Goal: Task Accomplishment & Management: Manage account settings

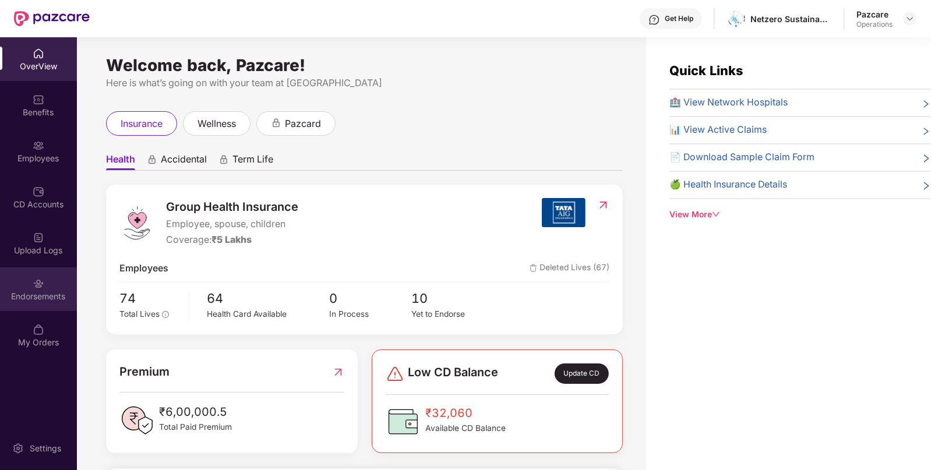
click at [51, 279] on div "Endorsements" at bounding box center [38, 289] width 77 height 44
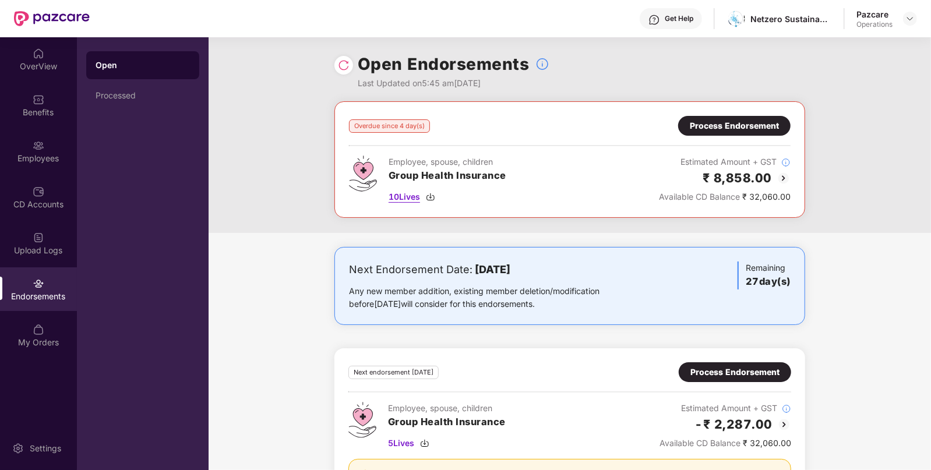
click at [433, 198] on img at bounding box center [430, 196] width 9 height 9
click at [789, 23] on div "Netzero Sustainability" at bounding box center [791, 18] width 82 height 11
copy div "Netzero Sustainability"
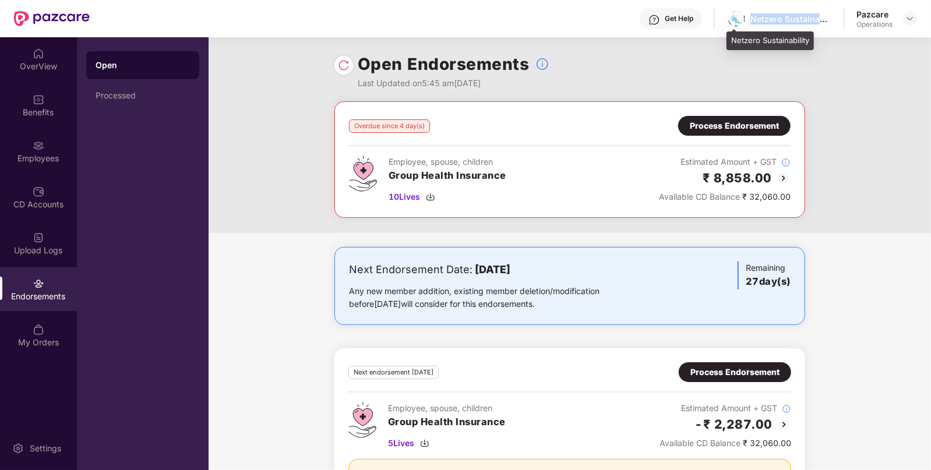
click at [789, 23] on div "Netzero Sustainability" at bounding box center [791, 18] width 82 height 11
click at [741, 128] on div "Process Endorsement" at bounding box center [734, 125] width 89 height 13
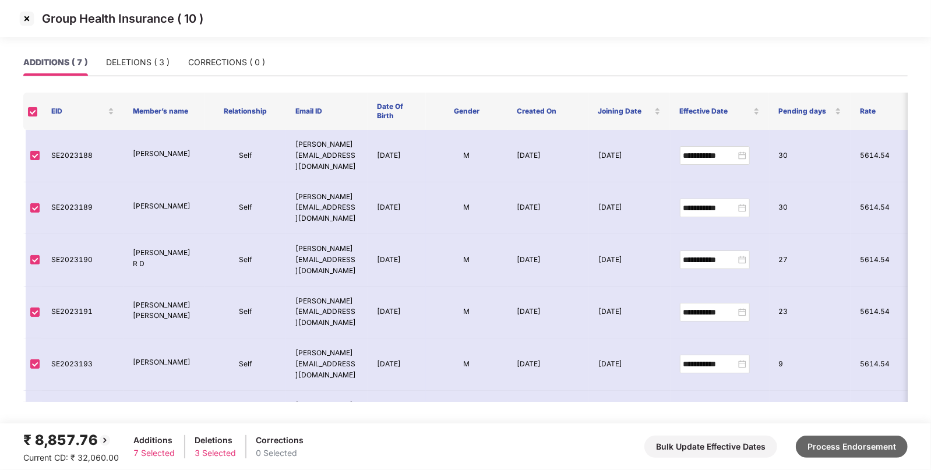
click at [837, 436] on button "Process Endorsement" at bounding box center [852, 447] width 112 height 22
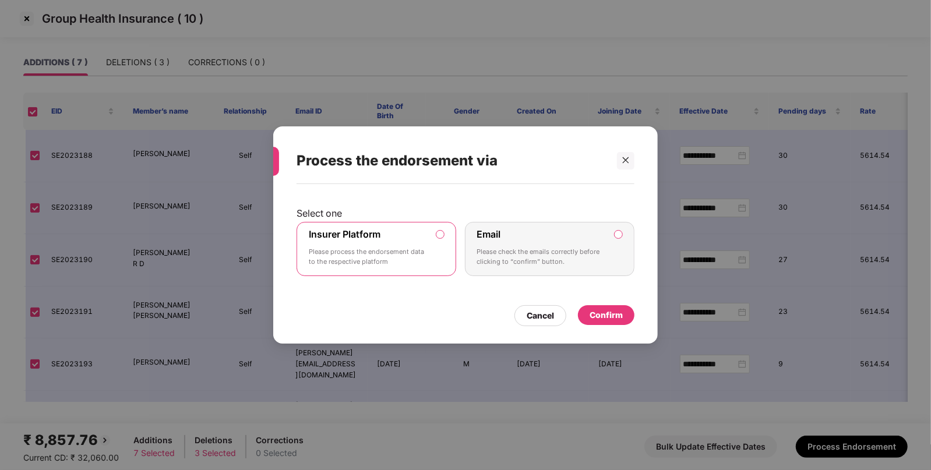
click at [597, 310] on div "Confirm" at bounding box center [606, 315] width 33 height 13
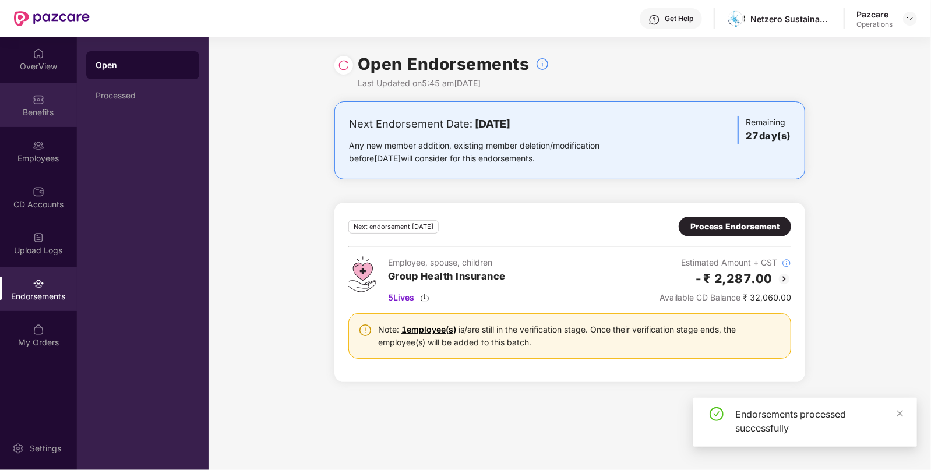
click at [30, 124] on div "Benefits" at bounding box center [38, 105] width 77 height 44
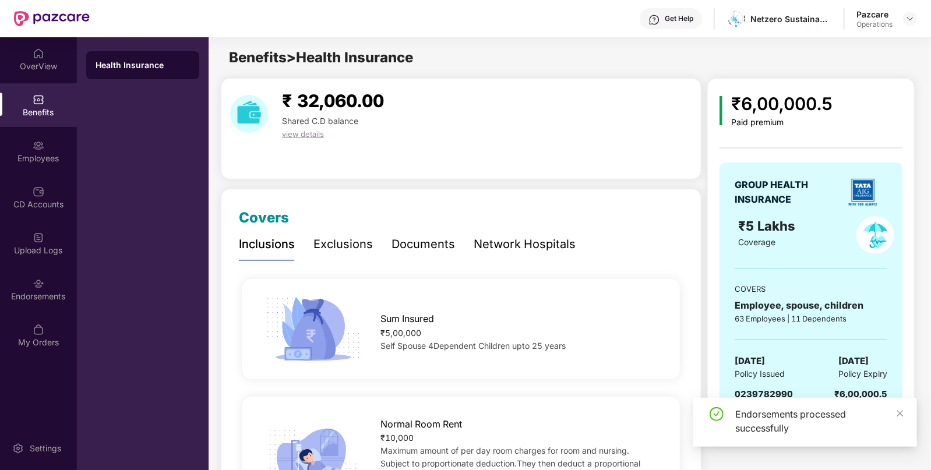
click at [773, 396] on span "0239782990" at bounding box center [764, 394] width 58 height 11
copy span "0239782990"
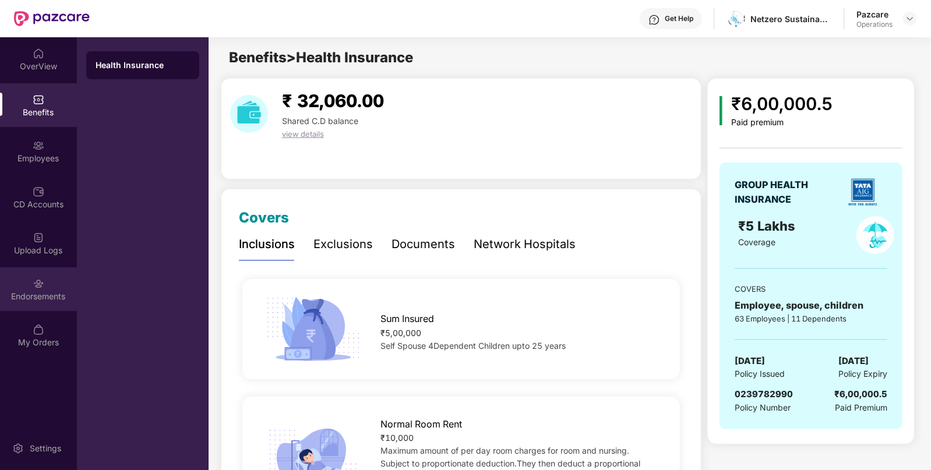
click at [52, 287] on div "Endorsements" at bounding box center [38, 289] width 77 height 44
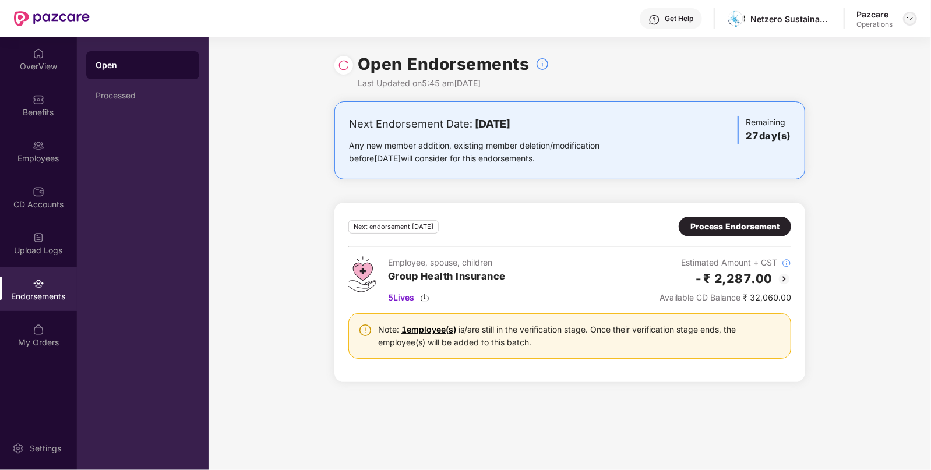
click at [908, 17] on img at bounding box center [909, 18] width 9 height 9
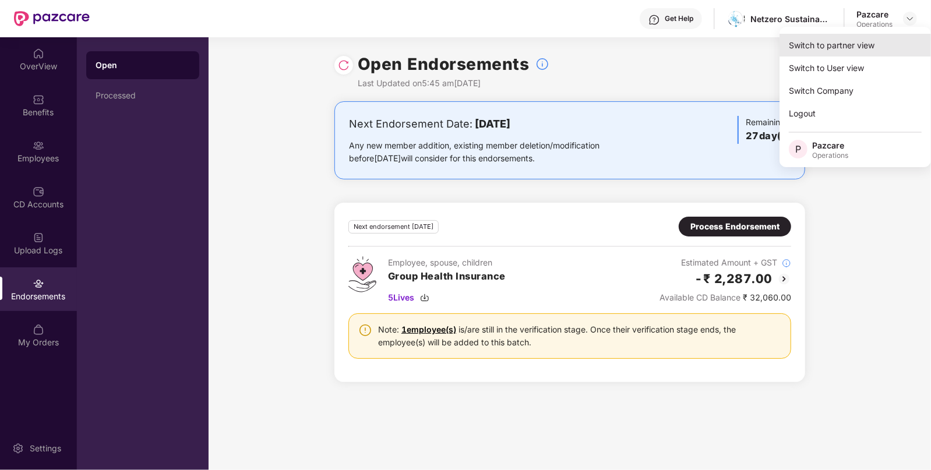
click at [862, 37] on div "Switch to partner view" at bounding box center [855, 45] width 151 height 23
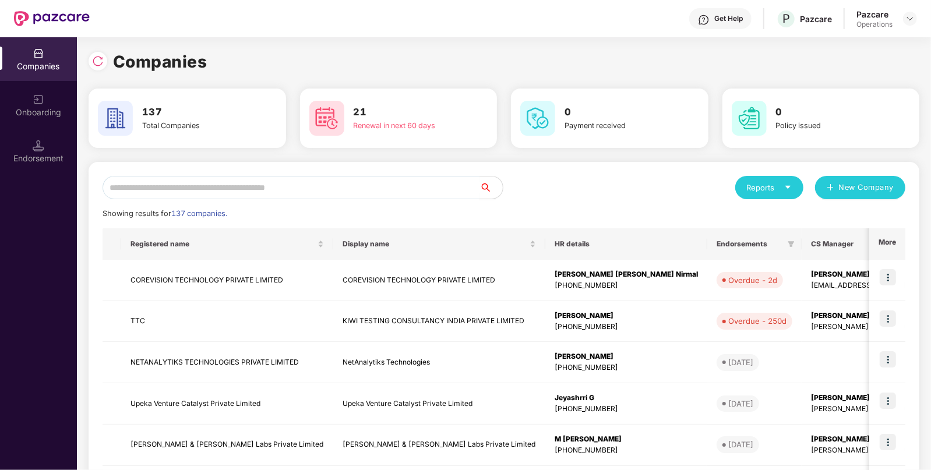
paste input "**********"
click at [320, 182] on input "text" at bounding box center [291, 187] width 377 height 23
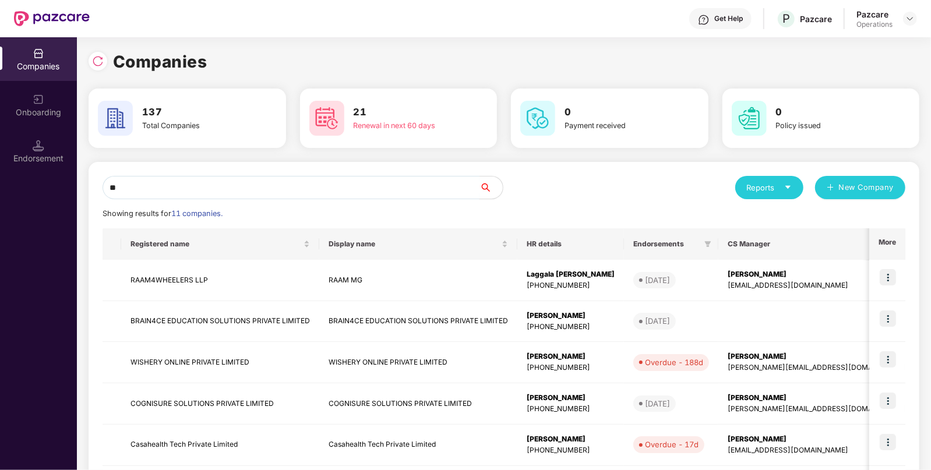
type input "*"
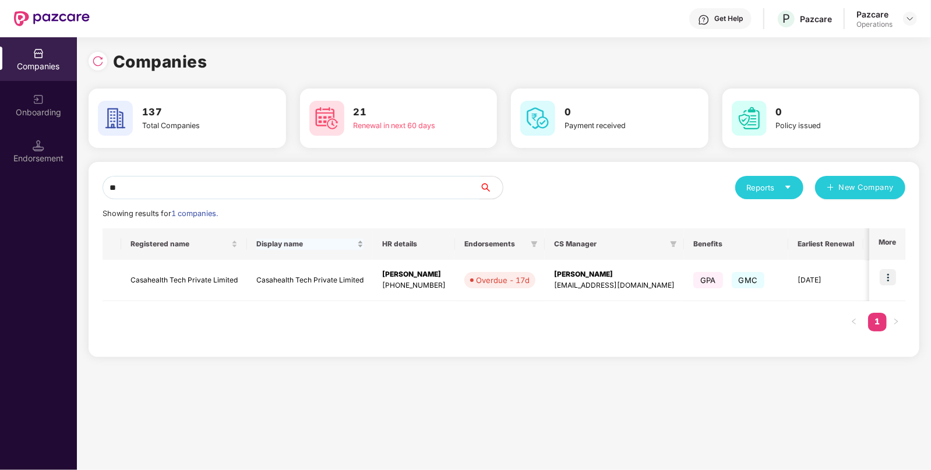
type input "*"
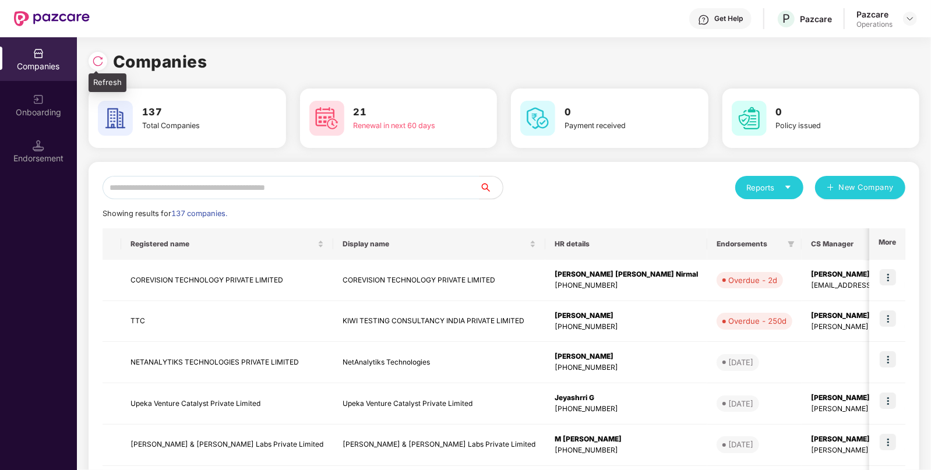
click at [95, 62] on img at bounding box center [98, 61] width 12 height 12
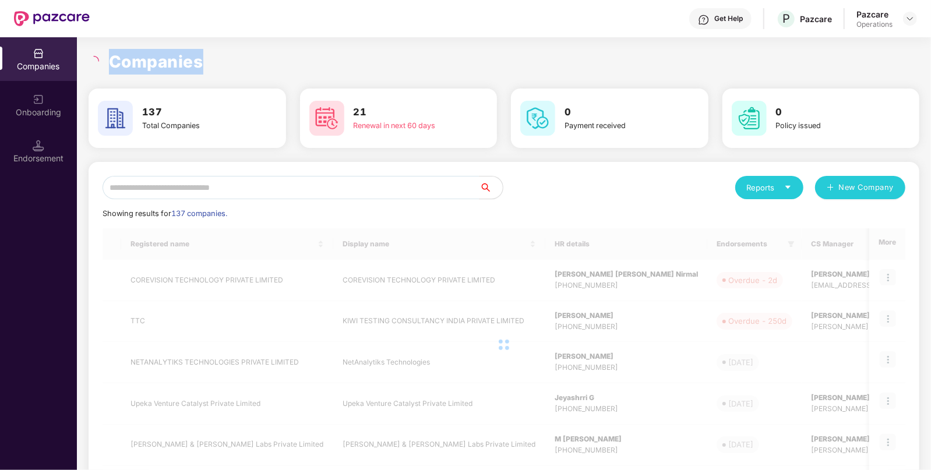
click at [95, 62] on icon "loading" at bounding box center [94, 61] width 10 height 10
click at [95, 62] on icon "loading" at bounding box center [93, 61] width 12 height 12
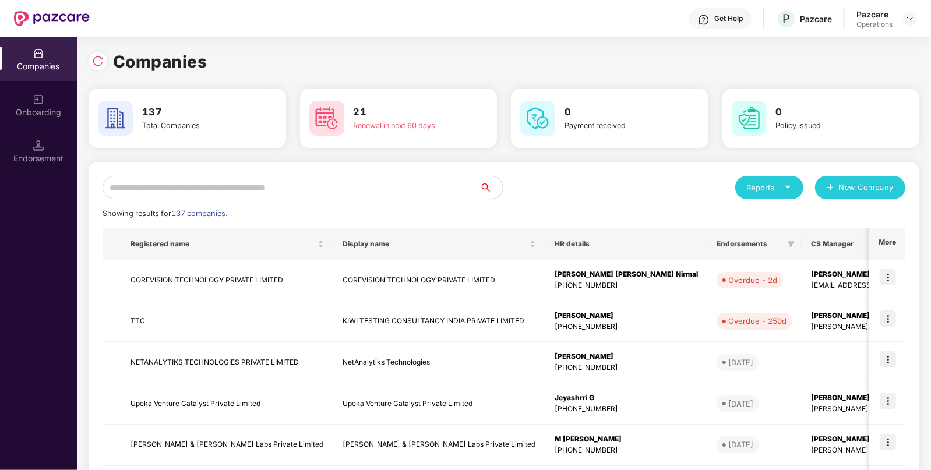
click at [244, 191] on input "text" at bounding box center [291, 187] width 377 height 23
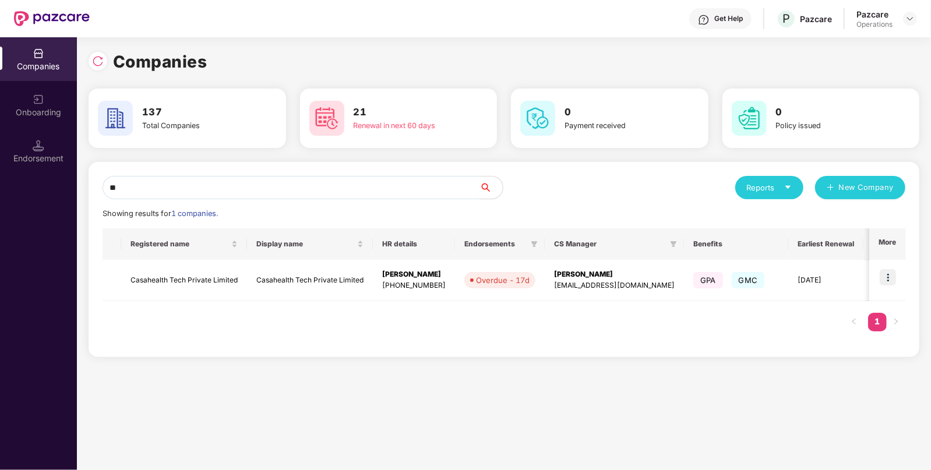
type input "*"
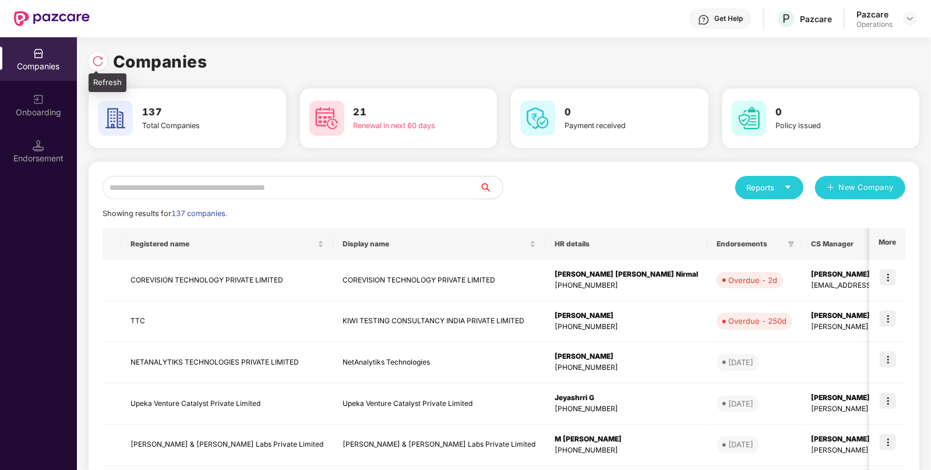
click at [99, 58] on img at bounding box center [98, 61] width 12 height 12
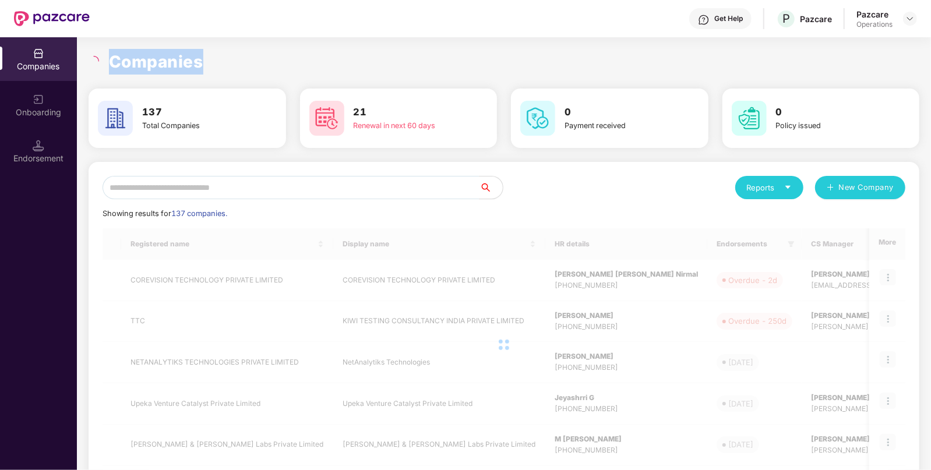
click at [99, 58] on div at bounding box center [95, 61] width 13 height 10
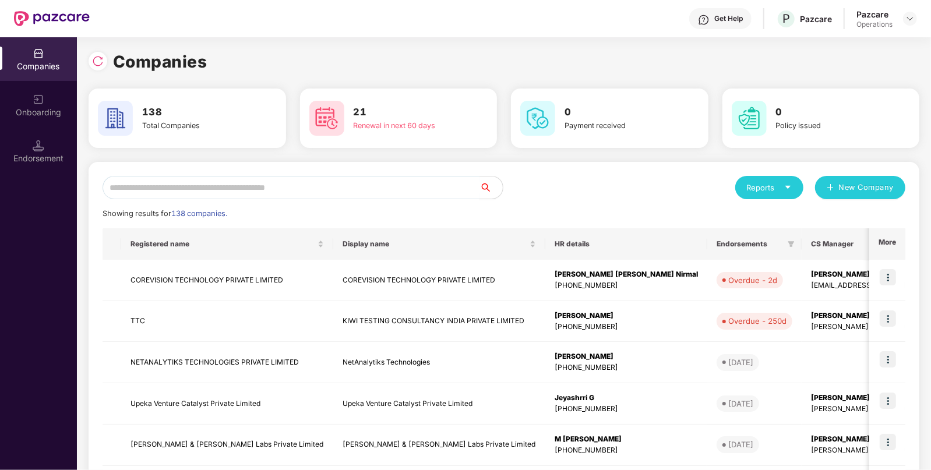
click at [237, 193] on input "text" at bounding box center [291, 187] width 377 height 23
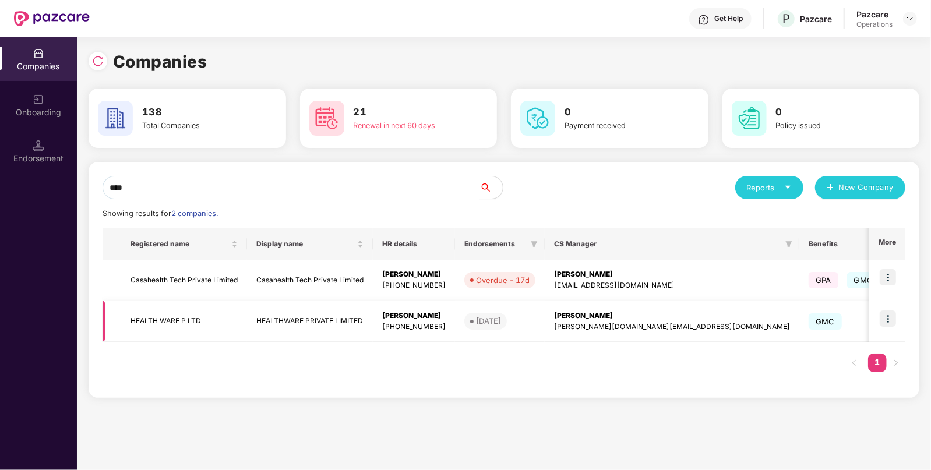
type input "****"
click at [891, 315] on img at bounding box center [888, 319] width 16 height 16
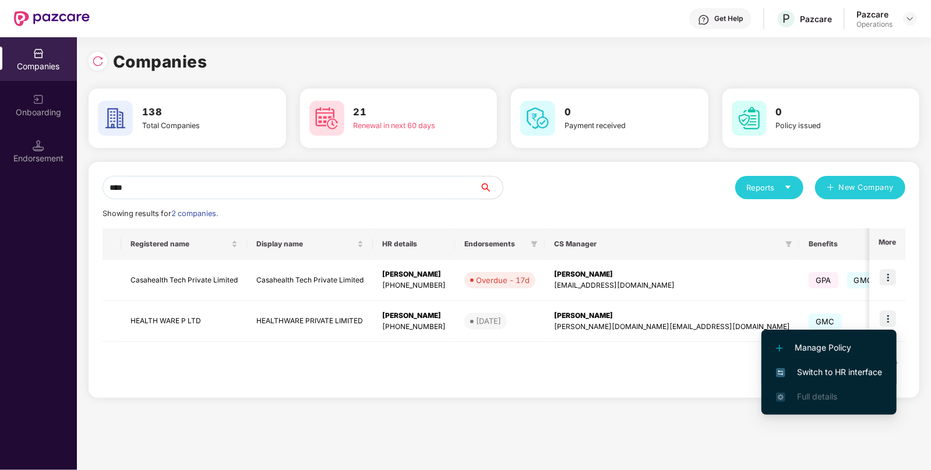
click at [843, 377] on span "Switch to HR interface" at bounding box center [829, 372] width 106 height 13
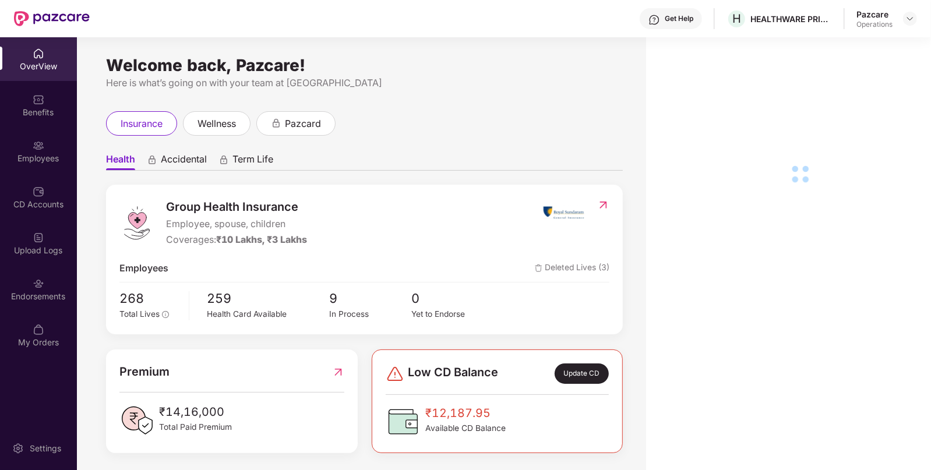
click at [40, 305] on div "Endorsements" at bounding box center [38, 289] width 77 height 44
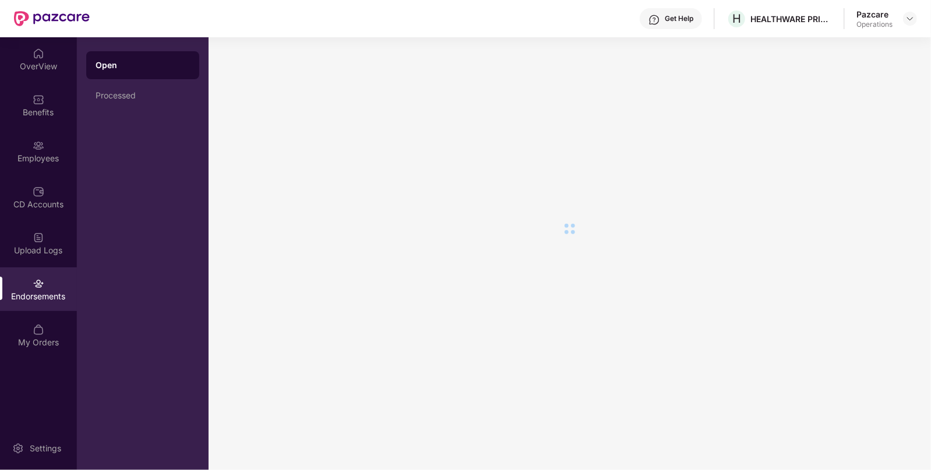
click at [40, 305] on div "Endorsements" at bounding box center [38, 289] width 77 height 44
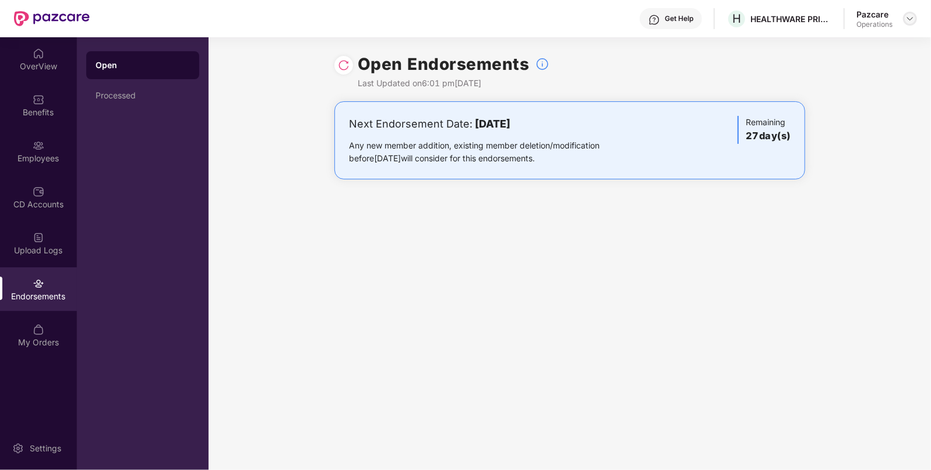
click at [905, 20] on div at bounding box center [910, 19] width 14 height 14
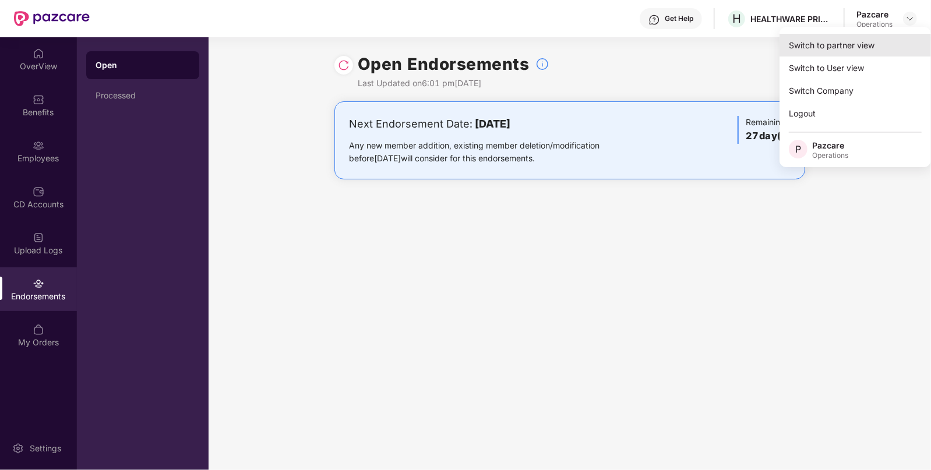
click at [853, 41] on div "Switch to partner view" at bounding box center [855, 45] width 151 height 23
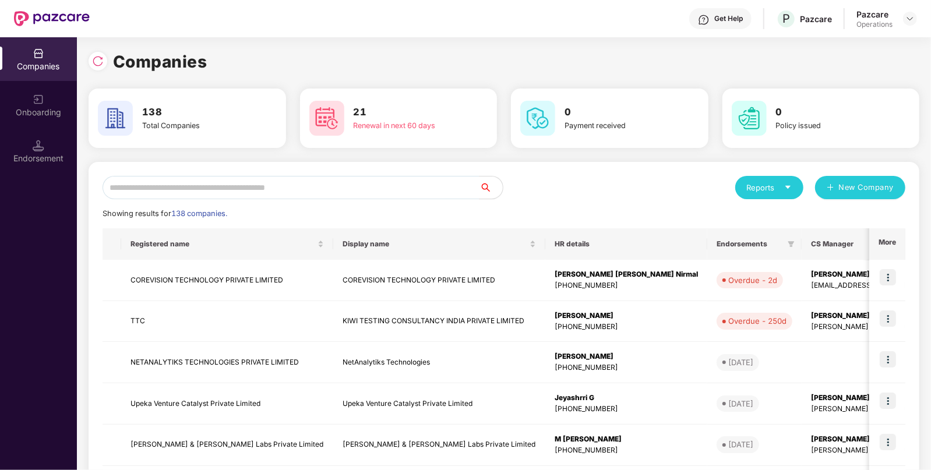
click at [308, 171] on div "Reports New Company Showing results for 138 companies. Registered name Display …" at bounding box center [504, 445] width 831 height 566
click at [290, 177] on input "text" at bounding box center [291, 187] width 377 height 23
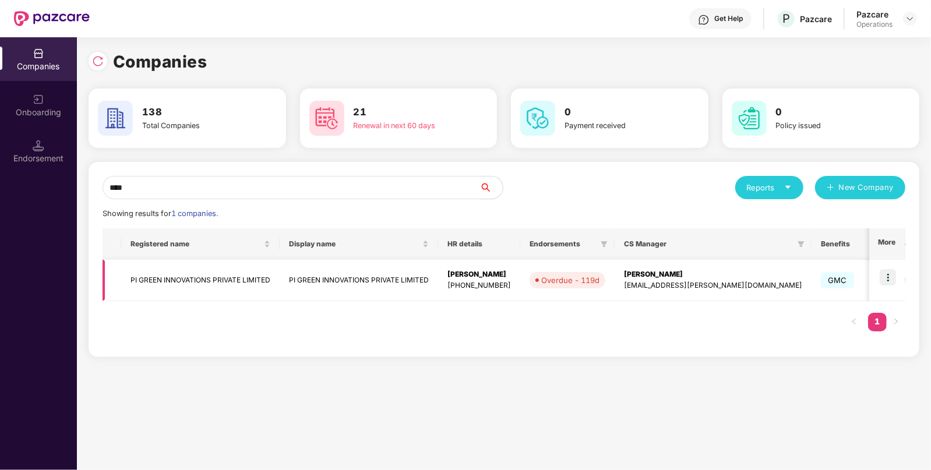
type input "****"
click at [887, 276] on img at bounding box center [888, 277] width 16 height 16
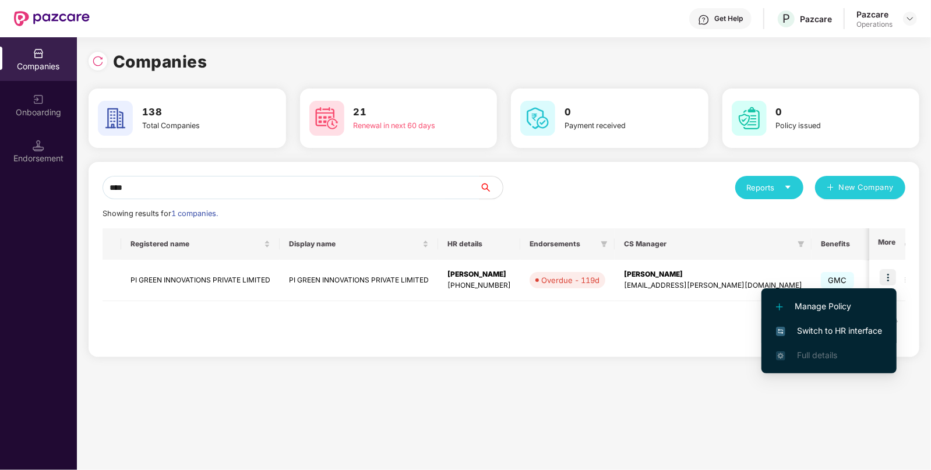
click at [823, 338] on li "Switch to HR interface" at bounding box center [828, 331] width 135 height 24
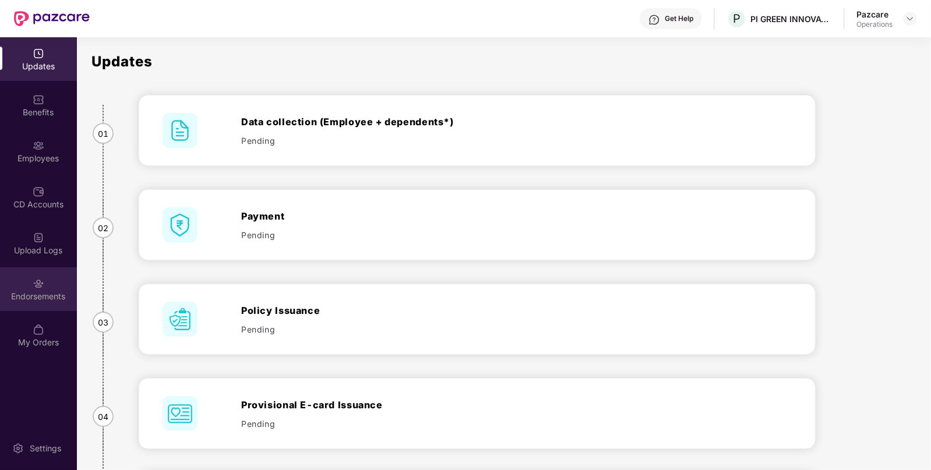
click at [47, 291] on div "Endorsements" at bounding box center [38, 297] width 77 height 12
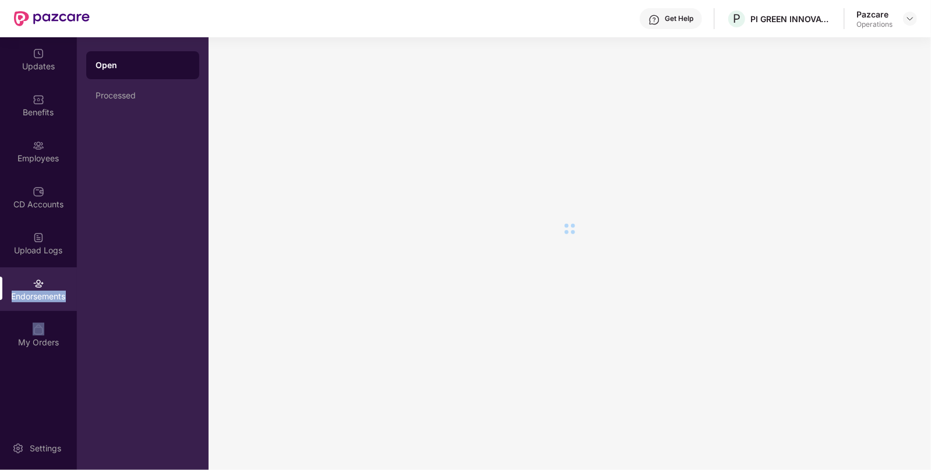
click at [47, 291] on div "Endorsements" at bounding box center [38, 297] width 77 height 12
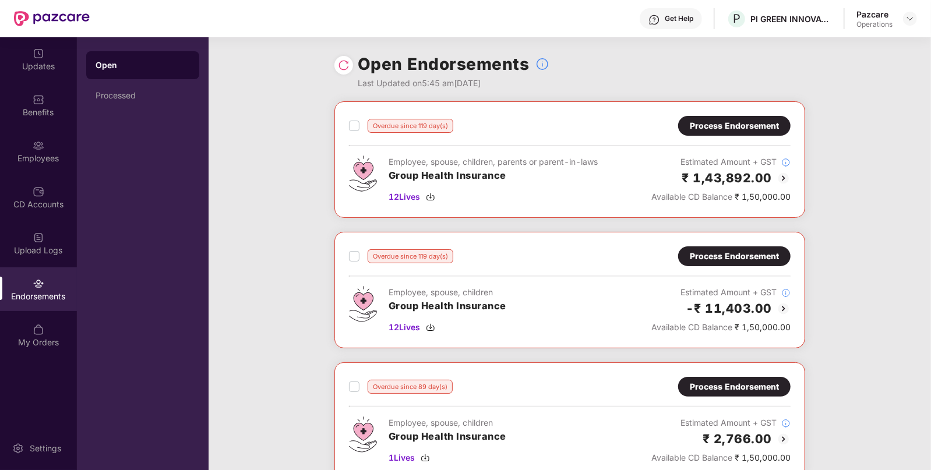
click at [744, 131] on div "Process Endorsement" at bounding box center [734, 125] width 89 height 13
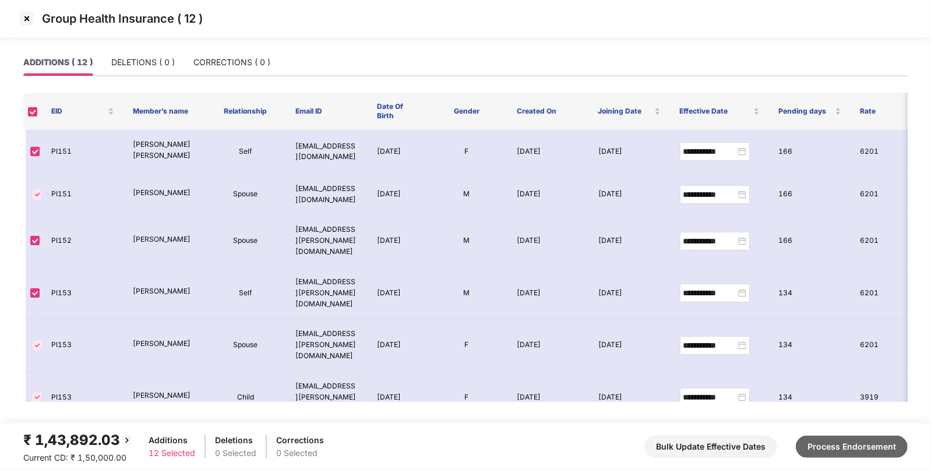
click at [829, 443] on button "Process Endorsement" at bounding box center [852, 447] width 112 height 22
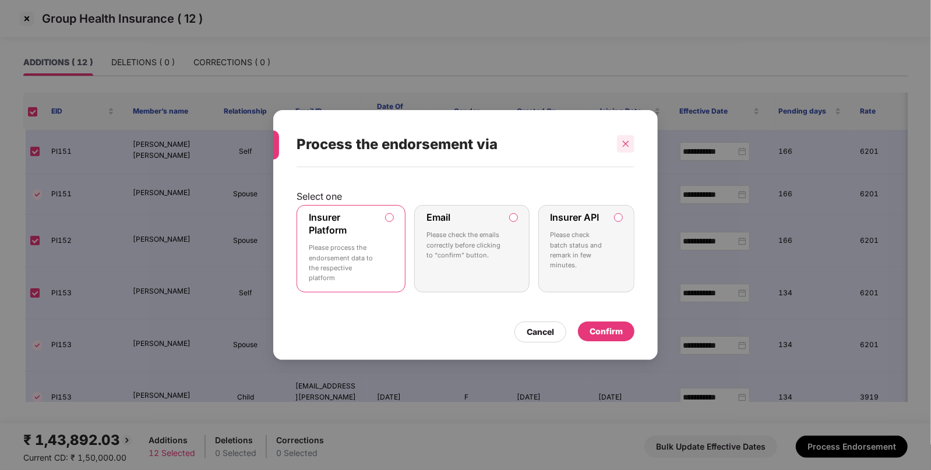
click at [624, 141] on icon "close" at bounding box center [626, 144] width 8 height 8
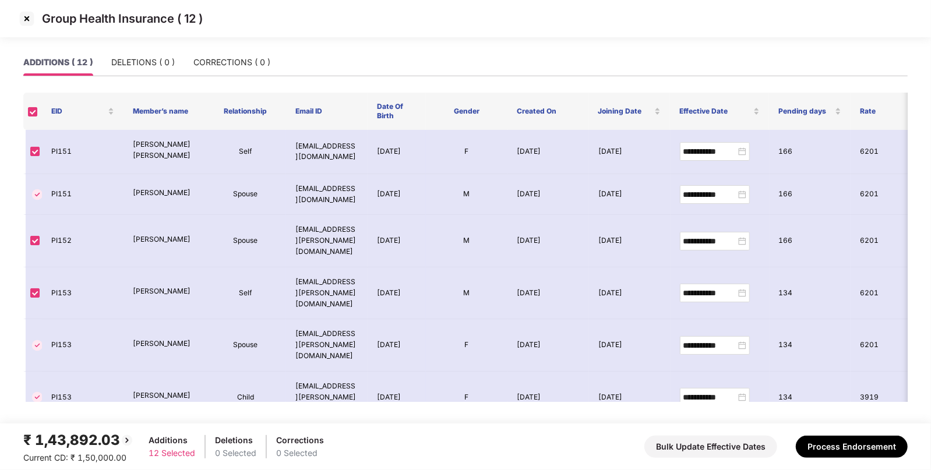
click at [26, 18] on img at bounding box center [26, 18] width 19 height 19
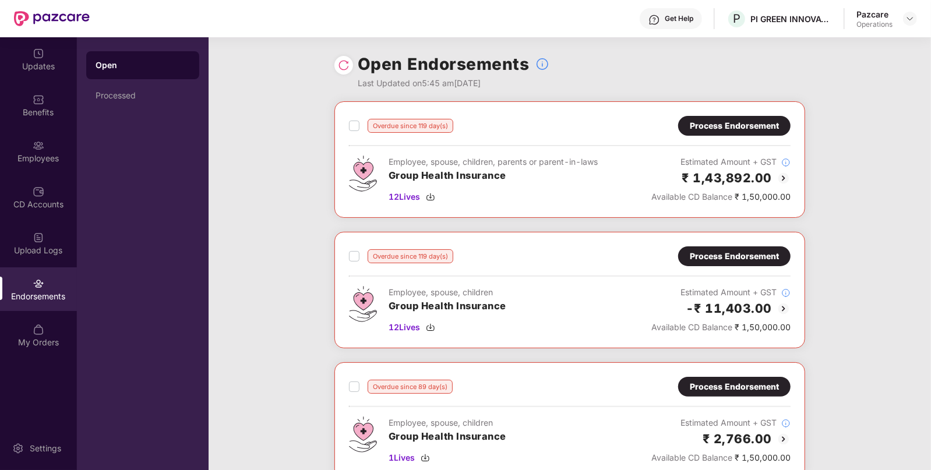
click at [406, 211] on div "Overdue since 119 day(s) Process Endorsement Employee, spouse, children, parent…" at bounding box center [569, 159] width 471 height 117
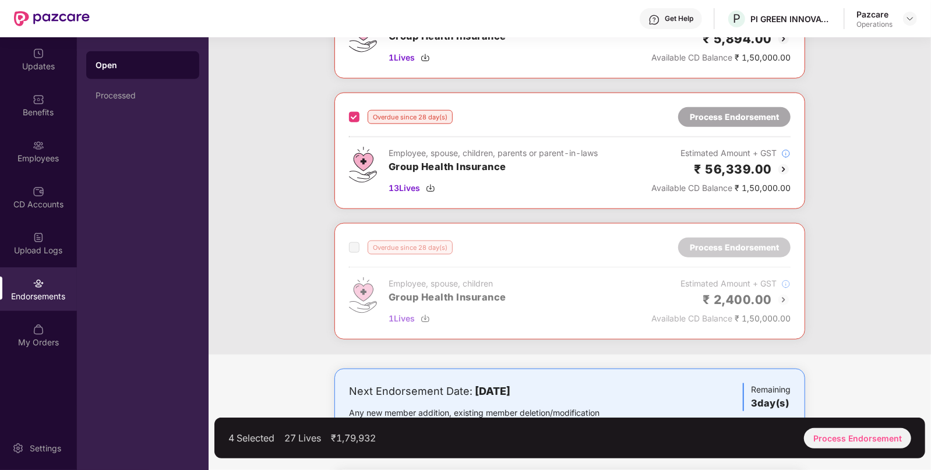
scroll to position [863, 0]
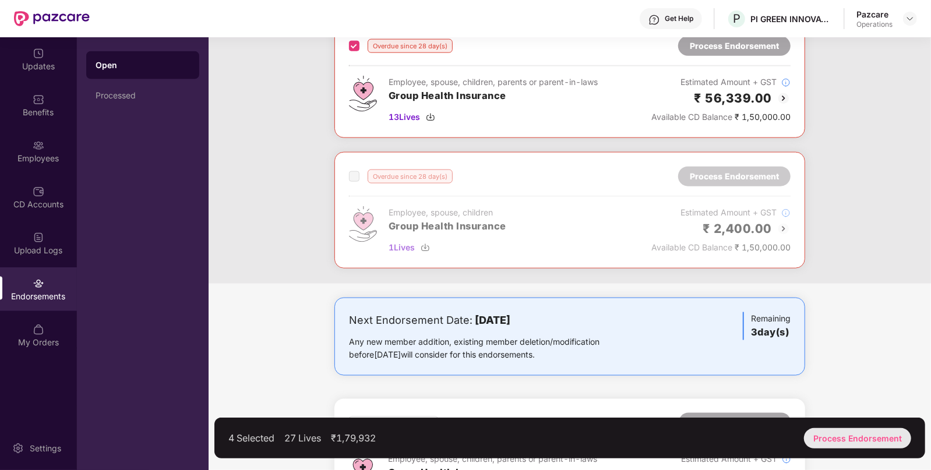
click at [847, 439] on div "Process Endorsement" at bounding box center [857, 438] width 107 height 20
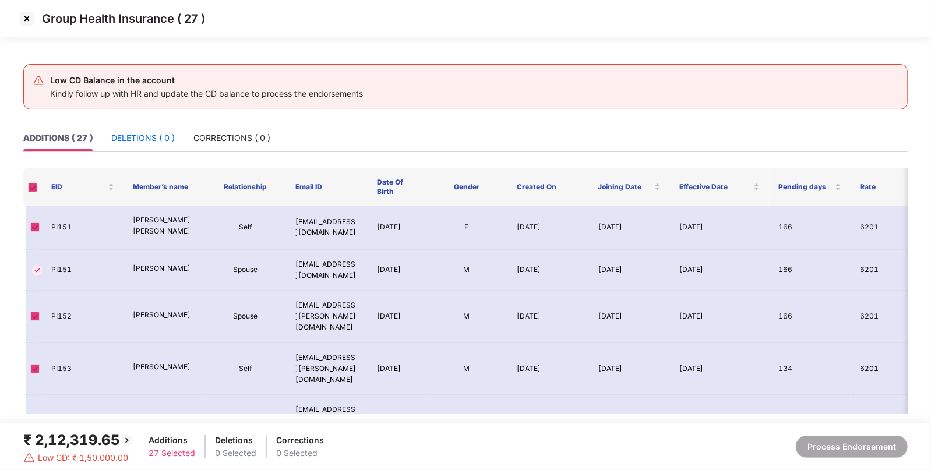
click at [143, 134] on div "DELETIONS ( 0 )" at bounding box center [143, 138] width 64 height 13
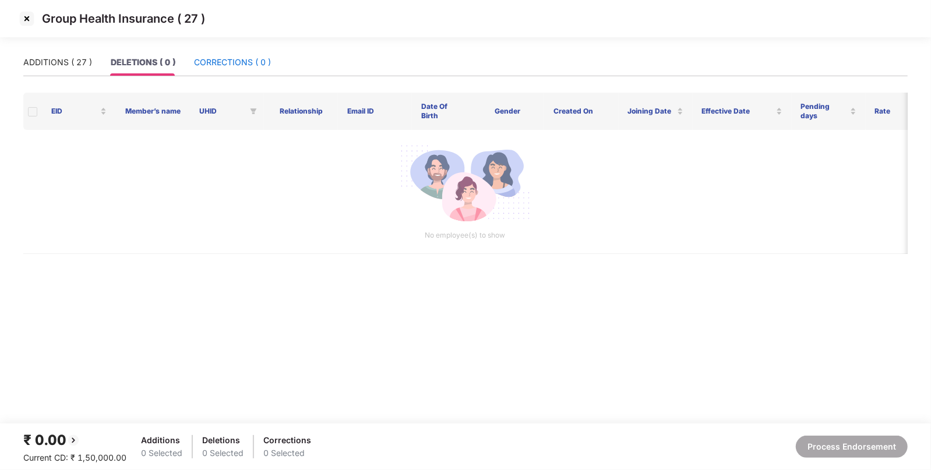
click at [243, 58] on div "CORRECTIONS ( 0 )" at bounding box center [232, 62] width 77 height 13
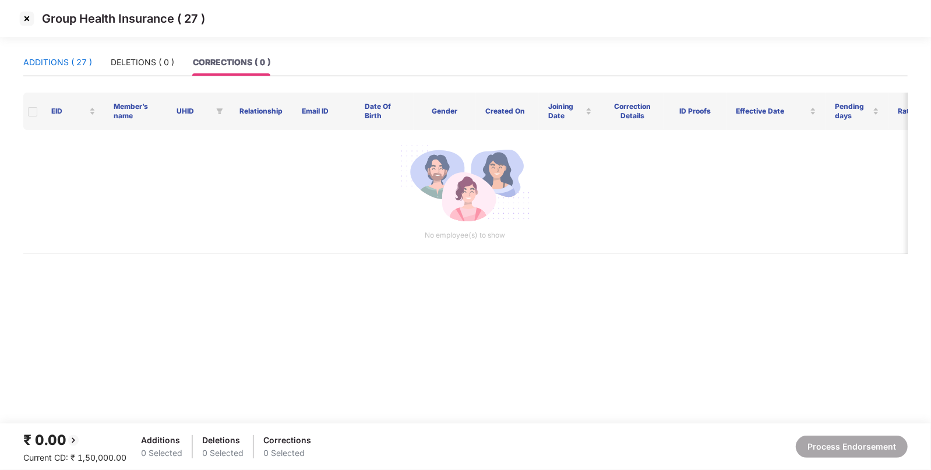
click at [70, 59] on div "ADDITIONS ( 27 )" at bounding box center [57, 62] width 69 height 13
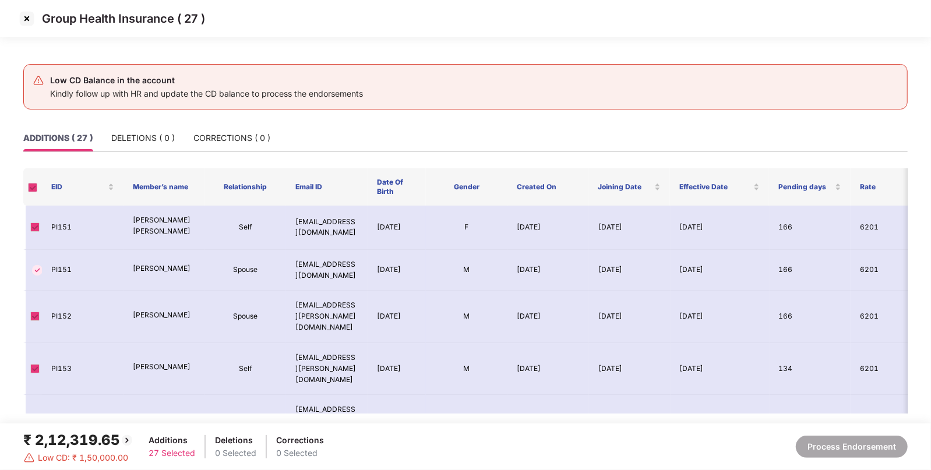
click at [24, 22] on img at bounding box center [26, 18] width 19 height 19
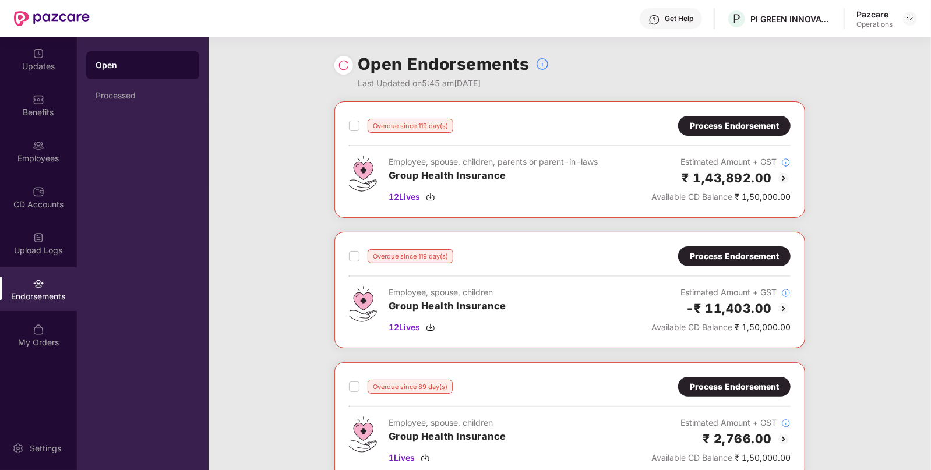
click at [746, 127] on div "Process Endorsement" at bounding box center [734, 125] width 89 height 13
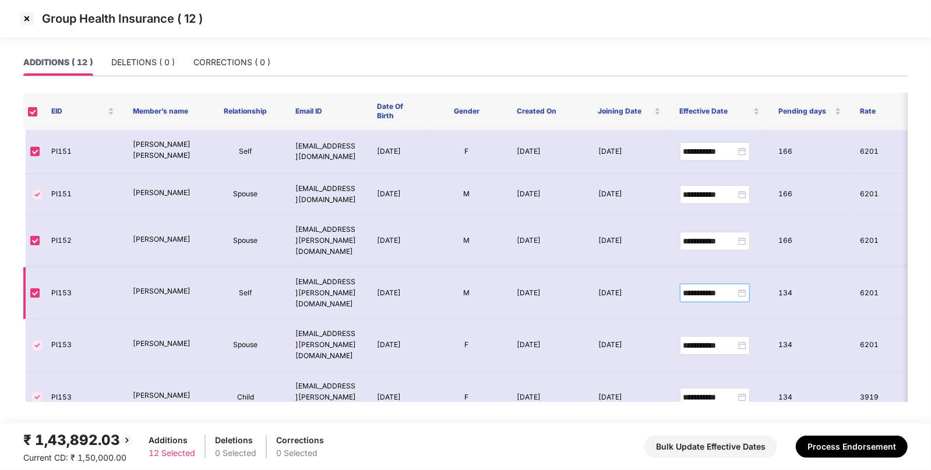
scroll to position [270, 0]
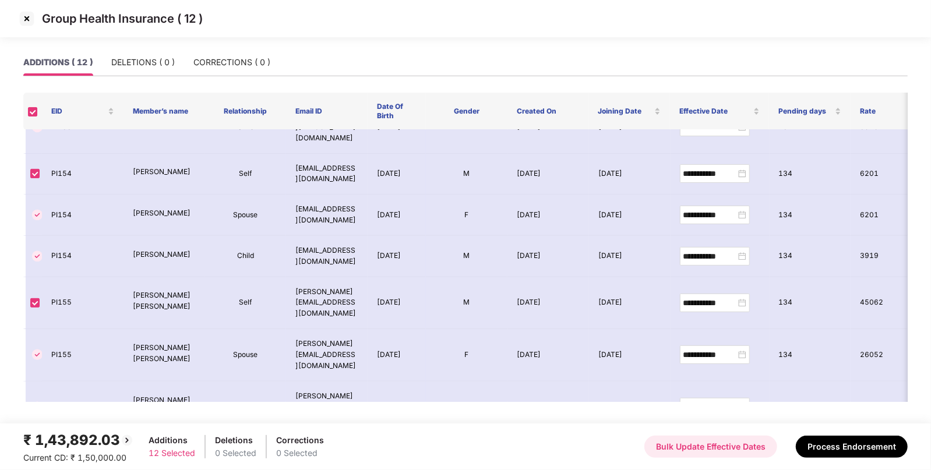
click at [697, 452] on button "Bulk Update Effective Dates" at bounding box center [710, 447] width 133 height 22
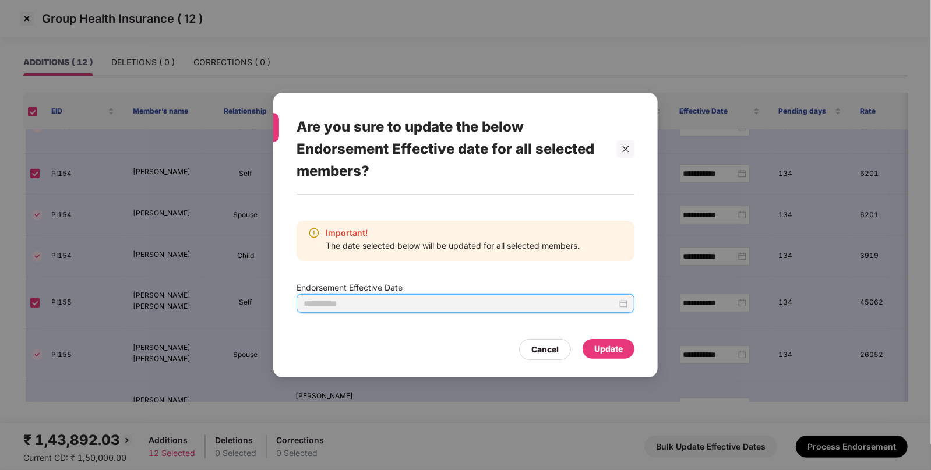
click at [496, 306] on input at bounding box center [460, 303] width 313 height 13
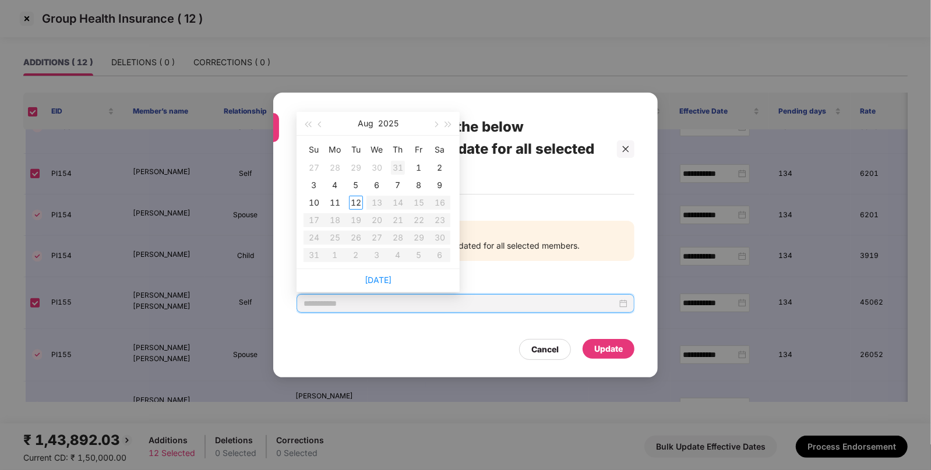
type input "**********"
click at [323, 121] on button "button" at bounding box center [320, 123] width 13 height 23
type input "**********"
click at [315, 233] on div "29" at bounding box center [314, 238] width 14 height 14
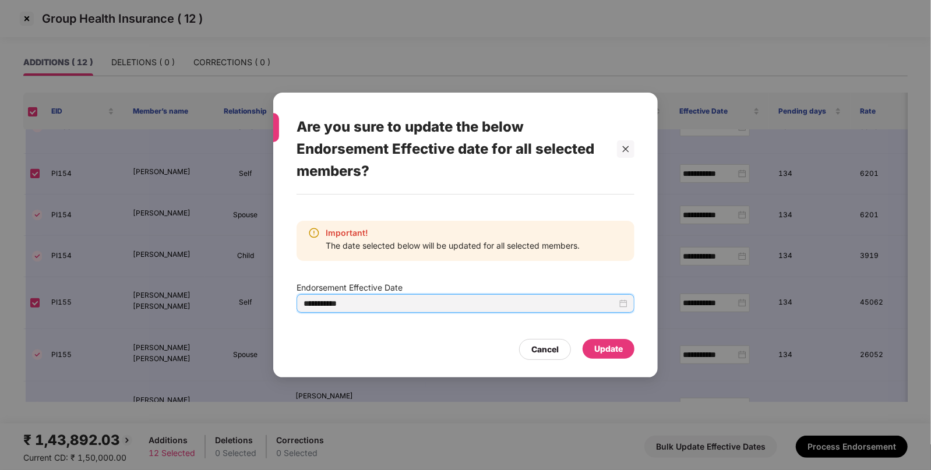
click at [611, 344] on div "Update" at bounding box center [608, 349] width 29 height 13
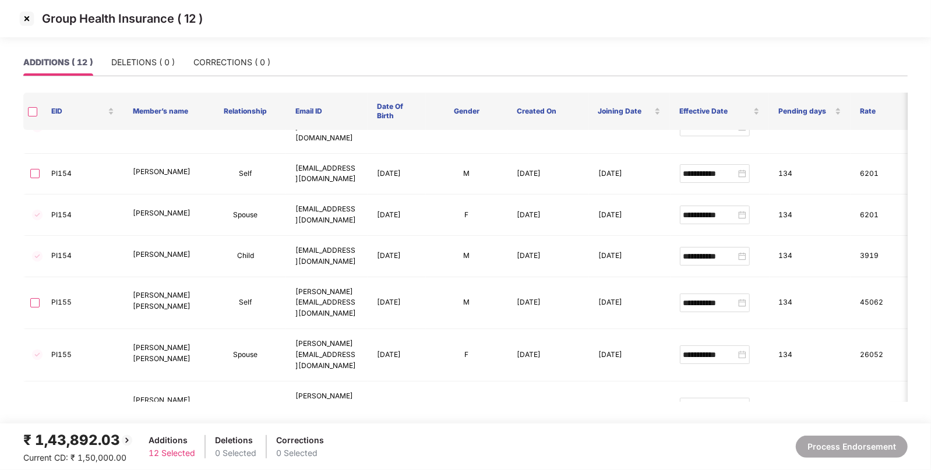
type input "**********"
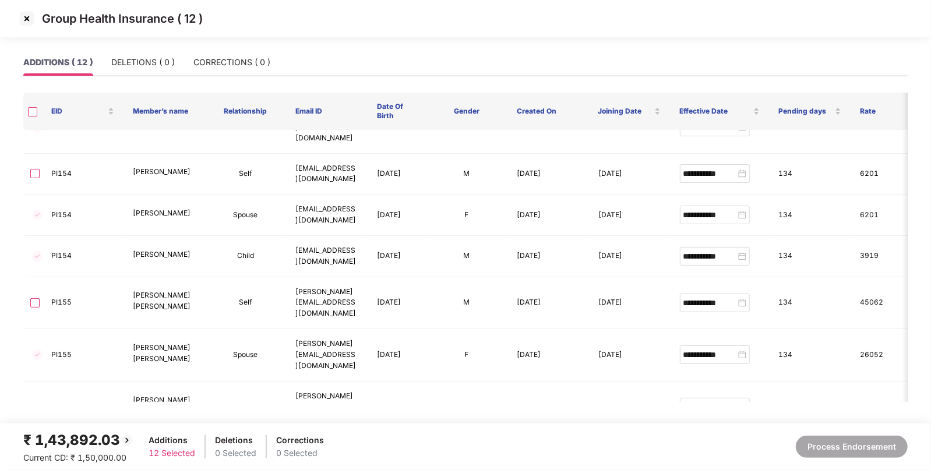
type input "**********"
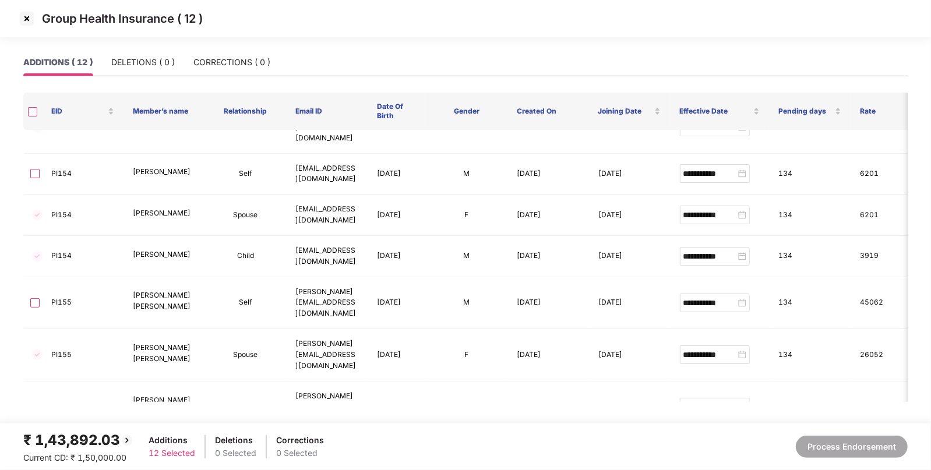
type input "**********"
click at [24, 15] on img at bounding box center [26, 18] width 19 height 19
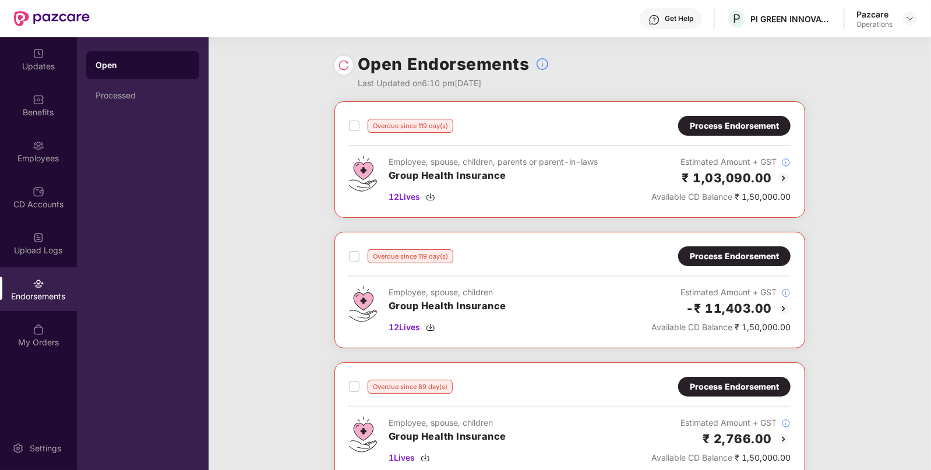
click at [768, 252] on div "Process Endorsement" at bounding box center [734, 256] width 89 height 13
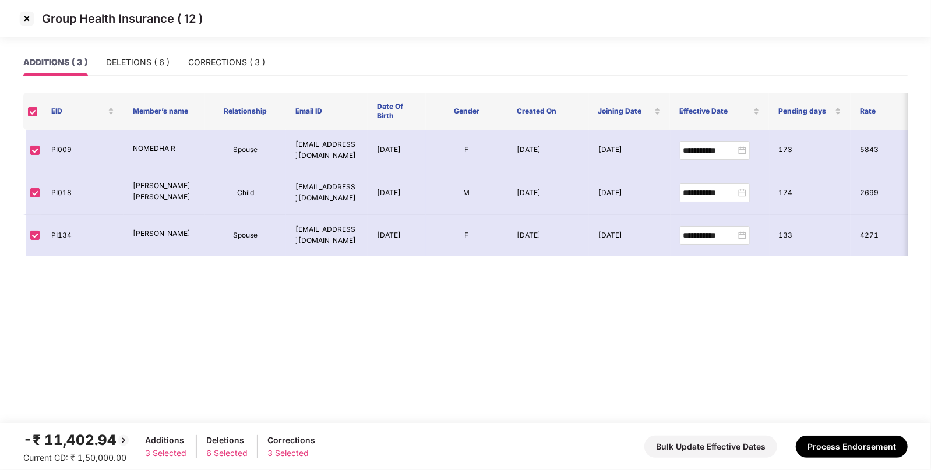
click at [26, 23] on img at bounding box center [26, 18] width 19 height 19
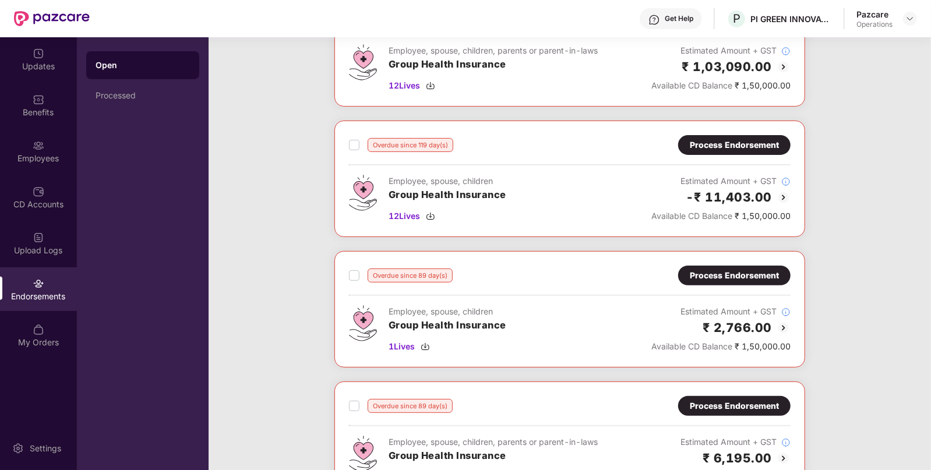
scroll to position [113, 0]
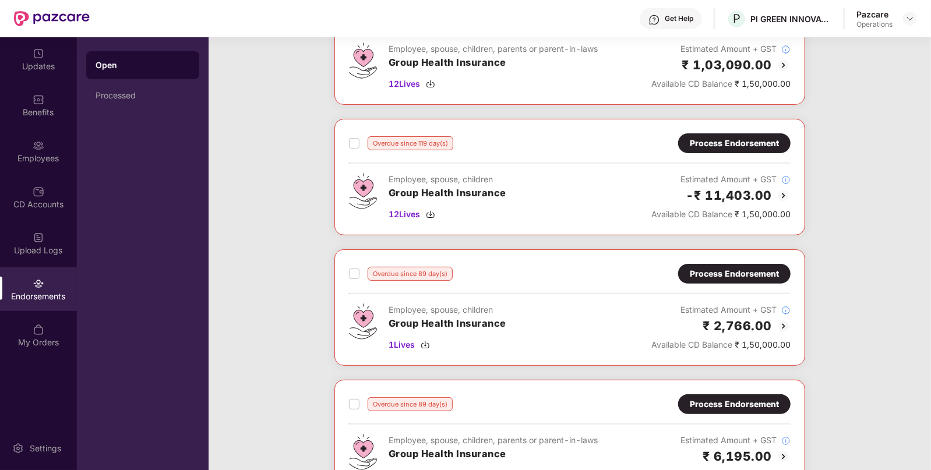
click at [719, 275] on div "Process Endorsement" at bounding box center [734, 273] width 89 height 13
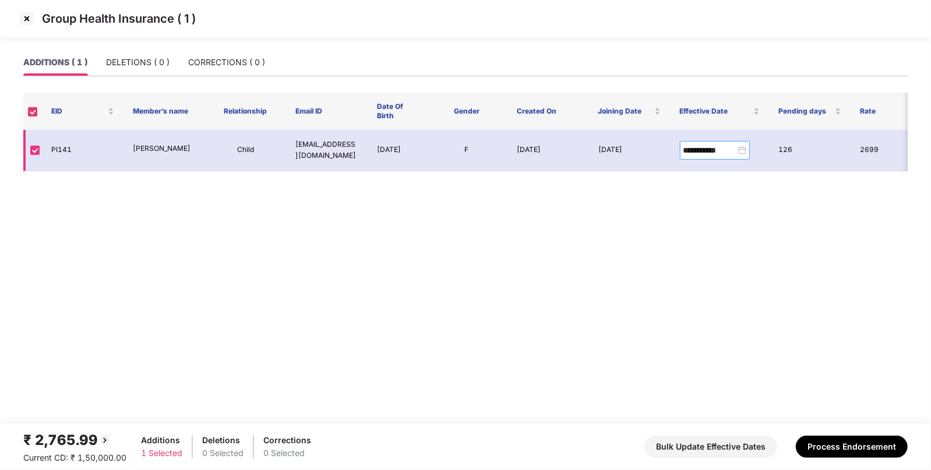
click at [739, 150] on div "**********" at bounding box center [714, 150] width 63 height 13
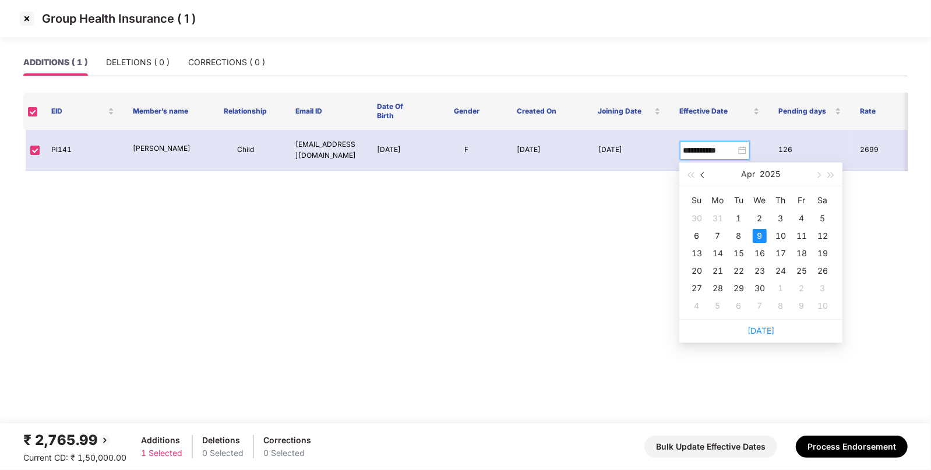
click at [704, 174] on span "button" at bounding box center [704, 175] width 6 height 6
click at [820, 175] on span "button" at bounding box center [818, 175] width 6 height 6
type input "**********"
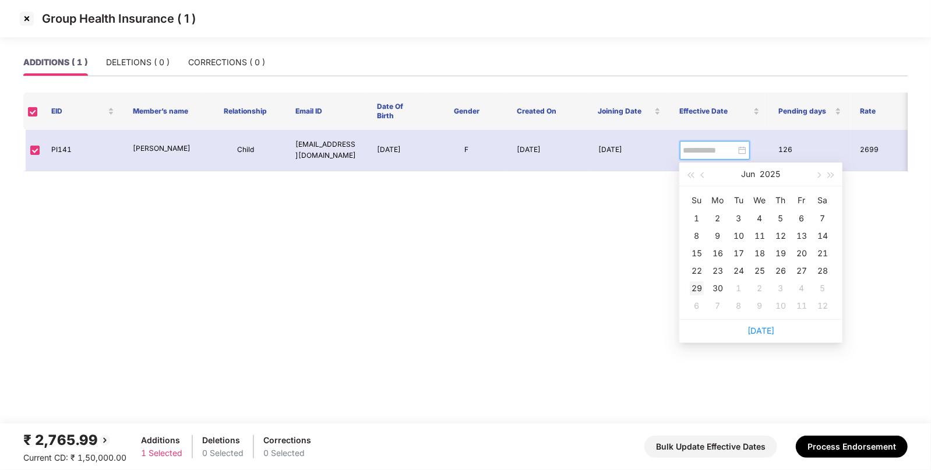
click at [700, 287] on div "29" at bounding box center [697, 288] width 14 height 14
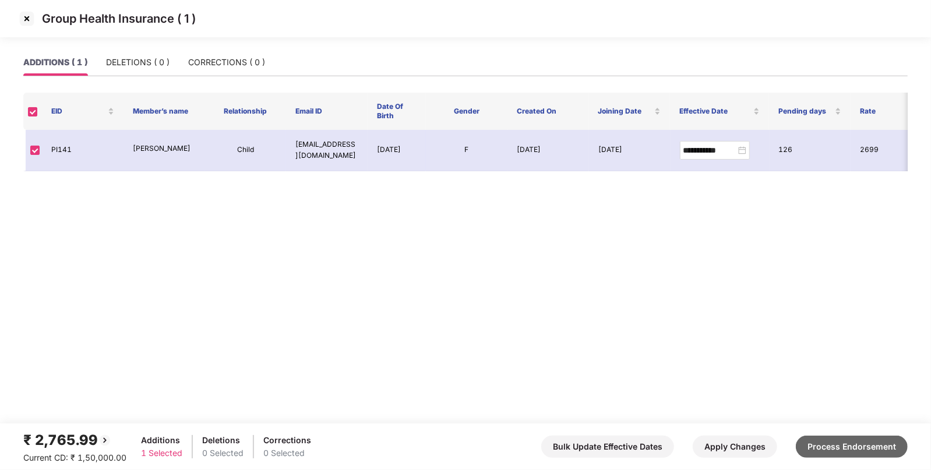
click at [857, 446] on button "Process Endorsement" at bounding box center [852, 447] width 112 height 22
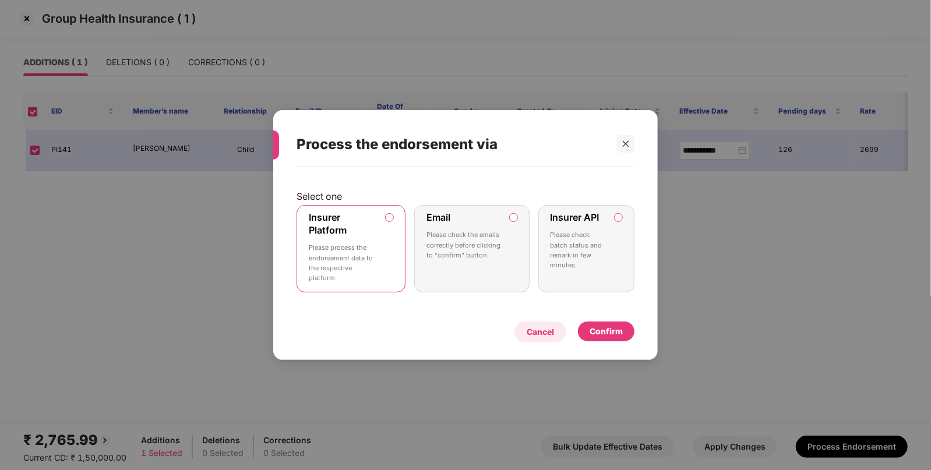
click at [527, 332] on div "Cancel" at bounding box center [540, 332] width 27 height 13
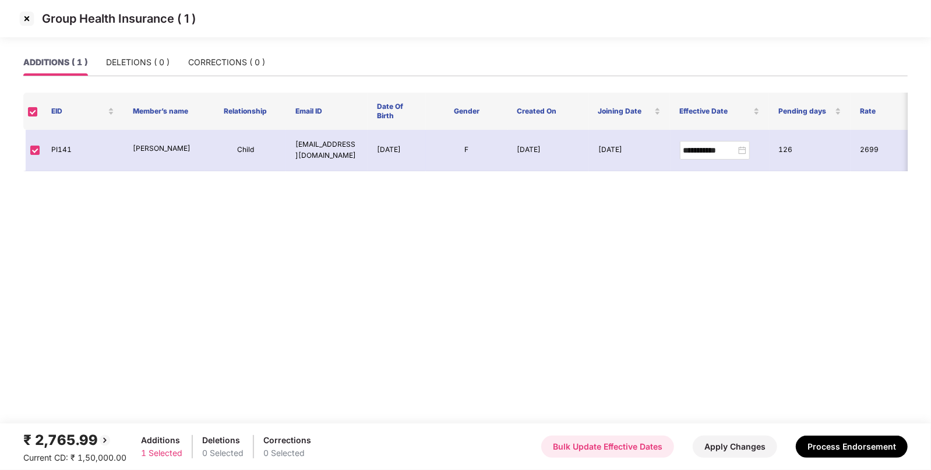
click at [617, 445] on button "Bulk Update Effective Dates" at bounding box center [607, 447] width 133 height 22
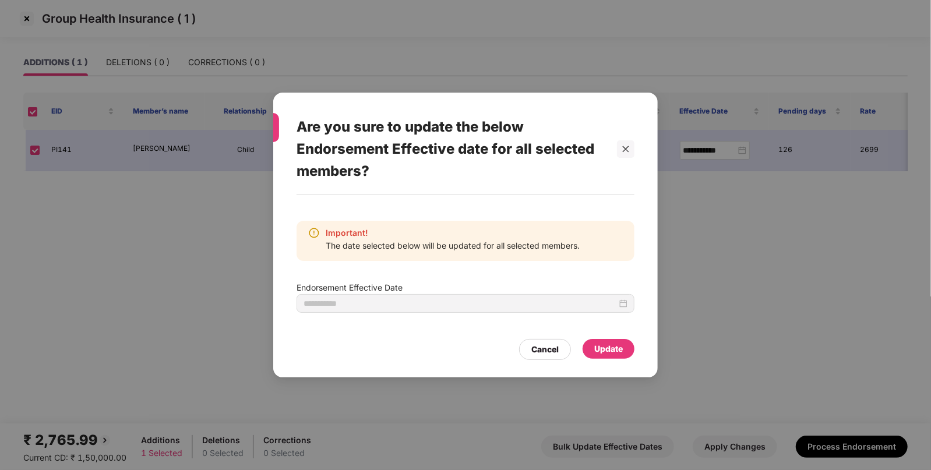
click at [719, 292] on div "Are you sure to update the below Endorsement Effective date for all selected me…" at bounding box center [465, 235] width 931 height 470
click at [548, 344] on div "Cancel" at bounding box center [544, 349] width 27 height 13
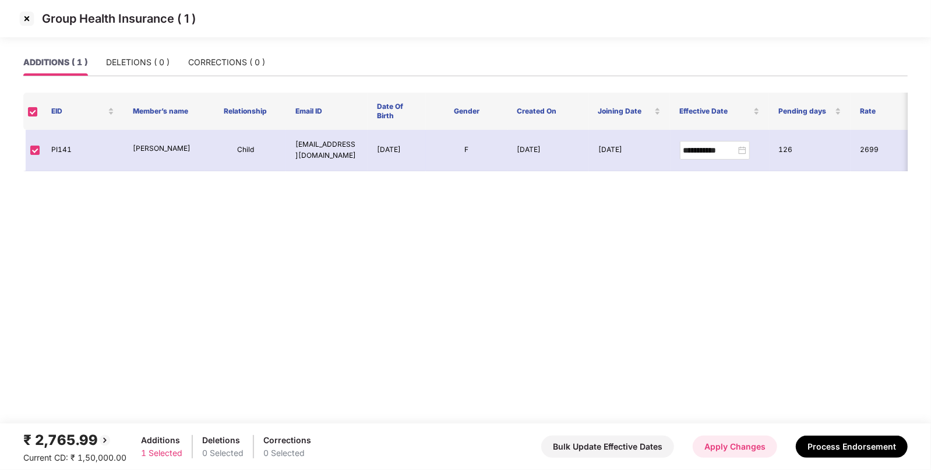
click at [754, 450] on button "Apply Changes" at bounding box center [735, 447] width 84 height 22
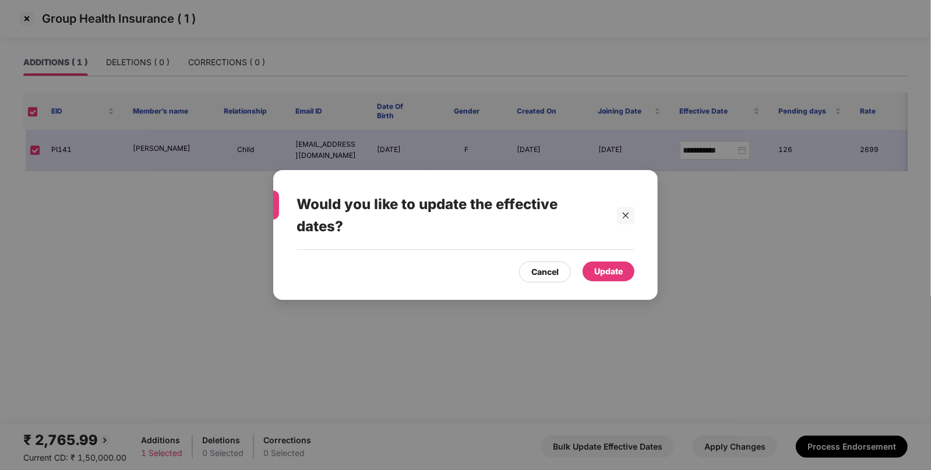
click at [611, 267] on div "Update" at bounding box center [608, 271] width 29 height 13
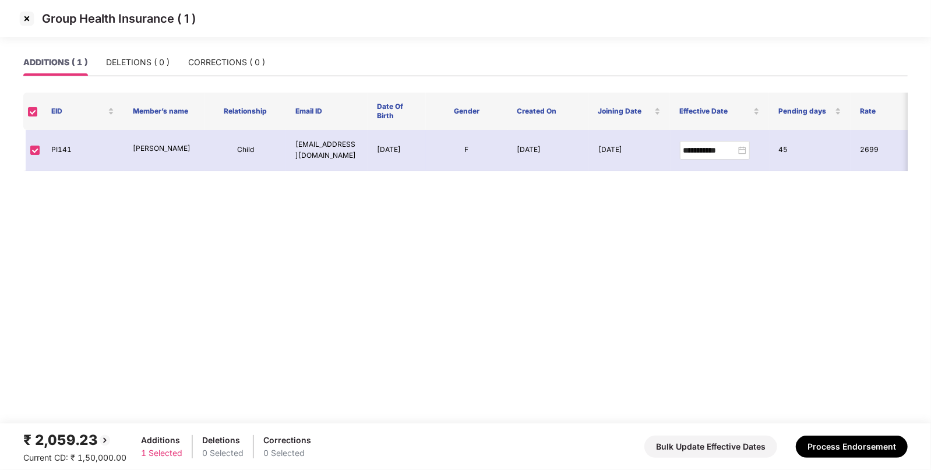
click at [27, 17] on img at bounding box center [26, 18] width 19 height 19
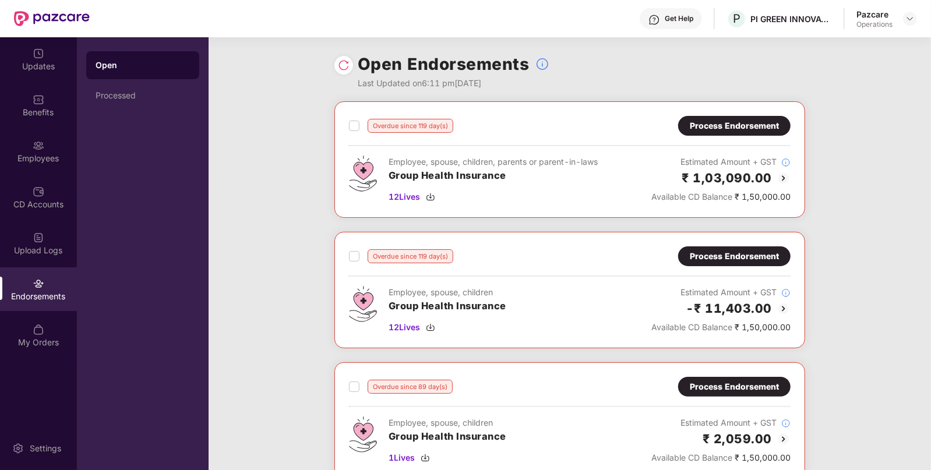
click at [752, 126] on div "Process Endorsement" at bounding box center [734, 125] width 89 height 13
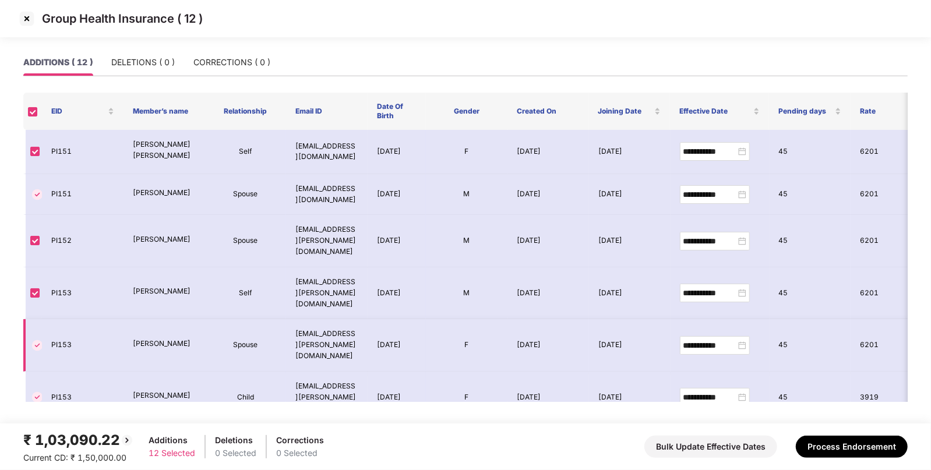
scroll to position [270, 0]
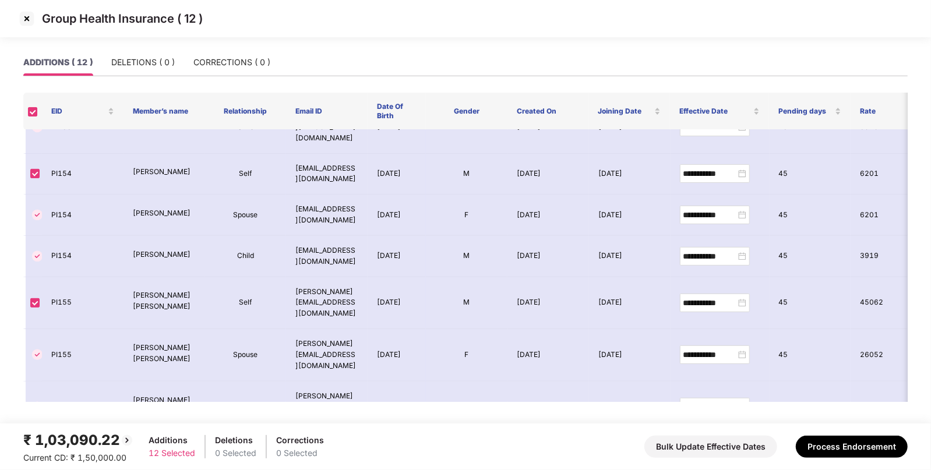
click at [30, 17] on img at bounding box center [26, 18] width 19 height 19
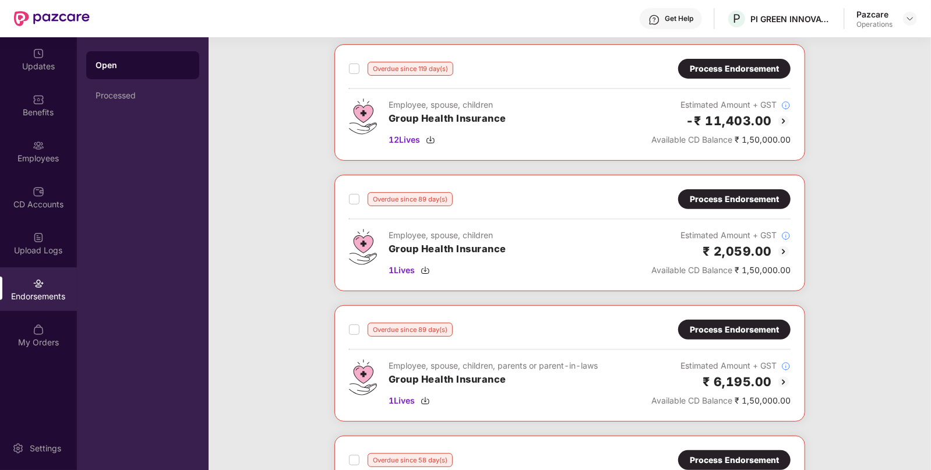
scroll to position [242, 0]
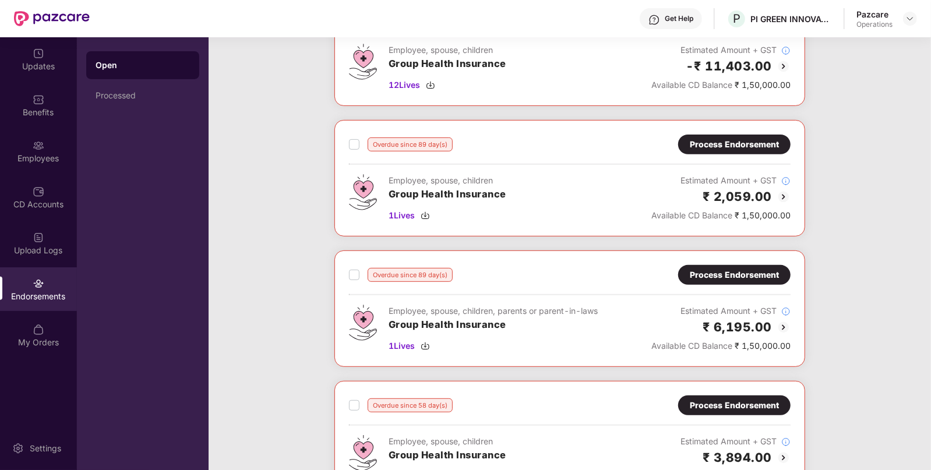
click at [745, 269] on div "Process Endorsement" at bounding box center [734, 275] width 89 height 13
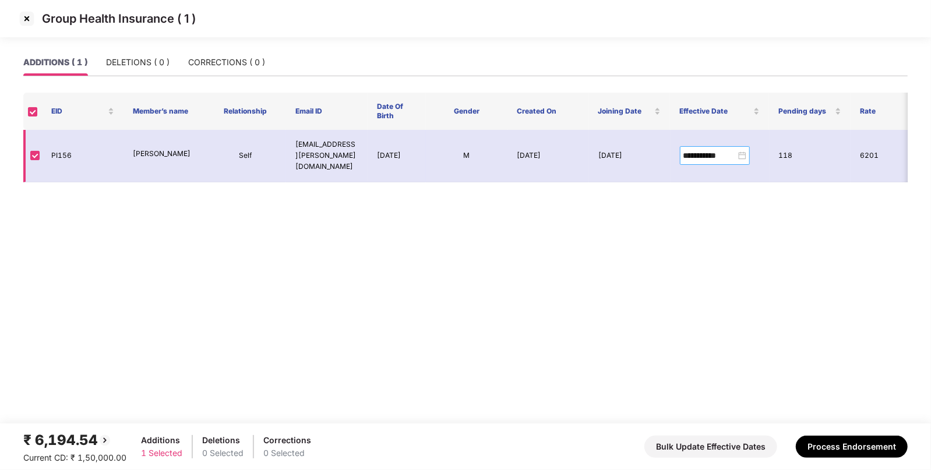
click at [743, 149] on div "**********" at bounding box center [714, 155] width 63 height 13
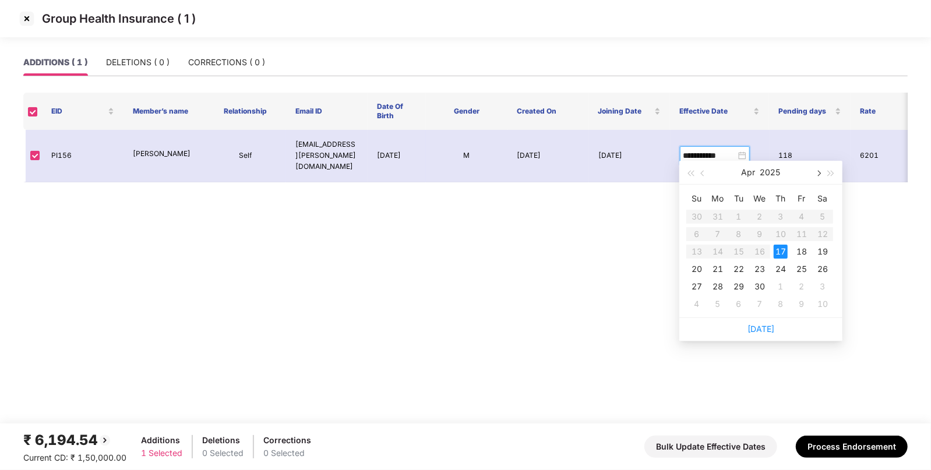
click at [823, 174] on button "button" at bounding box center [818, 172] width 13 height 23
type input "**********"
click at [701, 285] on div "29" at bounding box center [697, 287] width 14 height 14
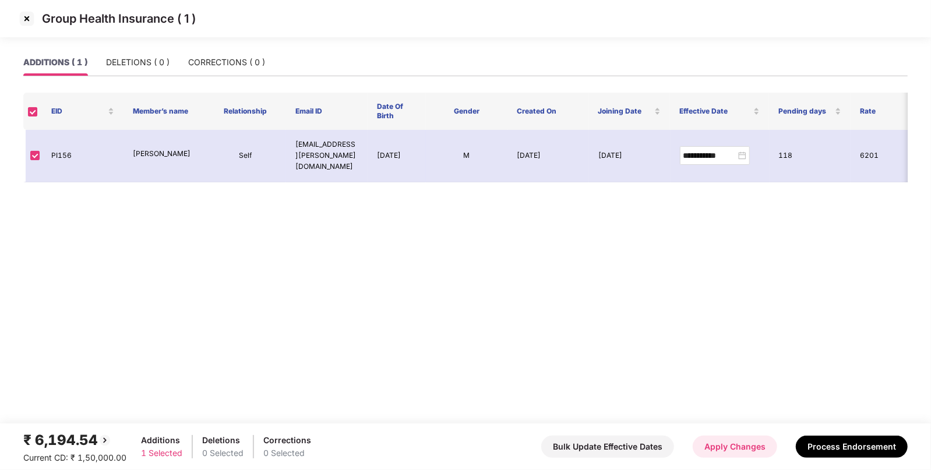
click at [724, 446] on button "Apply Changes" at bounding box center [735, 447] width 84 height 22
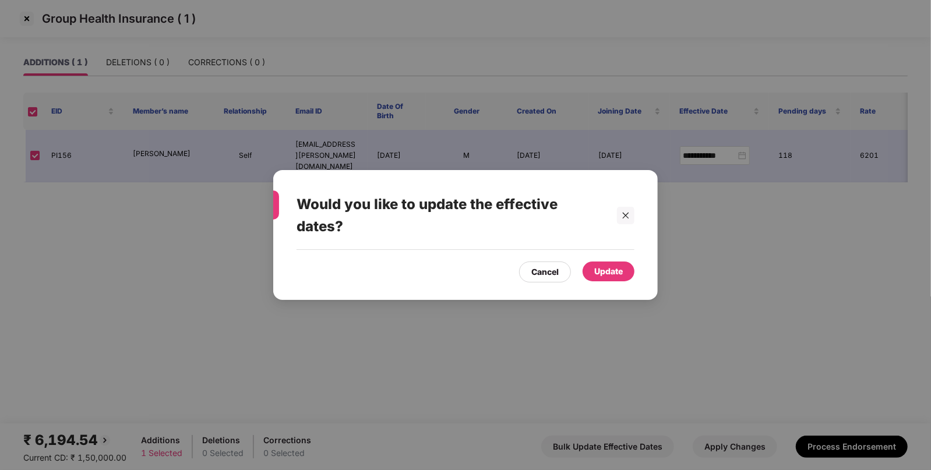
click at [618, 275] on div "Update" at bounding box center [608, 271] width 29 height 13
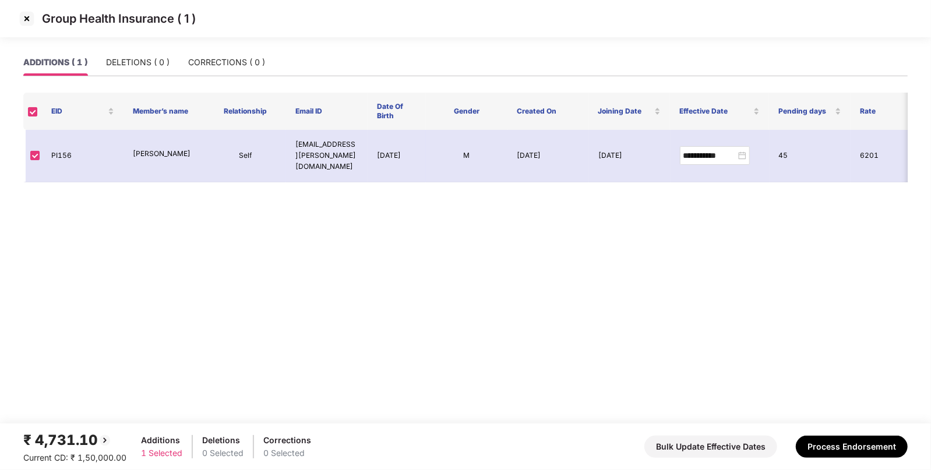
click at [25, 12] on img at bounding box center [26, 18] width 19 height 19
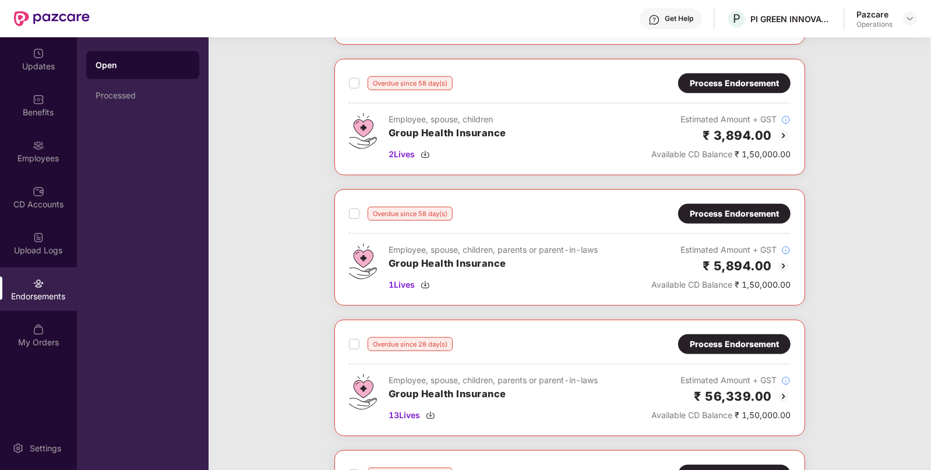
scroll to position [566, 0]
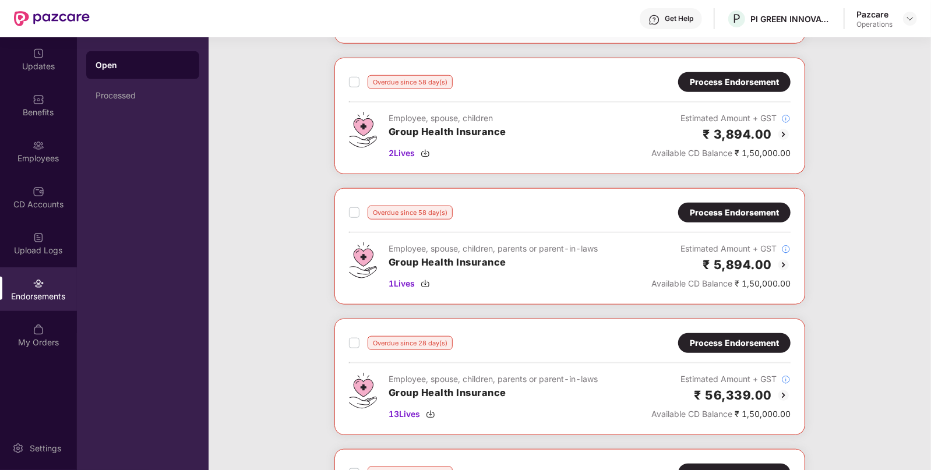
click at [741, 209] on div "Process Endorsement" at bounding box center [734, 212] width 89 height 13
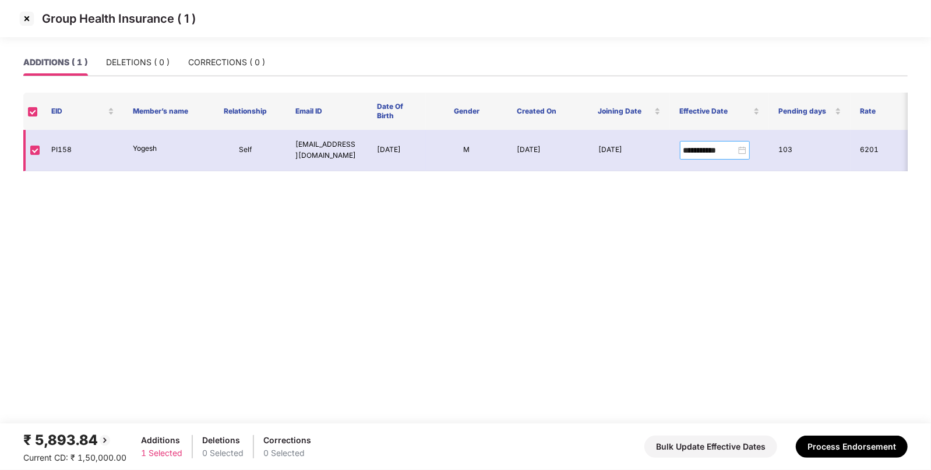
click at [745, 145] on div "**********" at bounding box center [714, 150] width 63 height 13
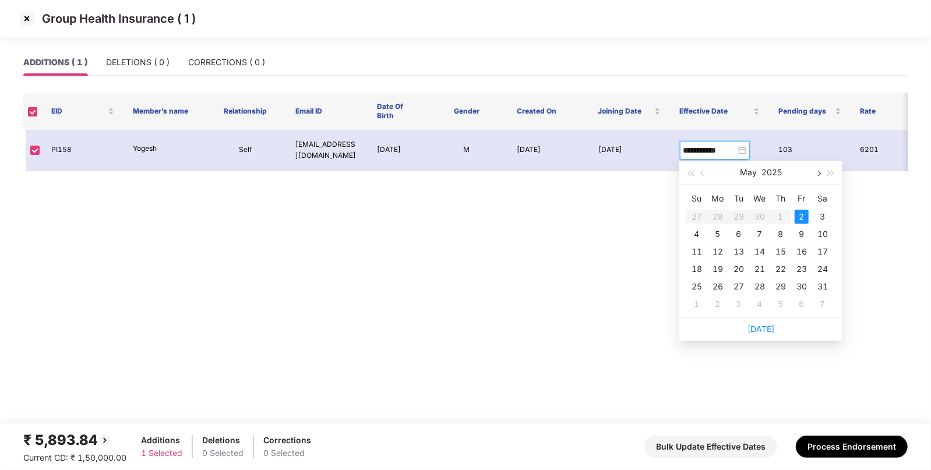
click at [819, 178] on button "button" at bounding box center [818, 172] width 13 height 23
type input "**********"
click at [702, 284] on div "29" at bounding box center [697, 287] width 14 height 14
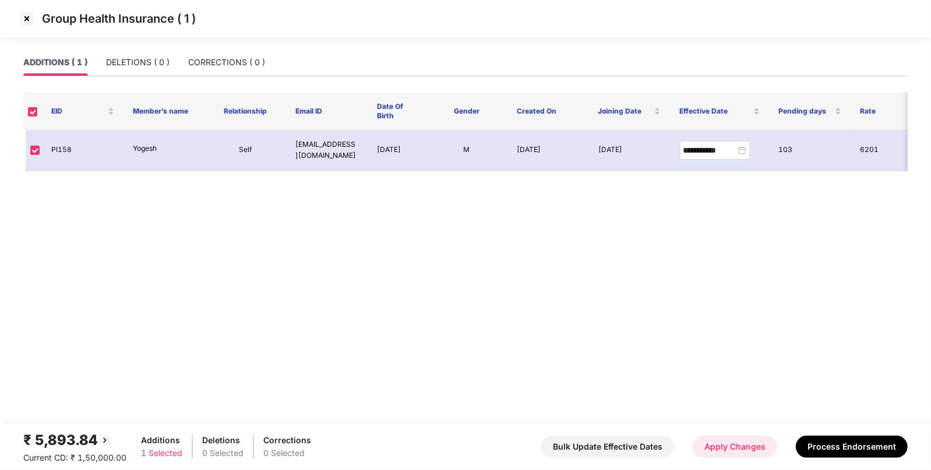
click at [728, 449] on button "Apply Changes" at bounding box center [735, 447] width 84 height 22
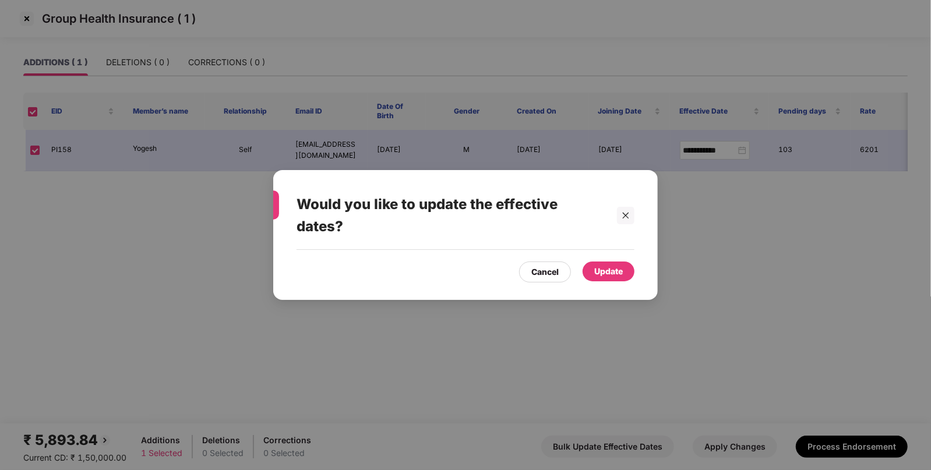
click at [616, 269] on div "Update" at bounding box center [608, 271] width 29 height 13
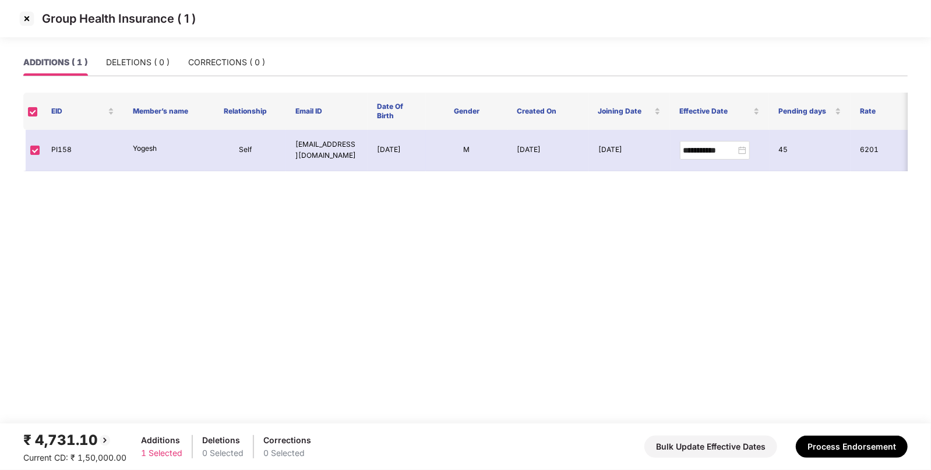
click at [27, 22] on img at bounding box center [26, 18] width 19 height 19
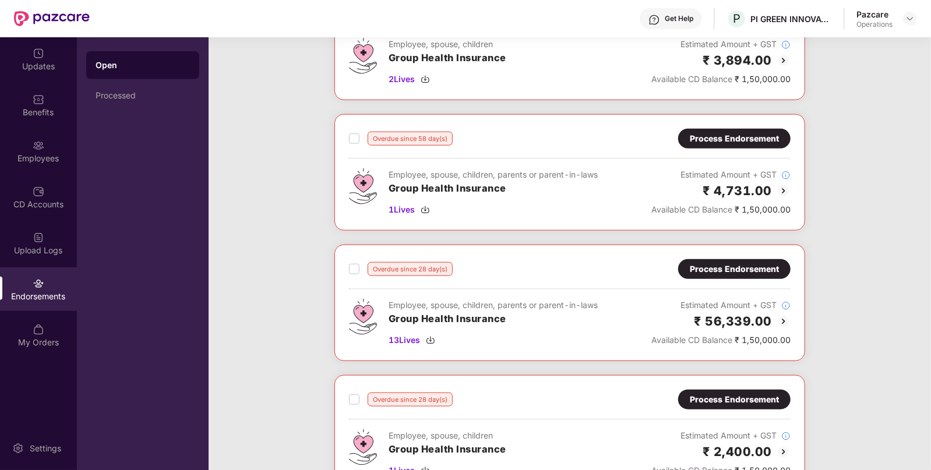
scroll to position [639, 0]
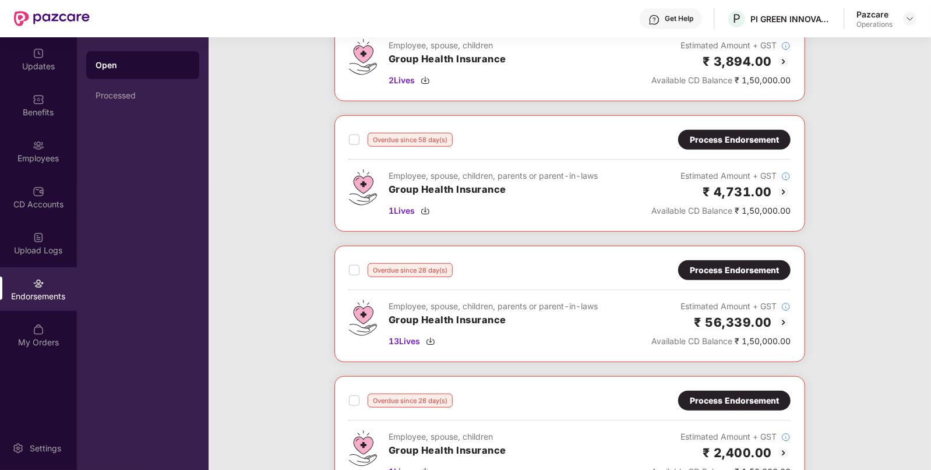
click at [743, 264] on div "Process Endorsement" at bounding box center [734, 270] width 89 height 13
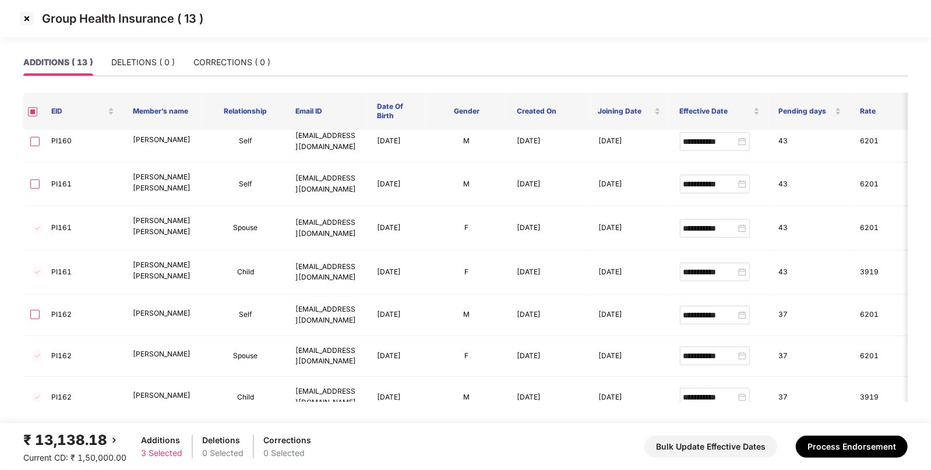
scroll to position [285, 0]
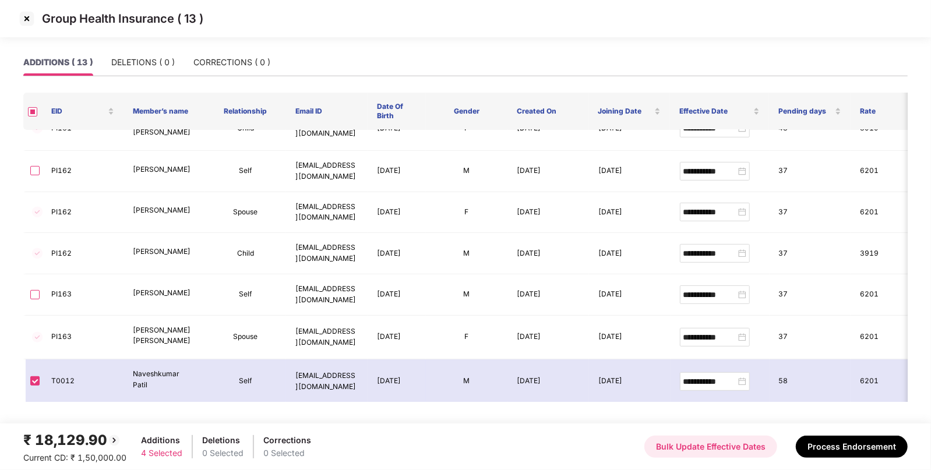
click at [724, 443] on button "Bulk Update Effective Dates" at bounding box center [710, 447] width 133 height 22
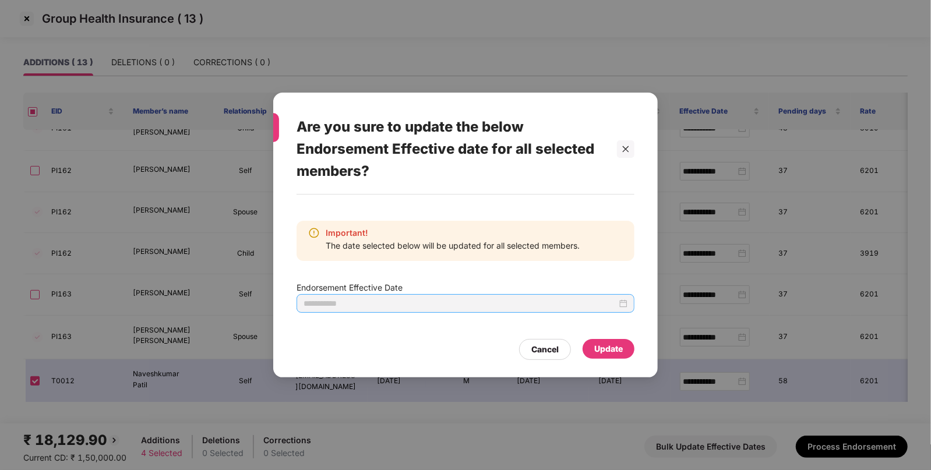
click at [484, 301] on input at bounding box center [460, 303] width 313 height 13
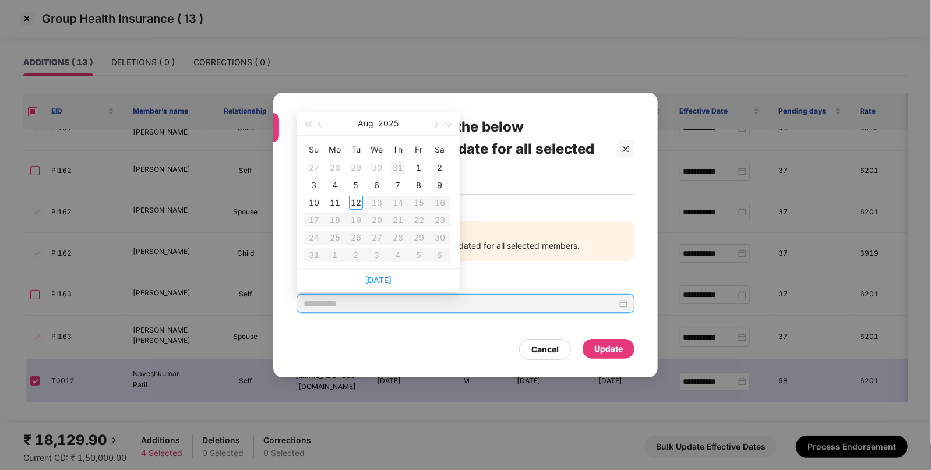
type input "**********"
click at [320, 125] on span "button" at bounding box center [321, 125] width 6 height 6
type input "**********"
click at [315, 242] on div "29" at bounding box center [314, 238] width 14 height 14
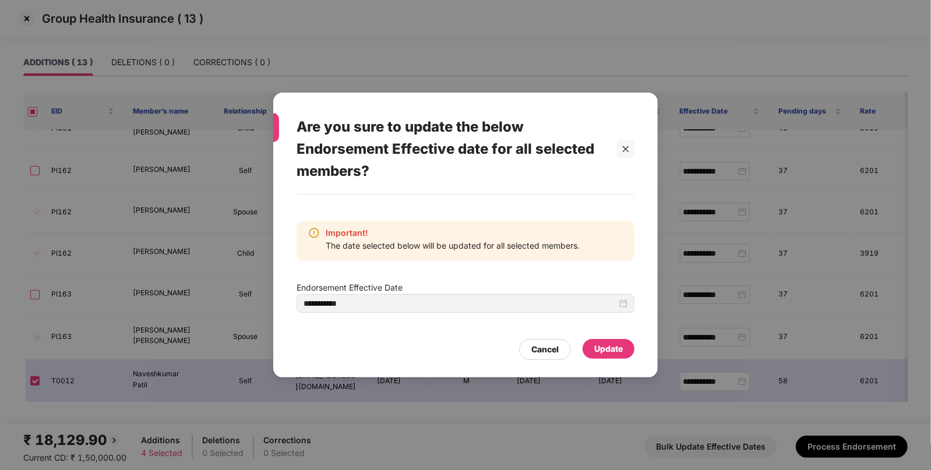
click at [619, 344] on div "Update" at bounding box center [608, 349] width 29 height 13
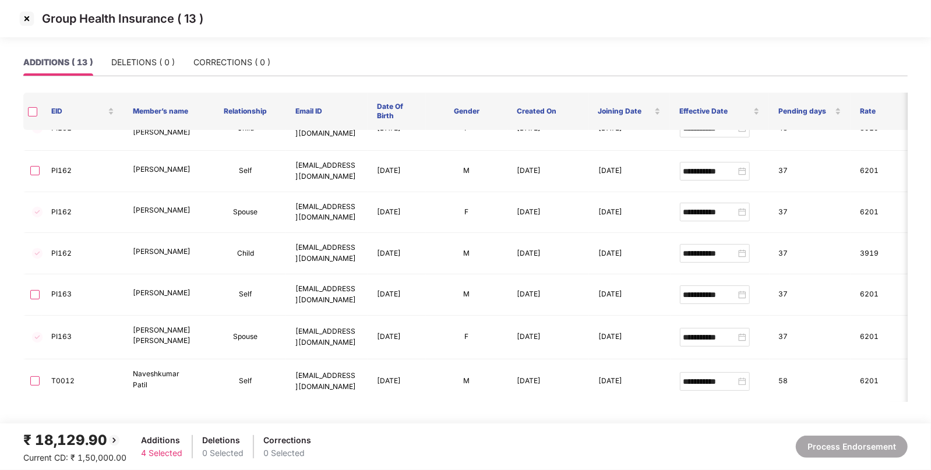
type input "**********"
click at [29, 17] on img at bounding box center [26, 18] width 19 height 19
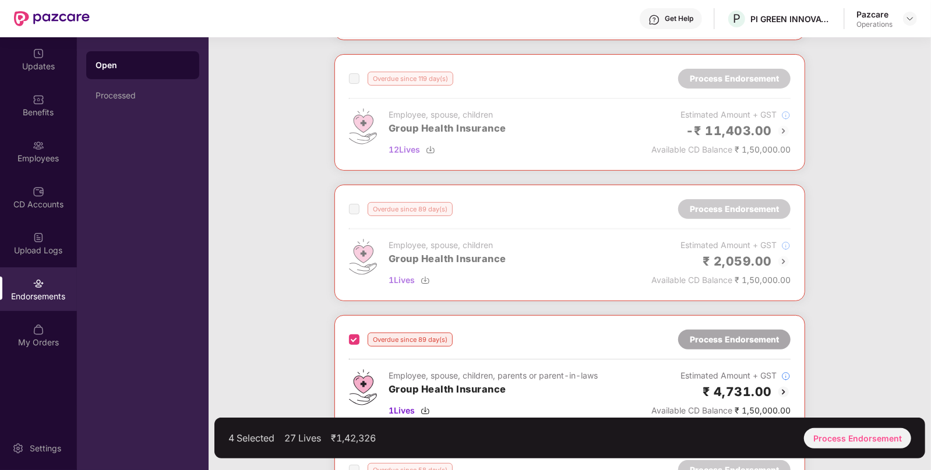
scroll to position [169, 0]
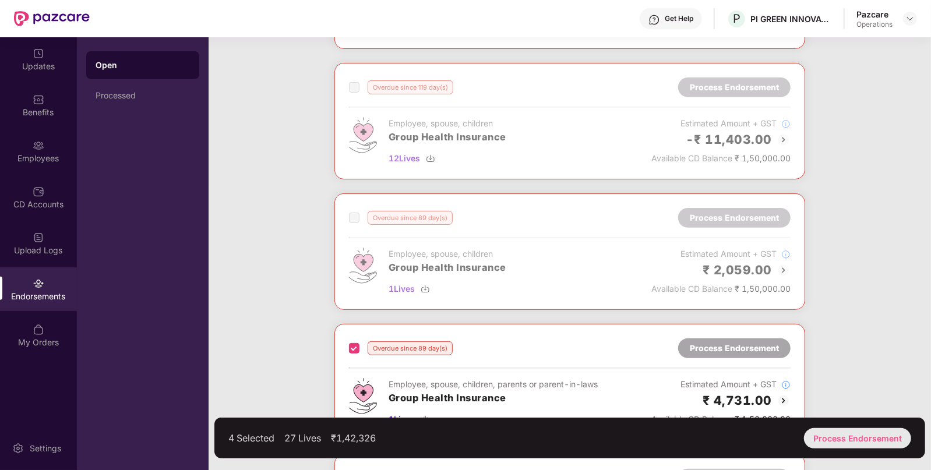
click at [876, 438] on div "Process Endorsement" at bounding box center [857, 438] width 107 height 20
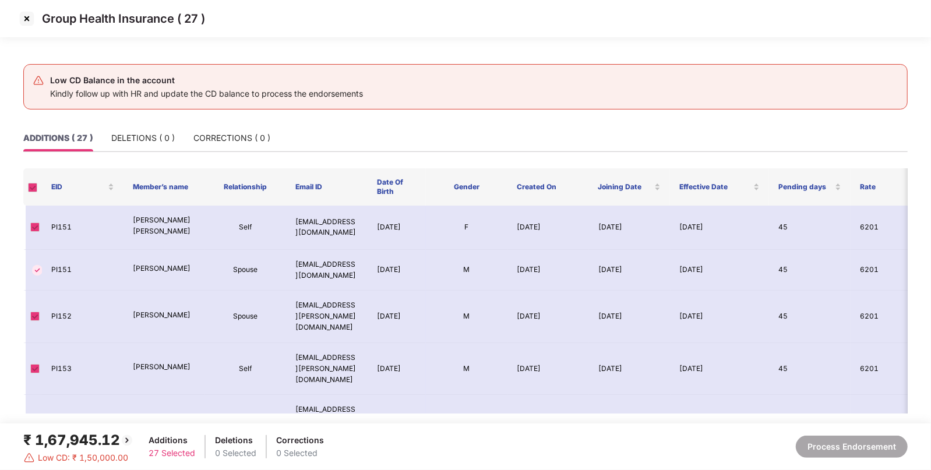
click at [31, 23] on img at bounding box center [26, 18] width 19 height 19
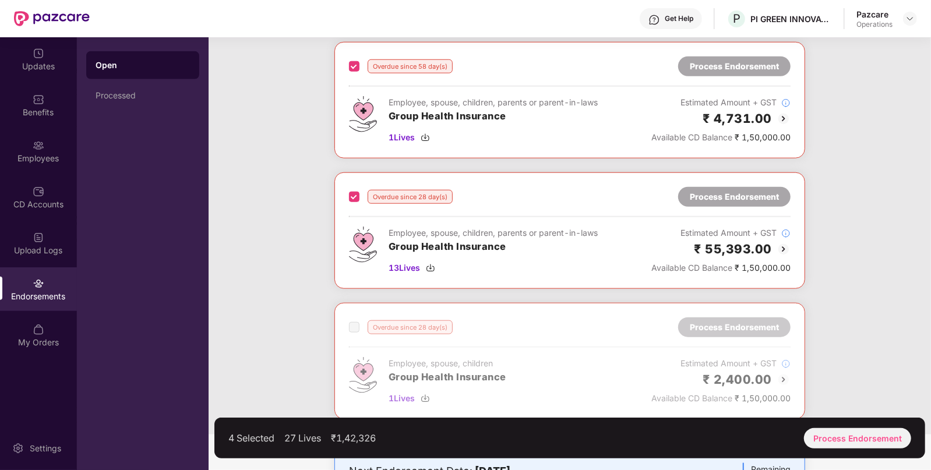
scroll to position [711, 0]
click at [830, 439] on div "Process Endorsement" at bounding box center [857, 438] width 107 height 20
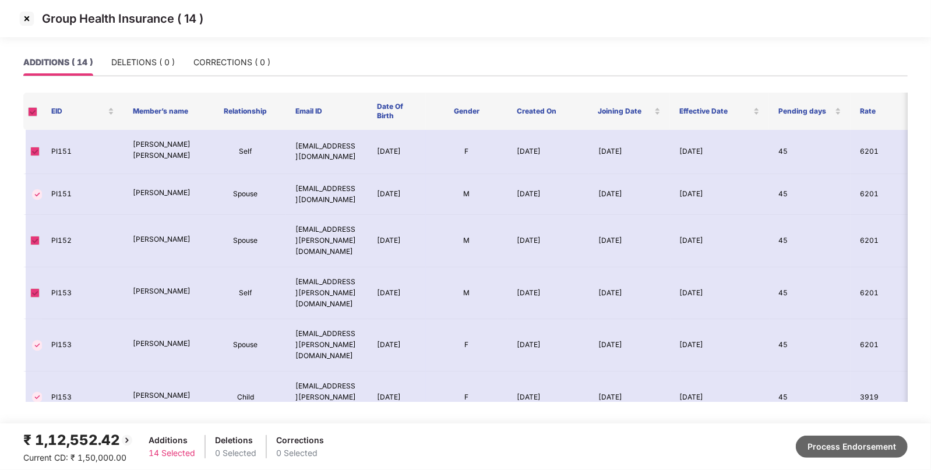
click at [852, 443] on button "Process Endorsement" at bounding box center [852, 447] width 112 height 22
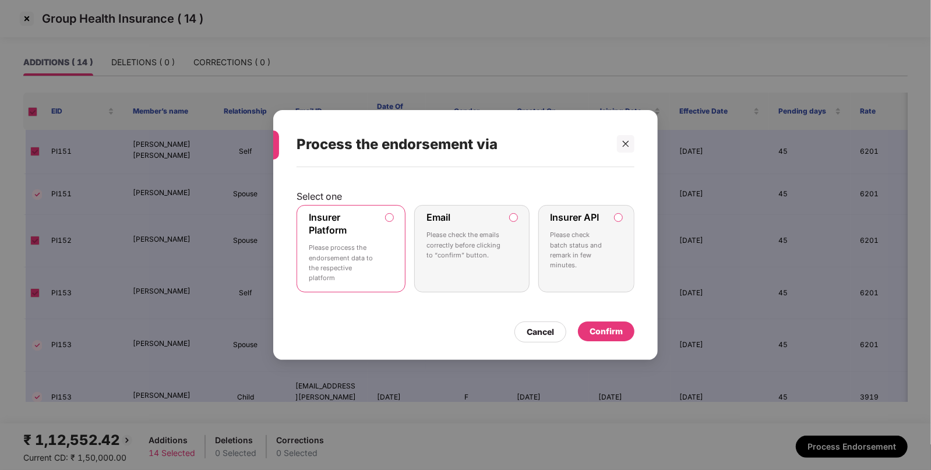
click at [608, 256] on label "Insurer API Please check batch status and remark in few minutes." at bounding box center [586, 248] width 96 height 87
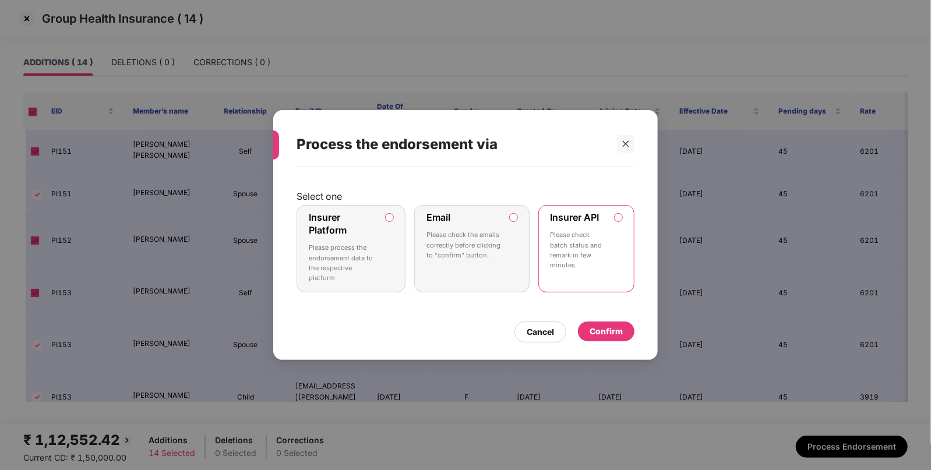
click at [615, 327] on div "Confirm" at bounding box center [606, 331] width 33 height 13
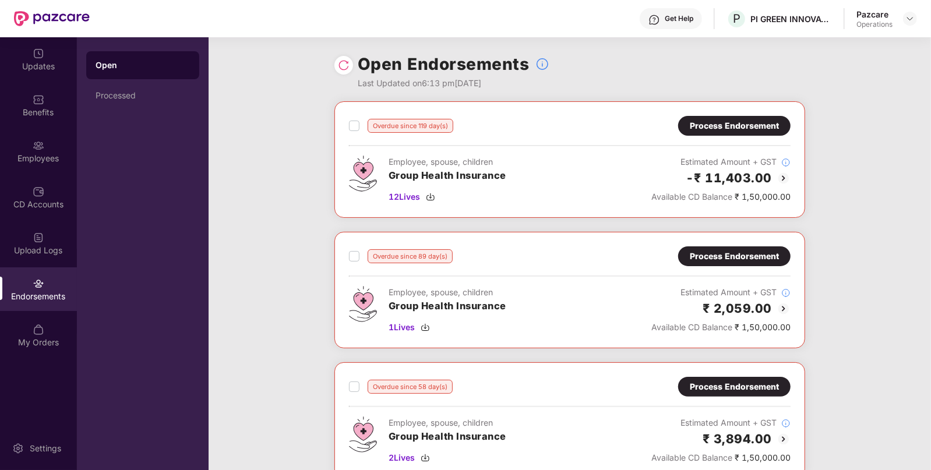
click at [344, 61] on img at bounding box center [344, 65] width 12 height 12
click at [349, 132] on label at bounding box center [354, 126] width 10 height 14
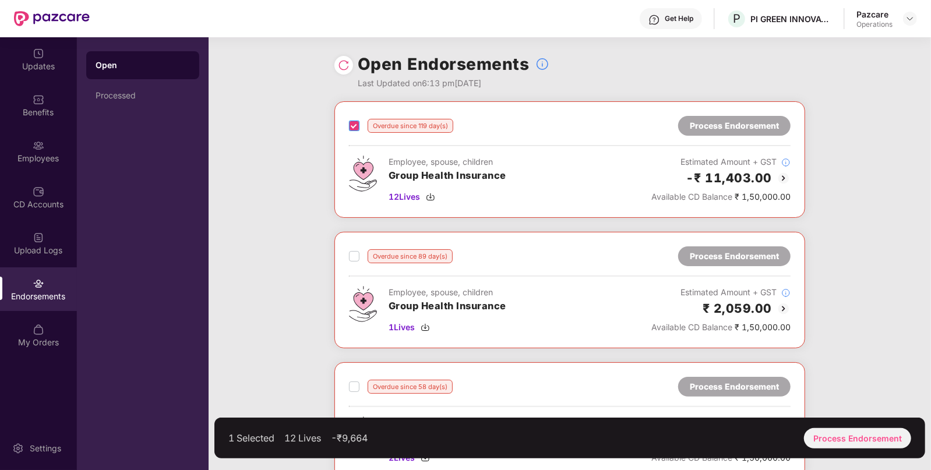
click at [349, 132] on label at bounding box center [354, 126] width 10 height 14
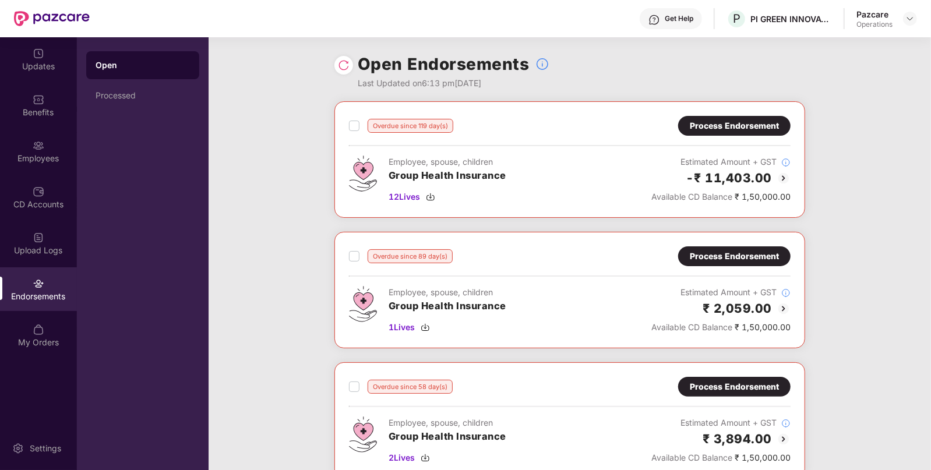
click at [749, 130] on div "Process Endorsement" at bounding box center [734, 125] width 89 height 13
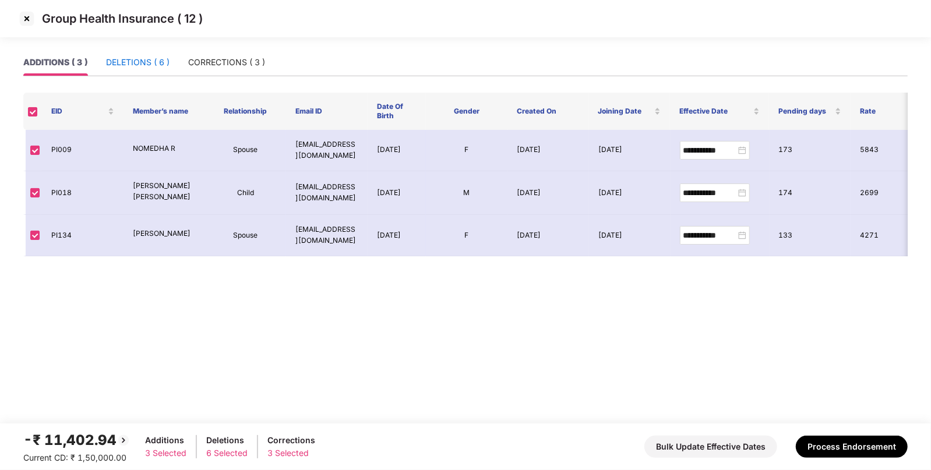
click at [140, 61] on div "DELETIONS ( 6 )" at bounding box center [138, 62] width 64 height 13
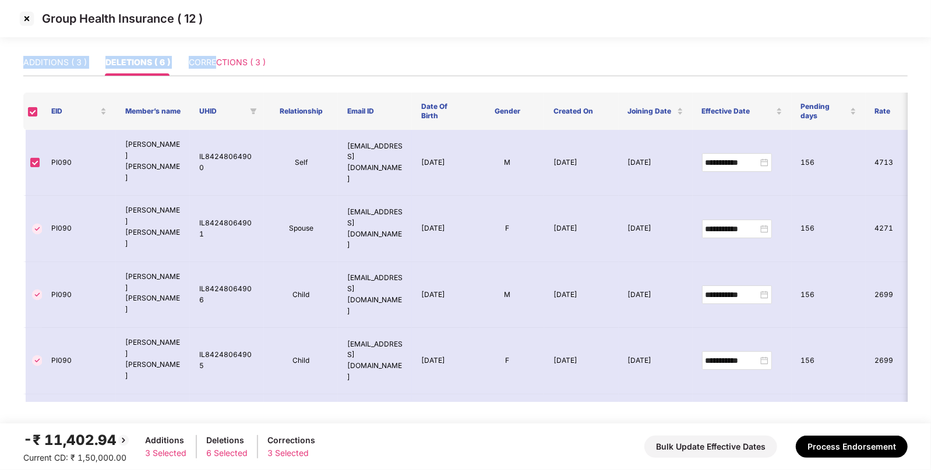
drag, startPoint x: 225, startPoint y: 44, endPoint x: 217, endPoint y: 60, distance: 18.0
click at [217, 60] on section "**********" at bounding box center [465, 235] width 931 height 470
click at [217, 60] on div "CORRECTIONS ( 3 )" at bounding box center [227, 62] width 77 height 13
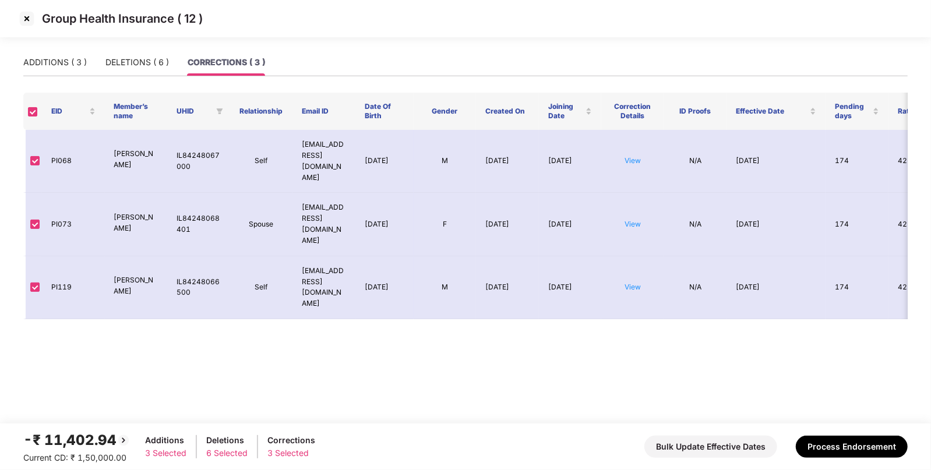
click at [26, 16] on img at bounding box center [26, 18] width 19 height 19
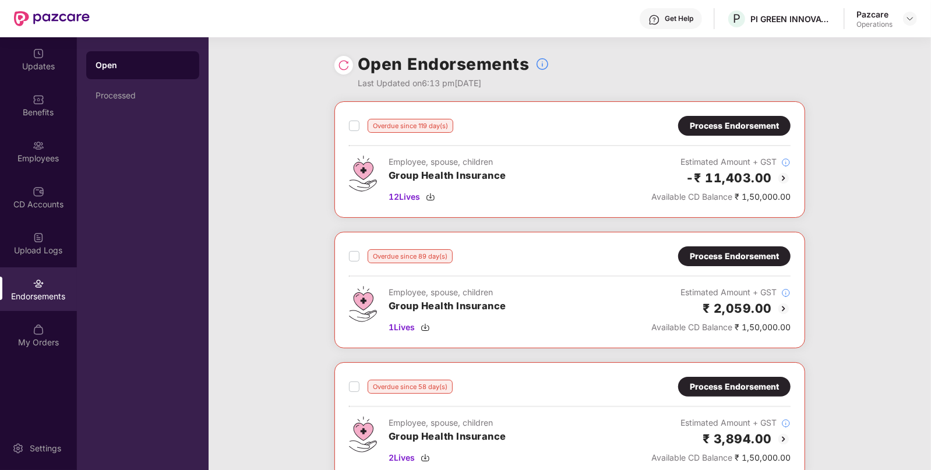
click at [428, 203] on div "Employee, spouse, children Group Health Insurance 12 Lives" at bounding box center [448, 180] width 118 height 48
click at [428, 201] on div "12 Lives" at bounding box center [448, 197] width 118 height 13
click at [698, 254] on div "Process Endorsement" at bounding box center [734, 256] width 89 height 13
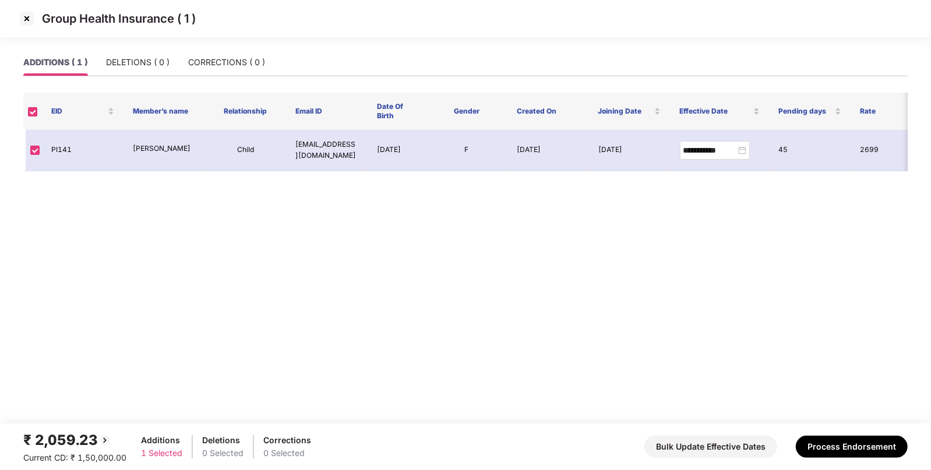
click at [26, 20] on img at bounding box center [26, 18] width 19 height 19
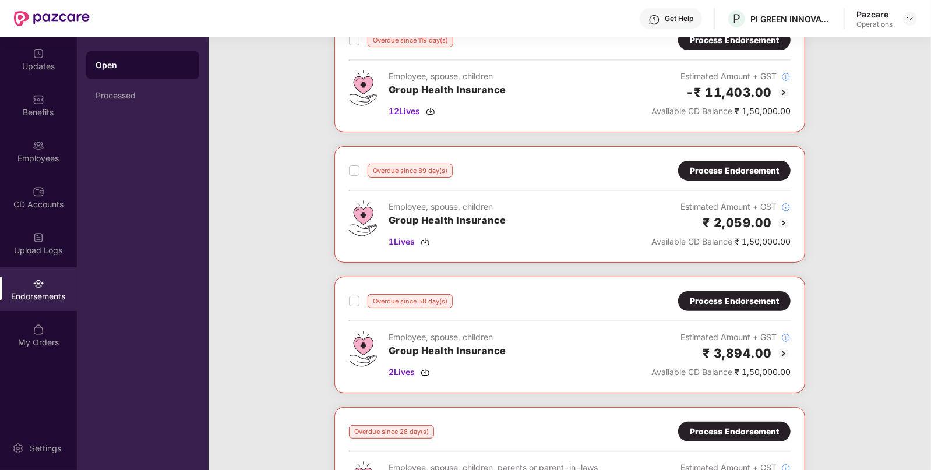
scroll to position [89, 0]
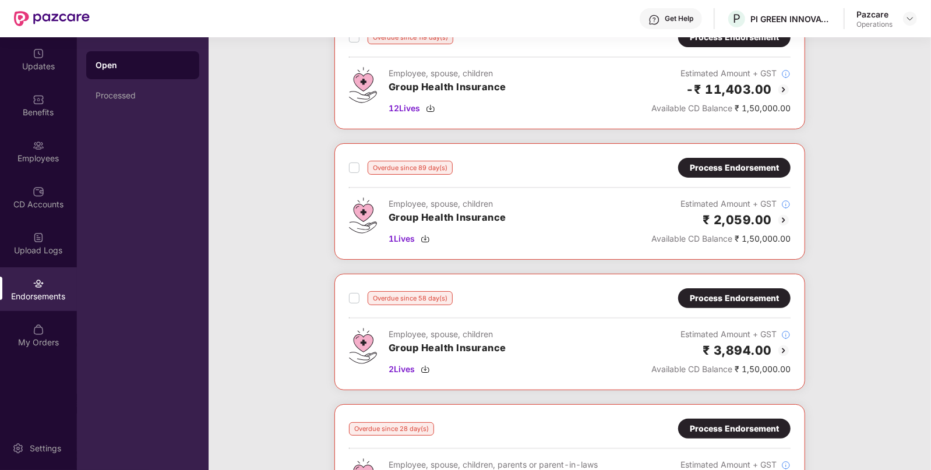
click at [725, 300] on div "Process Endorsement" at bounding box center [734, 298] width 89 height 13
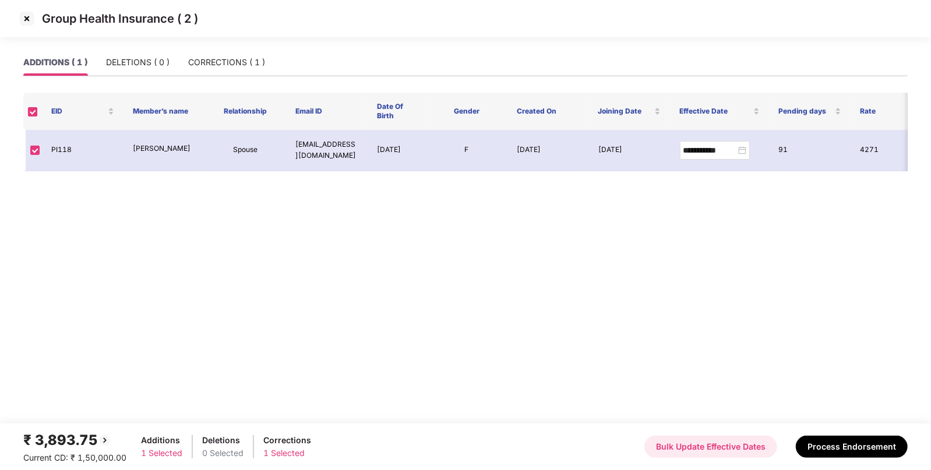
click at [673, 449] on button "Bulk Update Effective Dates" at bounding box center [710, 447] width 133 height 22
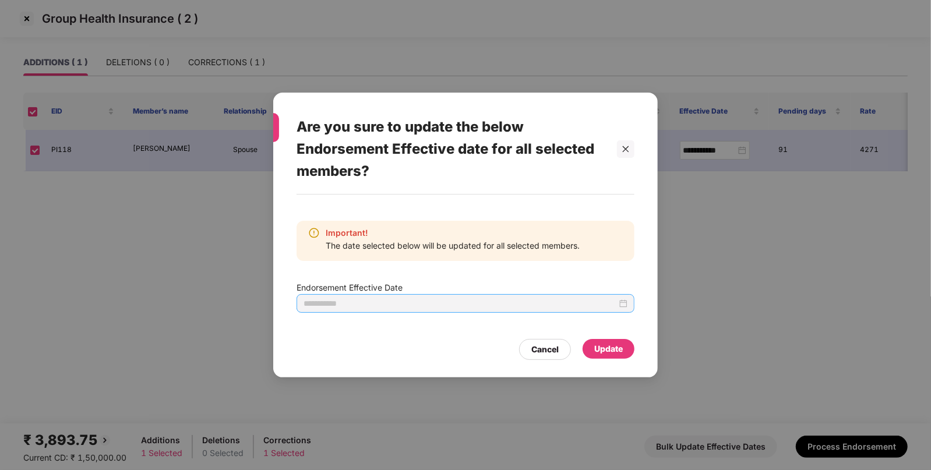
click at [619, 303] on div at bounding box center [466, 303] width 324 height 13
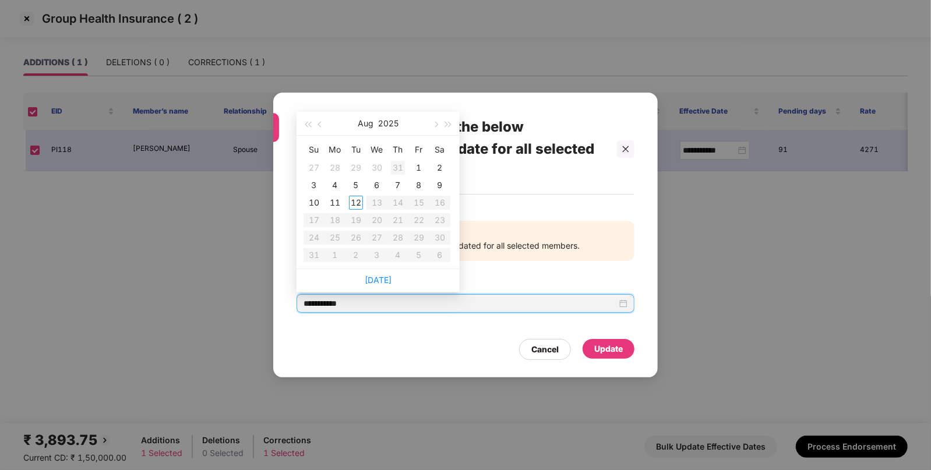
type input "**********"
click at [320, 122] on span "button" at bounding box center [321, 125] width 6 height 6
type input "**********"
click at [309, 238] on div "29" at bounding box center [314, 238] width 14 height 14
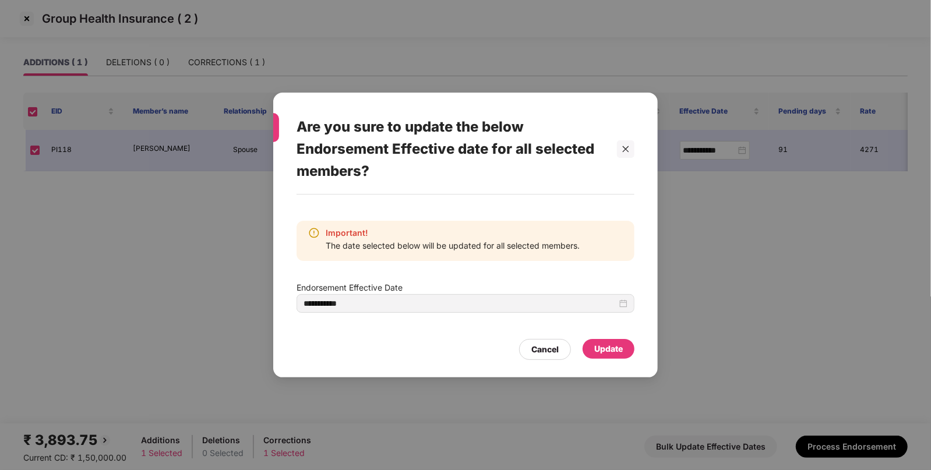
click at [610, 345] on div "Update" at bounding box center [608, 349] width 29 height 13
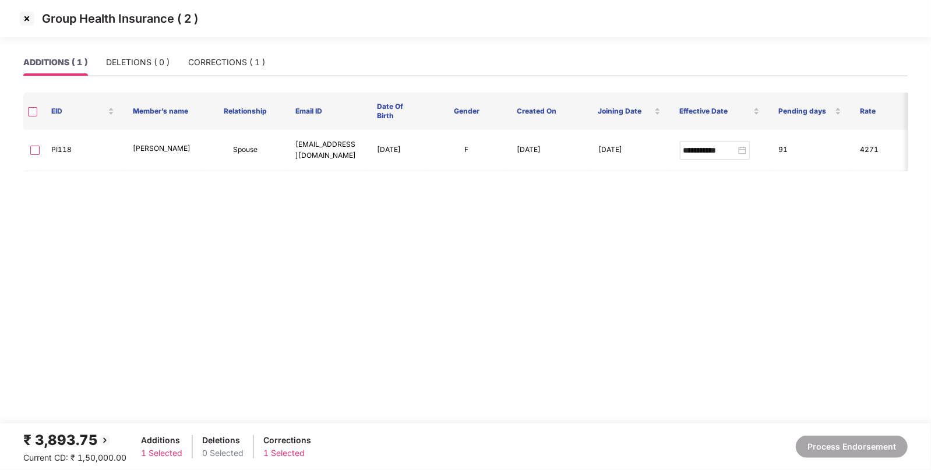
type input "**********"
click at [29, 19] on img at bounding box center [26, 18] width 19 height 19
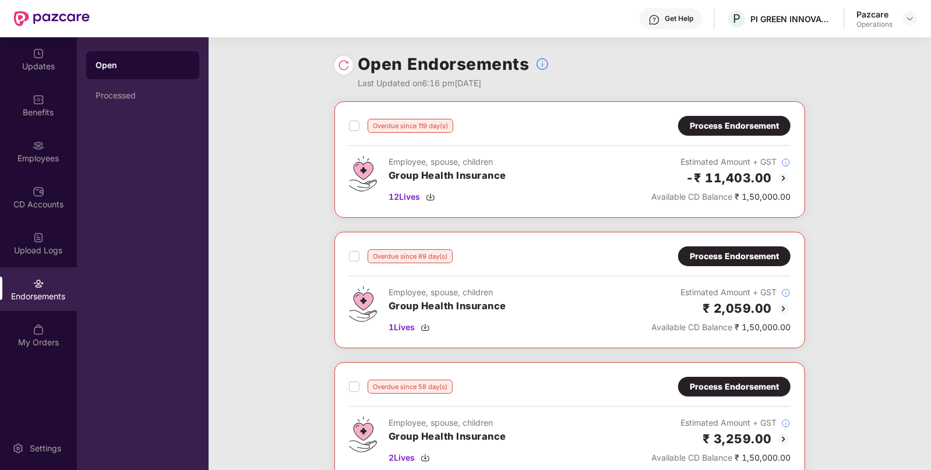
click at [733, 131] on div "Process Endorsement" at bounding box center [734, 125] width 89 height 13
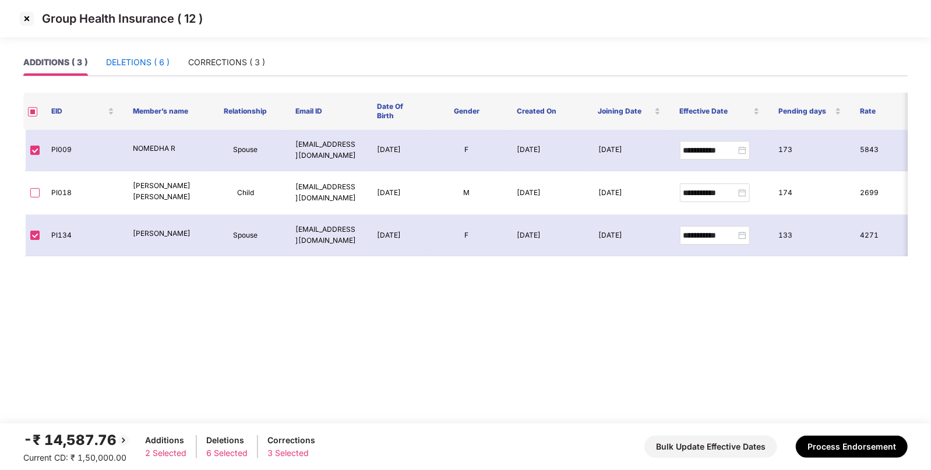
click at [144, 60] on div "DELETIONS ( 6 )" at bounding box center [138, 62] width 64 height 13
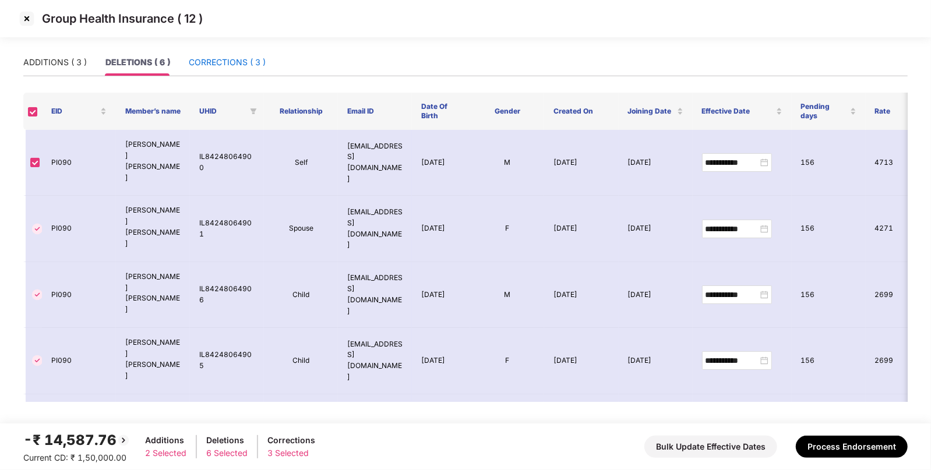
click at [228, 59] on div "CORRECTIONS ( 3 )" at bounding box center [227, 62] width 77 height 13
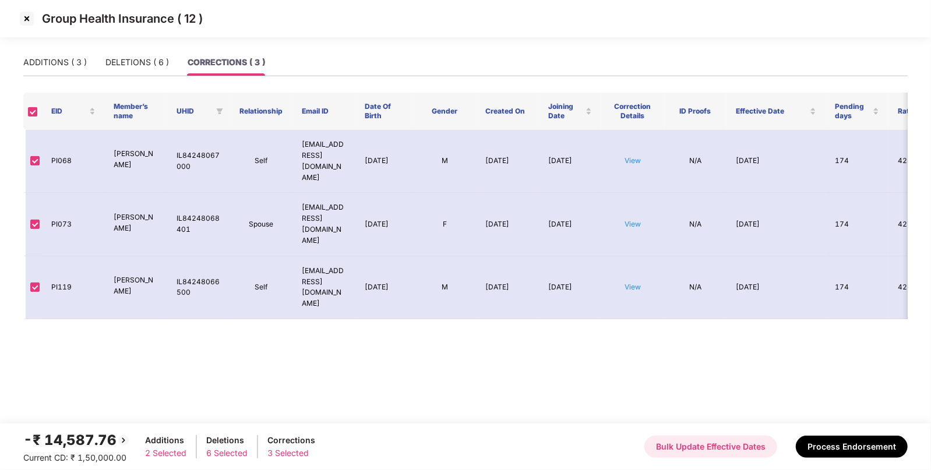
click at [711, 449] on button "Bulk Update Effective Dates" at bounding box center [710, 447] width 133 height 22
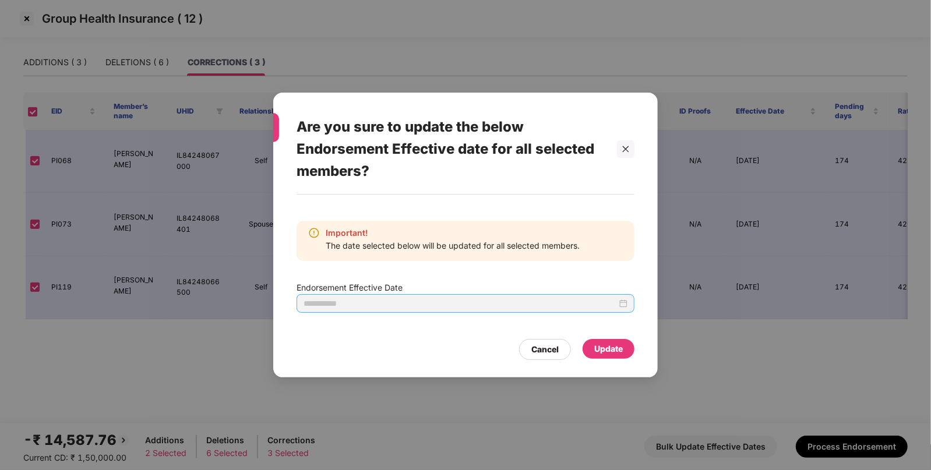
click at [621, 302] on div at bounding box center [466, 303] width 324 height 13
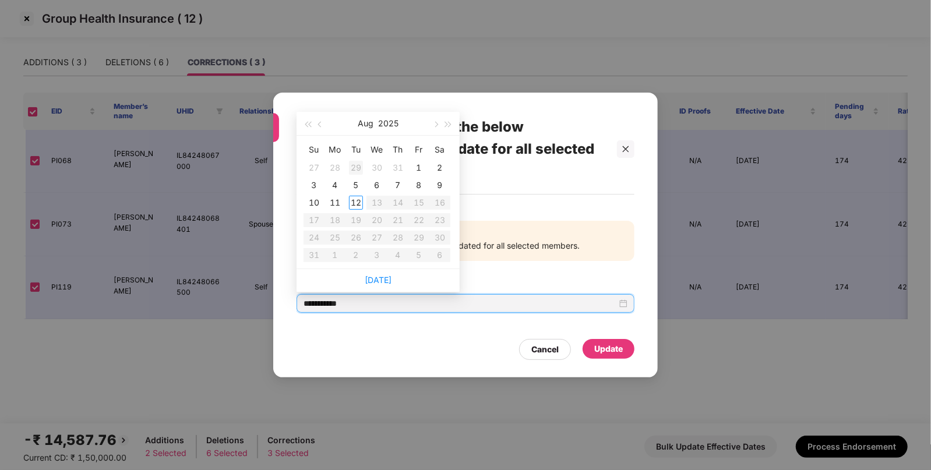
type input "**********"
click at [326, 124] on button "button" at bounding box center [320, 123] width 13 height 23
type input "**********"
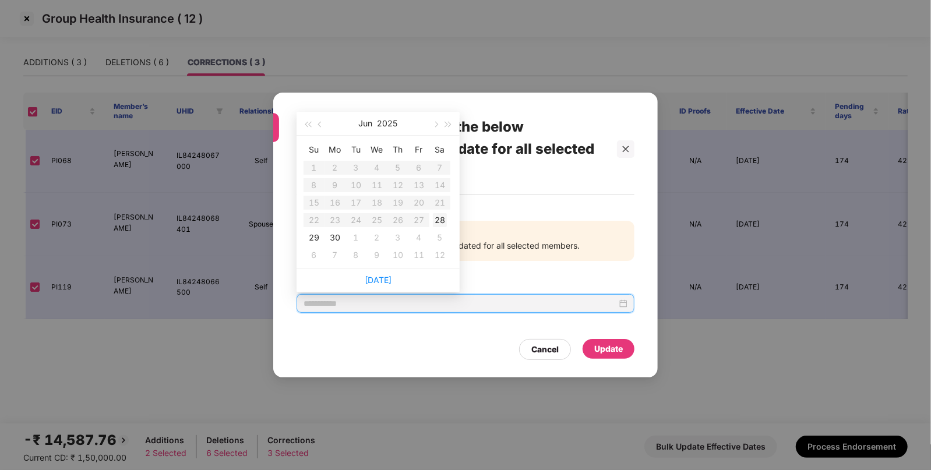
type input "**********"
click at [315, 235] on div "29" at bounding box center [314, 238] width 14 height 14
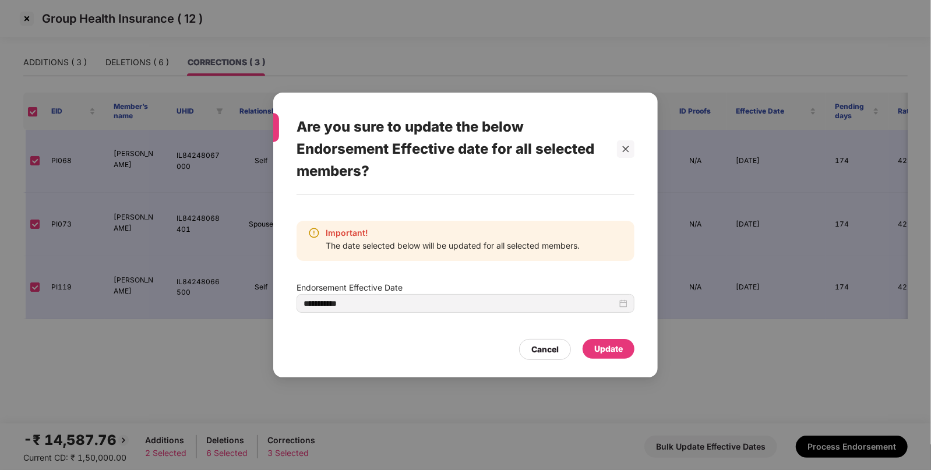
click at [587, 350] on div "Update" at bounding box center [609, 349] width 52 height 20
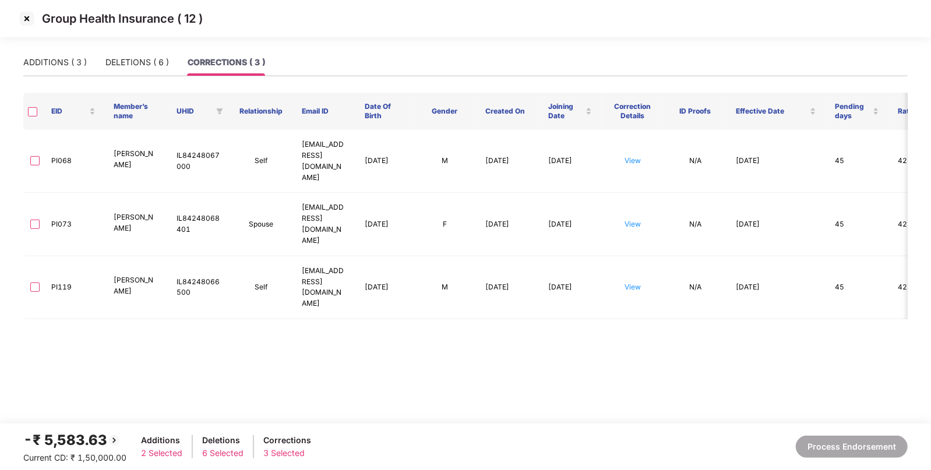
click at [29, 16] on img at bounding box center [26, 18] width 19 height 19
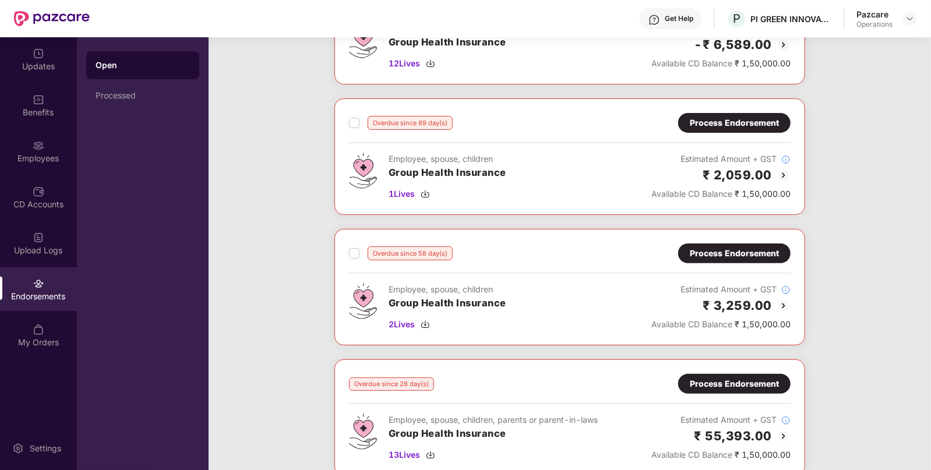
scroll to position [133, 0]
click at [724, 256] on div "Process Endorsement" at bounding box center [734, 253] width 89 height 13
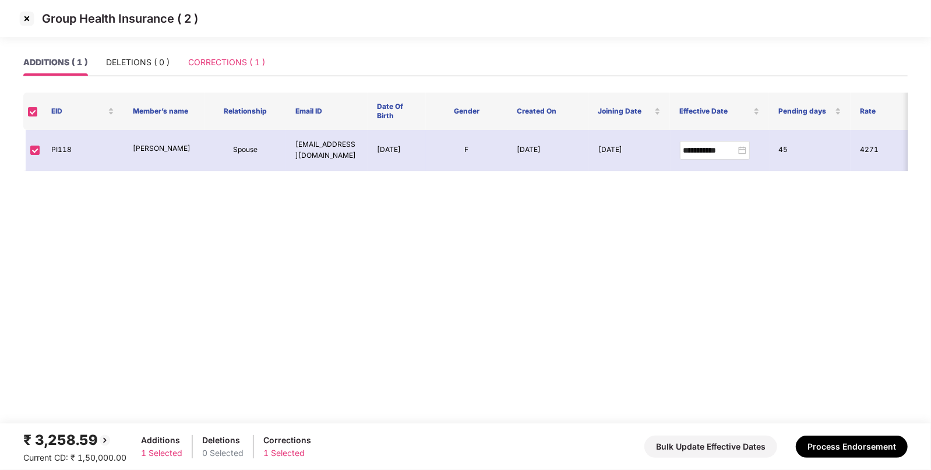
click at [244, 70] on div "CORRECTIONS ( 1 )" at bounding box center [226, 62] width 77 height 27
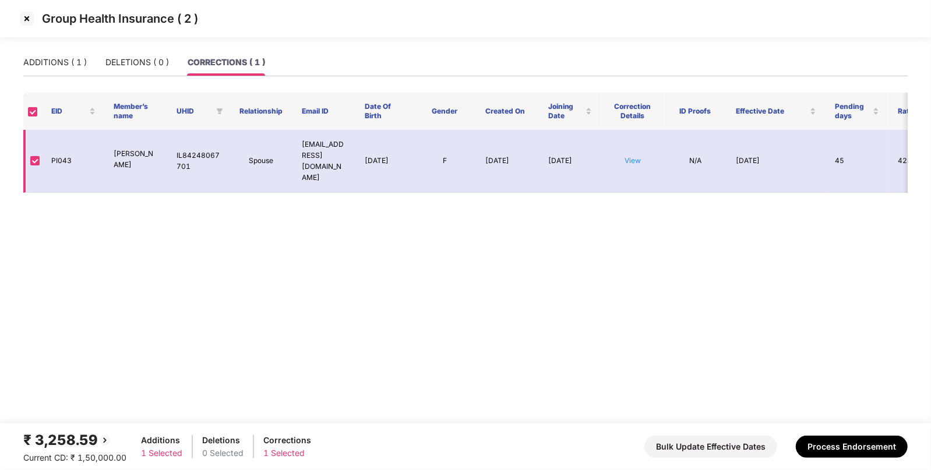
scroll to position [0, 107]
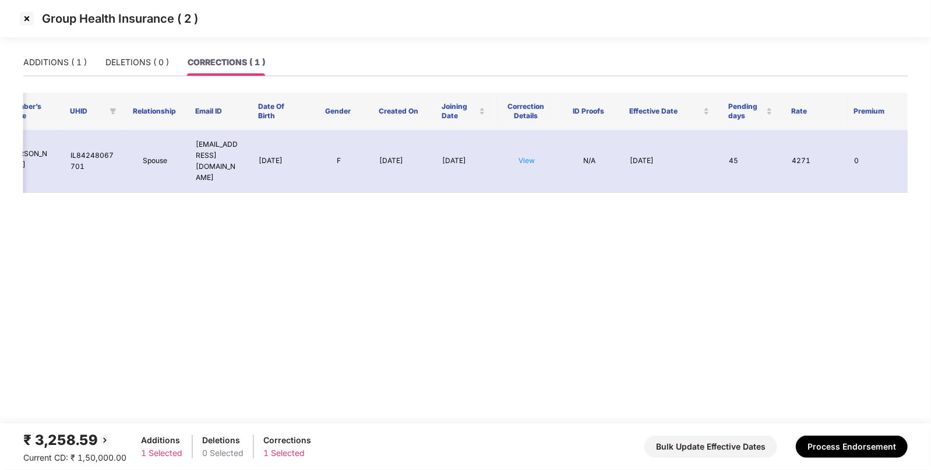
click at [23, 20] on img at bounding box center [26, 18] width 19 height 19
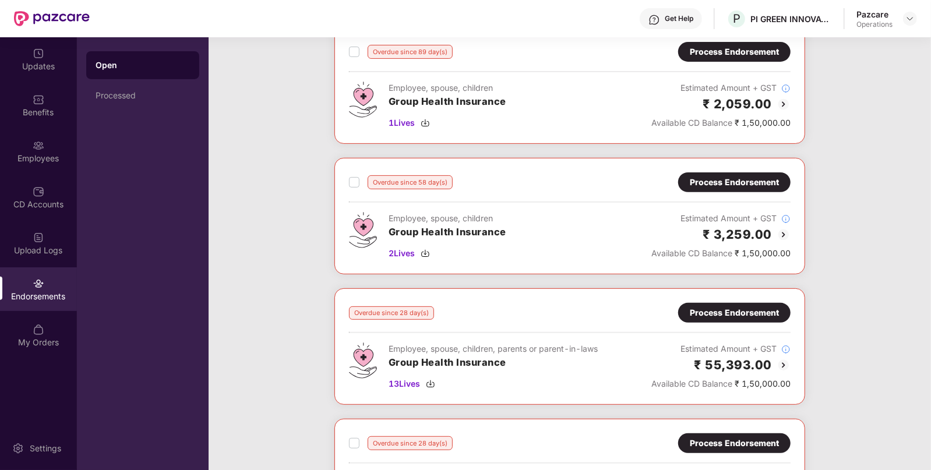
scroll to position [209, 0]
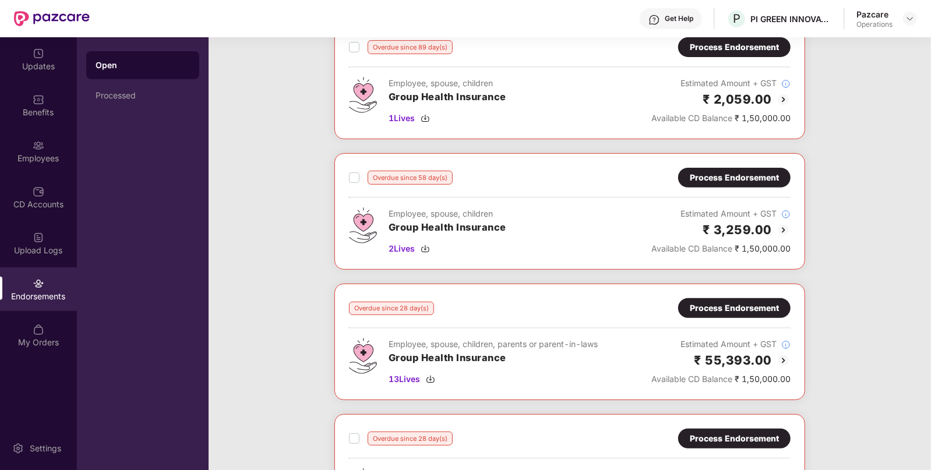
click at [707, 171] on div "Process Endorsement" at bounding box center [734, 177] width 89 height 13
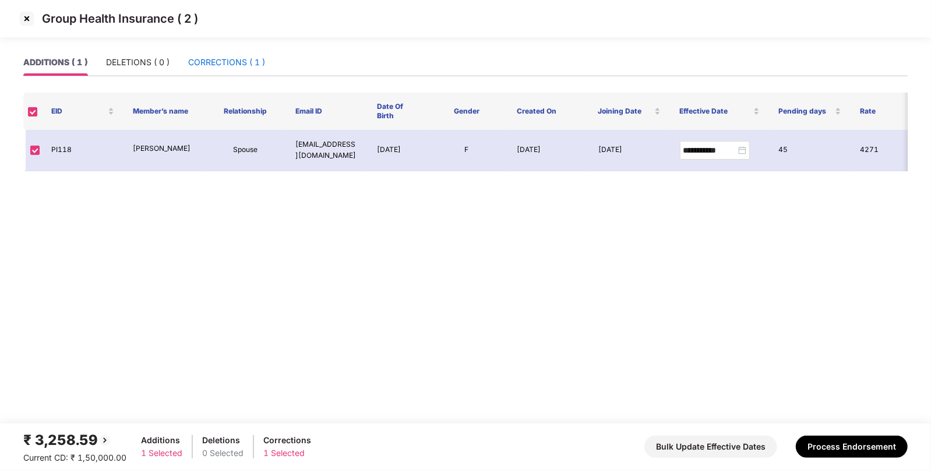
click at [204, 68] on div "CORRECTIONS ( 1 )" at bounding box center [226, 62] width 77 height 13
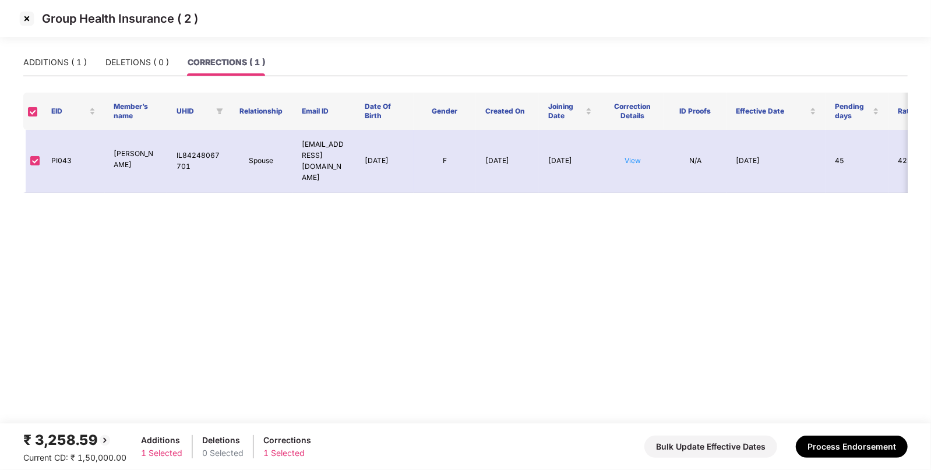
click at [23, 16] on img at bounding box center [26, 18] width 19 height 19
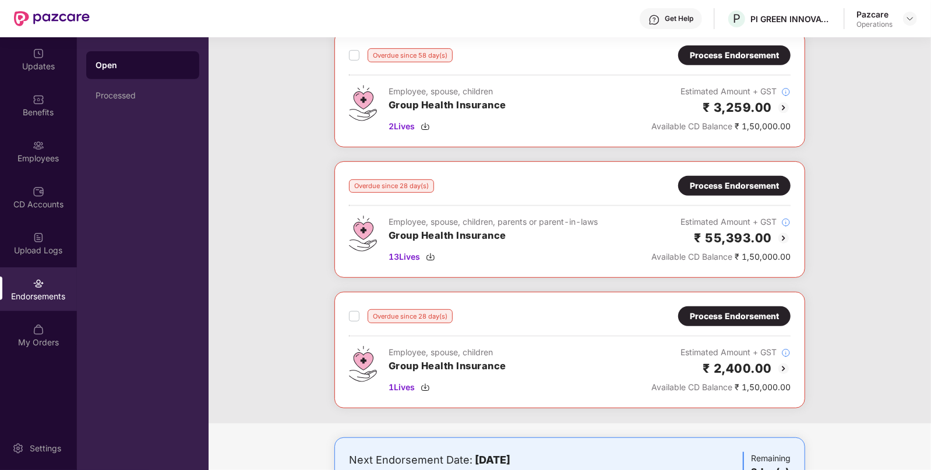
scroll to position [333, 0]
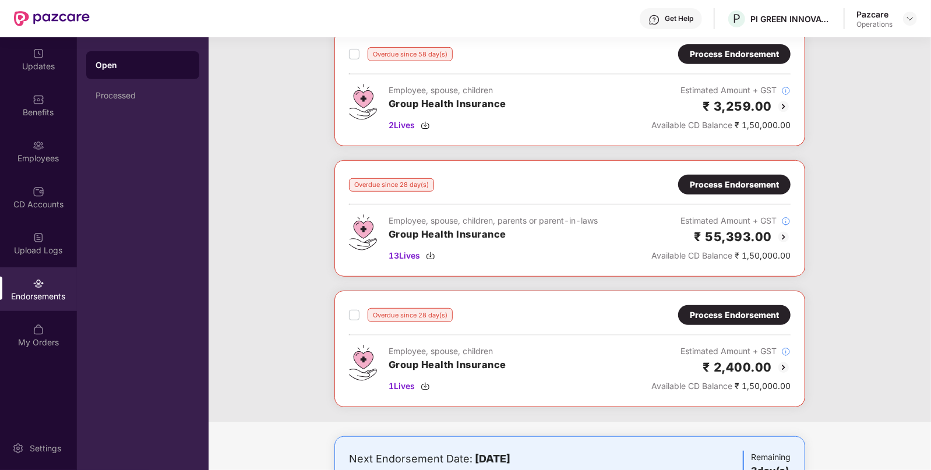
click at [722, 311] on div "Process Endorsement" at bounding box center [734, 315] width 89 height 13
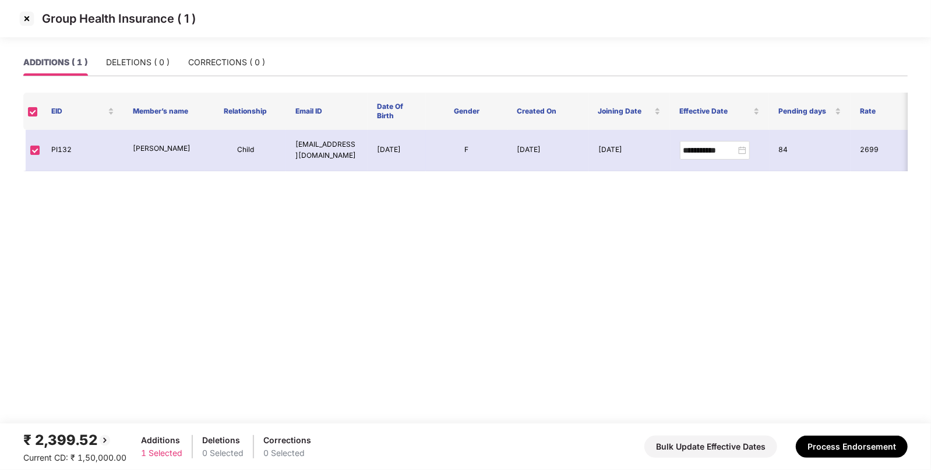
click at [18, 16] on img at bounding box center [26, 18] width 19 height 19
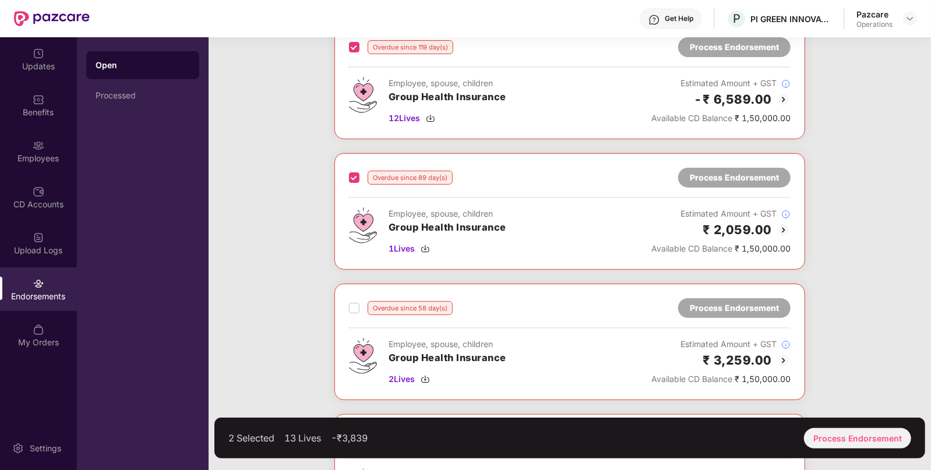
scroll to position [79, 0]
click at [356, 301] on label at bounding box center [354, 308] width 10 height 14
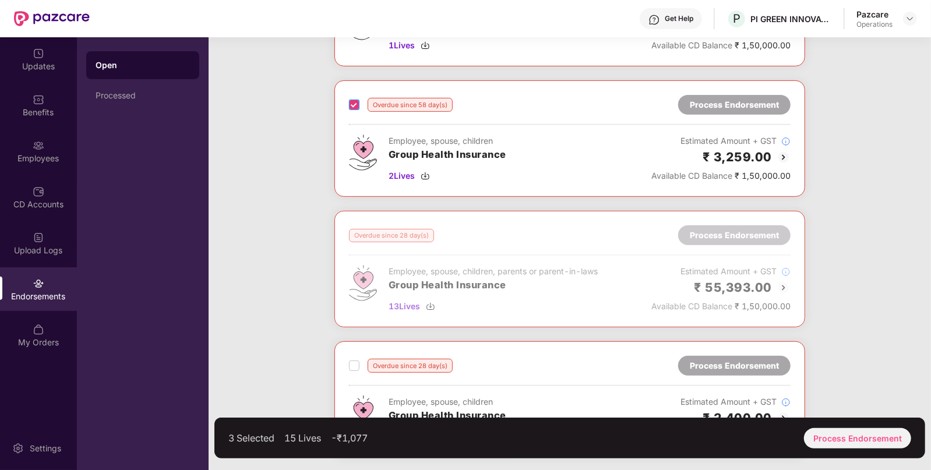
scroll to position [283, 0]
click at [353, 97] on label at bounding box center [354, 104] width 10 height 14
click at [145, 102] on div "Processed" at bounding box center [142, 96] width 113 height 28
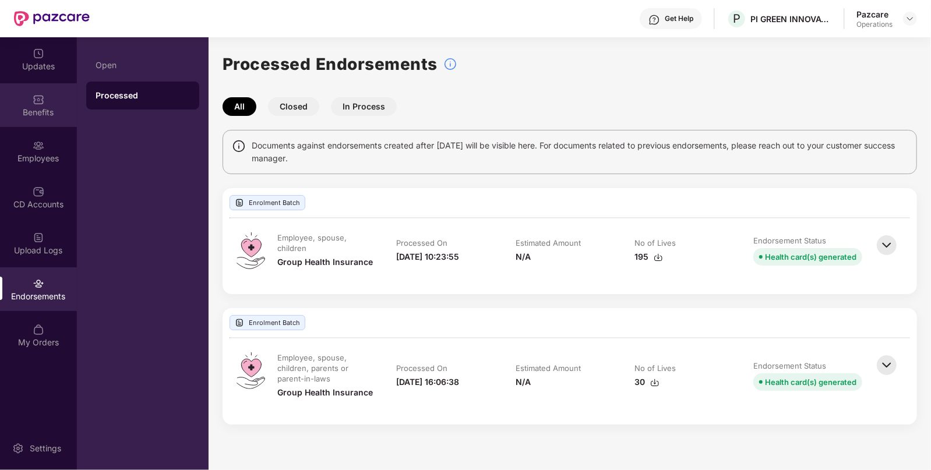
click at [26, 124] on div "Benefits" at bounding box center [38, 105] width 77 height 44
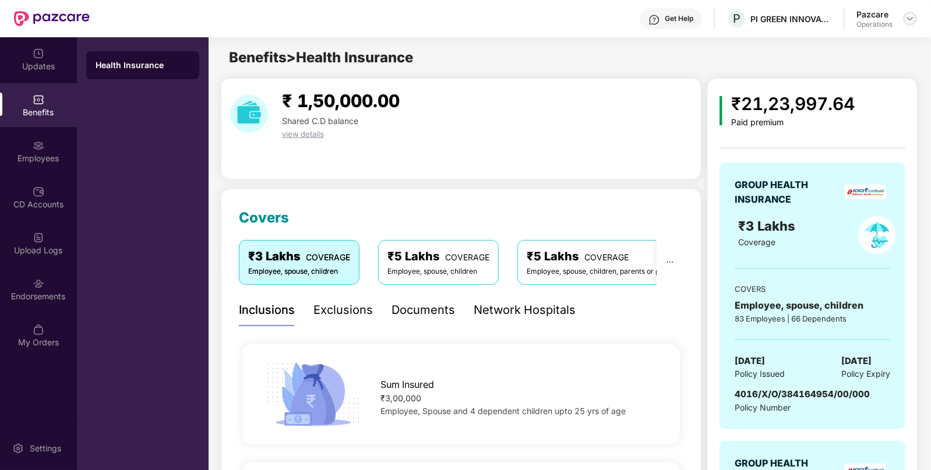
click at [909, 17] on img at bounding box center [909, 18] width 9 height 9
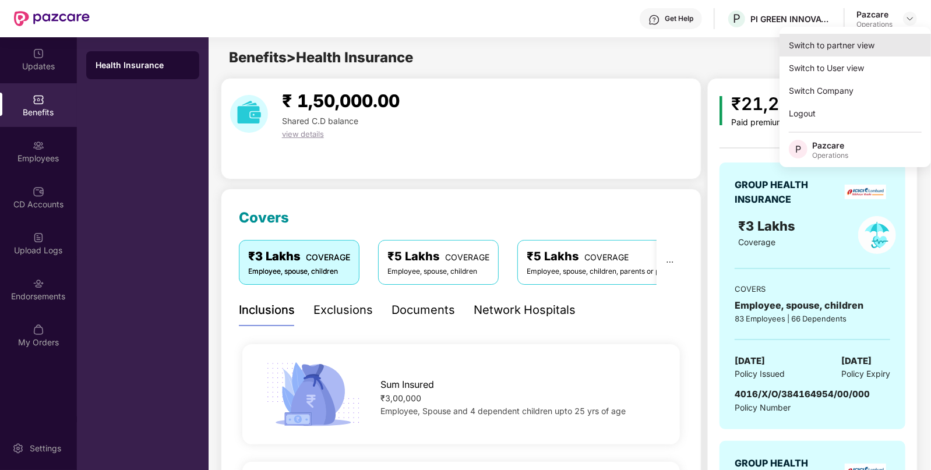
click at [843, 38] on div "Switch to partner view" at bounding box center [855, 45] width 151 height 23
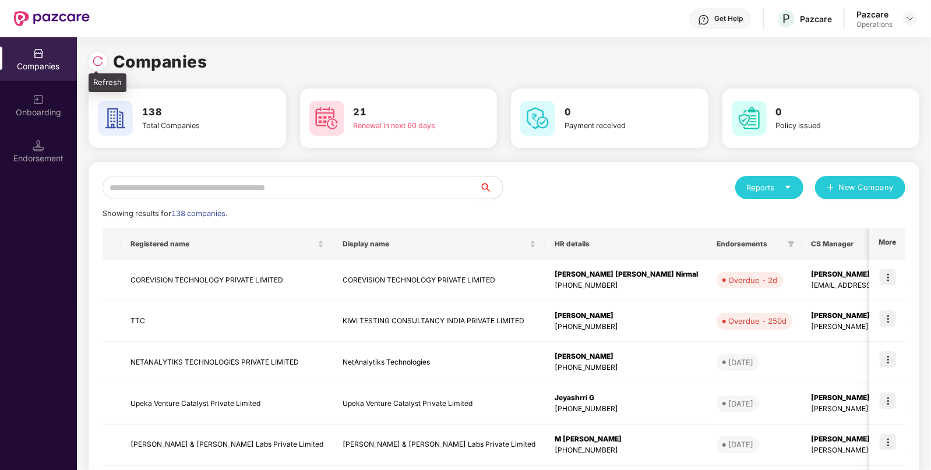
click at [100, 58] on img at bounding box center [98, 61] width 12 height 12
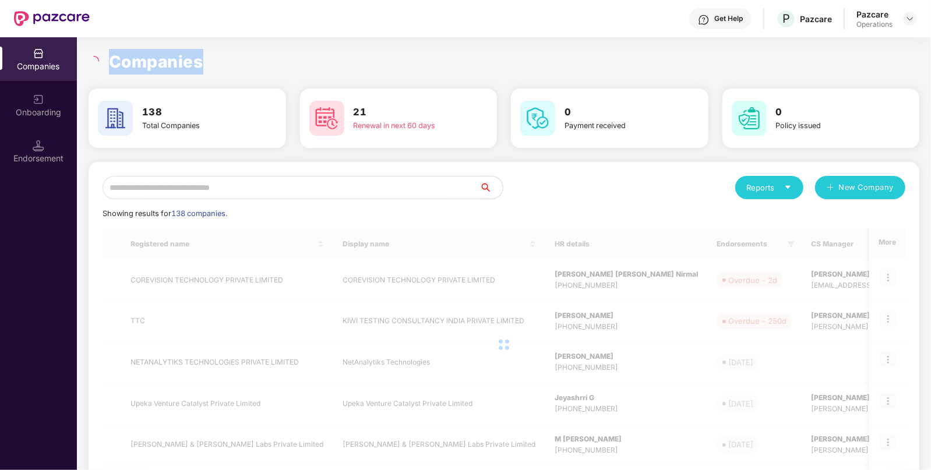
click at [100, 58] on div at bounding box center [95, 61] width 13 height 10
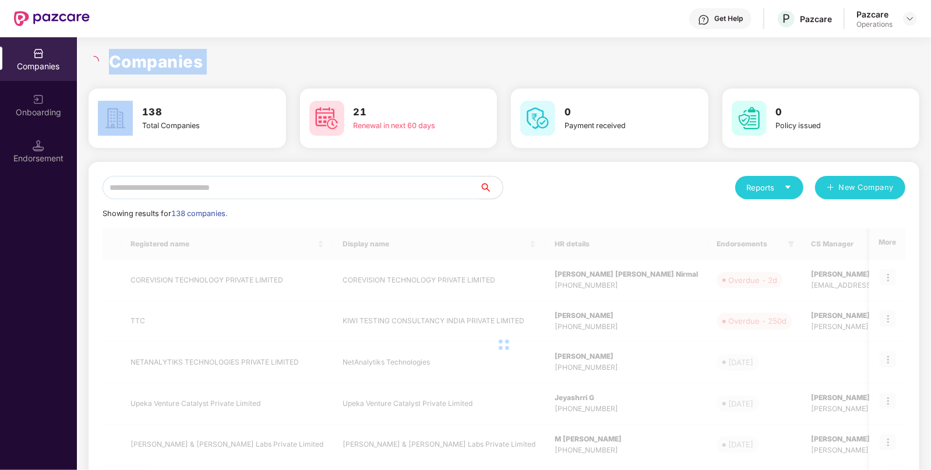
click at [100, 58] on div at bounding box center [95, 61] width 13 height 10
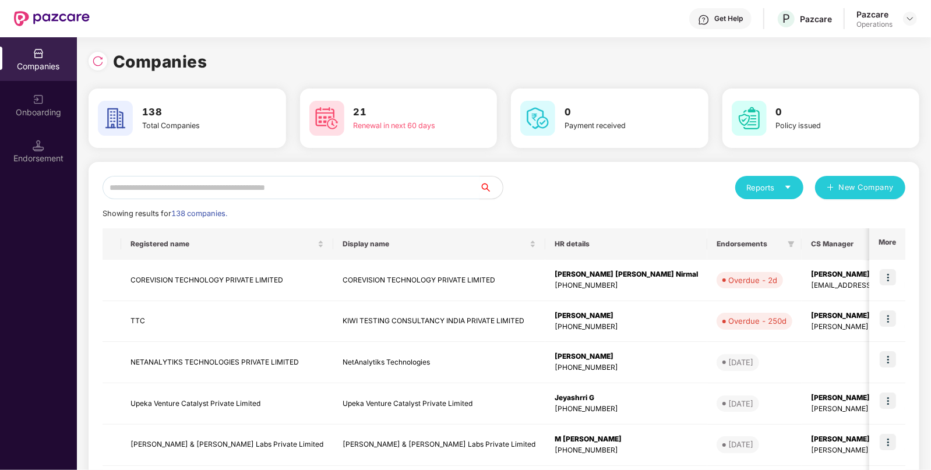
click at [169, 186] on input "text" at bounding box center [291, 187] width 377 height 23
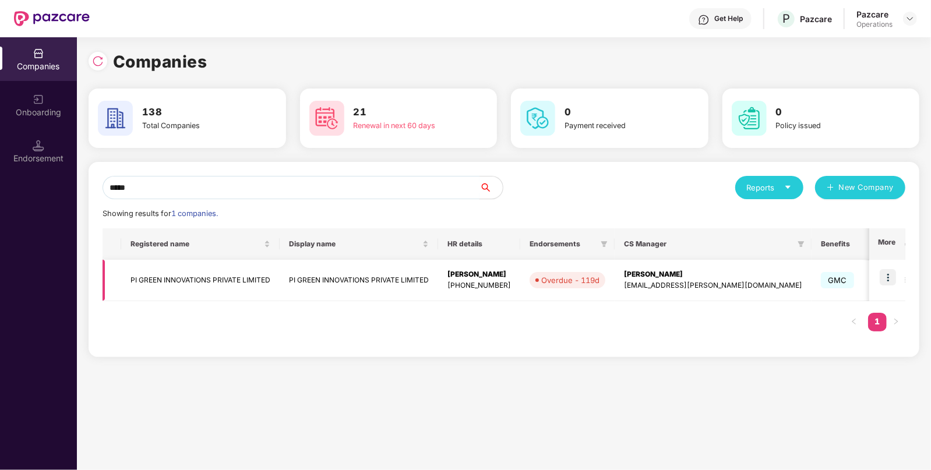
type input "*****"
click at [886, 279] on img at bounding box center [888, 277] width 16 height 16
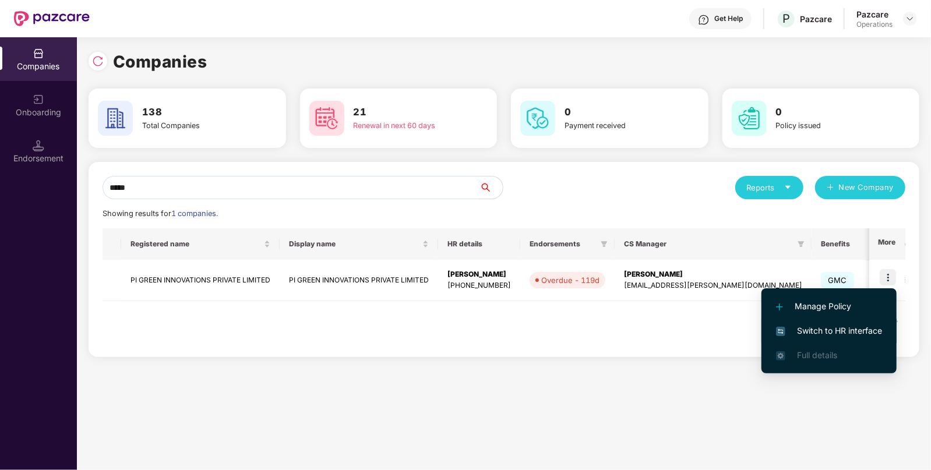
click at [823, 326] on span "Switch to HR interface" at bounding box center [829, 331] width 106 height 13
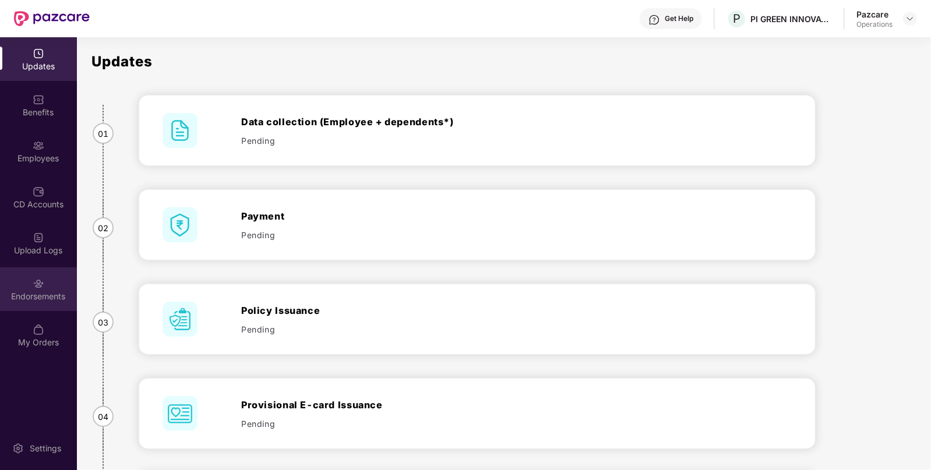
click at [44, 301] on div "Endorsements" at bounding box center [38, 297] width 77 height 12
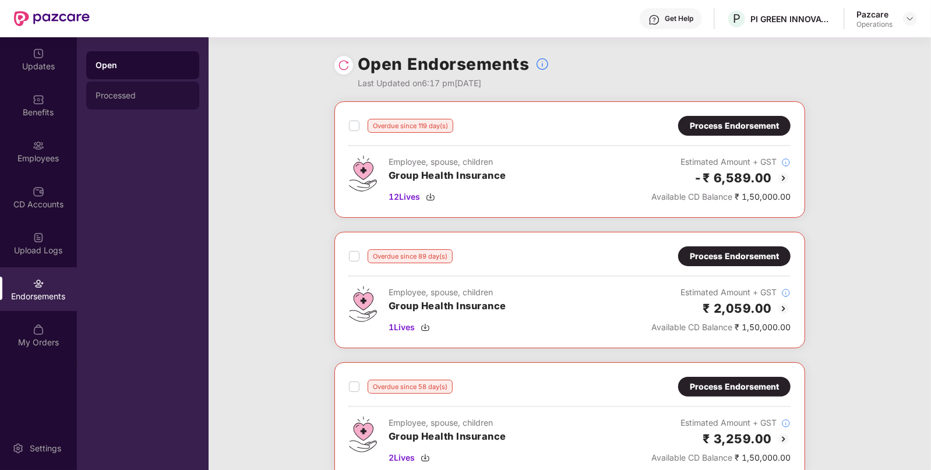
click at [116, 101] on div "Processed" at bounding box center [142, 96] width 113 height 28
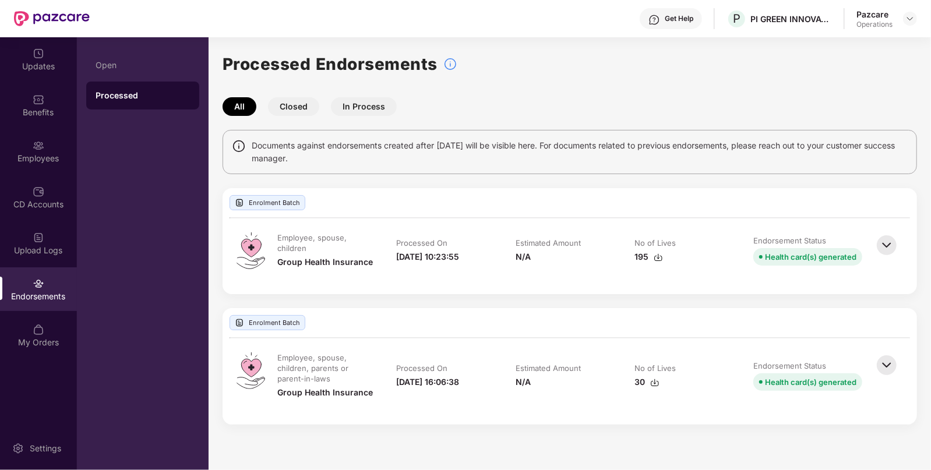
click at [357, 112] on button "In Process" at bounding box center [364, 106] width 66 height 19
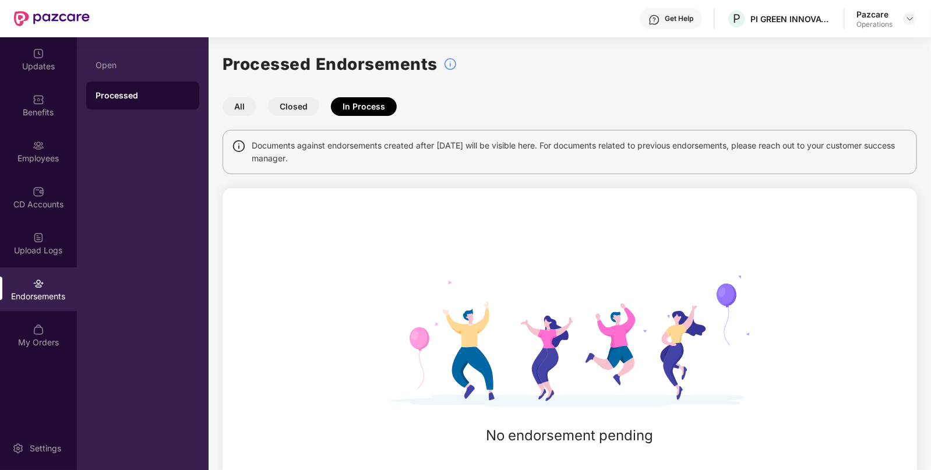
click at [299, 108] on button "Closed" at bounding box center [293, 106] width 51 height 19
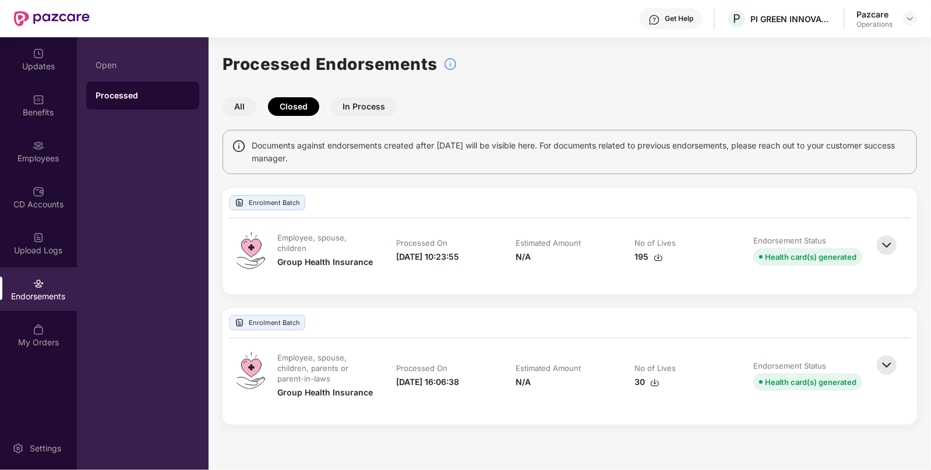
click at [247, 110] on button "All" at bounding box center [240, 106] width 34 height 19
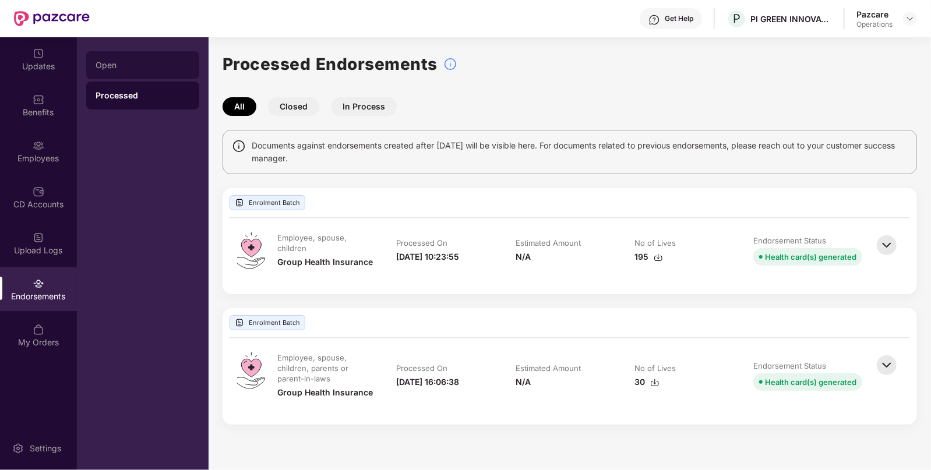
click at [137, 70] on div "Open" at bounding box center [142, 65] width 113 height 28
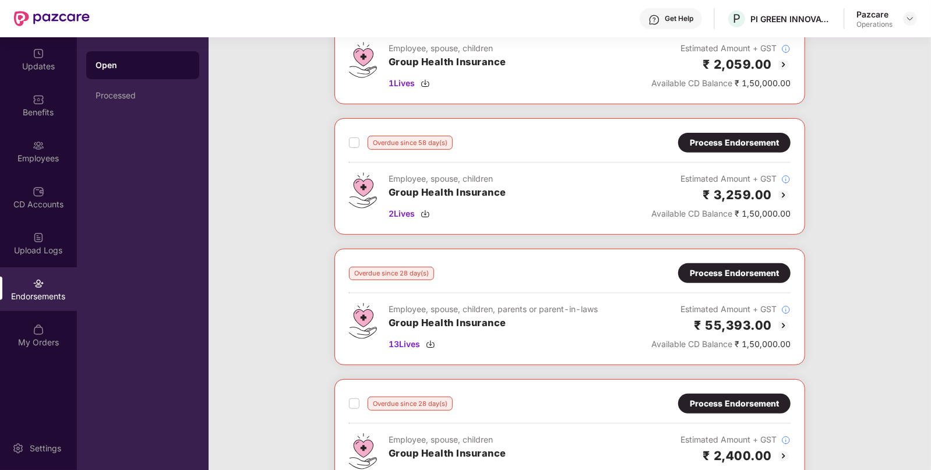
scroll to position [279, 0]
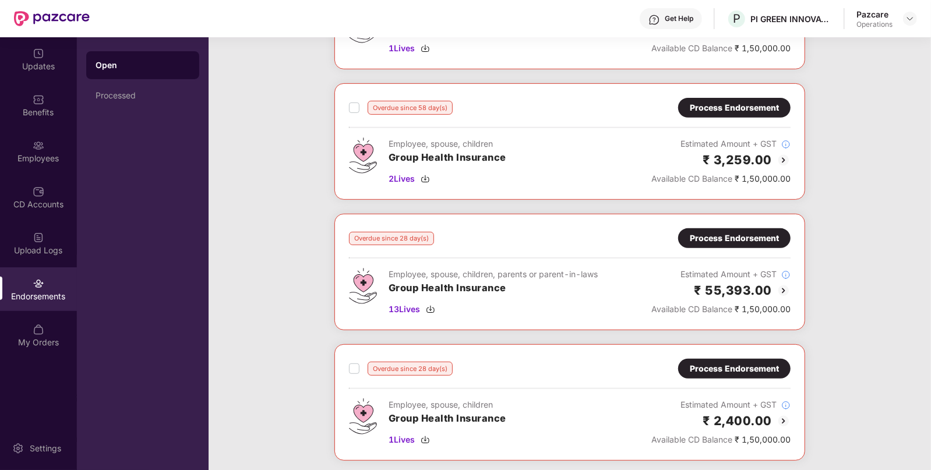
click at [725, 359] on div "Process Endorsement" at bounding box center [734, 369] width 112 height 20
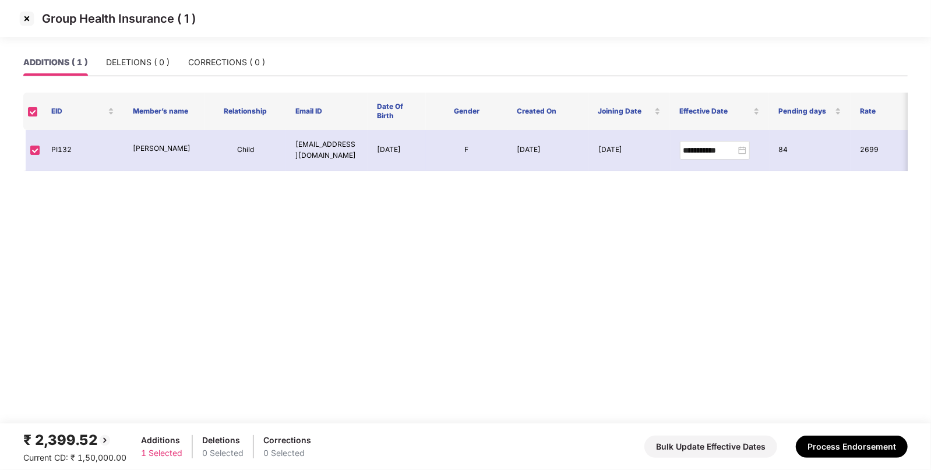
click at [23, 17] on img at bounding box center [26, 18] width 19 height 19
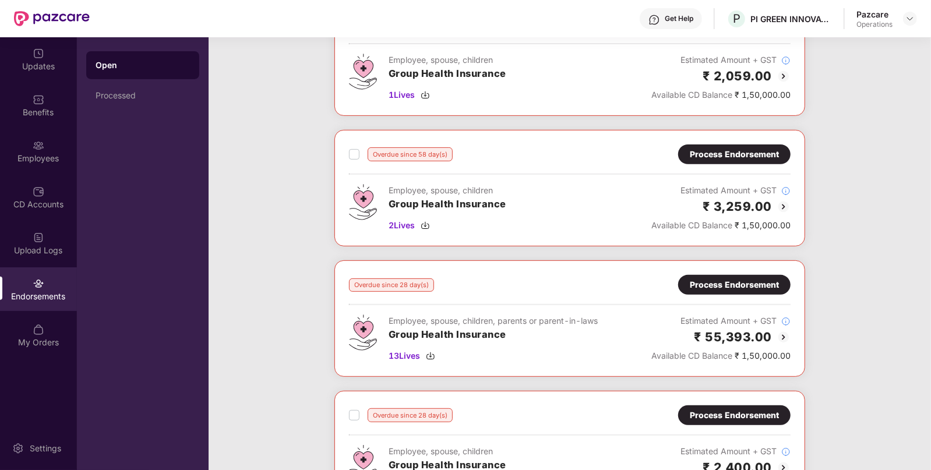
scroll to position [154, 0]
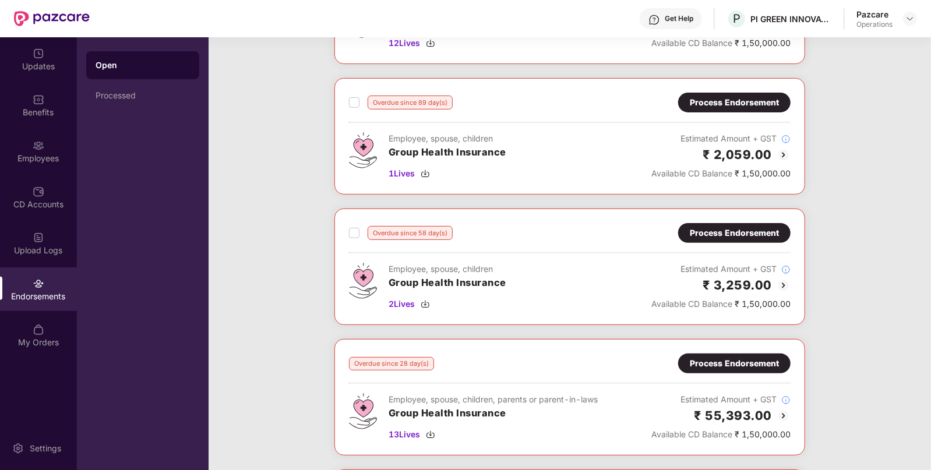
click at [734, 240] on div "Process Endorsement" at bounding box center [734, 233] width 112 height 20
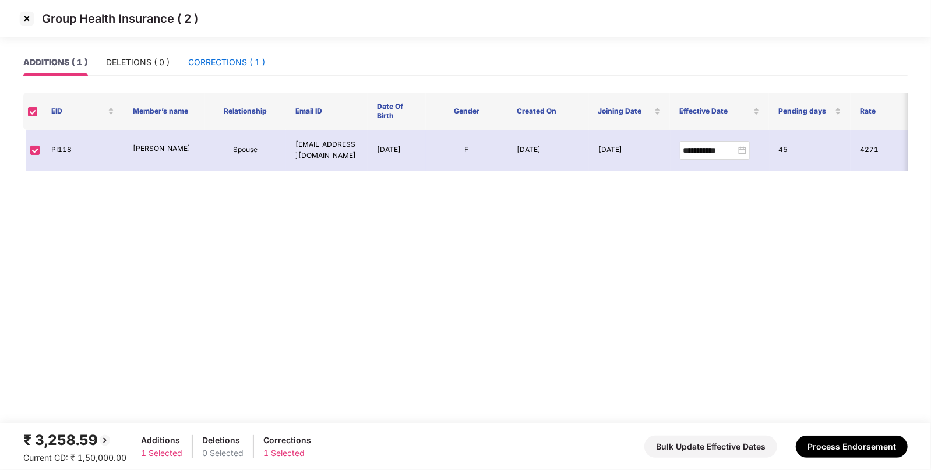
click at [211, 58] on div "CORRECTIONS ( 1 )" at bounding box center [226, 62] width 77 height 13
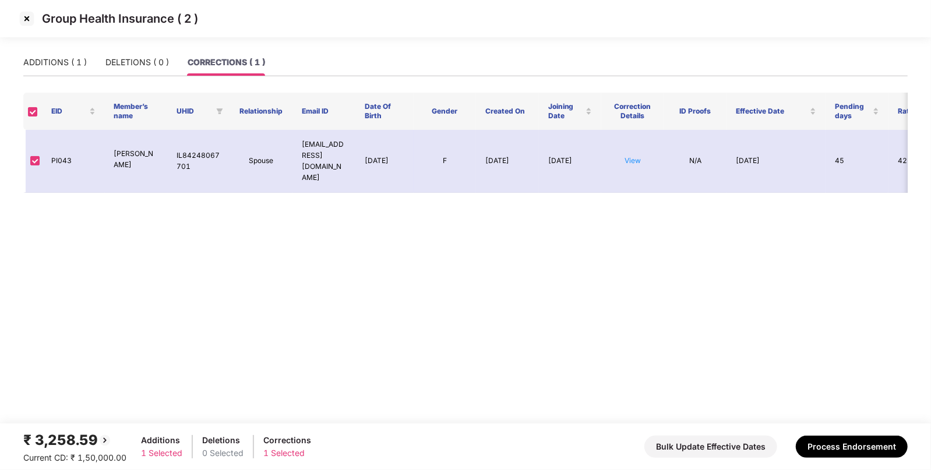
click at [21, 22] on img at bounding box center [26, 18] width 19 height 19
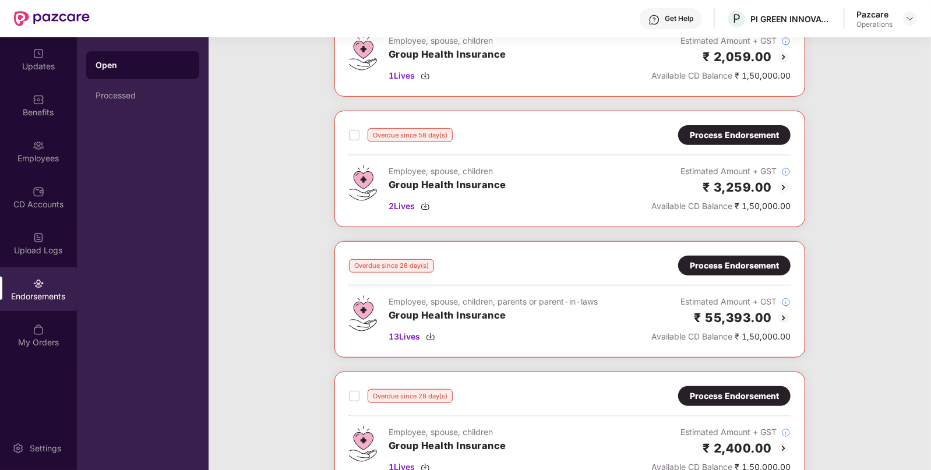
scroll to position [251, 0]
click at [760, 122] on div "Overdue since 58 day(s) Process Endorsement Employee, spouse, children Group He…" at bounding box center [569, 169] width 471 height 117
click at [749, 129] on div "Process Endorsement" at bounding box center [734, 135] width 89 height 13
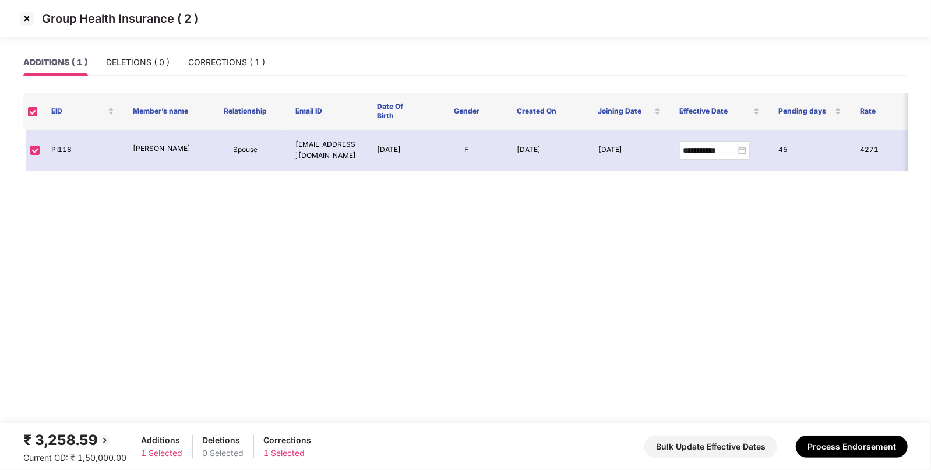
click at [17, 23] on img at bounding box center [26, 18] width 19 height 19
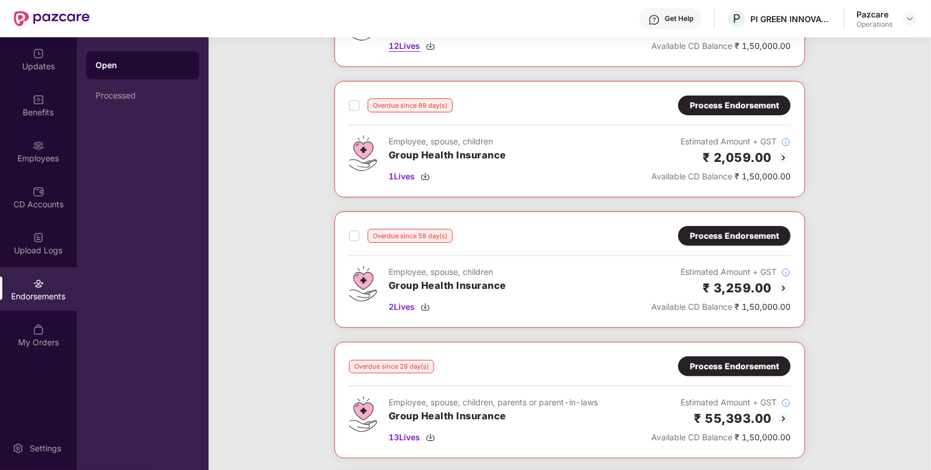
scroll to position [58, 0]
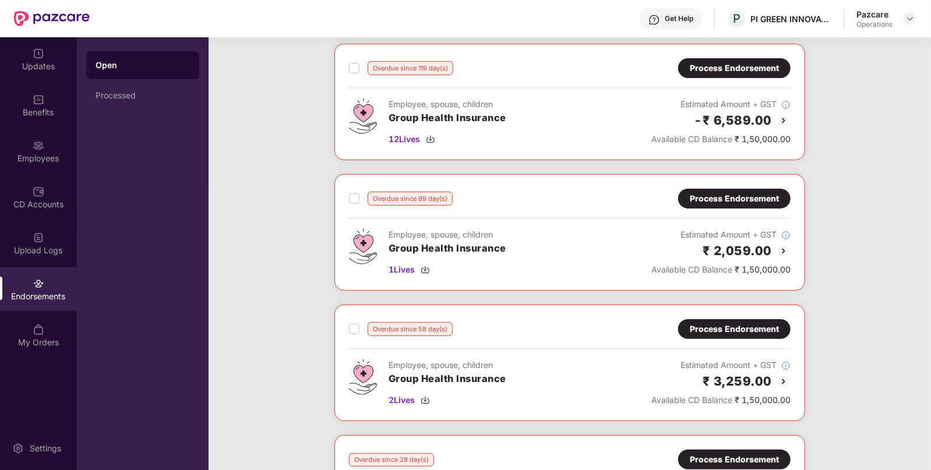
click at [711, 203] on div "Process Endorsement" at bounding box center [734, 198] width 89 height 13
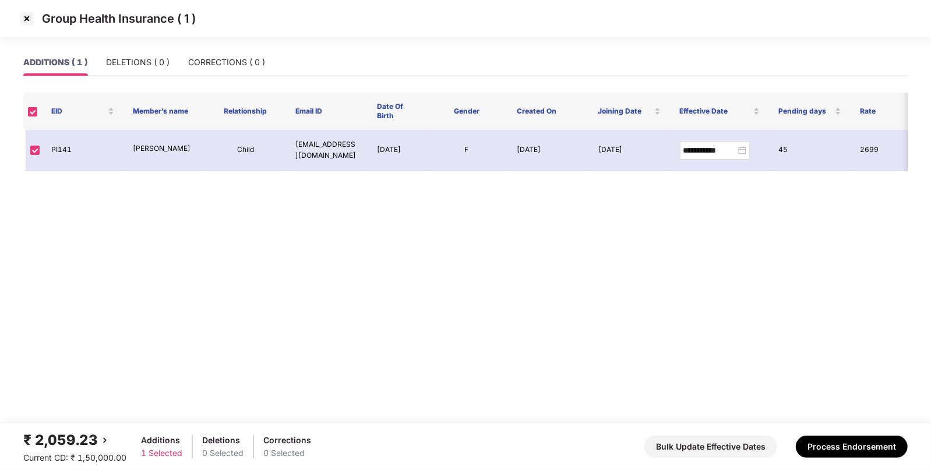
click at [29, 20] on img at bounding box center [26, 18] width 19 height 19
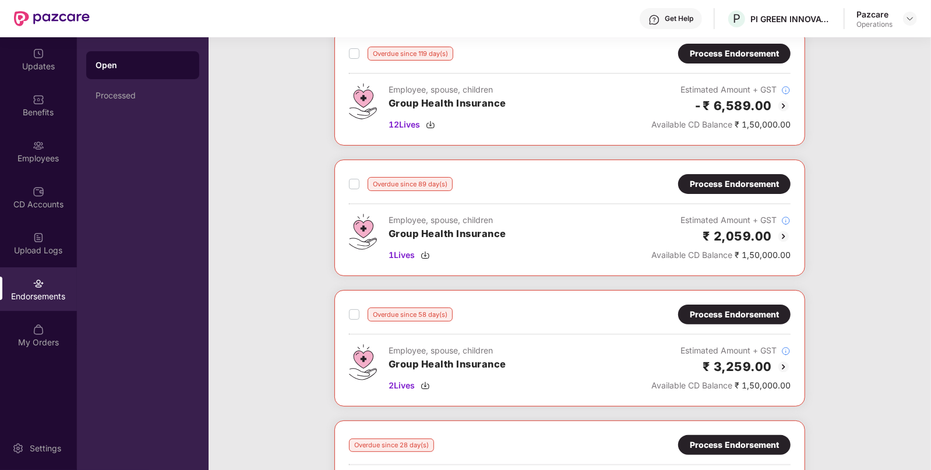
scroll to position [72, 0]
click at [706, 175] on div "Process Endorsement" at bounding box center [734, 184] width 112 height 20
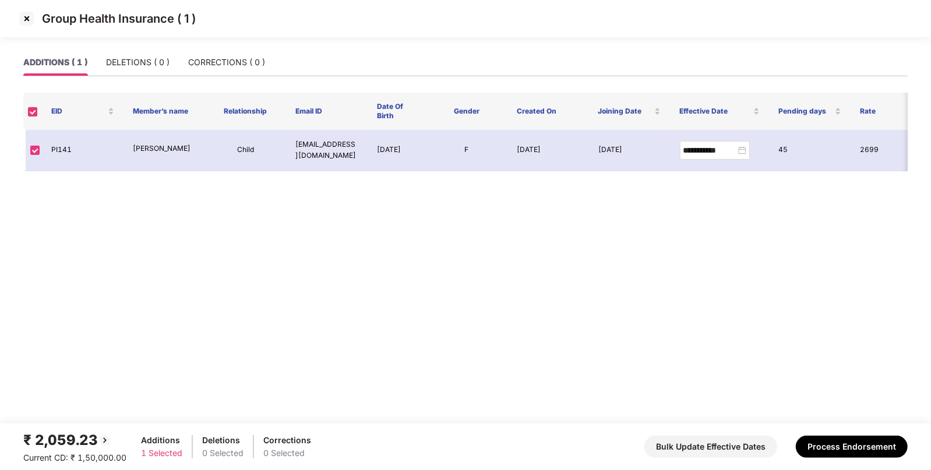
click at [29, 10] on img at bounding box center [26, 18] width 19 height 19
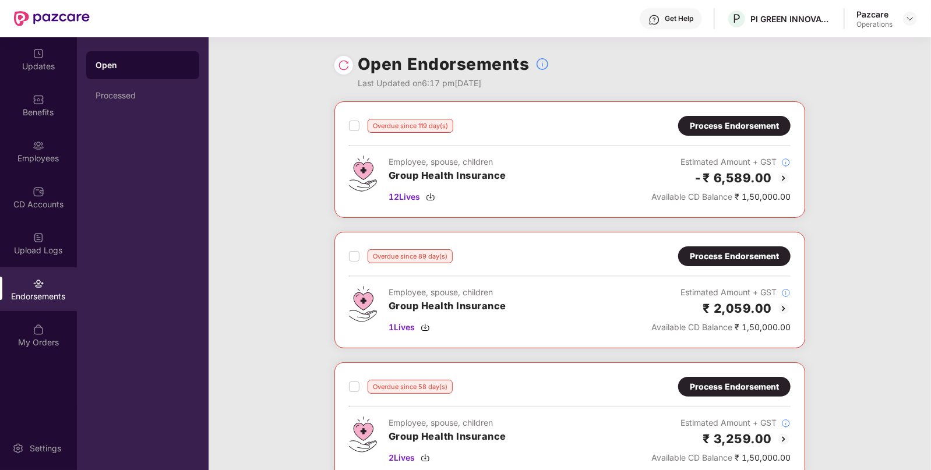
click at [726, 128] on div "Process Endorsement" at bounding box center [734, 125] width 89 height 13
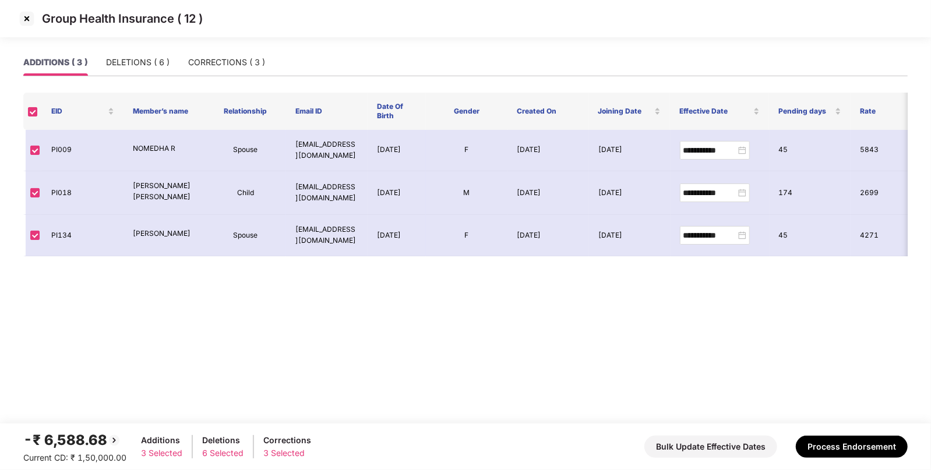
click at [31, 22] on img at bounding box center [26, 18] width 19 height 19
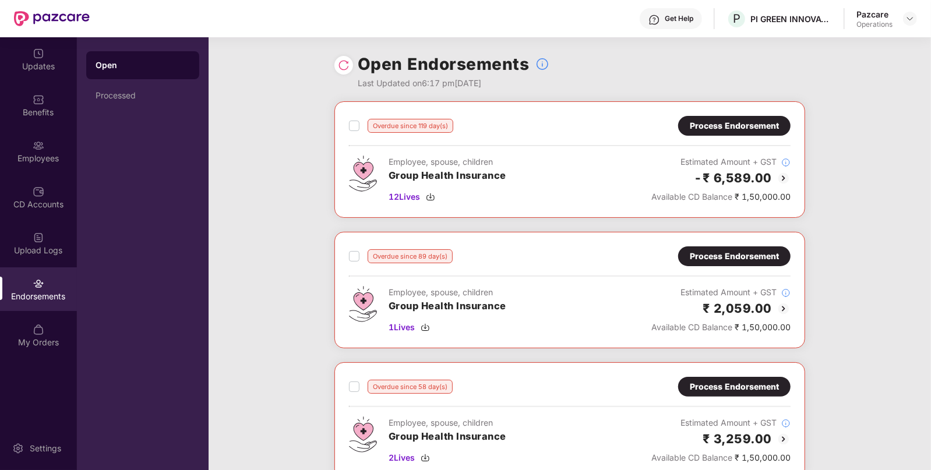
click at [736, 122] on div "Process Endorsement" at bounding box center [734, 125] width 89 height 13
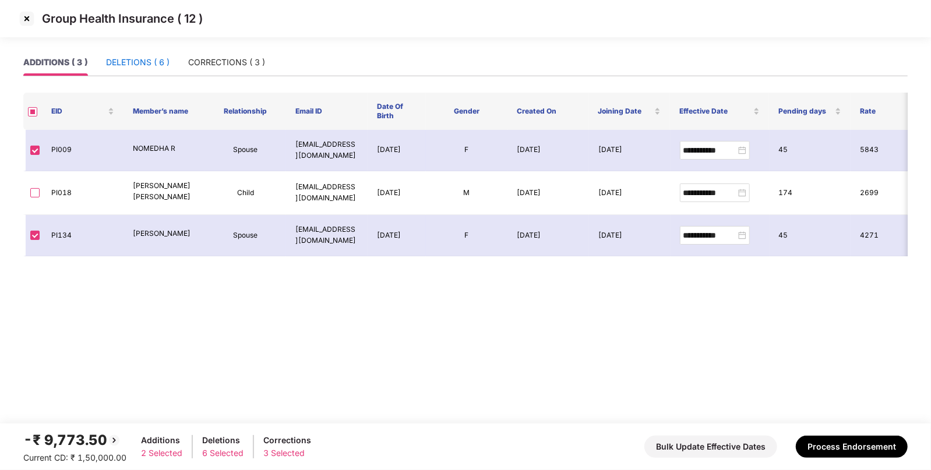
click at [142, 63] on div "DELETIONS ( 6 )" at bounding box center [138, 62] width 64 height 13
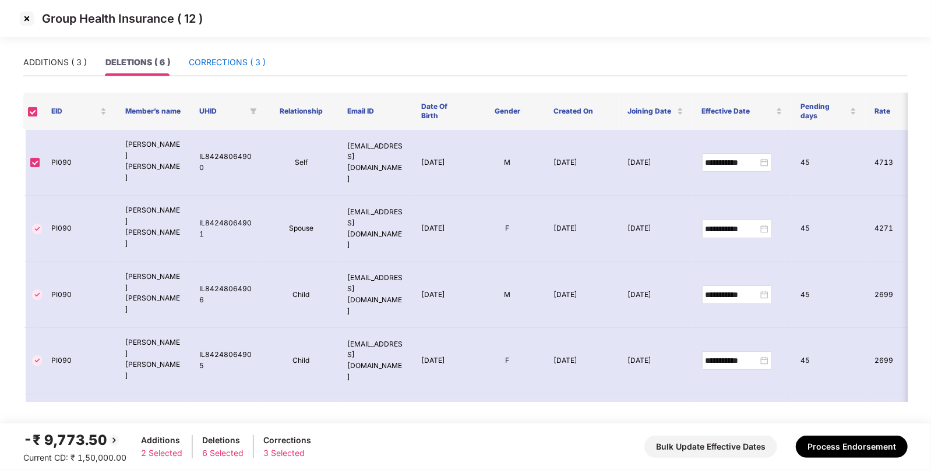
click at [243, 56] on div "CORRECTIONS ( 3 )" at bounding box center [227, 62] width 77 height 13
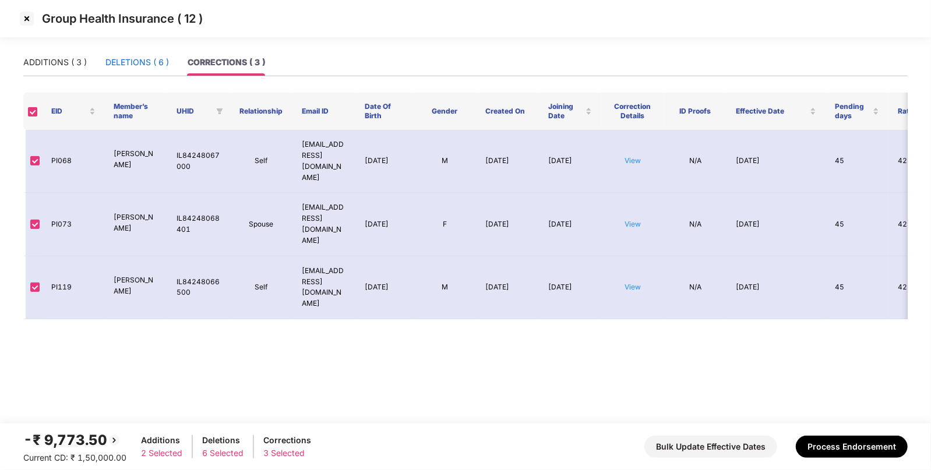
click at [153, 66] on div "DELETIONS ( 6 )" at bounding box center [137, 62] width 64 height 13
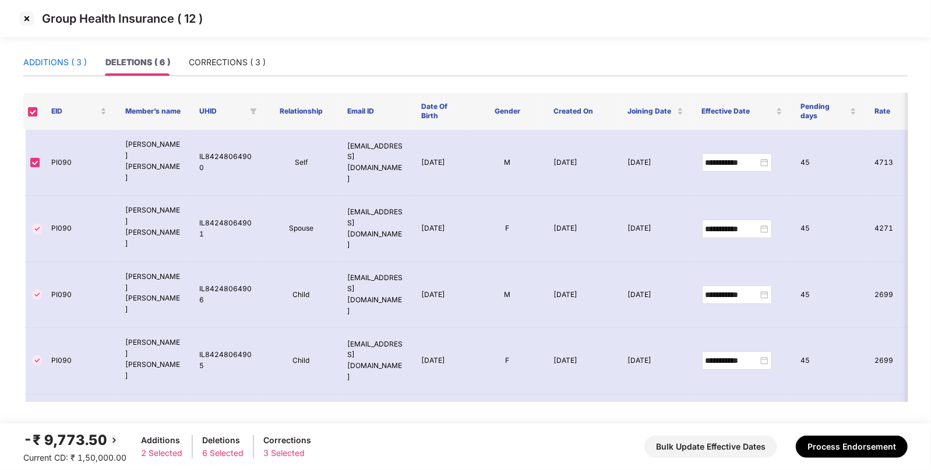
click at [62, 66] on div "ADDITIONS ( 3 )" at bounding box center [55, 62] width 64 height 13
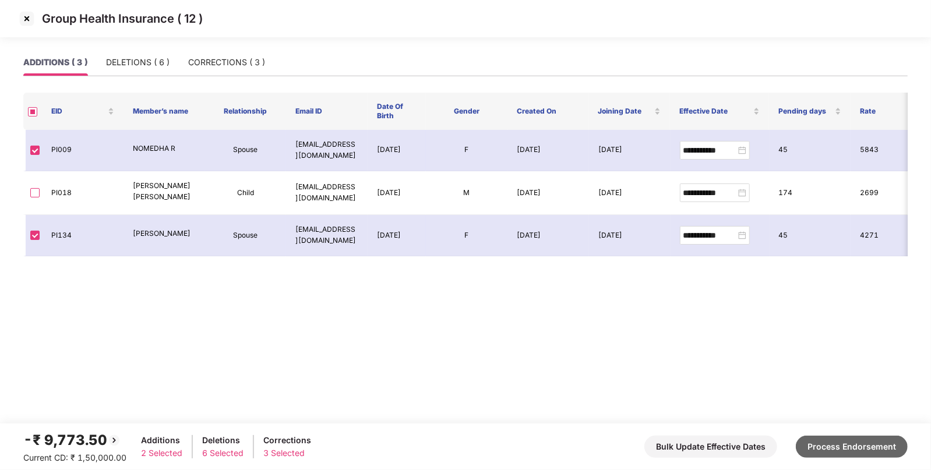
click at [833, 449] on button "Process Endorsement" at bounding box center [852, 447] width 112 height 22
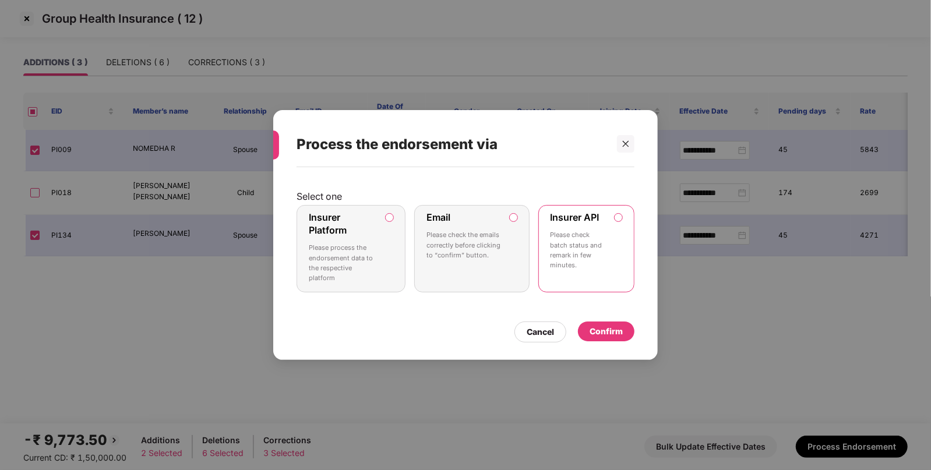
click at [611, 338] on div "Confirm" at bounding box center [606, 331] width 33 height 13
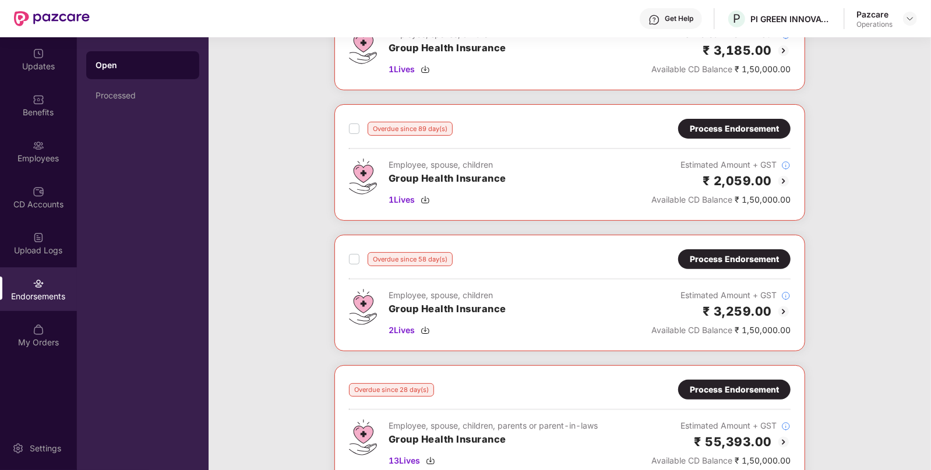
scroll to position [135, 0]
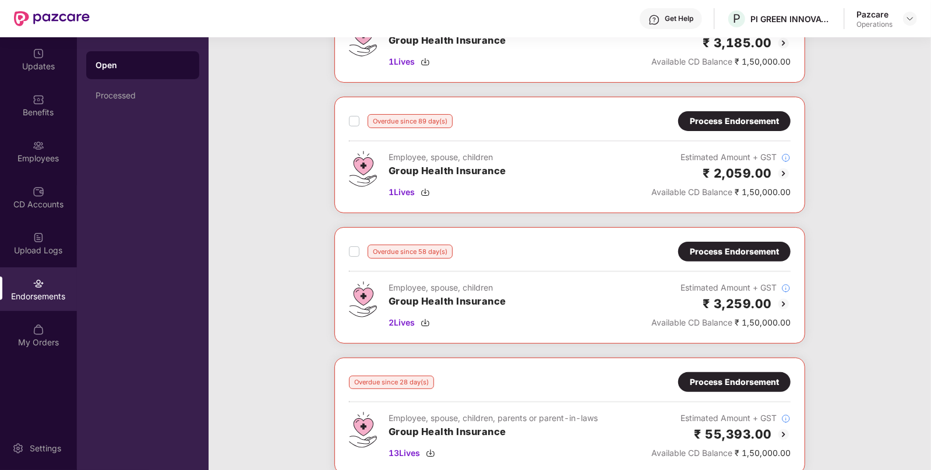
click at [725, 251] on div "Process Endorsement" at bounding box center [734, 251] width 89 height 13
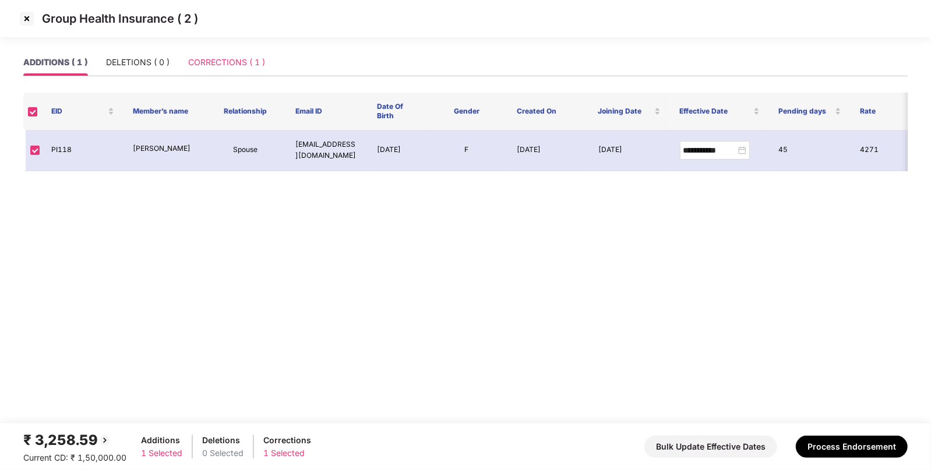
click at [228, 73] on div "CORRECTIONS ( 1 )" at bounding box center [226, 62] width 77 height 27
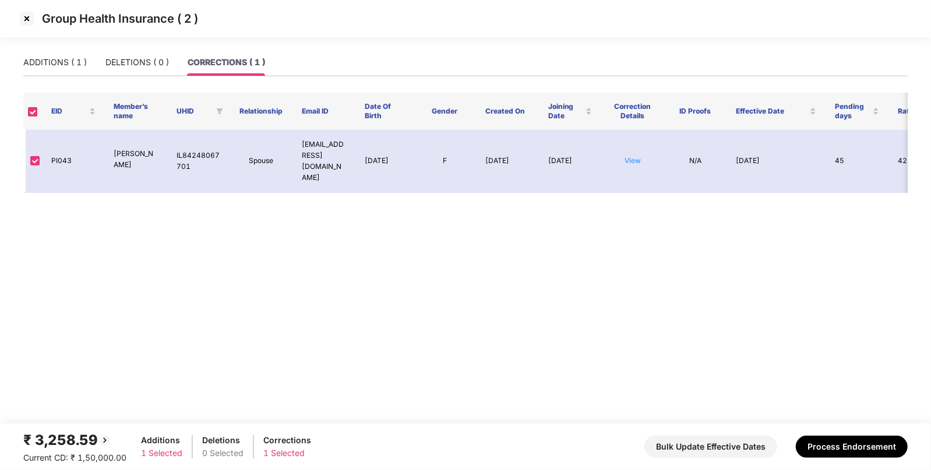
click at [24, 23] on img at bounding box center [26, 18] width 19 height 19
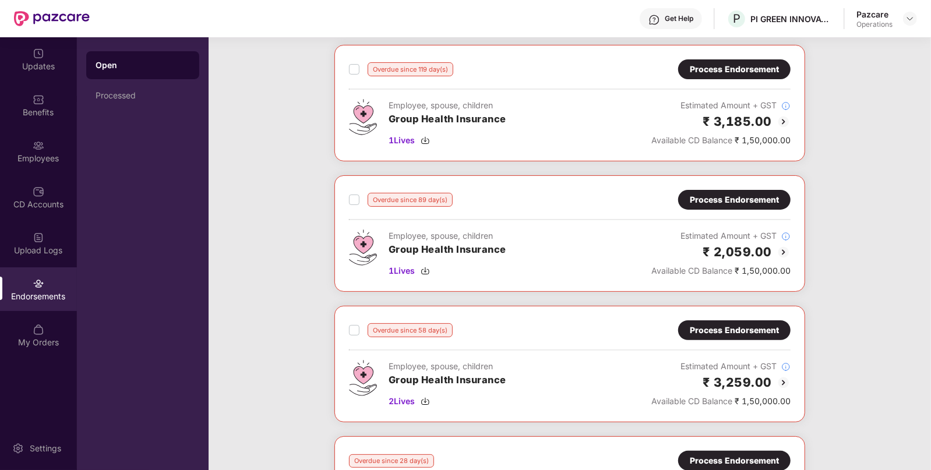
scroll to position [58, 0]
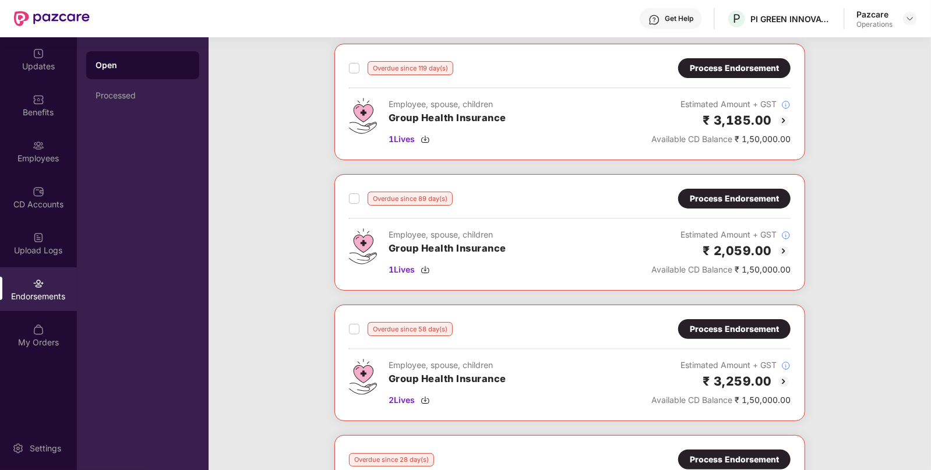
click at [712, 326] on div "Process Endorsement" at bounding box center [734, 329] width 89 height 13
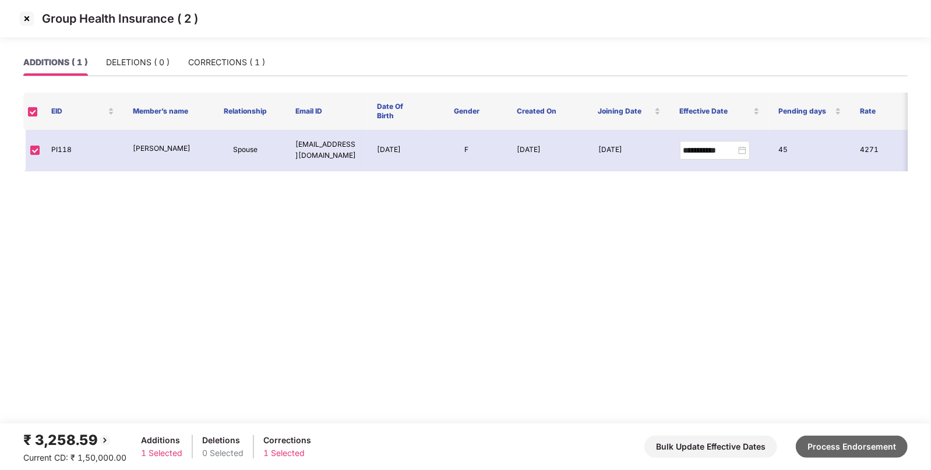
click at [821, 445] on button "Process Endorsement" at bounding box center [852, 447] width 112 height 22
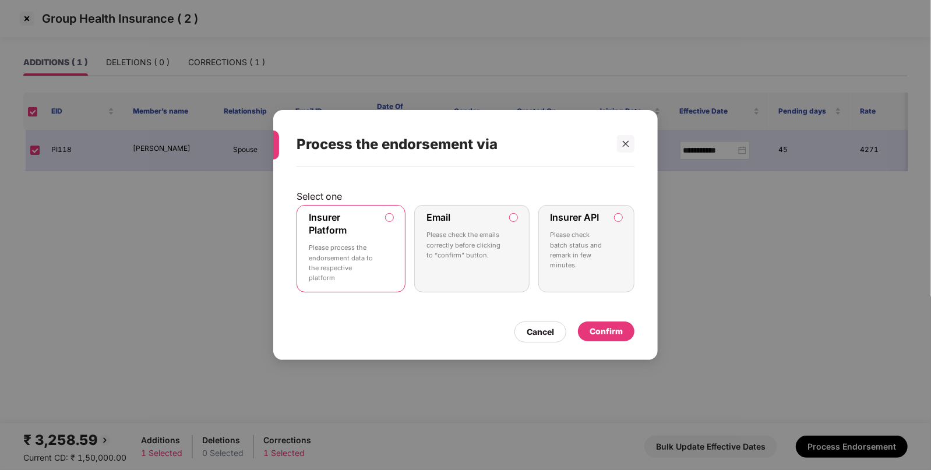
click at [623, 222] on label "Insurer API Please check batch status and remark in few minutes." at bounding box center [586, 248] width 96 height 87
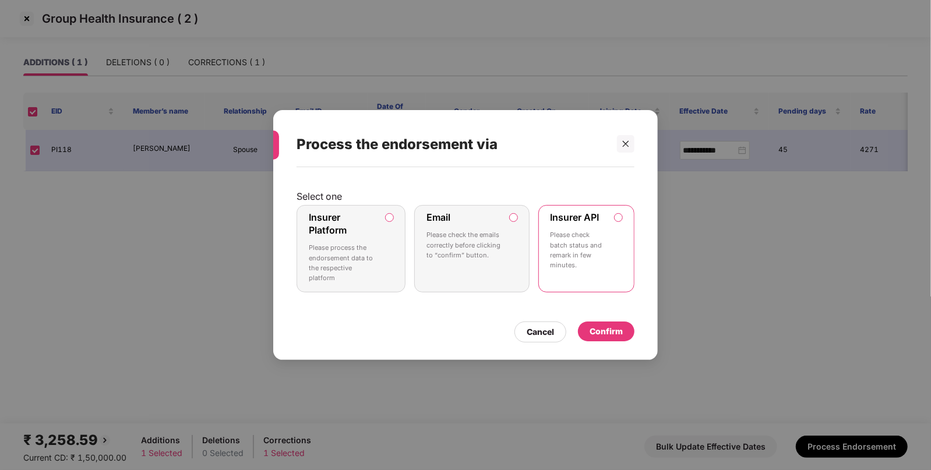
click at [615, 329] on div "Confirm" at bounding box center [606, 331] width 33 height 13
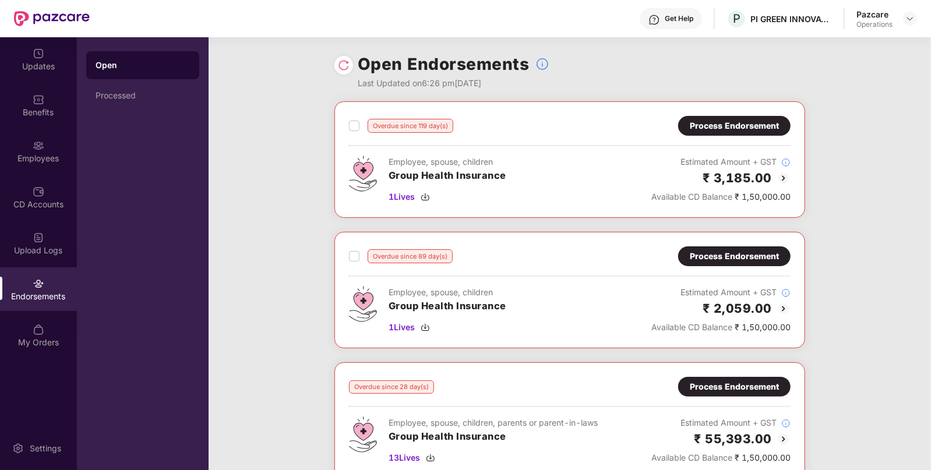
click at [344, 70] on img at bounding box center [344, 65] width 12 height 12
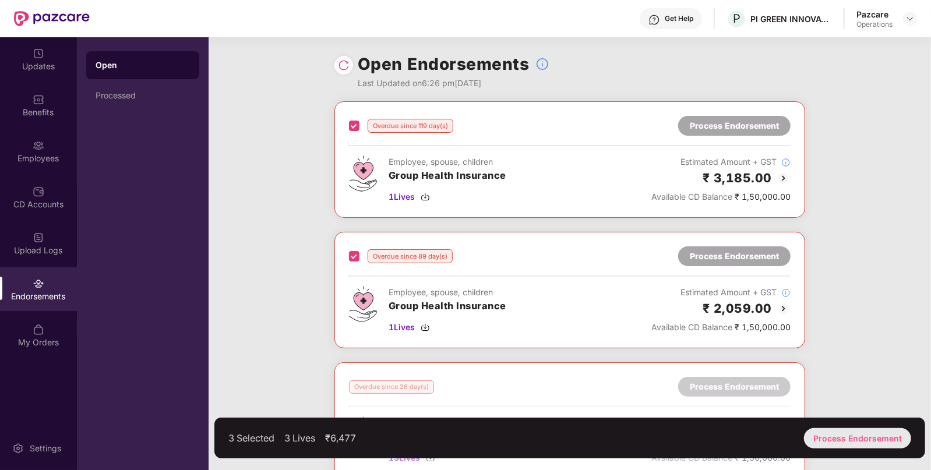
click at [830, 440] on div "Process Endorsement" at bounding box center [857, 438] width 107 height 20
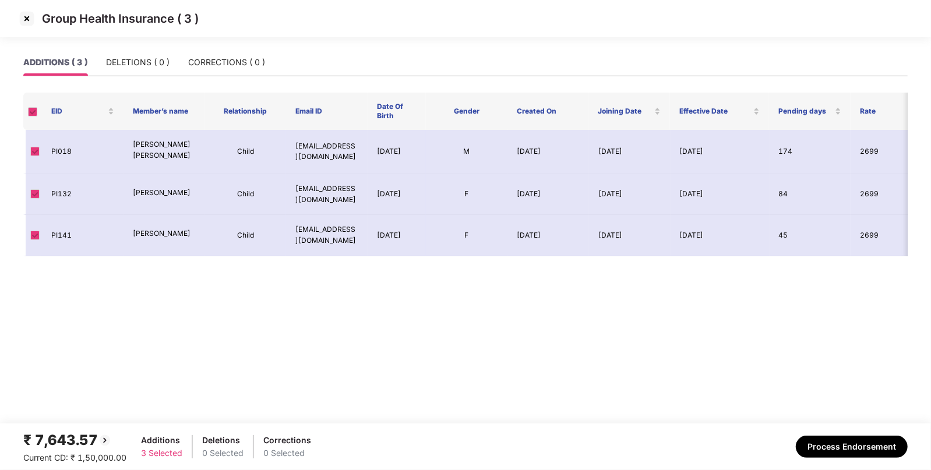
click at [23, 20] on img at bounding box center [26, 18] width 19 height 19
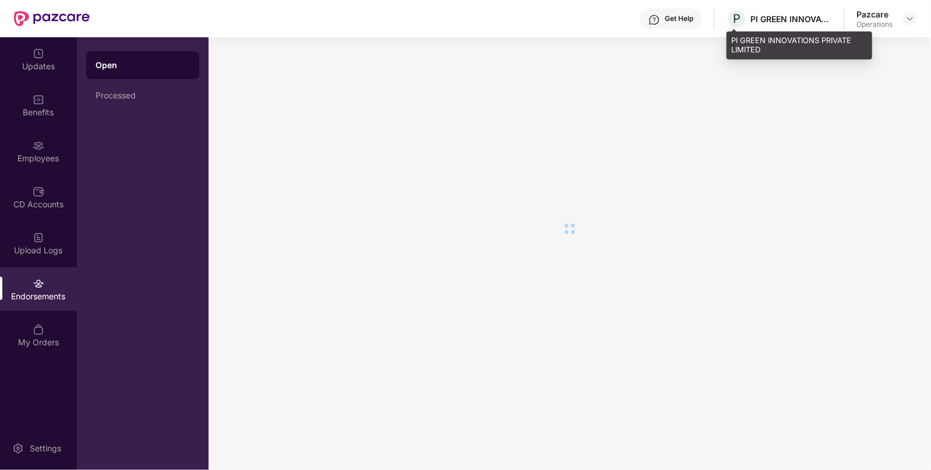
click at [782, 24] on div "P PI GREEN INNOVATIONS PRIVATE LIMITED" at bounding box center [779, 19] width 105 height 20
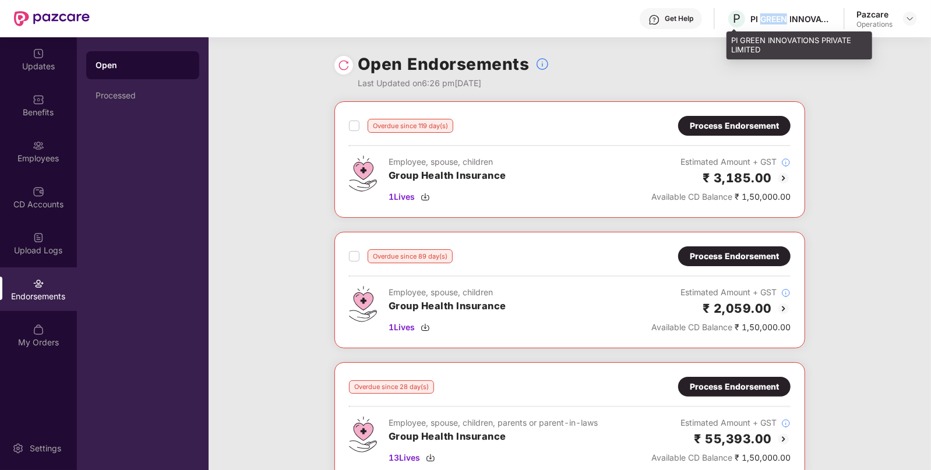
click at [782, 24] on div "P PI GREEN INNOVATIONS PRIVATE LIMITED" at bounding box center [779, 19] width 105 height 20
copy div "PI GREEN INNOVATIONS PRIVATE LIMITED"
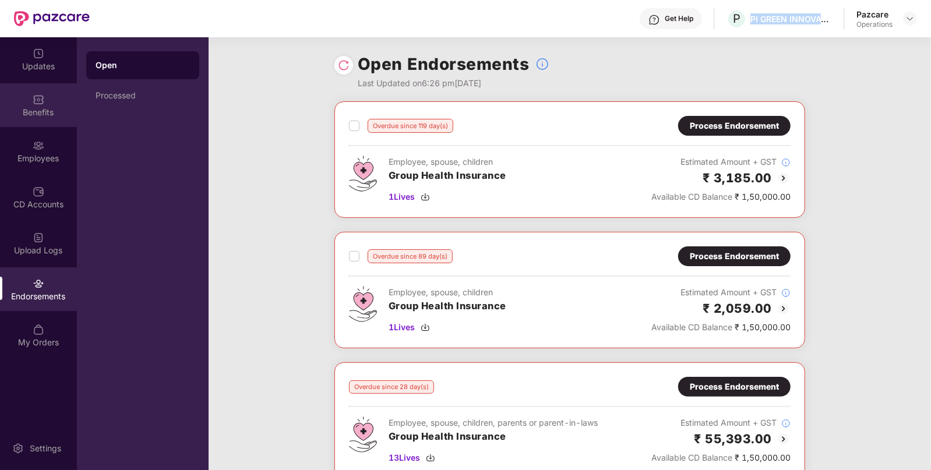
click at [37, 105] on img at bounding box center [39, 100] width 12 height 12
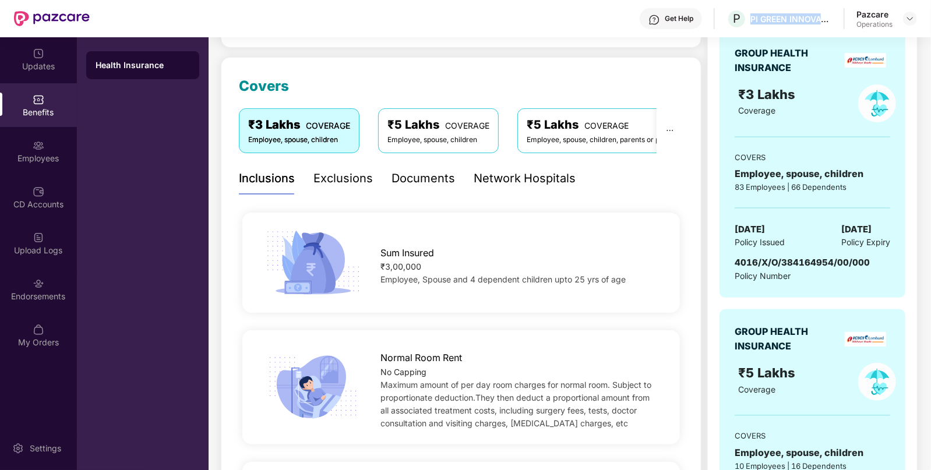
scroll to position [132, 0]
click at [813, 262] on span "4016/X/O/384164954/00/000" at bounding box center [802, 261] width 135 height 11
copy span "4016/X/O/384164954/00/000"
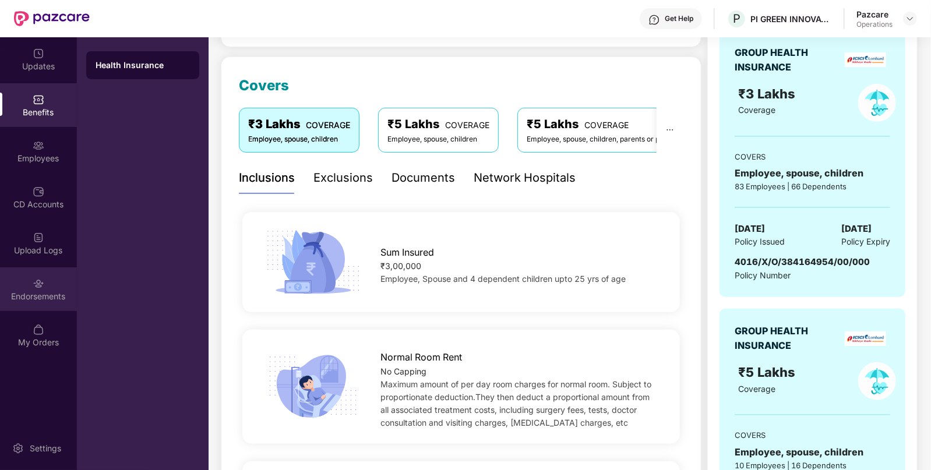
click at [1, 301] on div "Endorsements" at bounding box center [38, 297] width 77 height 12
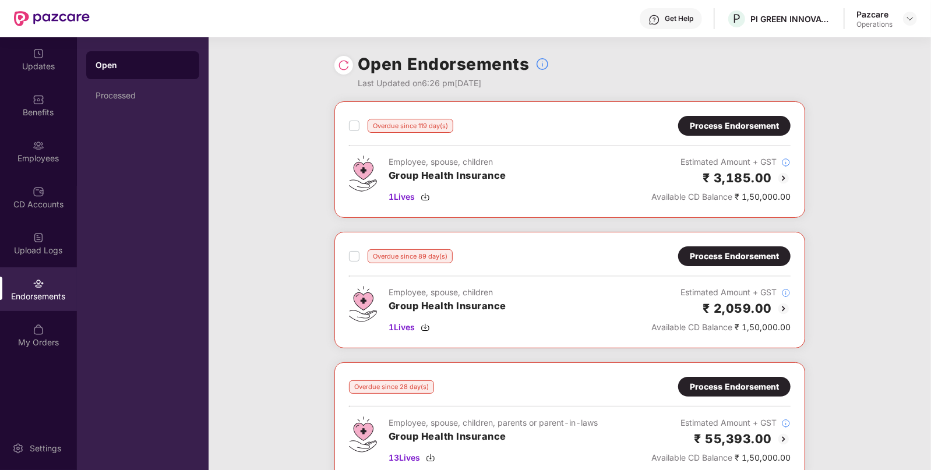
scroll to position [396, 0]
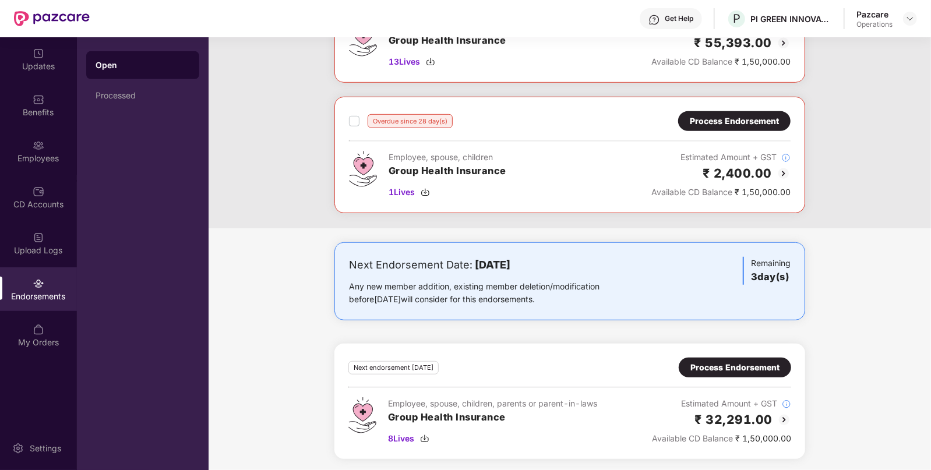
click at [730, 128] on div "Process Endorsement" at bounding box center [734, 121] width 112 height 20
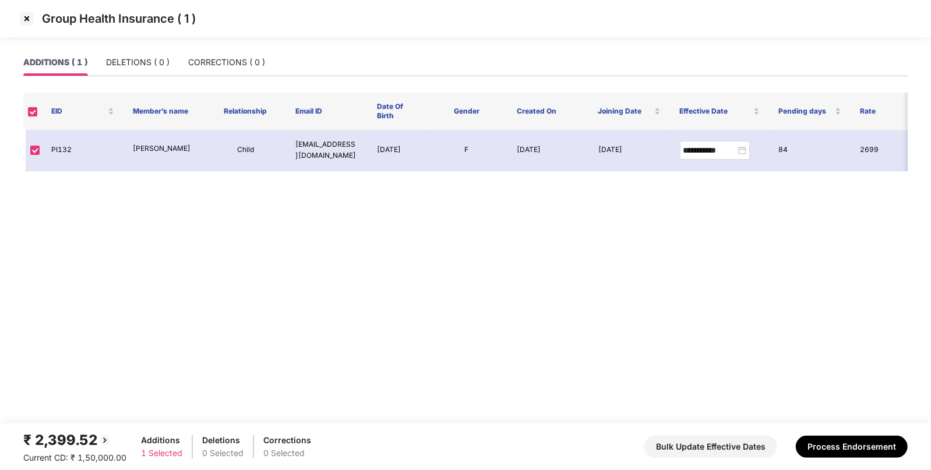
click at [28, 14] on img at bounding box center [26, 18] width 19 height 19
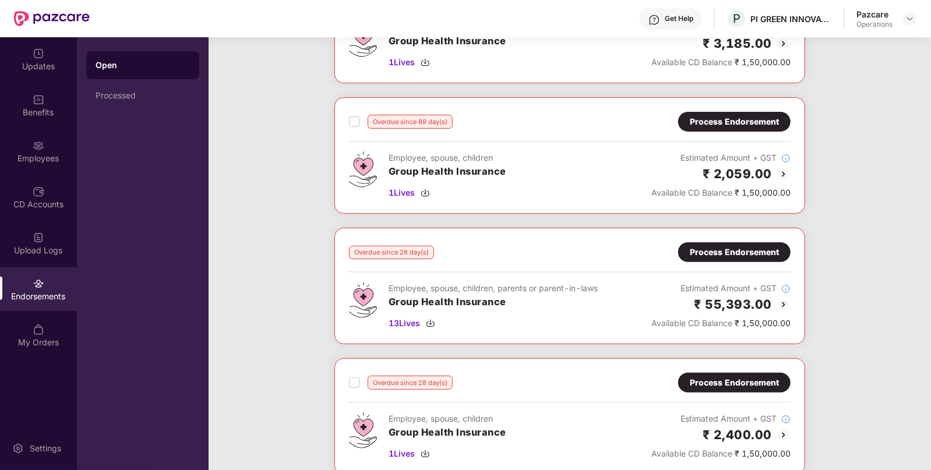
scroll to position [135, 0]
click at [707, 249] on div "Process Endorsement" at bounding box center [734, 251] width 89 height 13
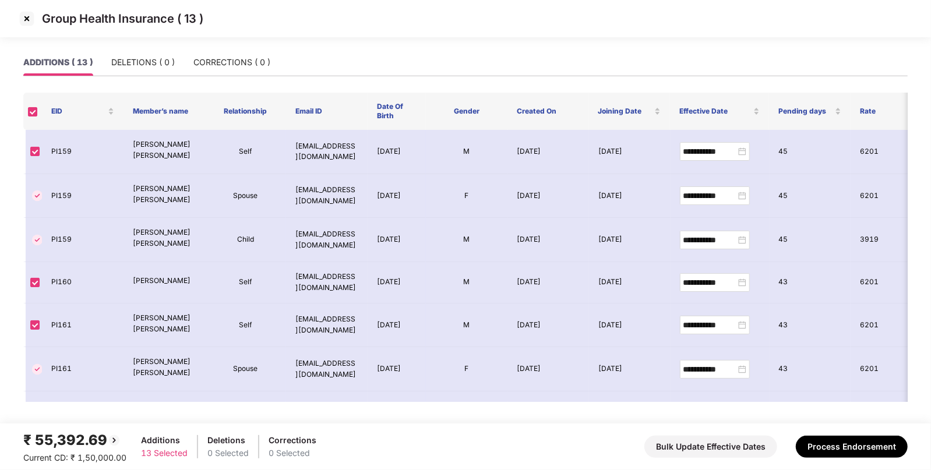
click at [22, 12] on img at bounding box center [26, 18] width 19 height 19
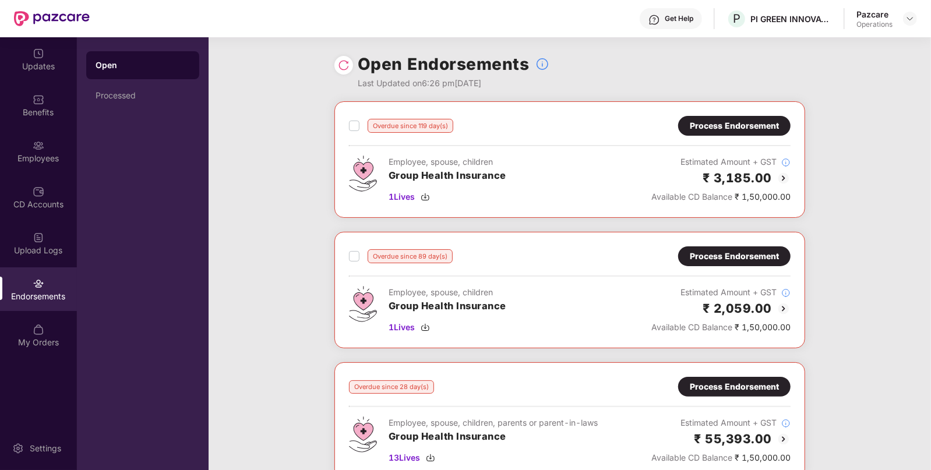
scroll to position [93, 0]
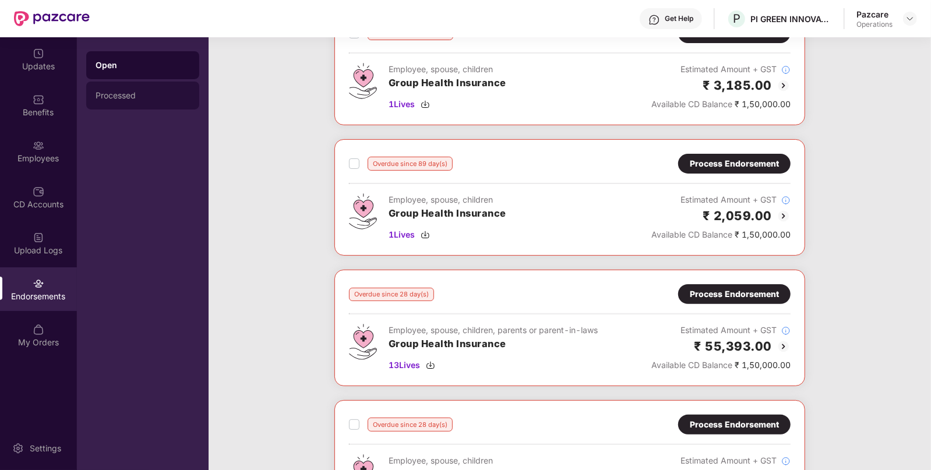
click at [134, 97] on div "Processed" at bounding box center [143, 95] width 94 height 9
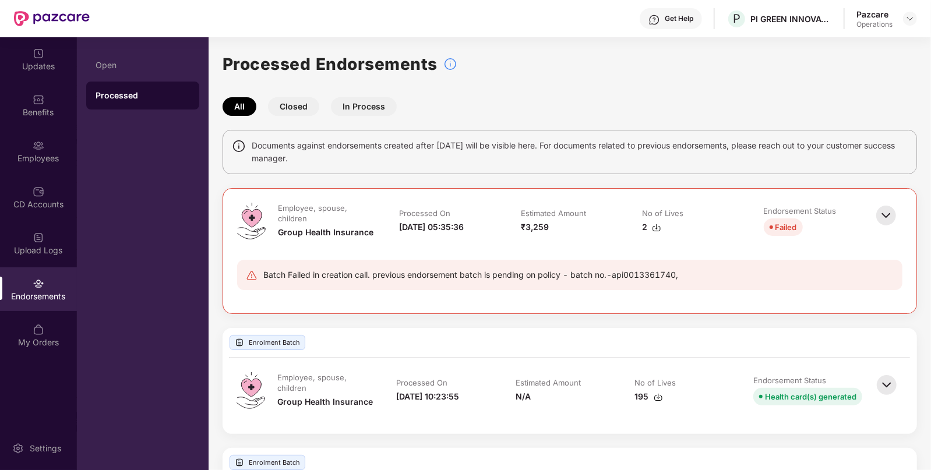
click at [890, 213] on img at bounding box center [886, 216] width 26 height 26
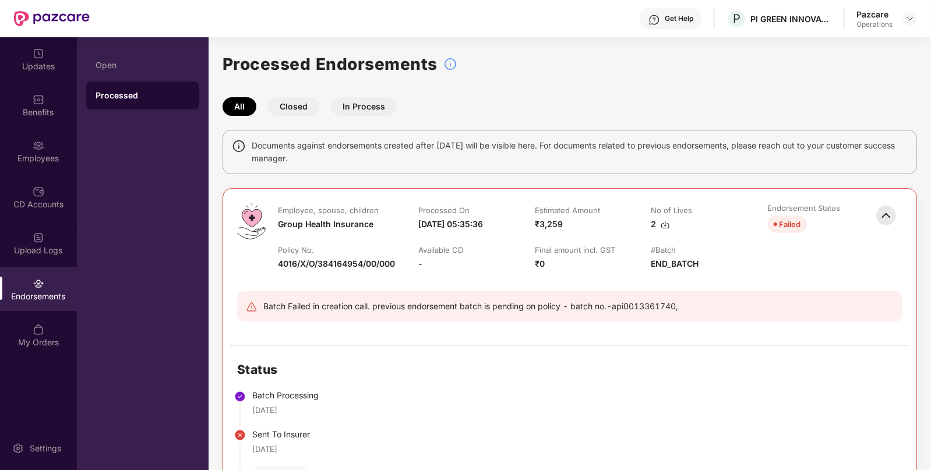
click at [906, 12] on div at bounding box center [910, 19] width 14 height 14
click at [911, 19] on img at bounding box center [909, 18] width 9 height 9
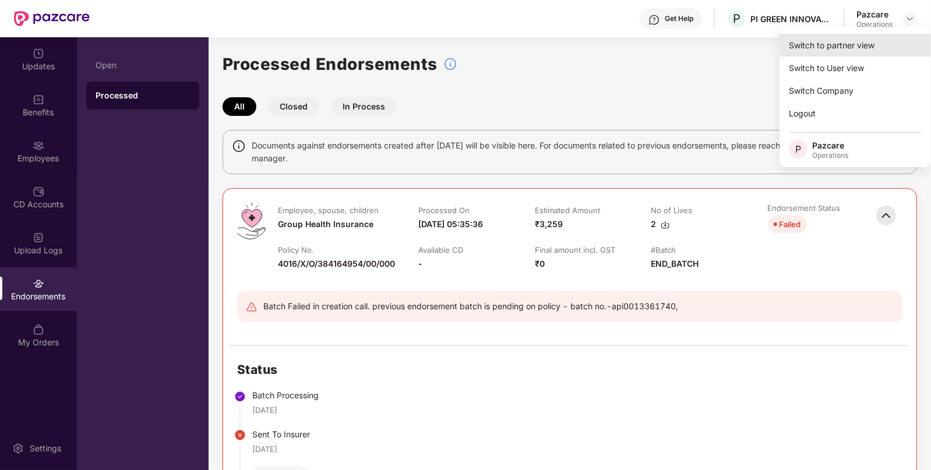
click at [830, 43] on div "Switch to partner view" at bounding box center [855, 45] width 151 height 23
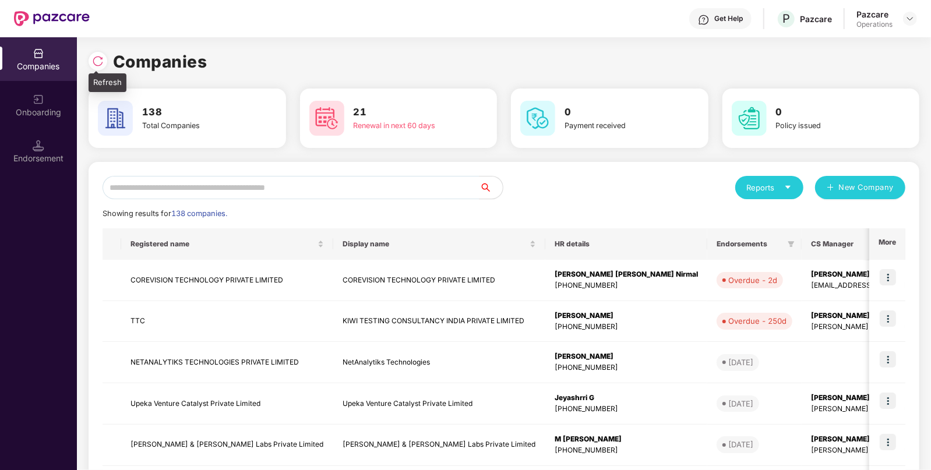
click at [95, 63] on img at bounding box center [98, 61] width 12 height 12
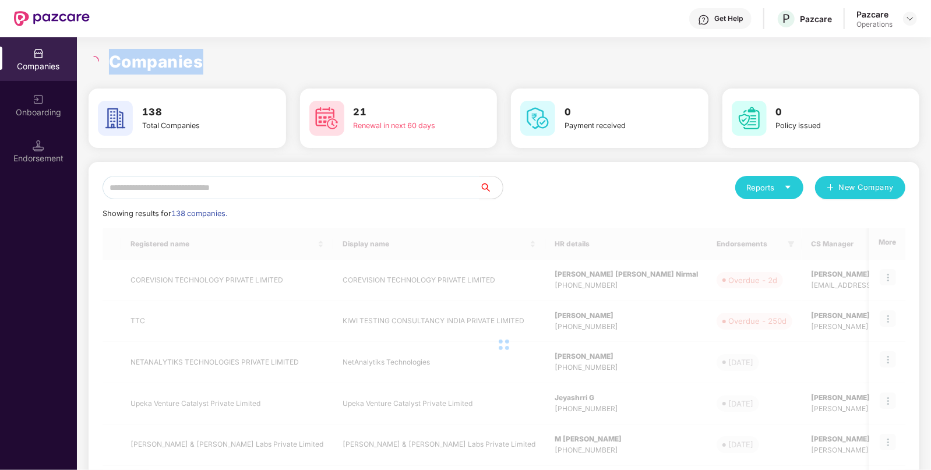
click at [95, 63] on icon "loading" at bounding box center [93, 61] width 13 height 13
click at [95, 63] on icon "loading" at bounding box center [94, 61] width 10 height 10
click at [147, 195] on input "text" at bounding box center [291, 187] width 377 height 23
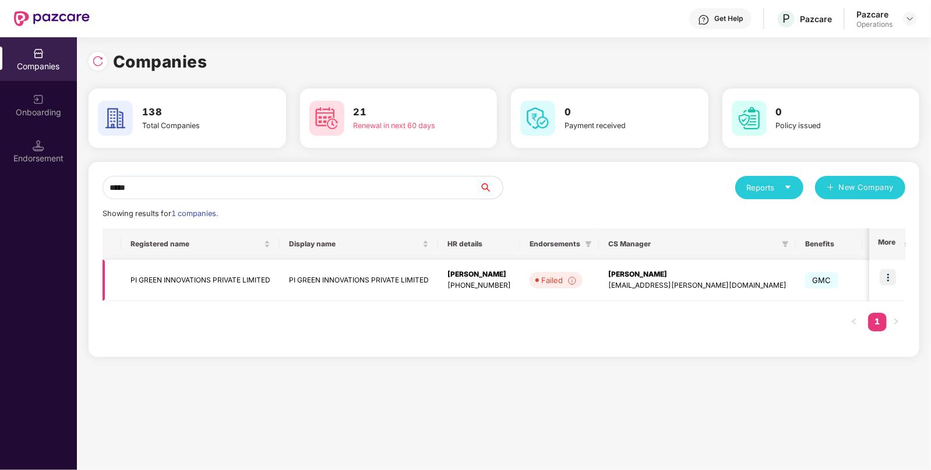
type input "*****"
click at [893, 283] on img at bounding box center [888, 277] width 16 height 16
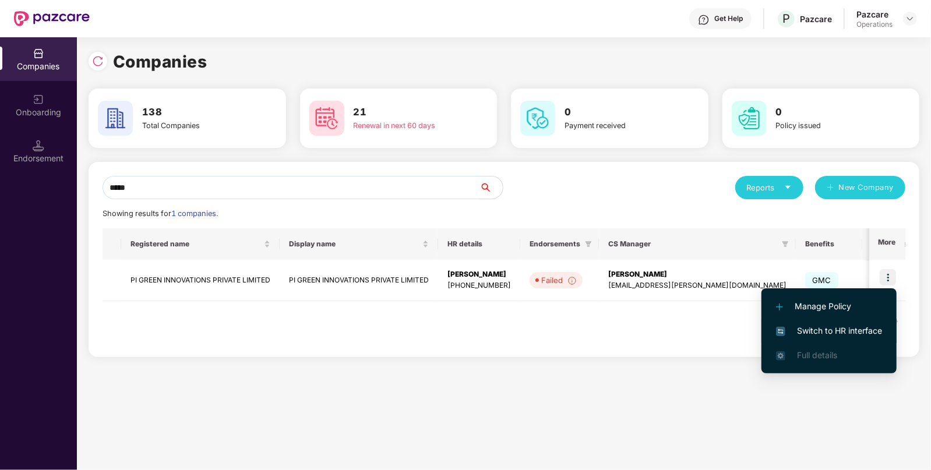
click at [821, 335] on span "Switch to HR interface" at bounding box center [829, 331] width 106 height 13
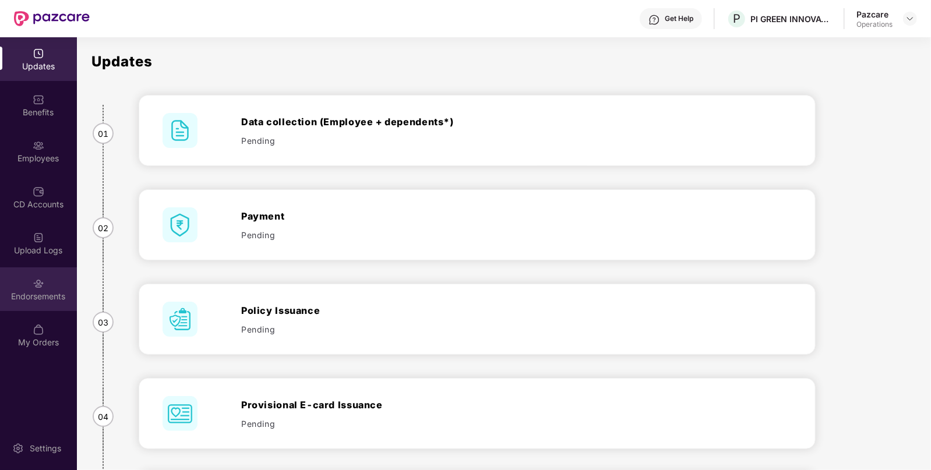
click at [20, 295] on div "Endorsements" at bounding box center [38, 297] width 77 height 12
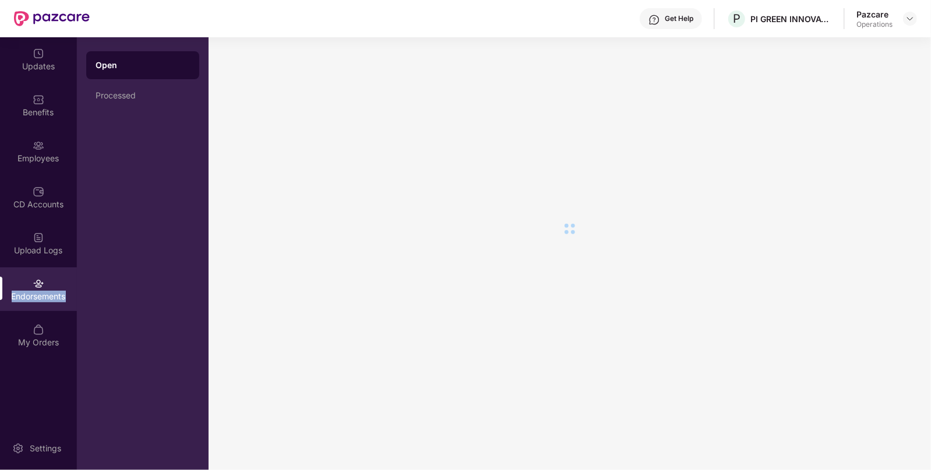
click at [20, 295] on div "Endorsements" at bounding box center [38, 297] width 77 height 12
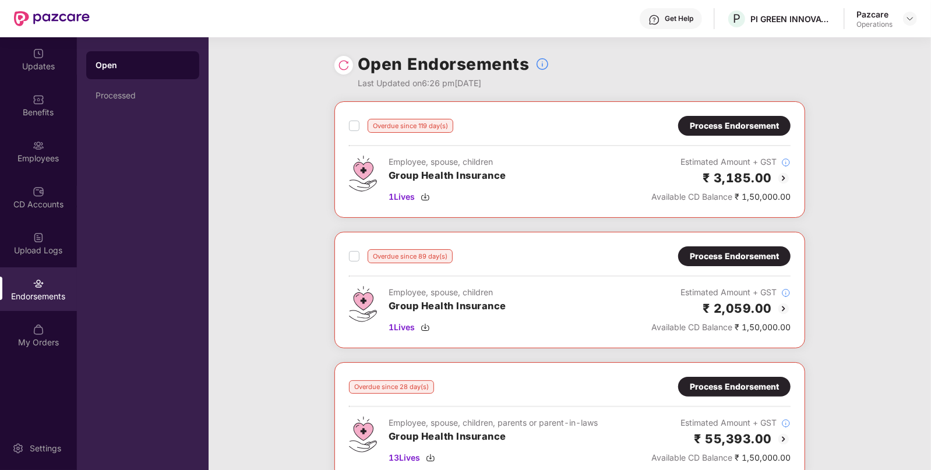
scroll to position [396, 0]
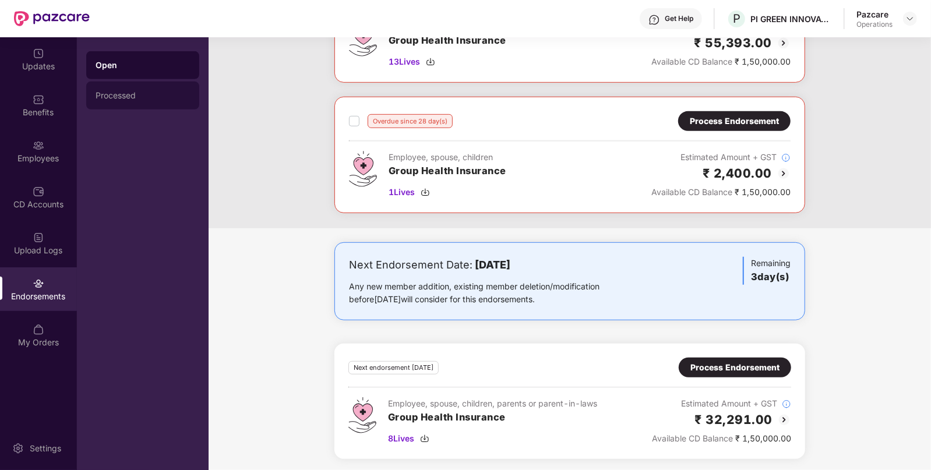
click at [131, 97] on div "Processed" at bounding box center [143, 95] width 94 height 9
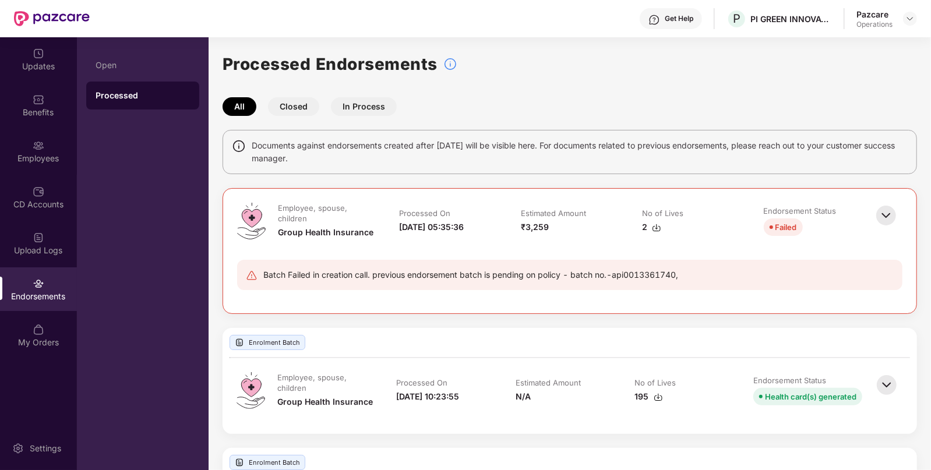
click at [882, 218] on img at bounding box center [886, 216] width 26 height 26
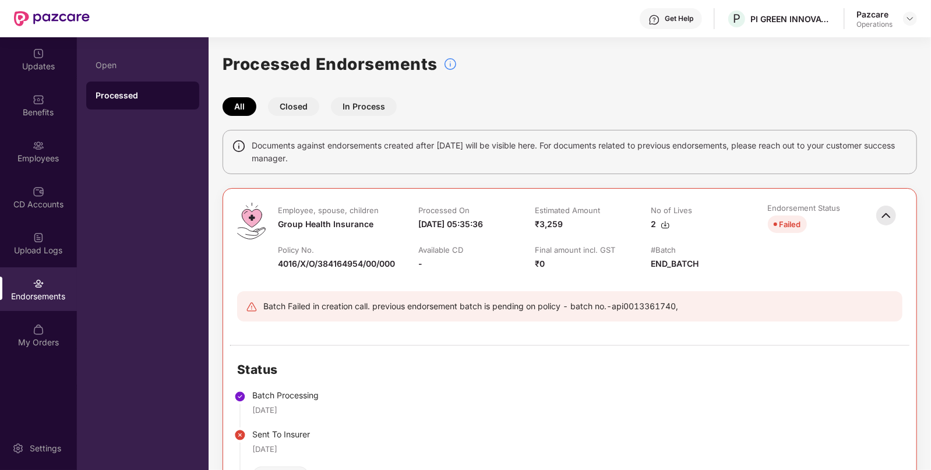
click at [879, 217] on img at bounding box center [886, 216] width 26 height 26
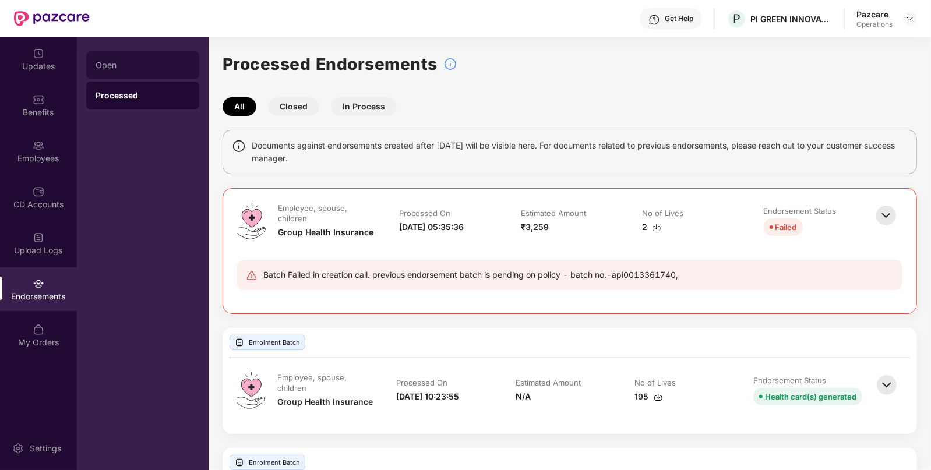
click at [128, 65] on div "Open" at bounding box center [143, 65] width 94 height 9
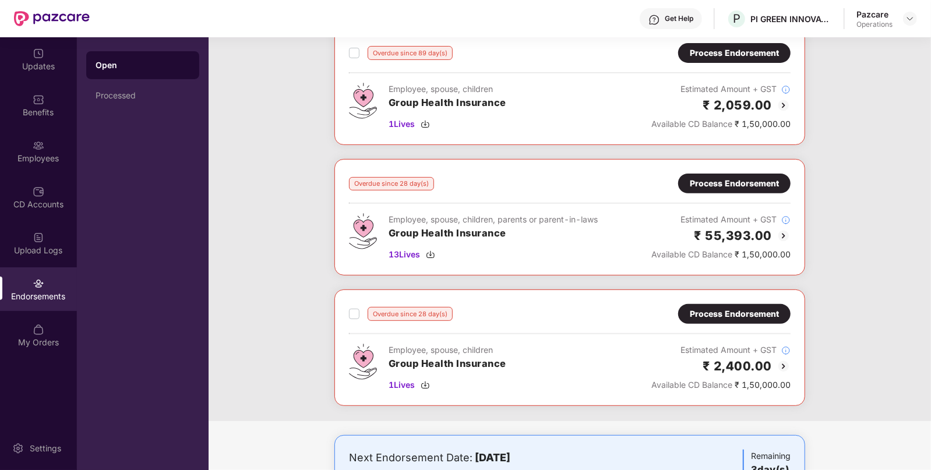
scroll to position [204, 0]
click at [715, 180] on div "Process Endorsement" at bounding box center [734, 183] width 89 height 13
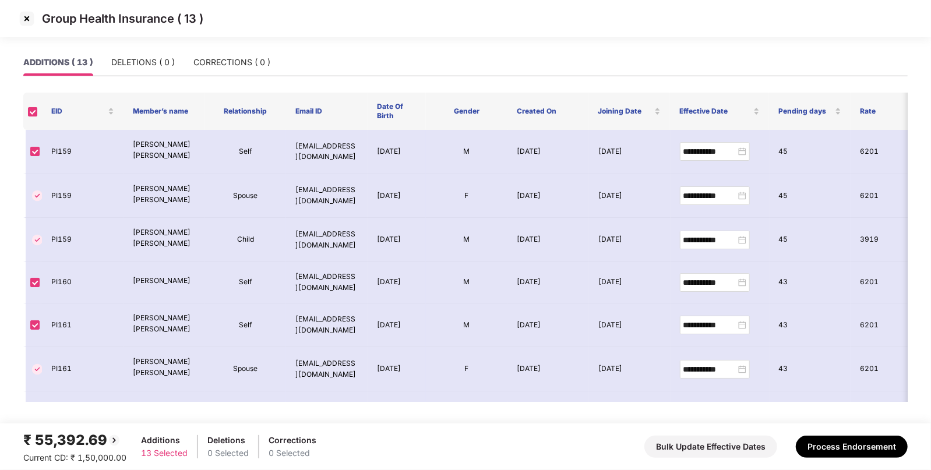
click at [26, 18] on img at bounding box center [26, 18] width 19 height 19
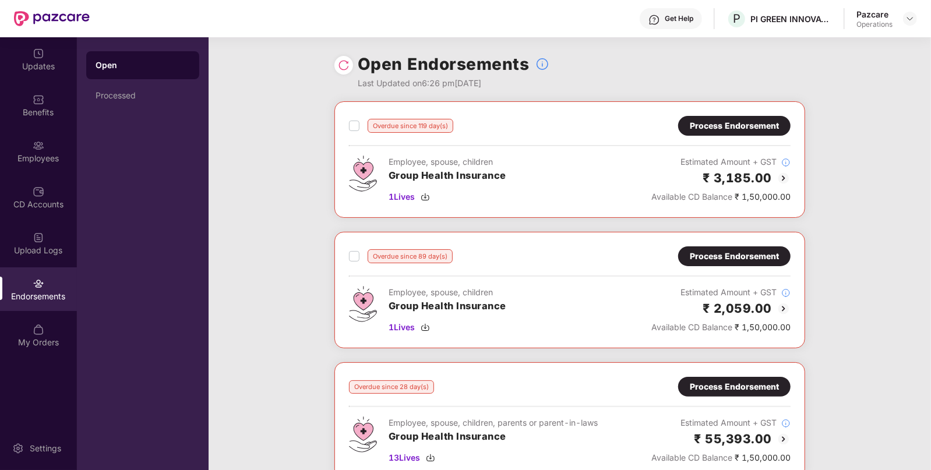
click at [58, 110] on div "Benefits" at bounding box center [38, 113] width 77 height 12
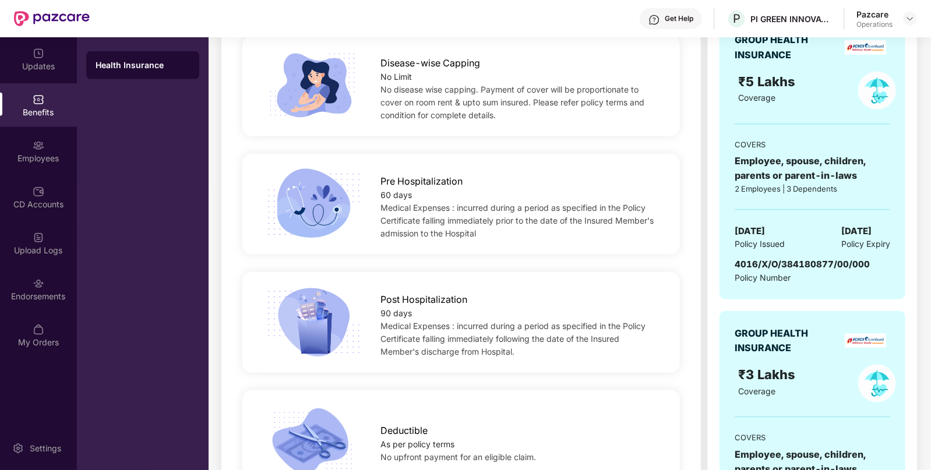
scroll to position [702, 0]
click at [796, 265] on span "4016/X/O/384180877/00/000" at bounding box center [802, 264] width 135 height 11
copy span "4016/X/O/384180877/00/000"
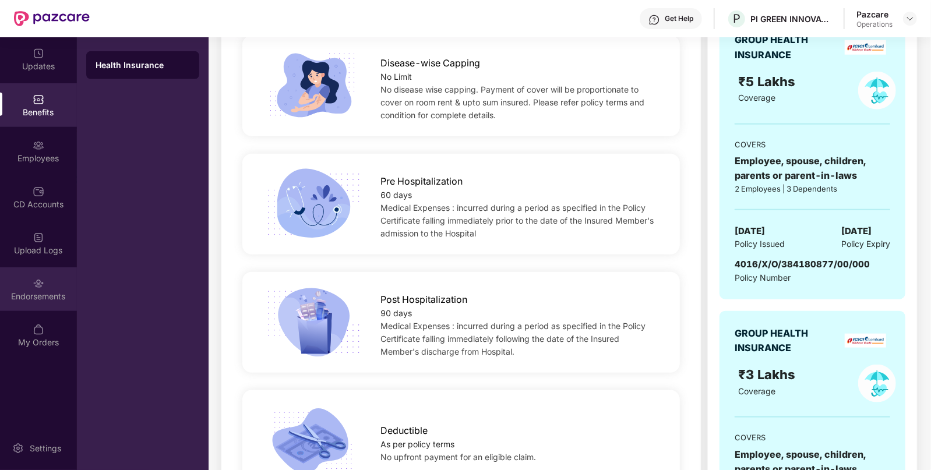
click at [19, 293] on div "Endorsements" at bounding box center [38, 297] width 77 height 12
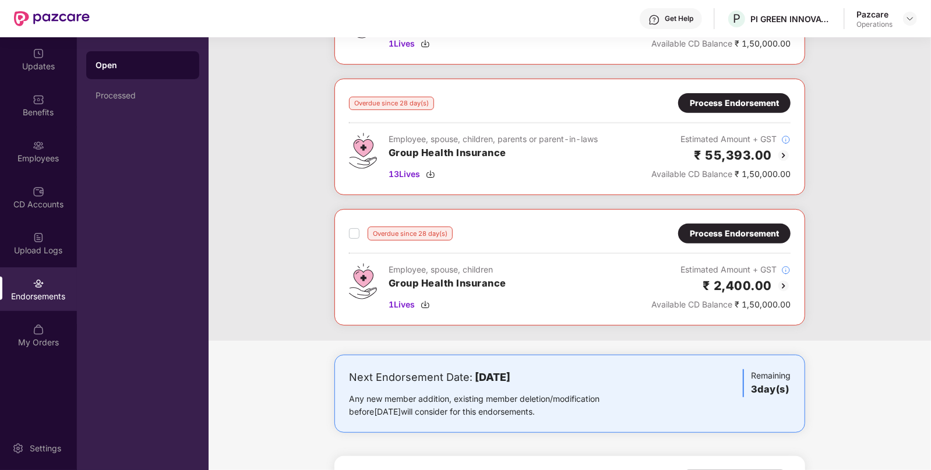
scroll to position [283, 0]
click at [722, 98] on div "Process Endorsement" at bounding box center [734, 104] width 89 height 13
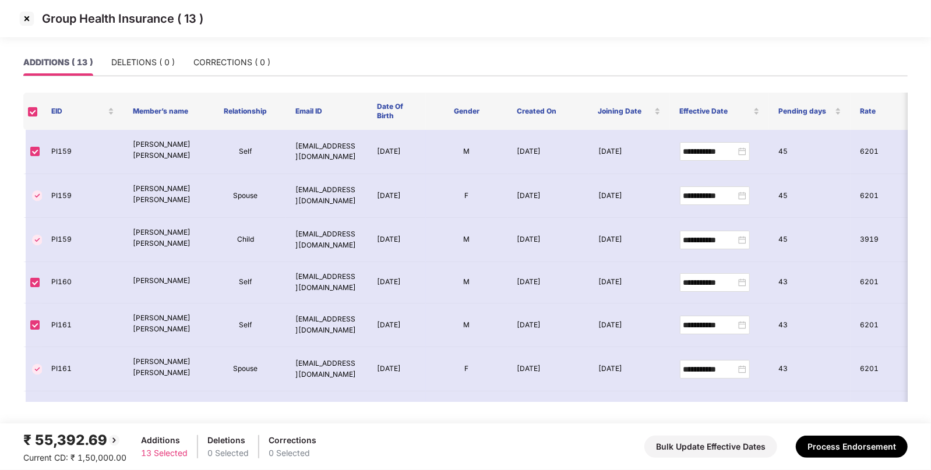
click at [99, 436] on div "₹ 55,392.69" at bounding box center [74, 440] width 103 height 22
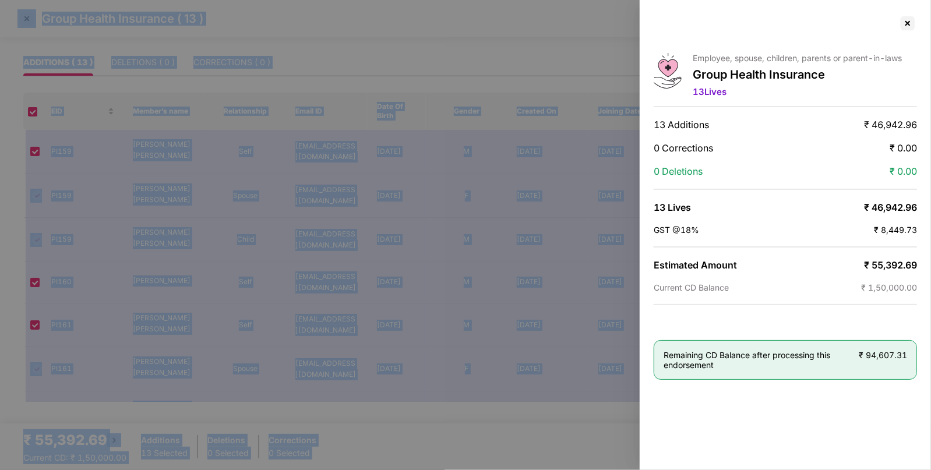
click at [99, 436] on div at bounding box center [465, 235] width 931 height 470
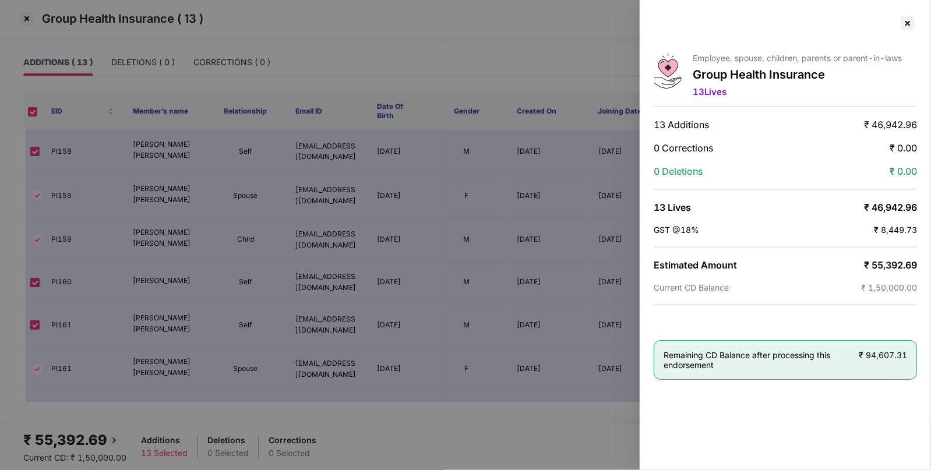
click at [897, 259] on span "₹ 55,392.69" at bounding box center [890, 265] width 53 height 12
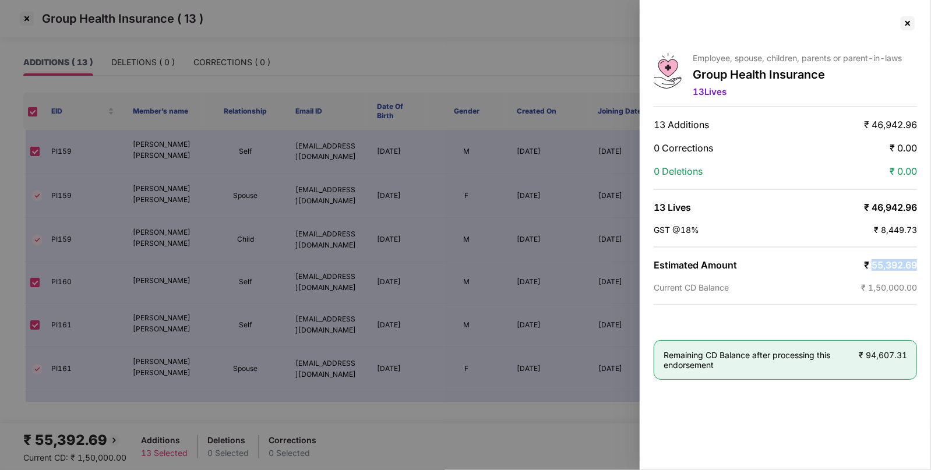
copy span "55,392.69"
click at [909, 20] on div at bounding box center [907, 23] width 19 height 19
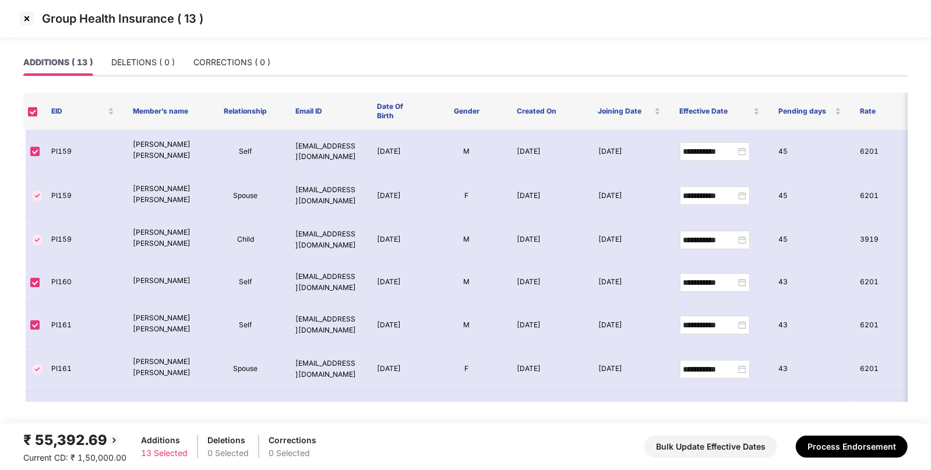
click at [28, 16] on img at bounding box center [26, 18] width 19 height 19
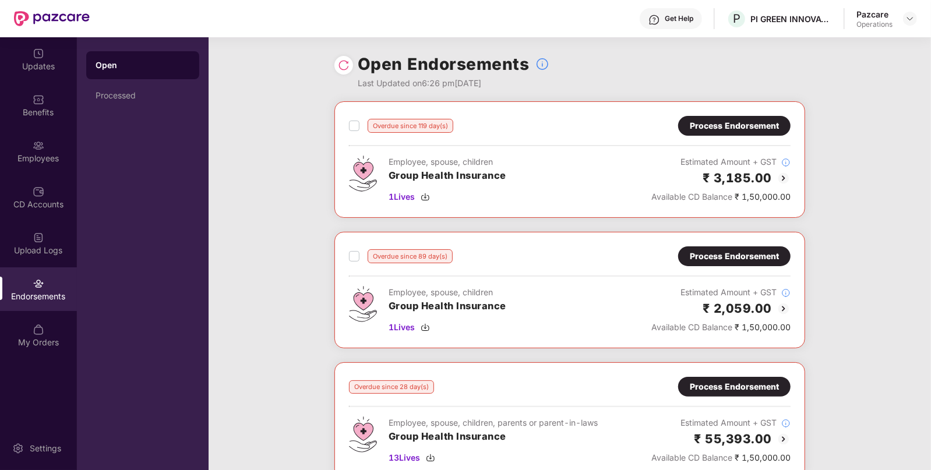
click at [338, 62] on img at bounding box center [344, 65] width 12 height 12
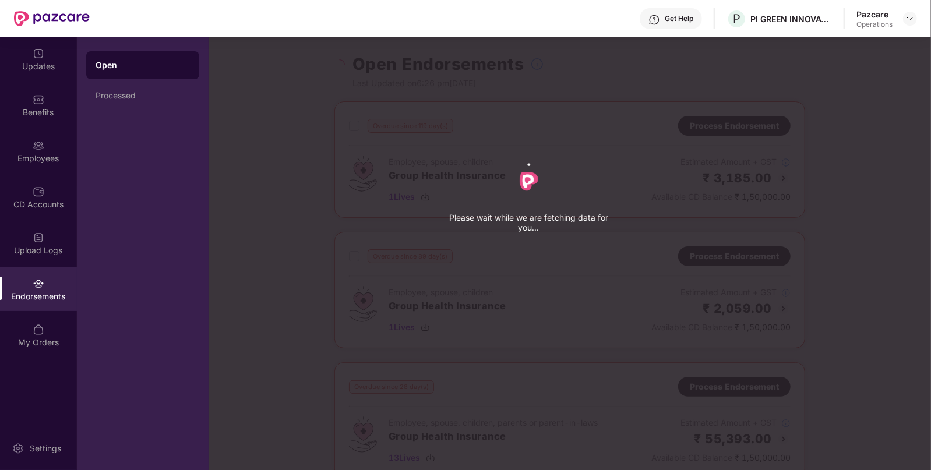
click at [338, 62] on div "Please wait while we are fetching data for you..." at bounding box center [674, 235] width 931 height 470
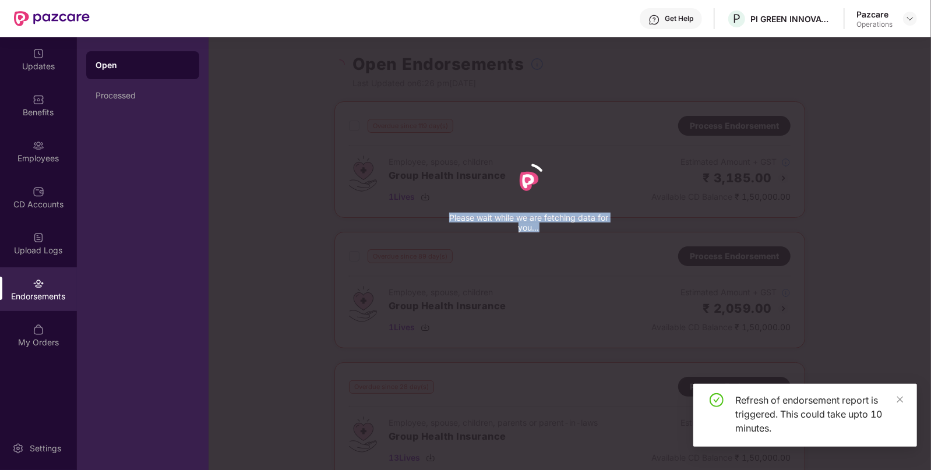
click at [338, 62] on div "Please wait while we are fetching data for you..." at bounding box center [674, 235] width 931 height 470
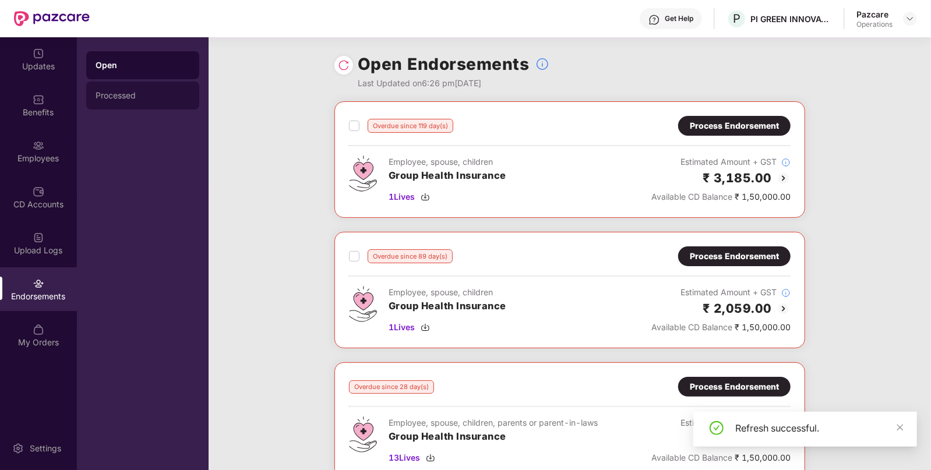
click at [99, 108] on div "Processed" at bounding box center [142, 96] width 113 height 28
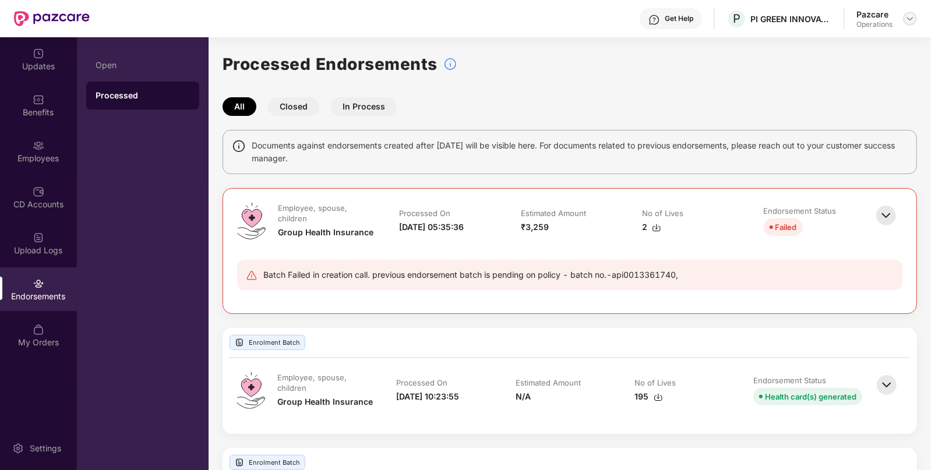
click at [905, 20] on img at bounding box center [909, 18] width 9 height 9
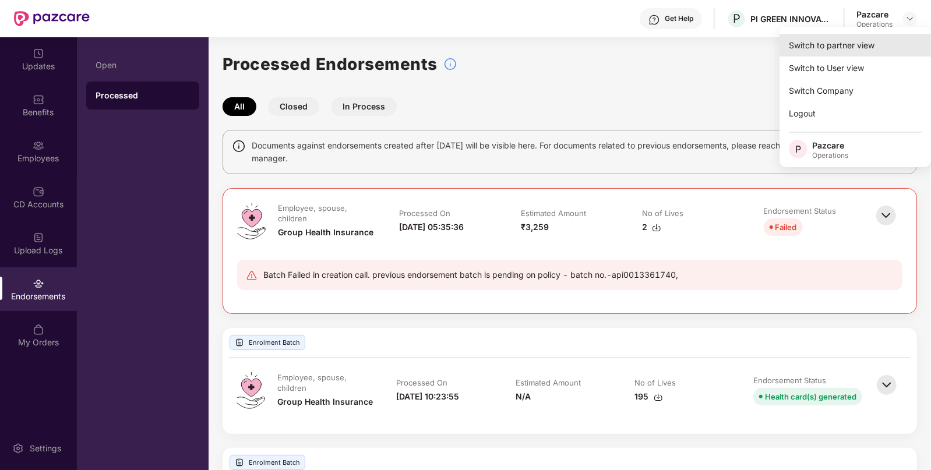
click at [869, 39] on div "Switch to partner view" at bounding box center [855, 45] width 151 height 23
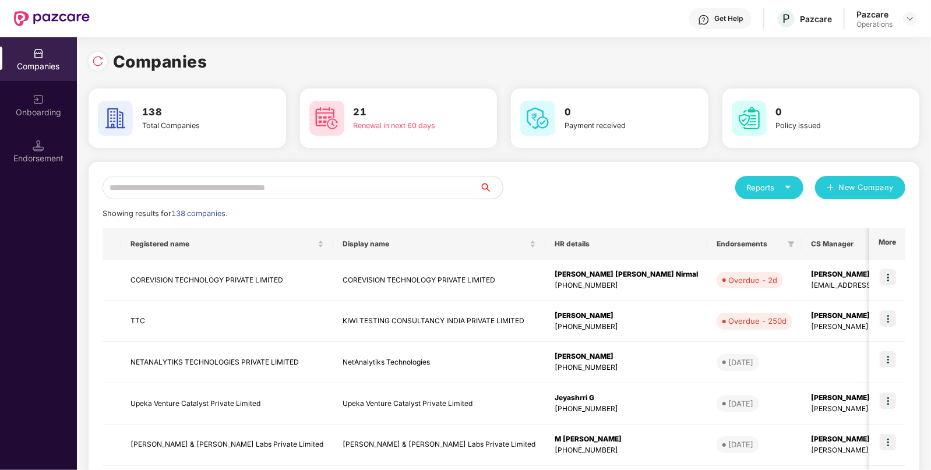
click at [349, 200] on div "Reports New Company Showing results for 138 companies. Registered name Display …" at bounding box center [504, 445] width 803 height 538
click at [373, 185] on input "text" at bounding box center [291, 187] width 377 height 23
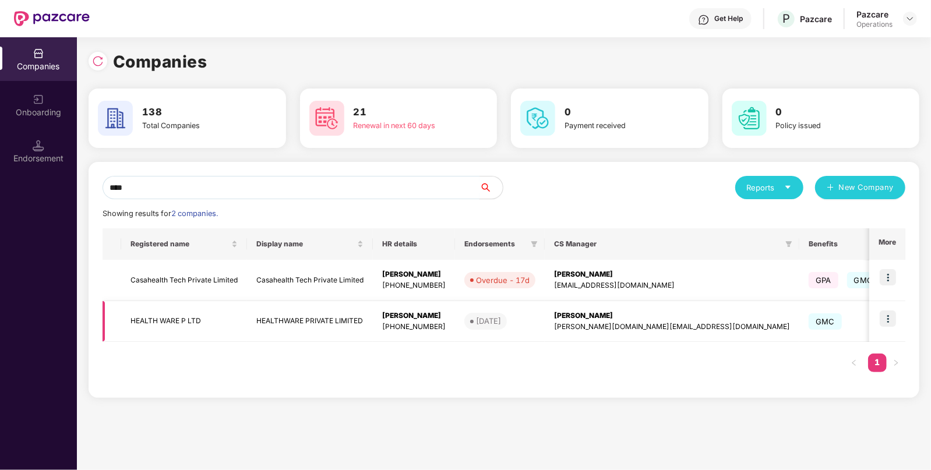
type input "****"
click at [888, 319] on img at bounding box center [888, 319] width 16 height 16
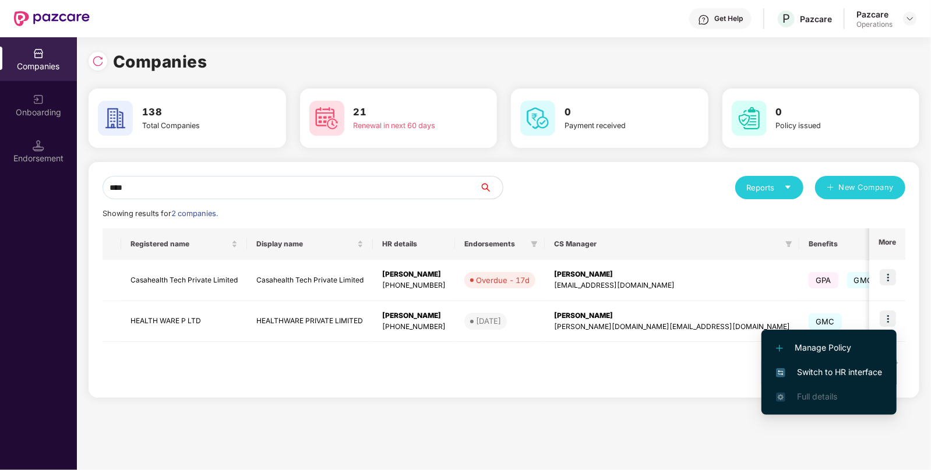
click at [831, 361] on li "Switch to HR interface" at bounding box center [828, 372] width 135 height 24
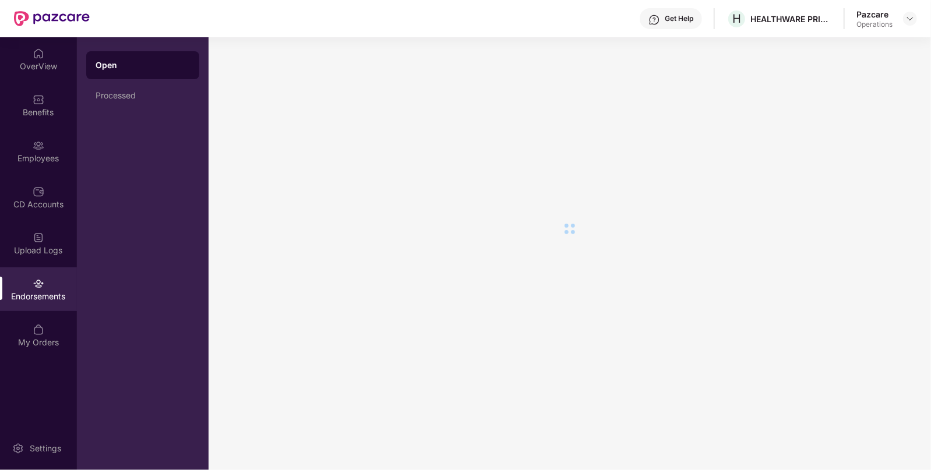
click at [37, 282] on img at bounding box center [39, 284] width 12 height 12
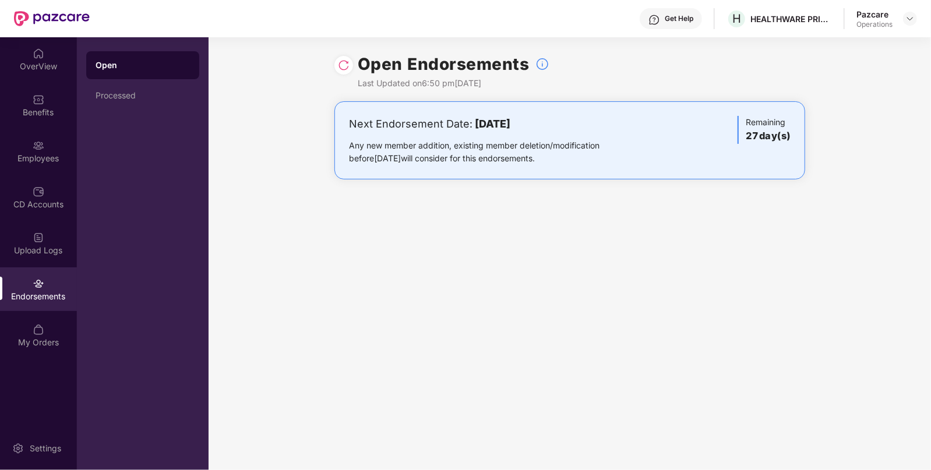
click at [908, 27] on div "Pazcare Operations" at bounding box center [886, 19] width 61 height 20
click at [912, 15] on img at bounding box center [909, 18] width 9 height 9
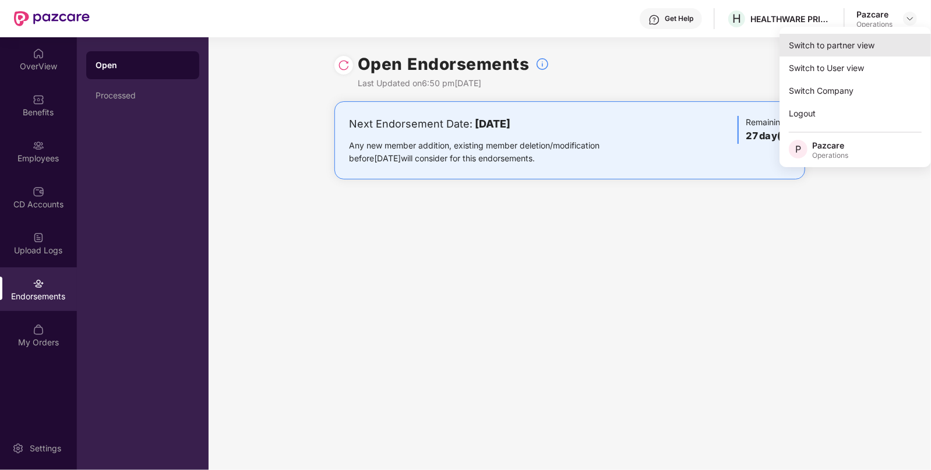
click at [862, 40] on div "Switch to partner view" at bounding box center [855, 45] width 151 height 23
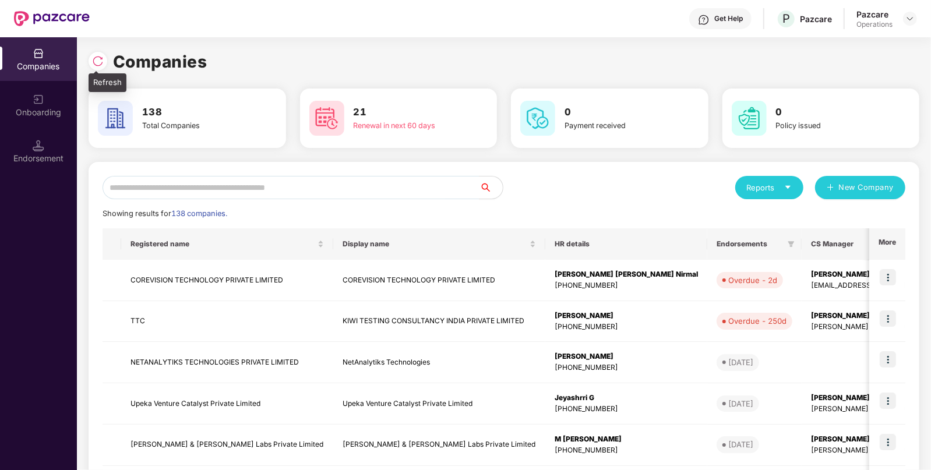
click at [96, 55] on img at bounding box center [98, 61] width 12 height 12
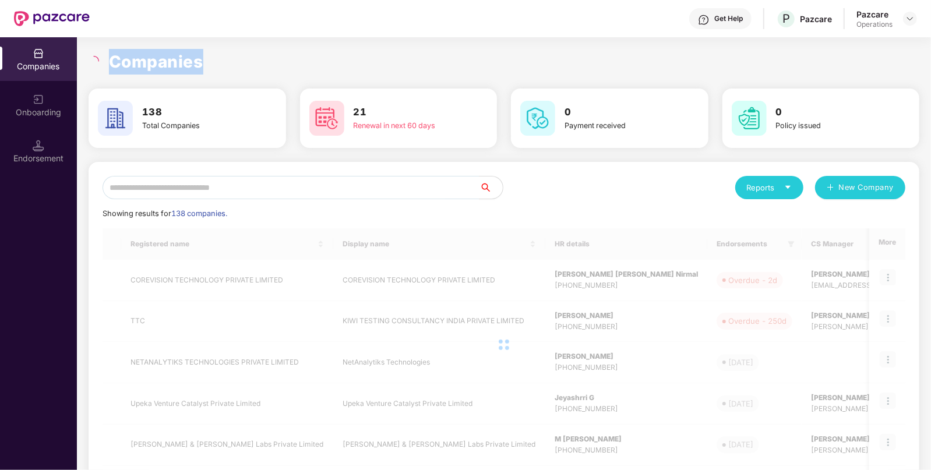
click at [96, 55] on div "Companies" at bounding box center [504, 62] width 831 height 26
click at [284, 198] on input "text" at bounding box center [291, 187] width 377 height 23
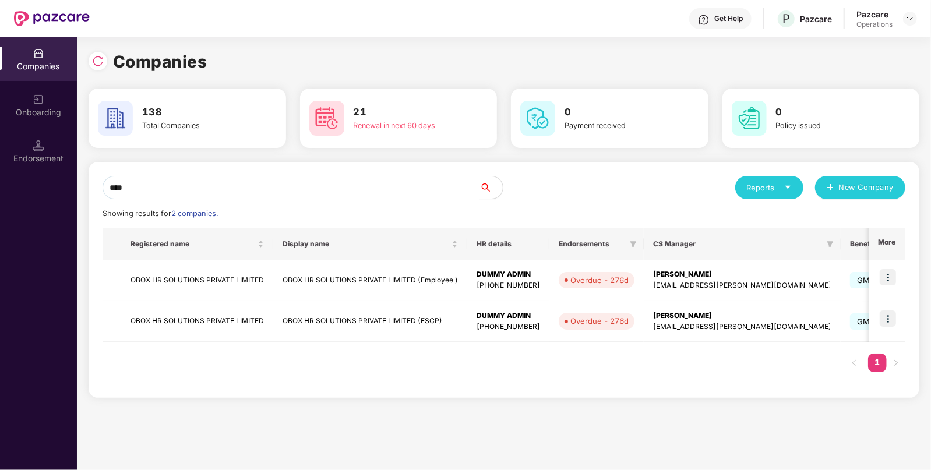
type input "****"
click at [887, 277] on img at bounding box center [888, 277] width 16 height 16
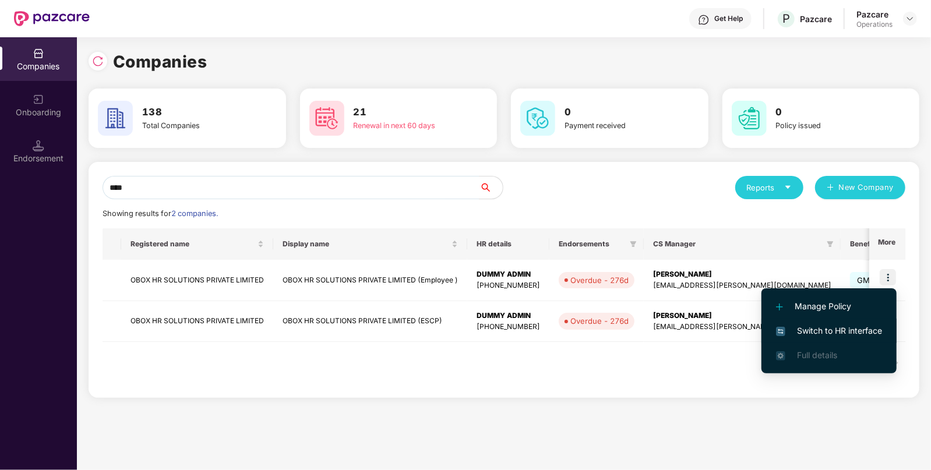
click at [823, 326] on span "Switch to HR interface" at bounding box center [829, 331] width 106 height 13
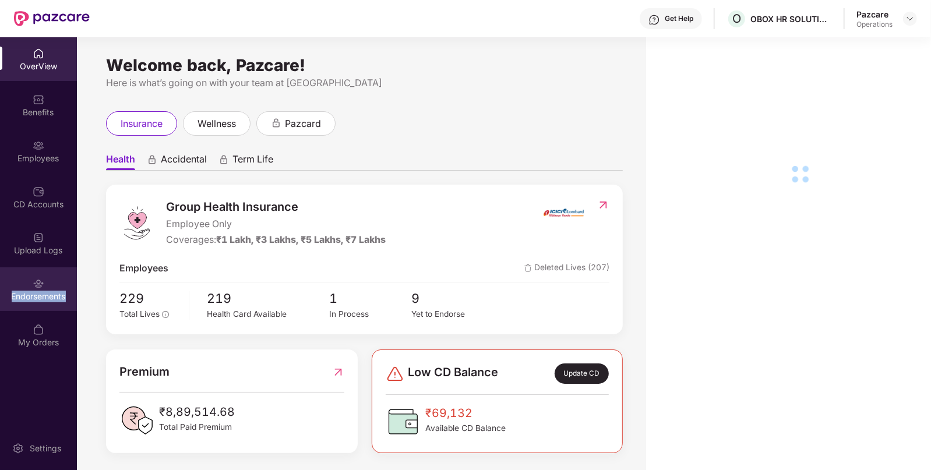
click at [56, 299] on div "Endorsements" at bounding box center [38, 297] width 77 height 12
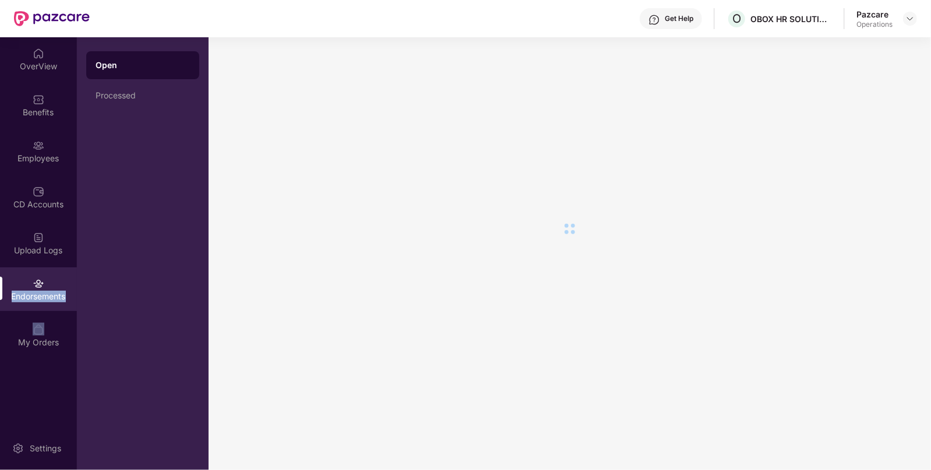
click at [56, 299] on div "Endorsements" at bounding box center [38, 297] width 77 height 12
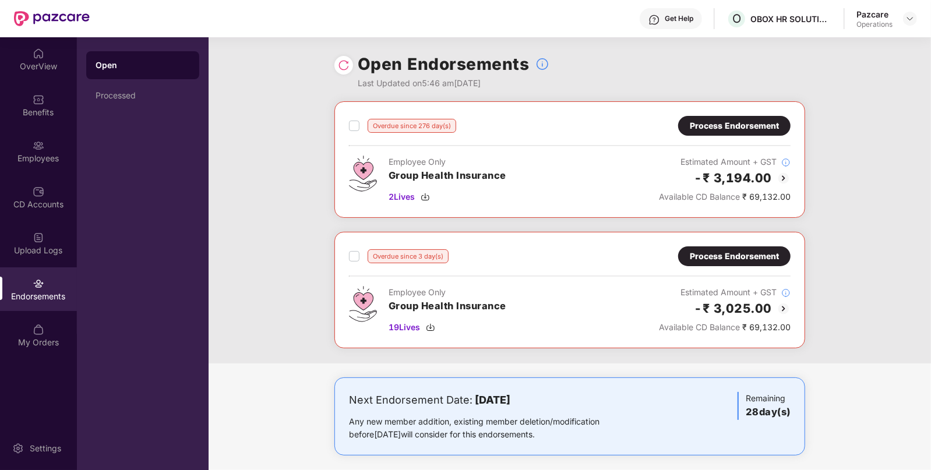
click at [756, 253] on div "Process Endorsement" at bounding box center [734, 256] width 89 height 13
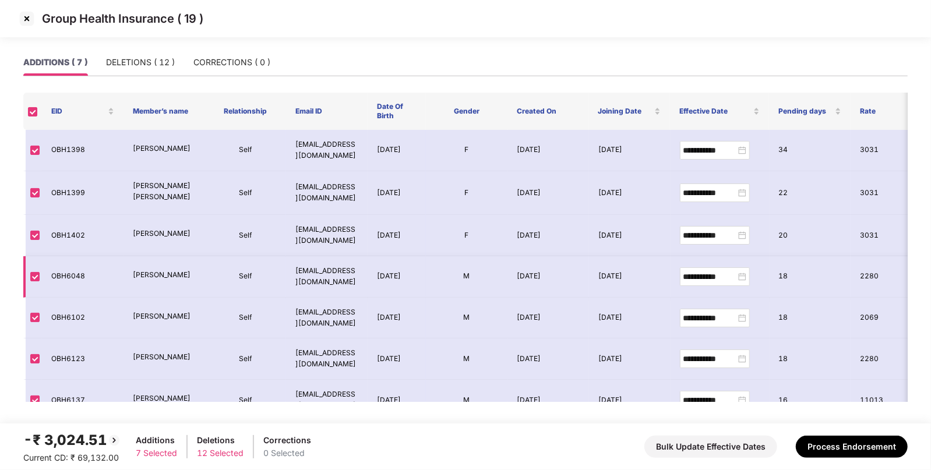
scroll to position [23, 0]
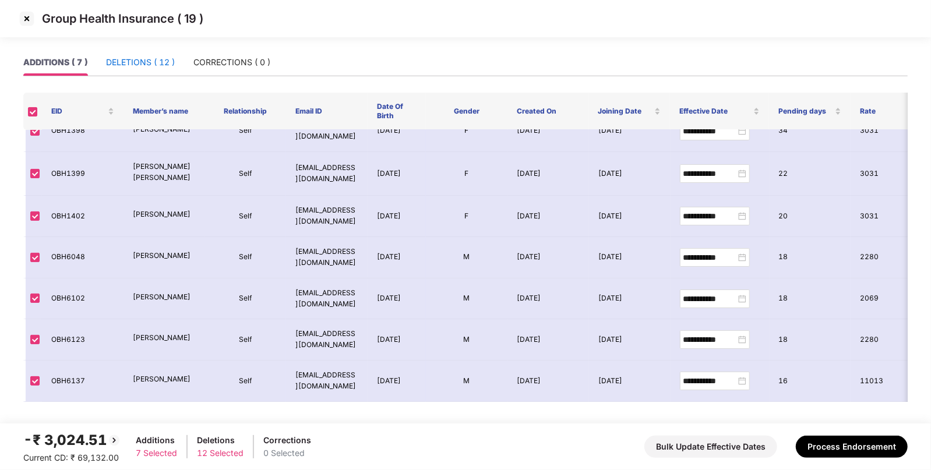
click at [141, 68] on div "DELETIONS ( 12 )" at bounding box center [140, 62] width 69 height 13
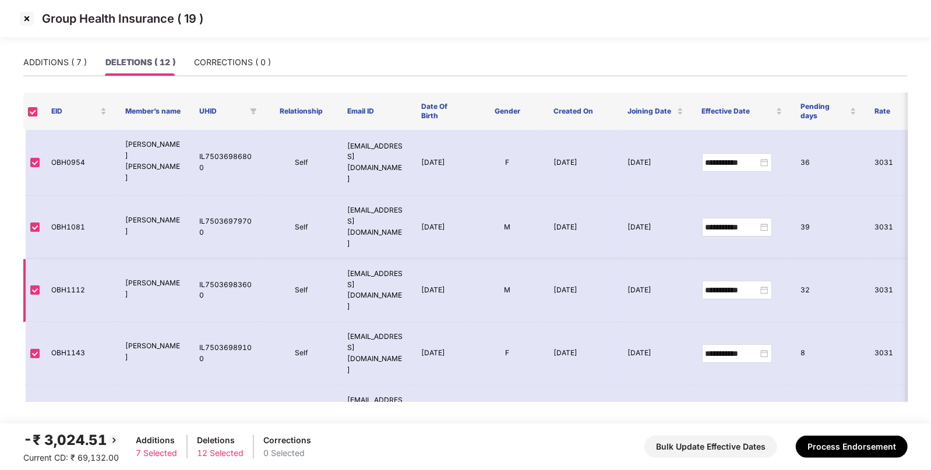
scroll to position [257, 0]
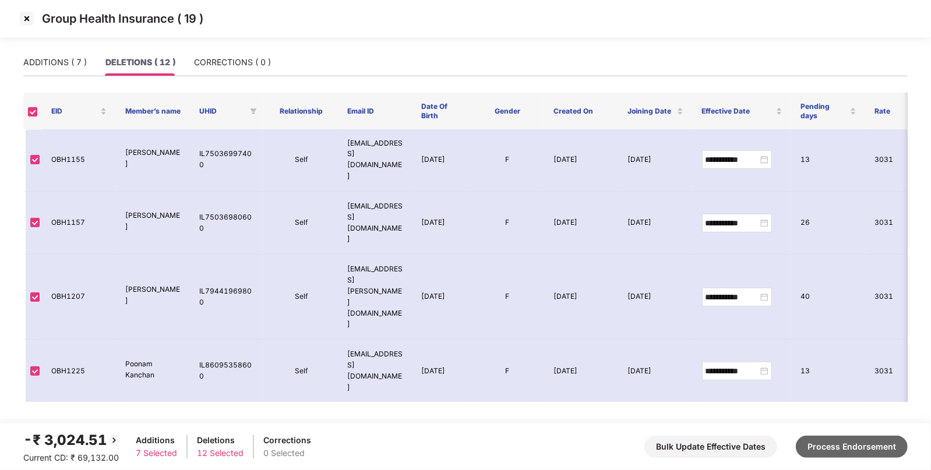
click at [871, 450] on button "Process Endorsement" at bounding box center [852, 447] width 112 height 22
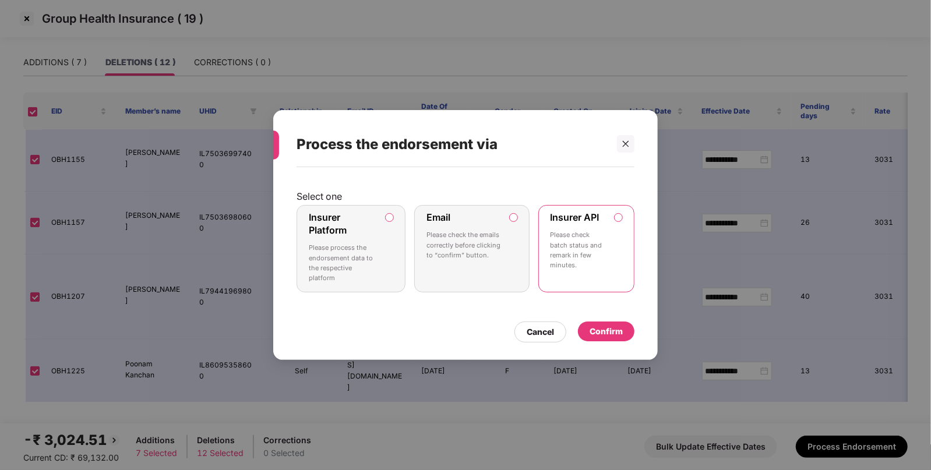
click at [620, 333] on div "Confirm" at bounding box center [606, 331] width 33 height 13
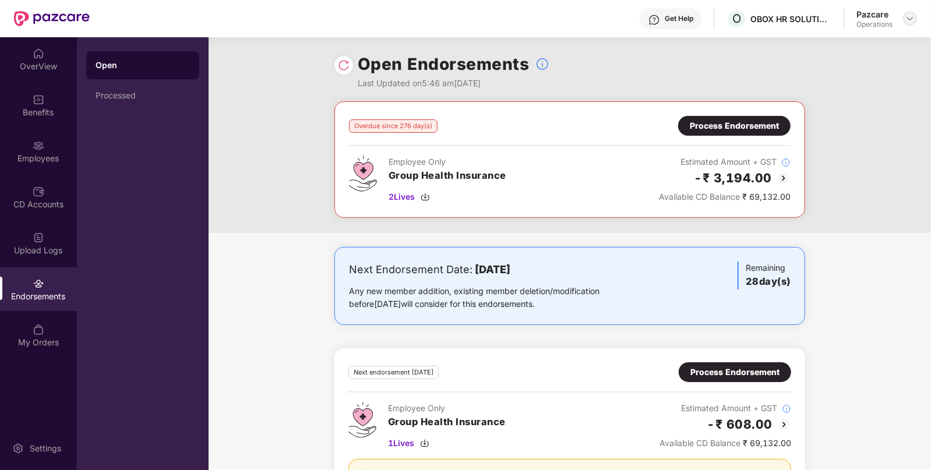
click at [908, 21] on img at bounding box center [909, 18] width 9 height 9
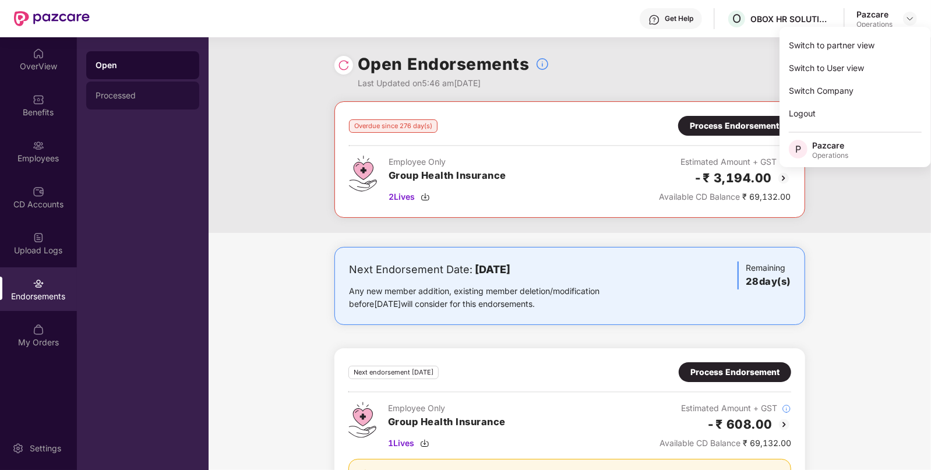
click at [98, 92] on div "Processed" at bounding box center [143, 95] width 94 height 9
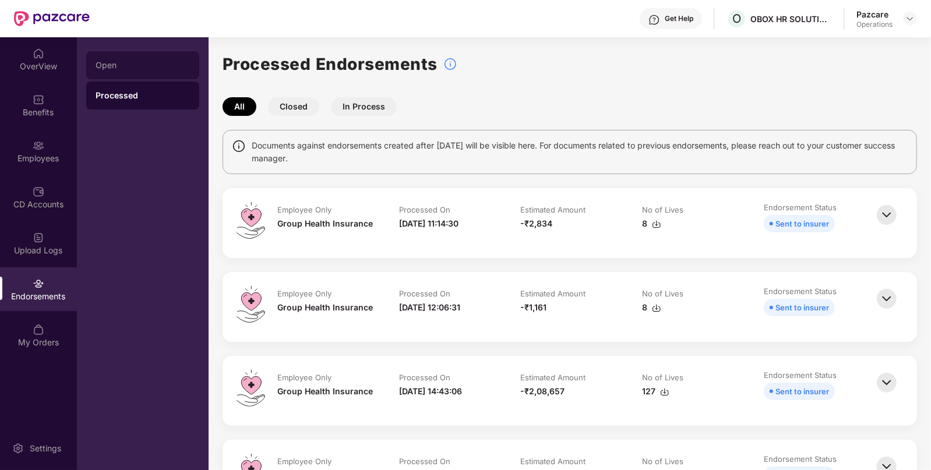
click at [115, 68] on div "Open" at bounding box center [143, 65] width 94 height 9
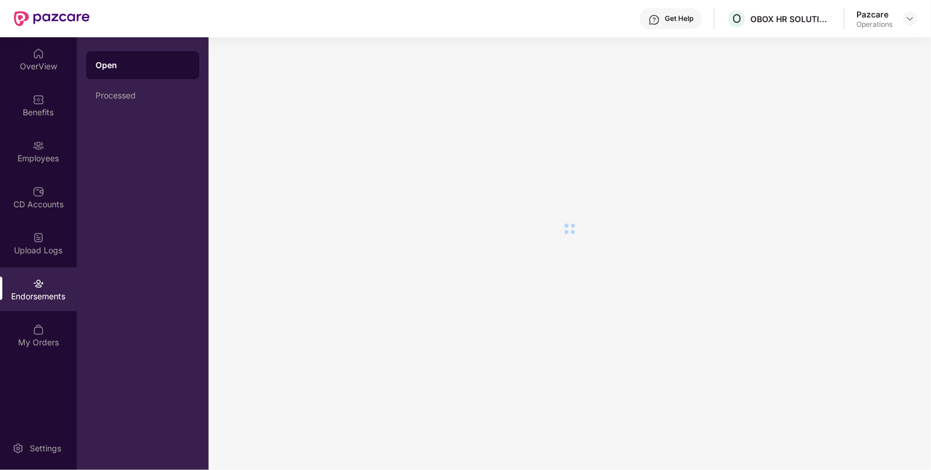
click at [115, 68] on div "Open" at bounding box center [143, 65] width 94 height 12
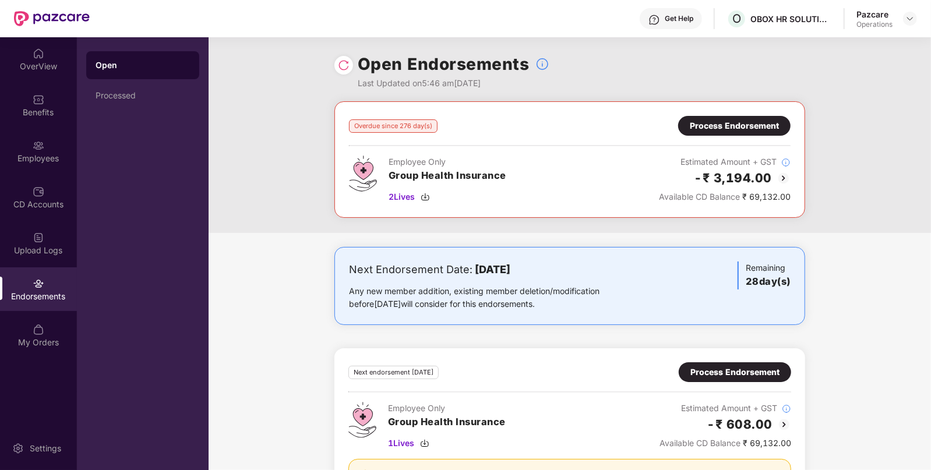
click at [346, 64] on img at bounding box center [344, 65] width 12 height 12
click at [905, 17] on img at bounding box center [909, 18] width 9 height 9
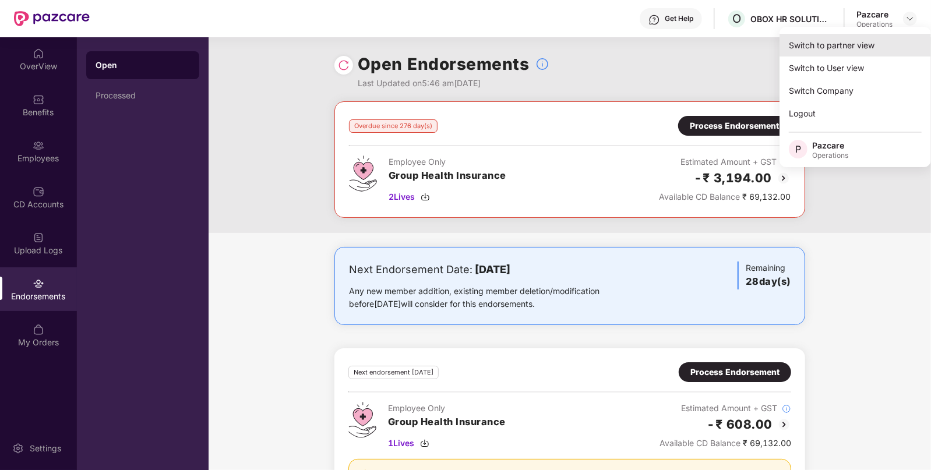
click at [849, 44] on div "Switch to partner view" at bounding box center [855, 45] width 151 height 23
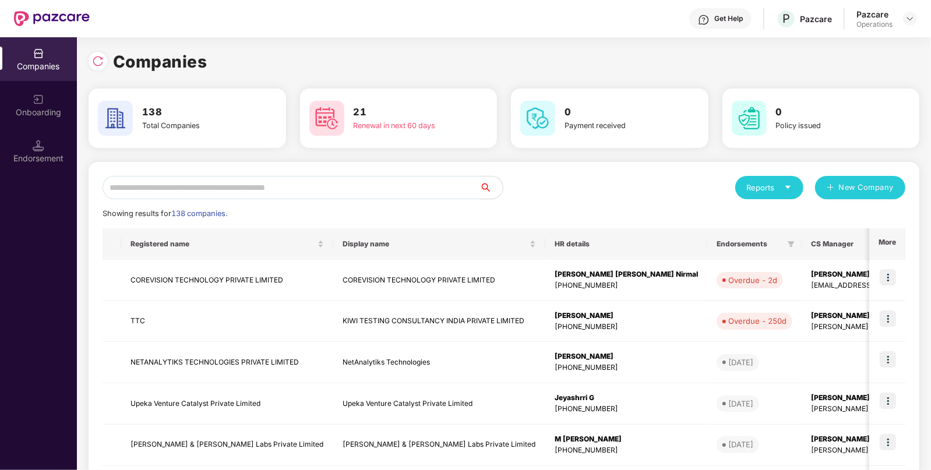
click at [309, 184] on input "text" at bounding box center [291, 187] width 377 height 23
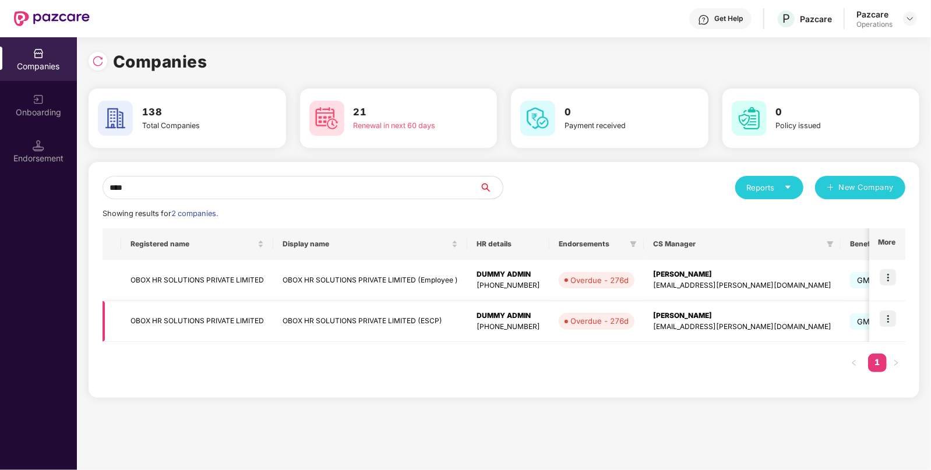
type input "****"
click at [888, 319] on img at bounding box center [888, 319] width 16 height 16
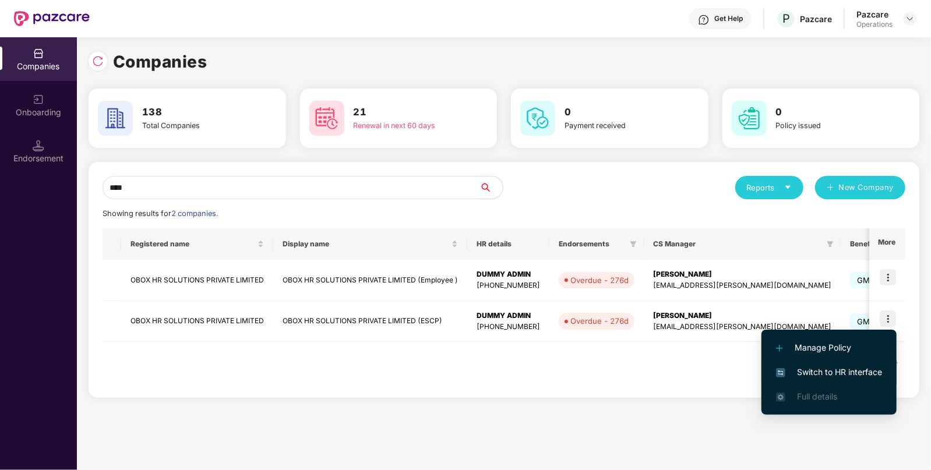
click at [789, 365] on li "Switch to HR interface" at bounding box center [828, 372] width 135 height 24
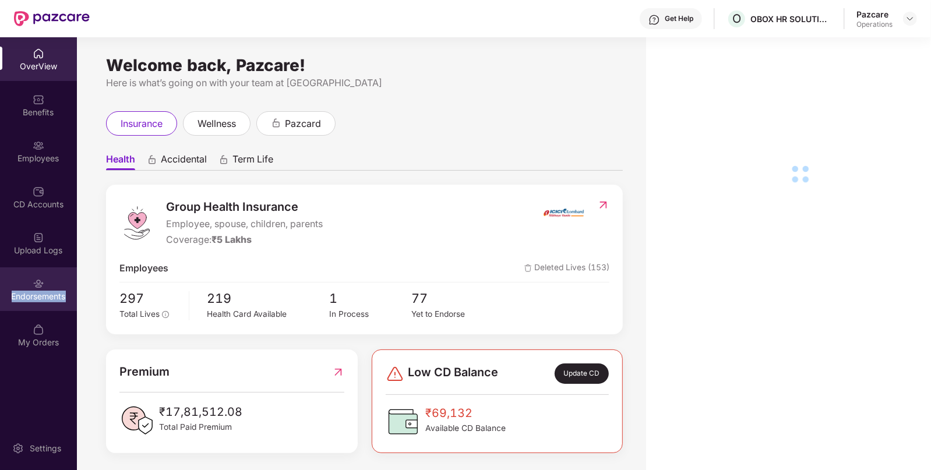
click at [51, 306] on div "Endorsements" at bounding box center [38, 289] width 77 height 44
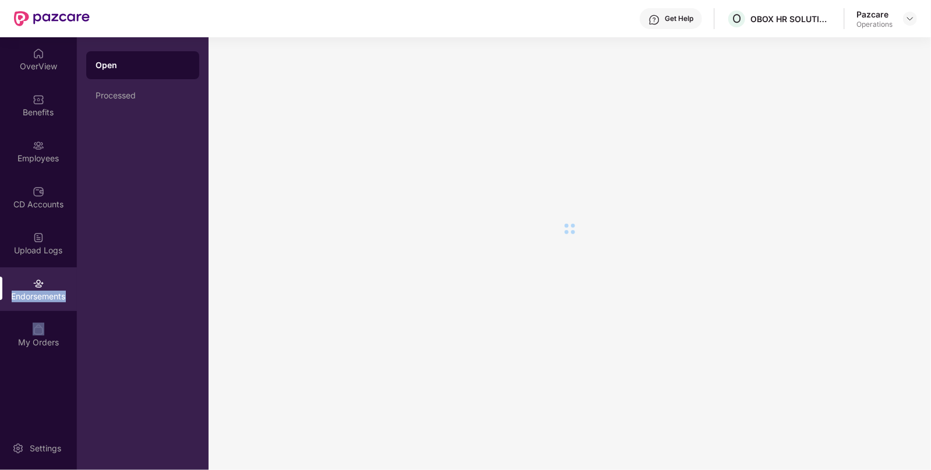
click at [51, 306] on div "Endorsements" at bounding box center [38, 289] width 77 height 44
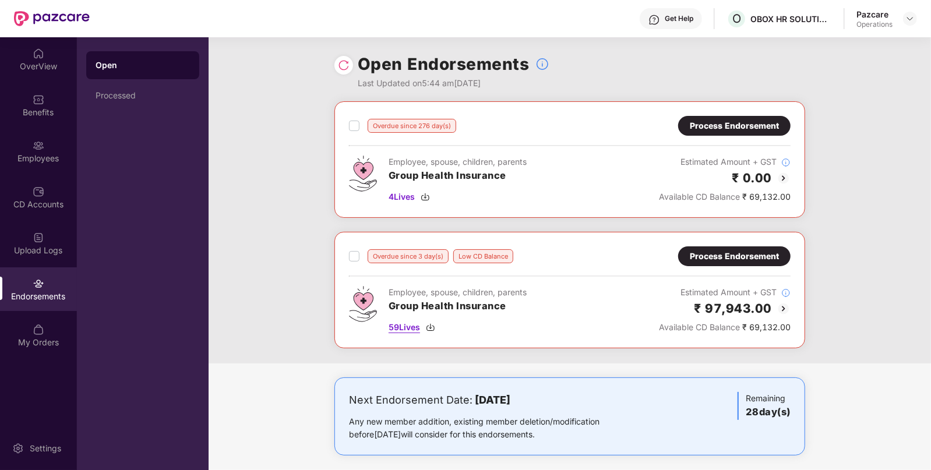
click at [433, 330] on img at bounding box center [430, 327] width 9 height 9
click at [720, 260] on div "Process Endorsement" at bounding box center [734, 256] width 89 height 13
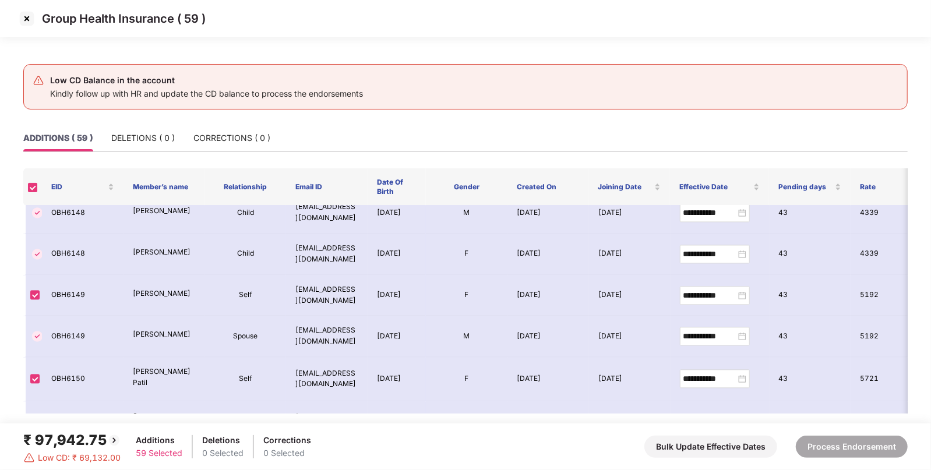
scroll to position [2268, 0]
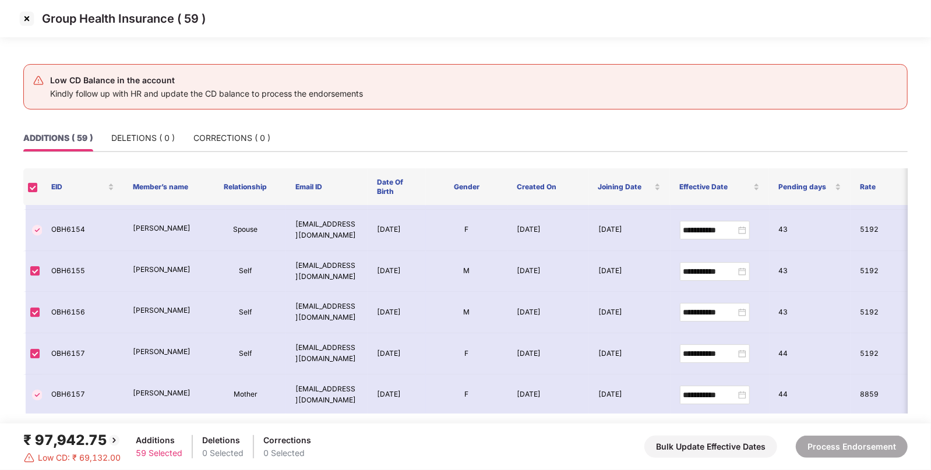
click at [24, 20] on img at bounding box center [26, 18] width 19 height 19
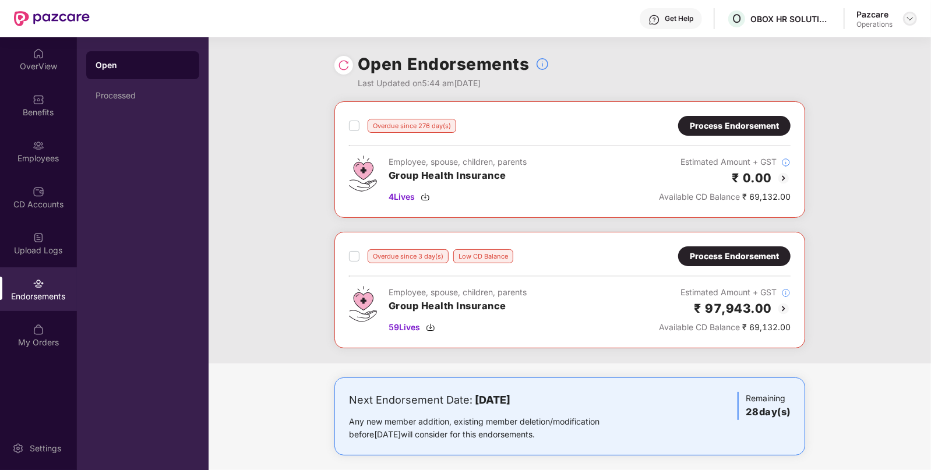
click at [907, 16] on img at bounding box center [909, 18] width 9 height 9
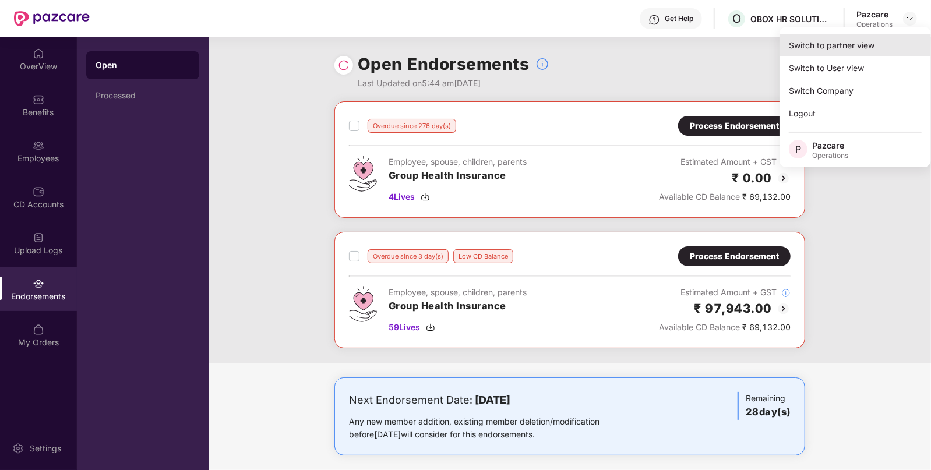
click at [831, 45] on div "Switch to partner view" at bounding box center [855, 45] width 151 height 23
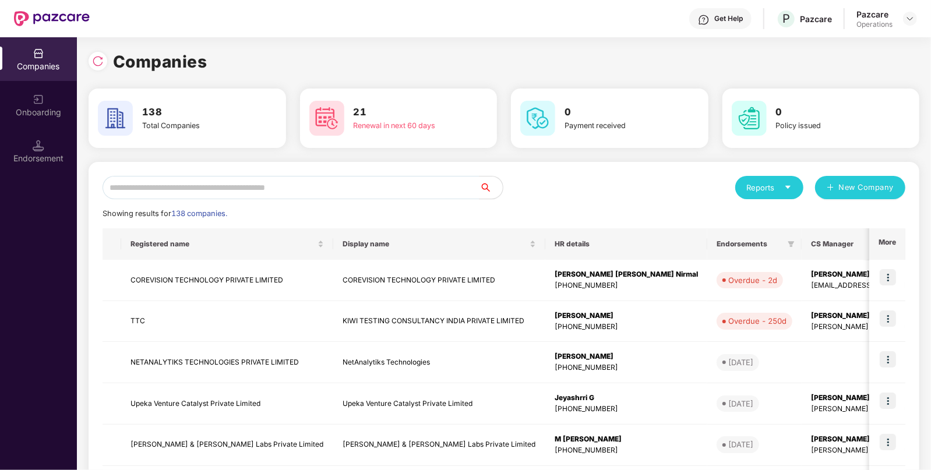
click at [290, 174] on div "Reports New Company Showing results for 138 companies. Registered name Display …" at bounding box center [504, 445] width 831 height 566
click at [244, 193] on input "text" at bounding box center [291, 187] width 377 height 23
paste input "********"
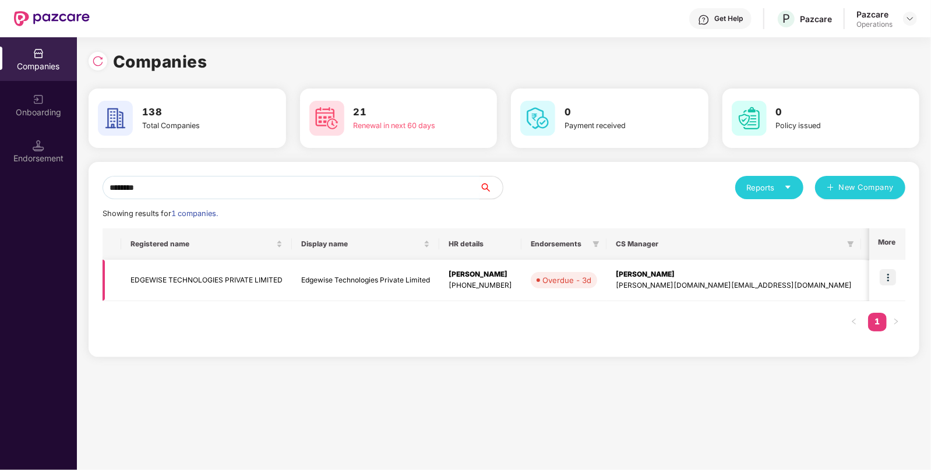
type input "********"
click at [891, 277] on img at bounding box center [888, 277] width 16 height 16
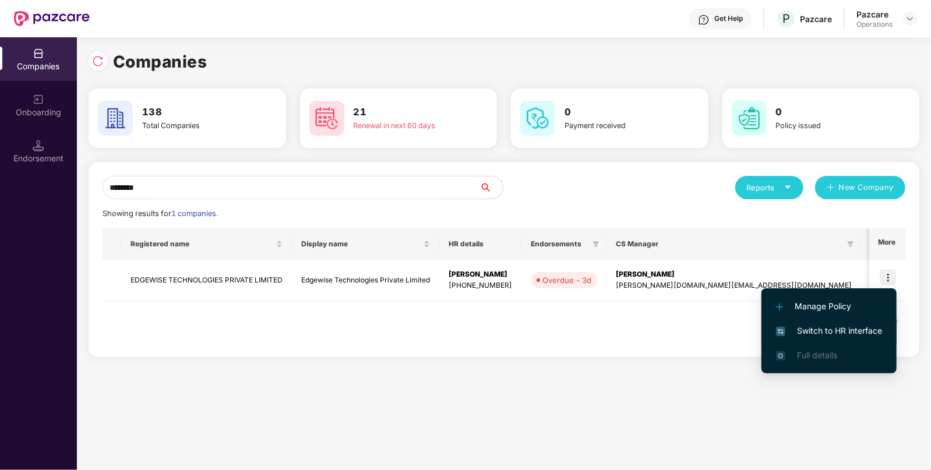
click at [804, 327] on span "Switch to HR interface" at bounding box center [829, 331] width 106 height 13
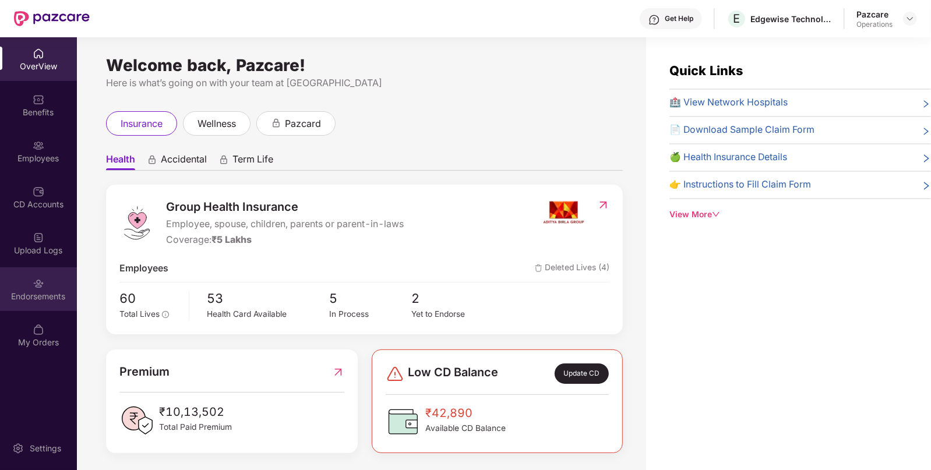
click at [33, 297] on div "Endorsements" at bounding box center [38, 297] width 77 height 12
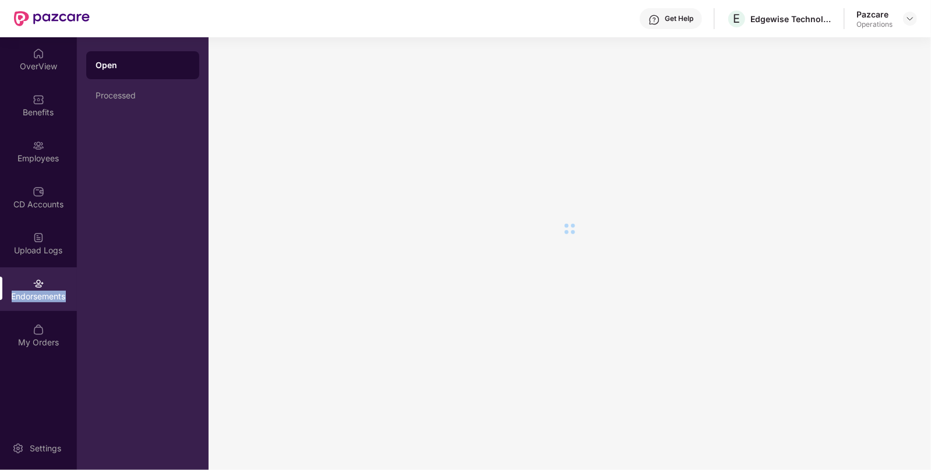
click at [33, 297] on div "Endorsements" at bounding box center [38, 297] width 77 height 12
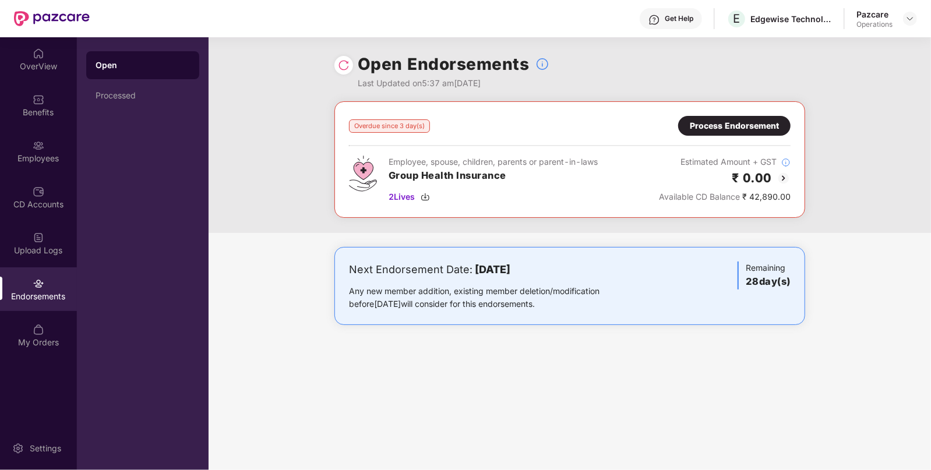
click at [753, 122] on div "Process Endorsement" at bounding box center [734, 125] width 89 height 13
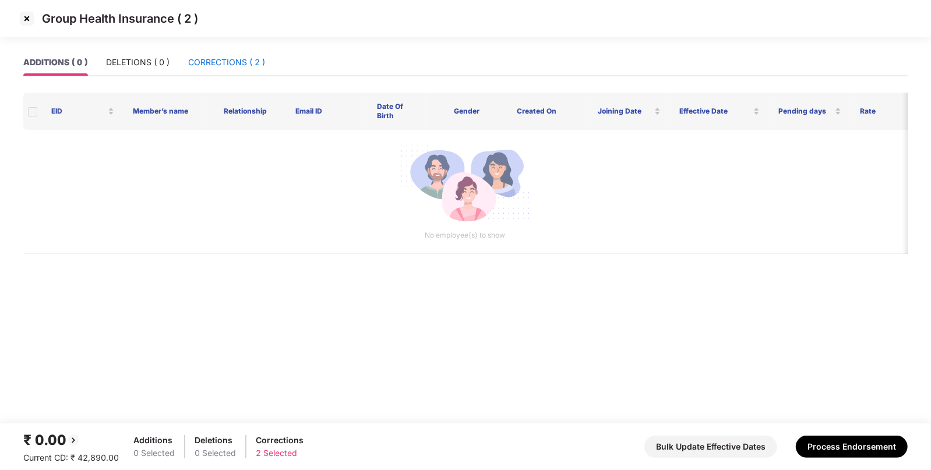
click at [202, 58] on div "CORRECTIONS ( 2 )" at bounding box center [226, 62] width 77 height 13
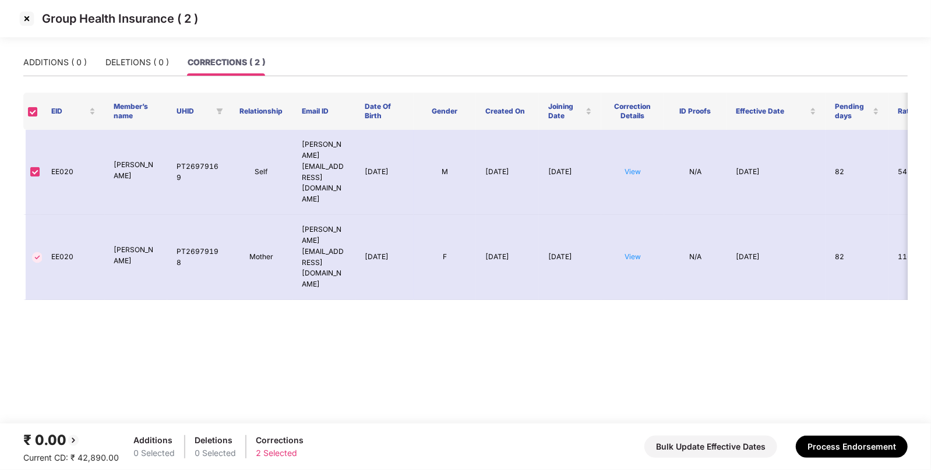
click at [29, 17] on img at bounding box center [26, 18] width 19 height 19
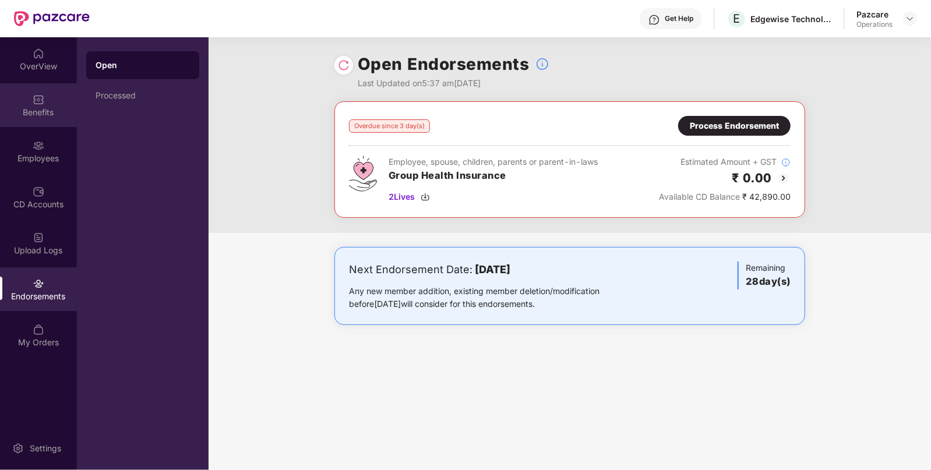
click at [35, 104] on img at bounding box center [39, 100] width 12 height 12
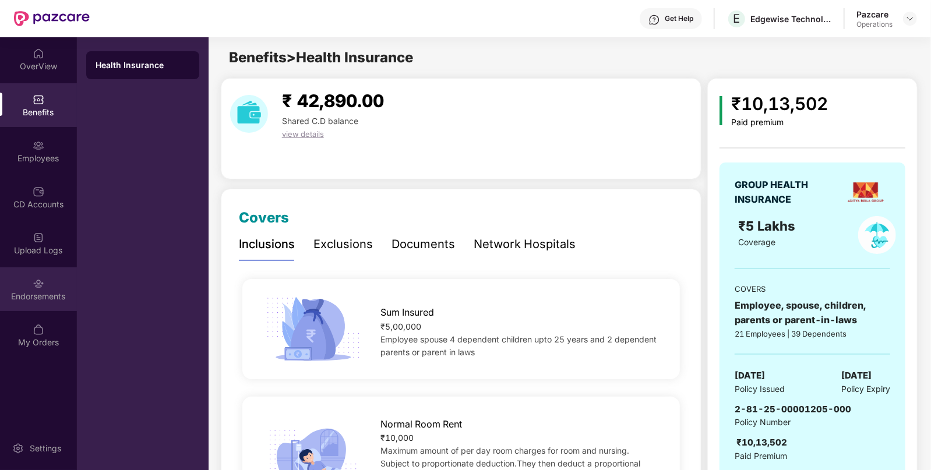
click at [53, 301] on div "Endorsements" at bounding box center [38, 297] width 77 height 12
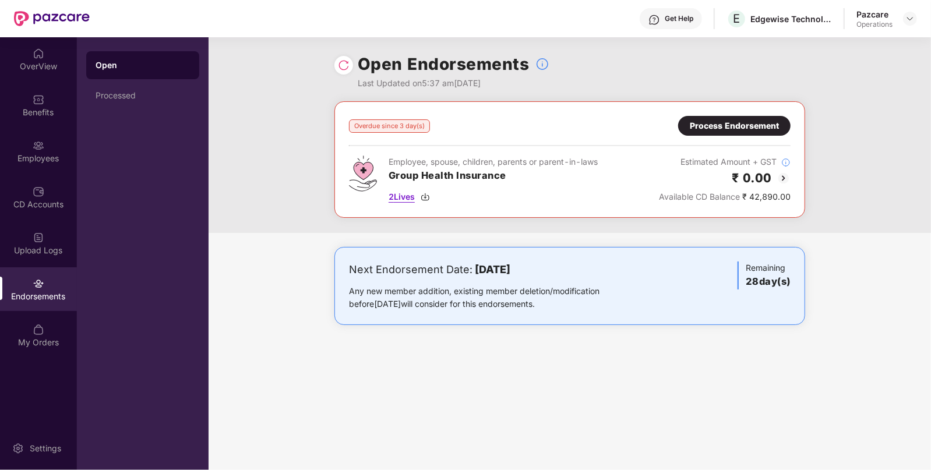
click at [427, 191] on div "2 Lives" at bounding box center [493, 197] width 209 height 13
click at [32, 153] on div "Employees" at bounding box center [38, 159] width 77 height 12
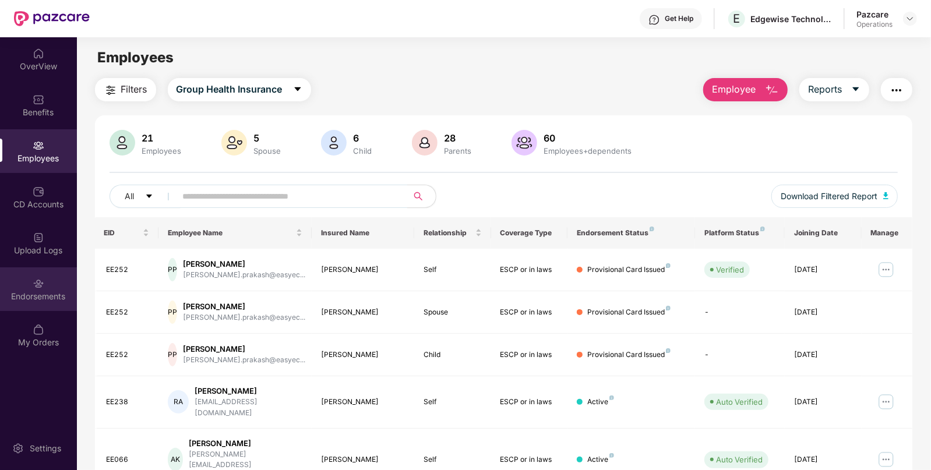
click at [47, 297] on div "Endorsements" at bounding box center [38, 297] width 77 height 12
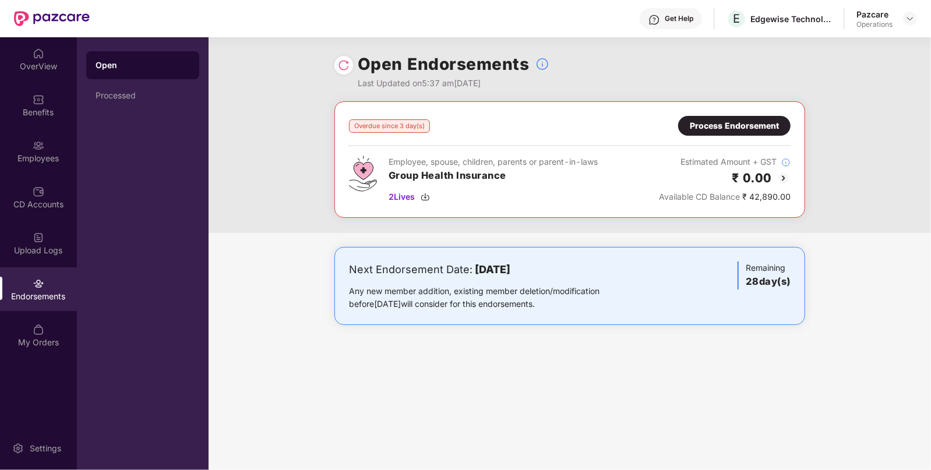
click at [746, 125] on div "Process Endorsement" at bounding box center [734, 125] width 89 height 13
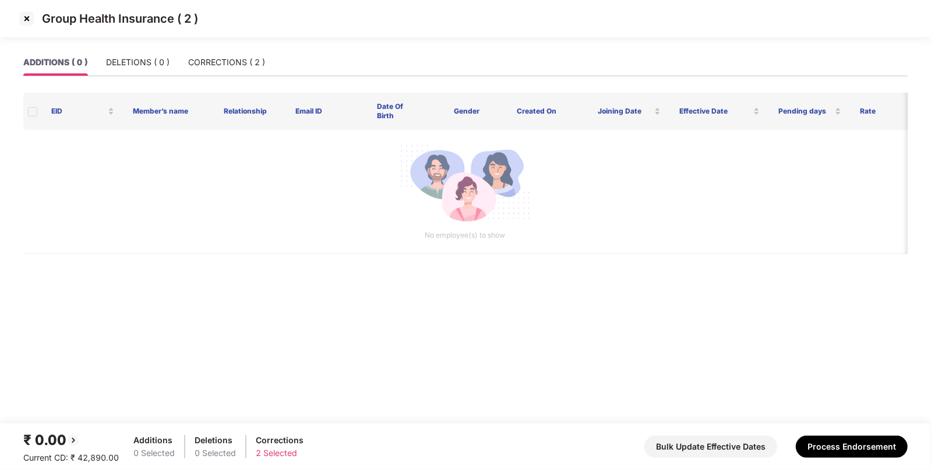
click at [271, 62] on div "ADDITIONS ( 0 ) DELETIONS ( 0 ) CORRECTIONS ( 2 )" at bounding box center [465, 62] width 884 height 27
click at [216, 72] on div "CORRECTIONS ( 2 )" at bounding box center [226, 62] width 77 height 27
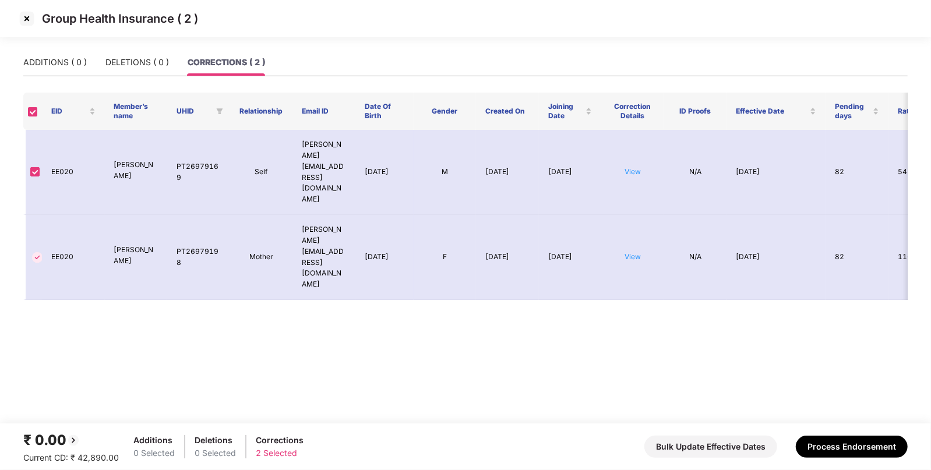
click at [610, 221] on main "ADDITIONS ( 0 ) DELETIONS ( 0 ) CORRECTIONS ( 2 ) EID Member’s name UHID Relati…" at bounding box center [465, 236] width 931 height 375
click at [633, 167] on link "View" at bounding box center [633, 171] width 16 height 9
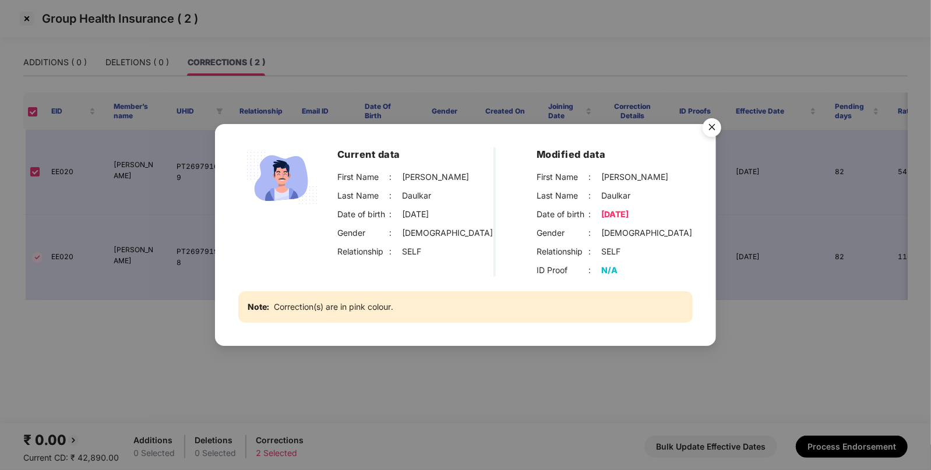
click at [711, 129] on img "Close" at bounding box center [712, 129] width 33 height 33
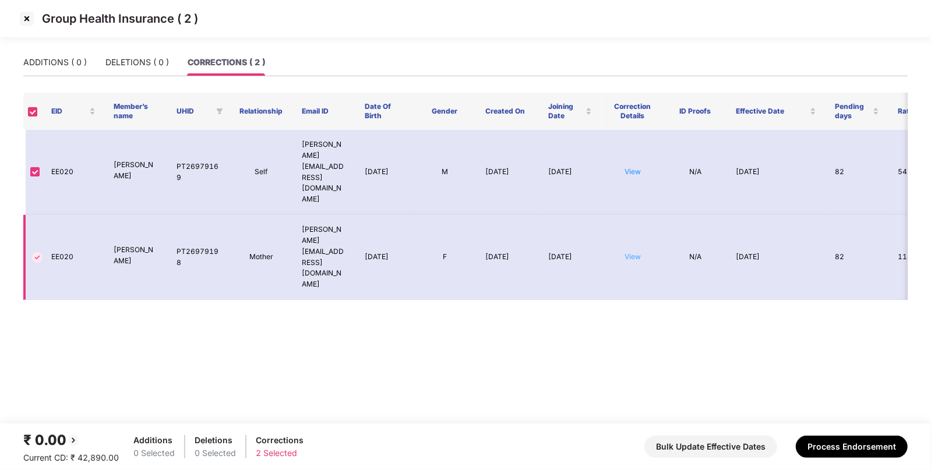
click at [632, 252] on link "View" at bounding box center [633, 256] width 16 height 9
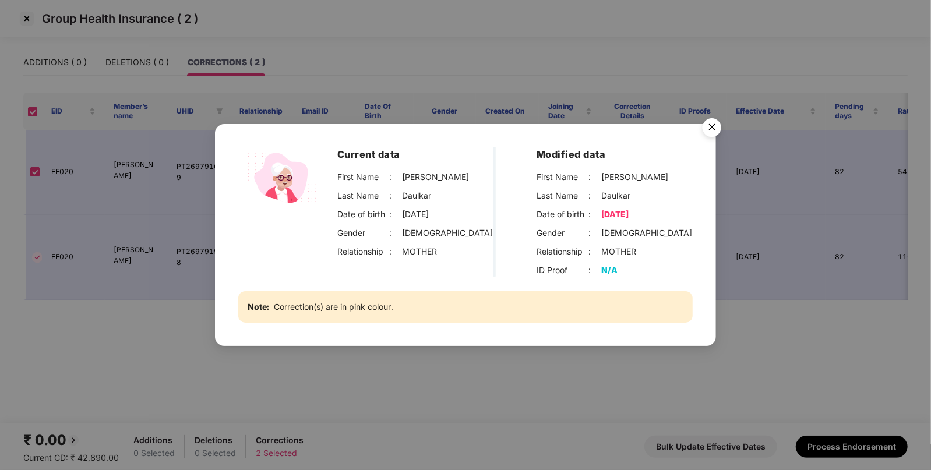
click at [705, 125] on img "Close" at bounding box center [712, 129] width 33 height 33
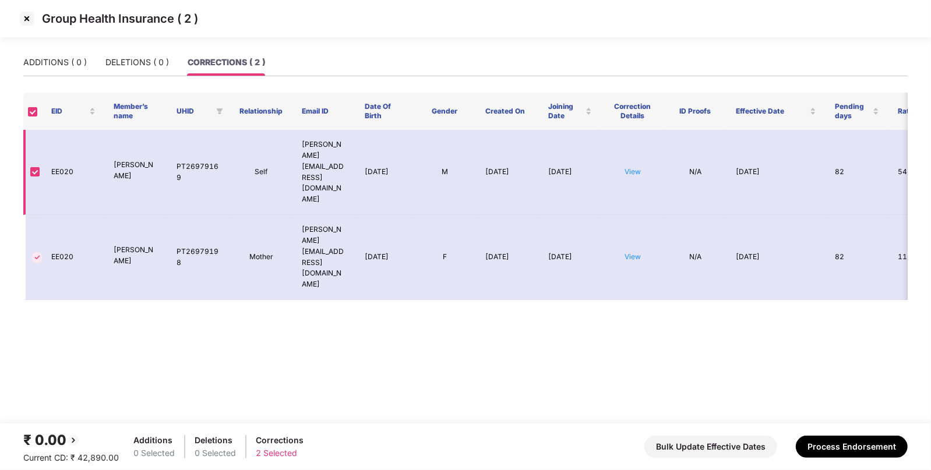
click at [641, 153] on td "View" at bounding box center [632, 172] width 63 height 85
click at [640, 167] on link "View" at bounding box center [633, 171] width 16 height 9
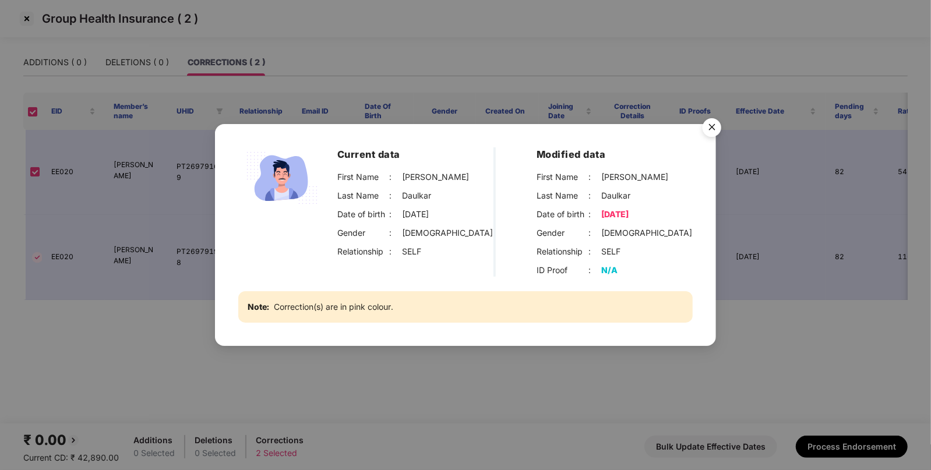
click at [708, 121] on img "Close" at bounding box center [712, 129] width 33 height 33
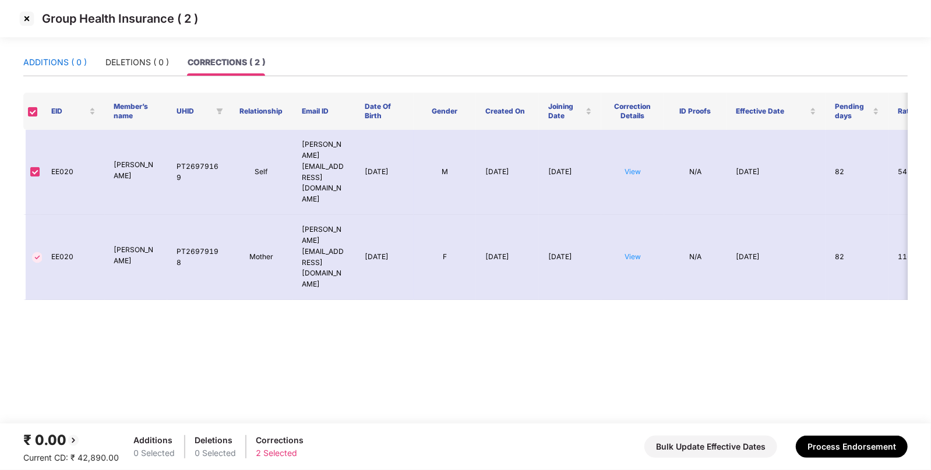
click at [55, 64] on div "ADDITIONS ( 0 )" at bounding box center [55, 62] width 64 height 13
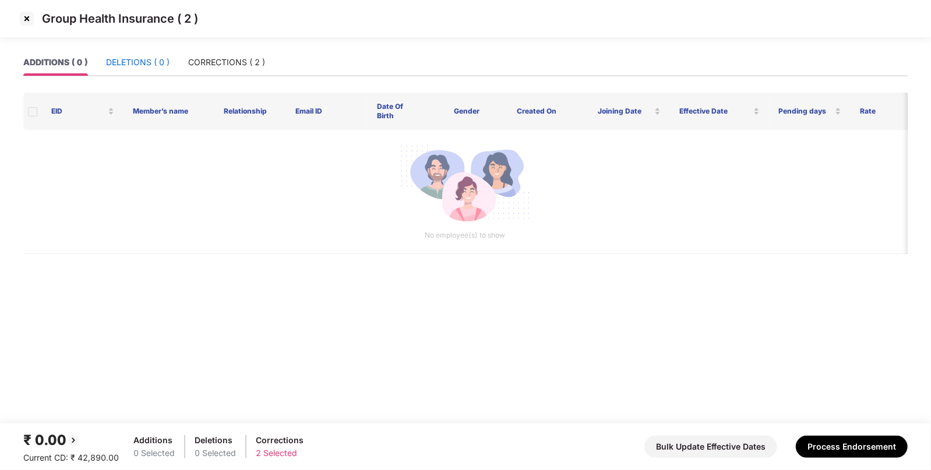
click at [125, 61] on div "DELETIONS ( 0 )" at bounding box center [138, 62] width 64 height 13
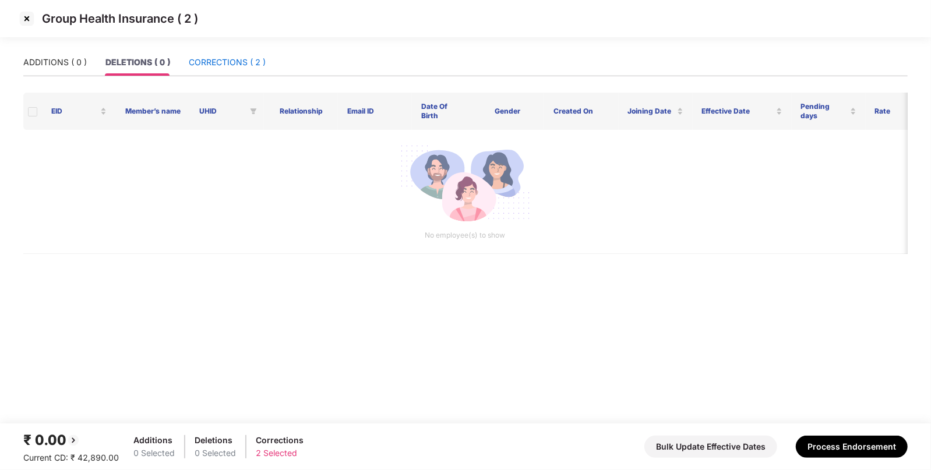
click at [252, 56] on div "CORRECTIONS ( 2 )" at bounding box center [227, 62] width 77 height 13
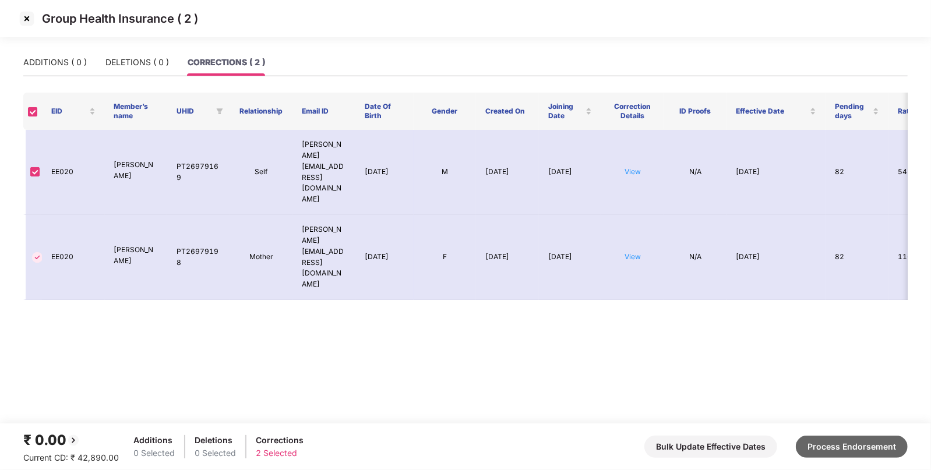
click at [865, 443] on button "Process Endorsement" at bounding box center [852, 447] width 112 height 22
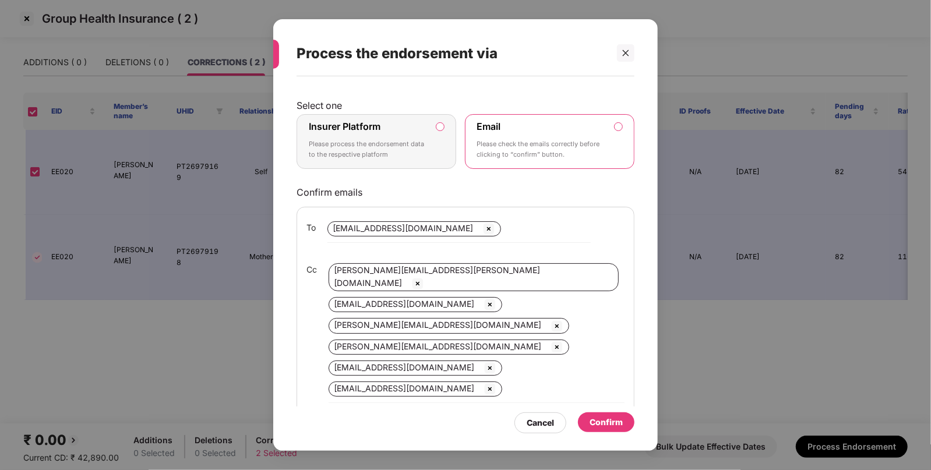
click at [445, 128] on label "Insurer Platform Please process the endorsement data to the respective platform" at bounding box center [377, 141] width 160 height 55
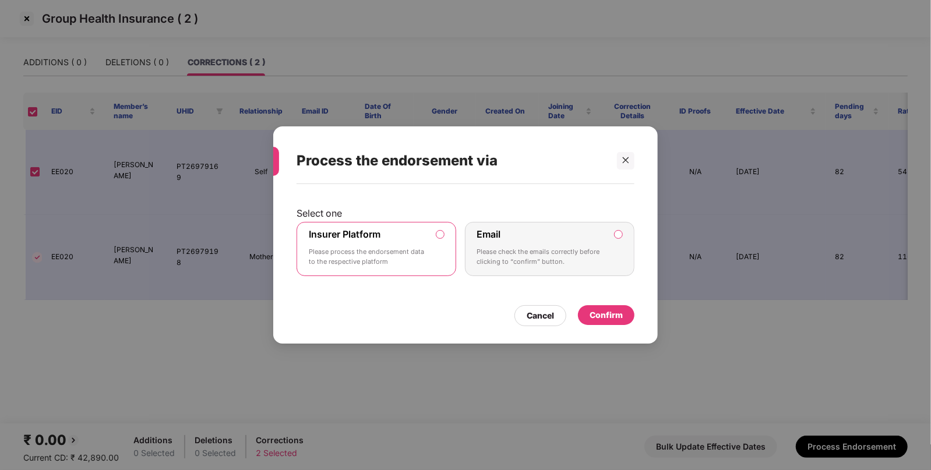
click at [619, 310] on div "Confirm" at bounding box center [606, 315] width 33 height 13
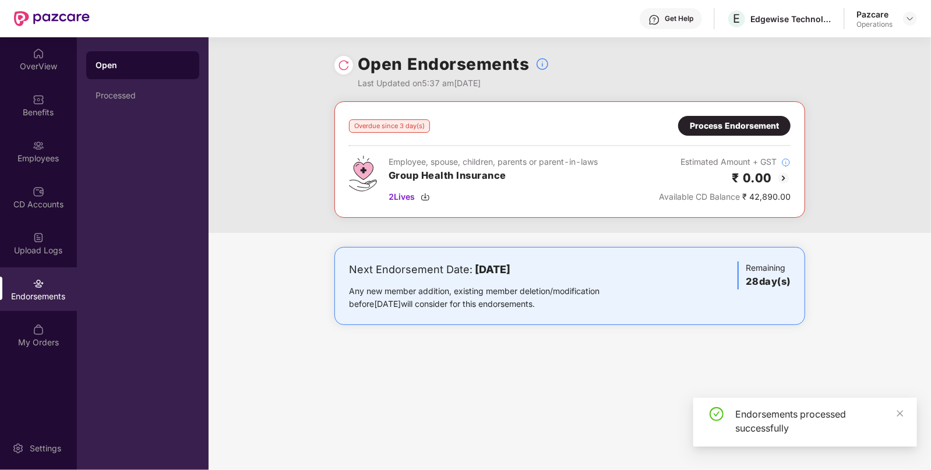
click at [344, 58] on div at bounding box center [343, 65] width 19 height 19
click at [341, 61] on img at bounding box center [344, 65] width 12 height 12
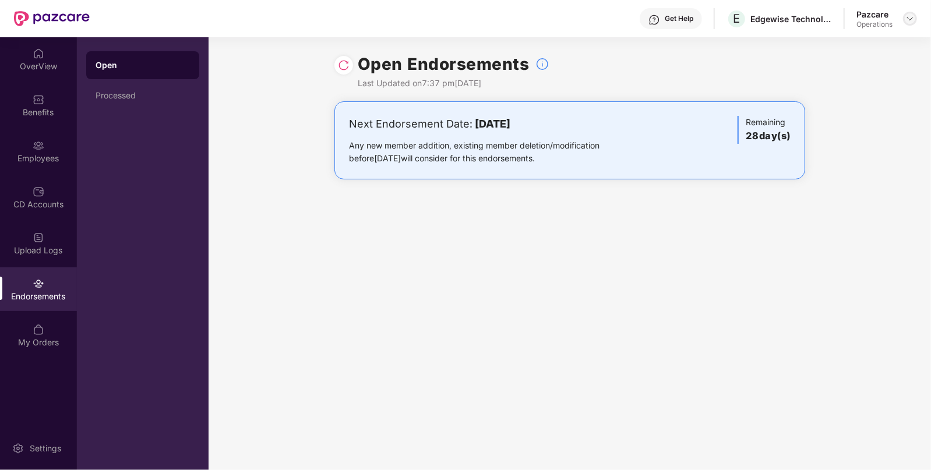
click at [908, 22] on img at bounding box center [909, 18] width 9 height 9
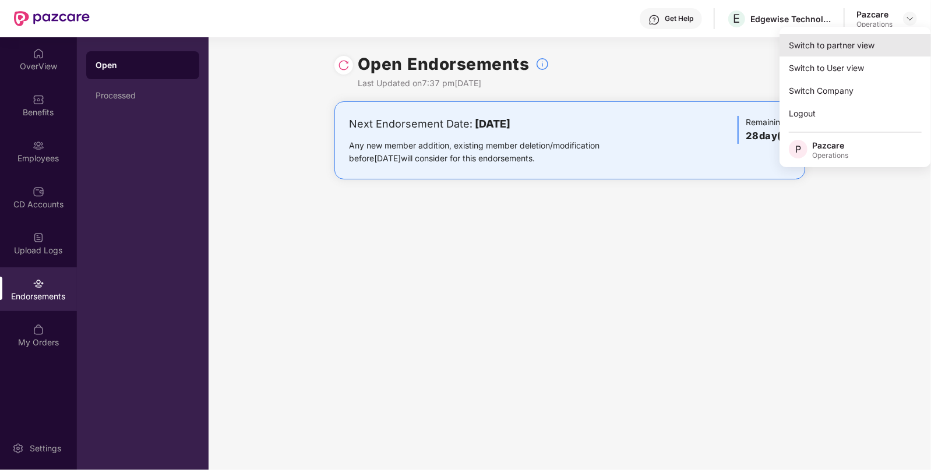
click at [845, 55] on div "Switch to partner view" at bounding box center [855, 45] width 151 height 23
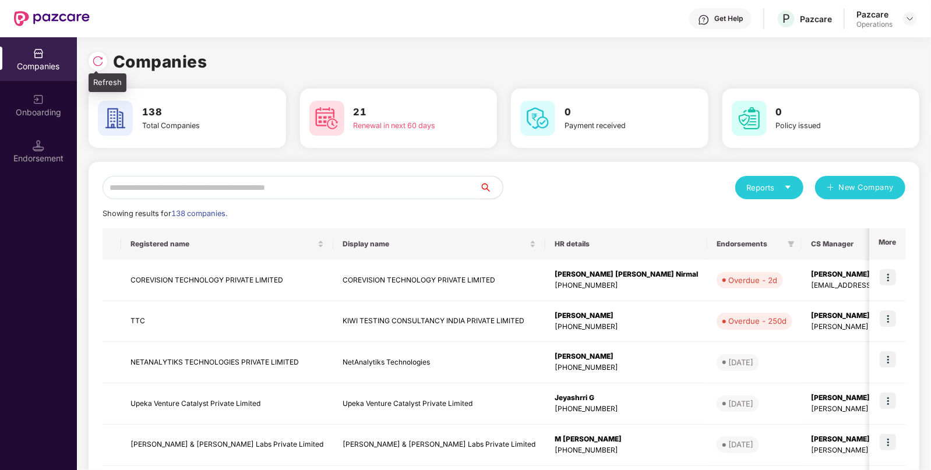
click at [100, 55] on img at bounding box center [98, 61] width 12 height 12
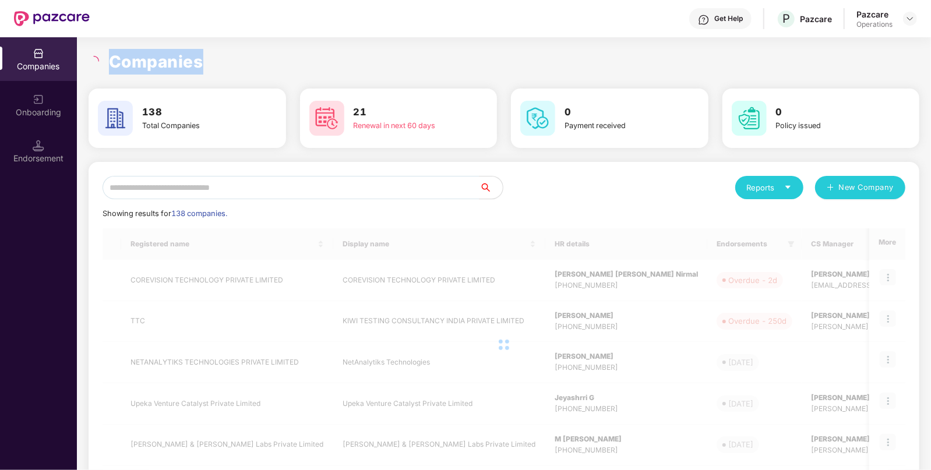
click at [100, 56] on div at bounding box center [95, 61] width 13 height 10
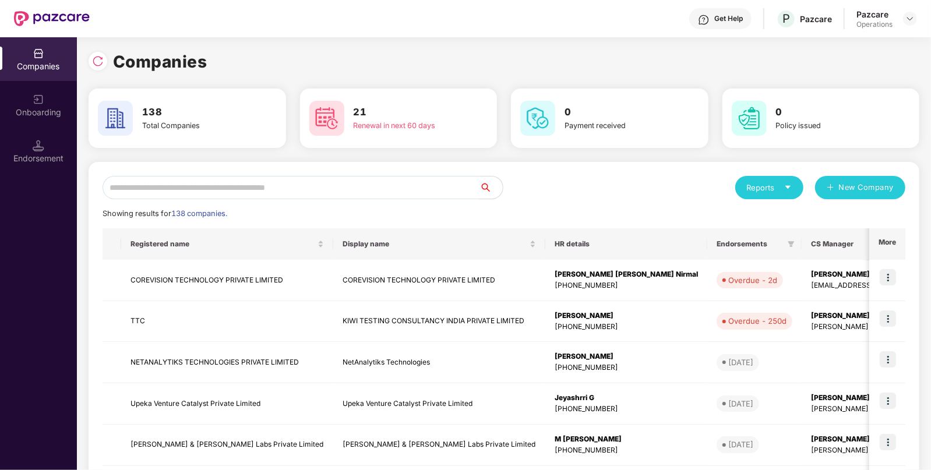
click at [366, 185] on input "text" at bounding box center [291, 187] width 377 height 23
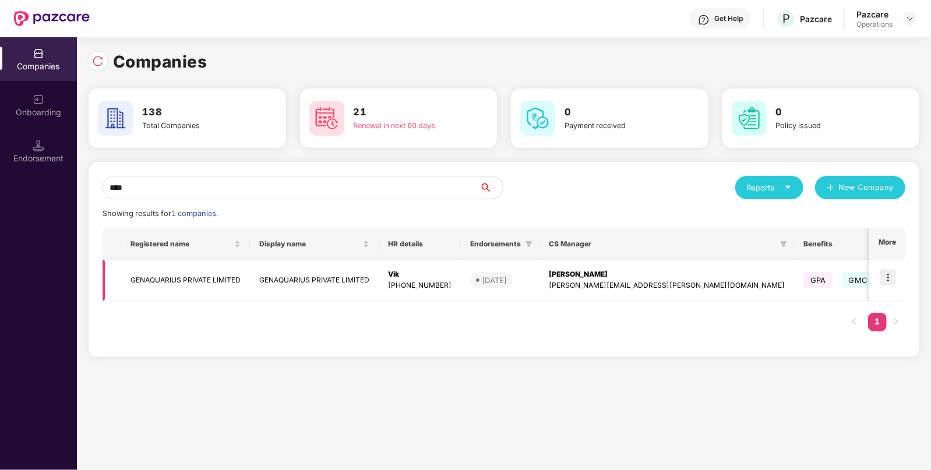
type input "****"
click at [315, 279] on td "GENAQUARIUS PRIVATE LIMITED" at bounding box center [314, 280] width 129 height 41
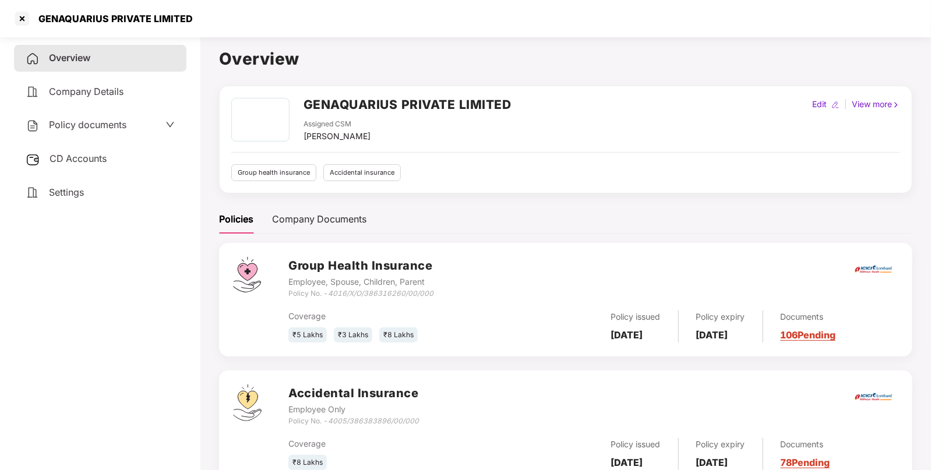
click at [75, 163] on span "CD Accounts" at bounding box center [78, 159] width 57 height 12
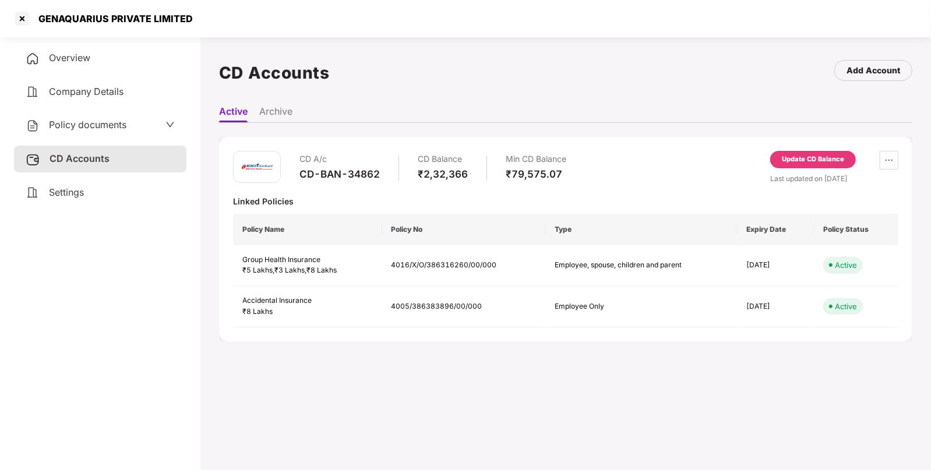
click at [361, 166] on div "CD A/c" at bounding box center [339, 159] width 80 height 17
click at [354, 169] on div "CD-BAN-34862" at bounding box center [339, 174] width 80 height 13
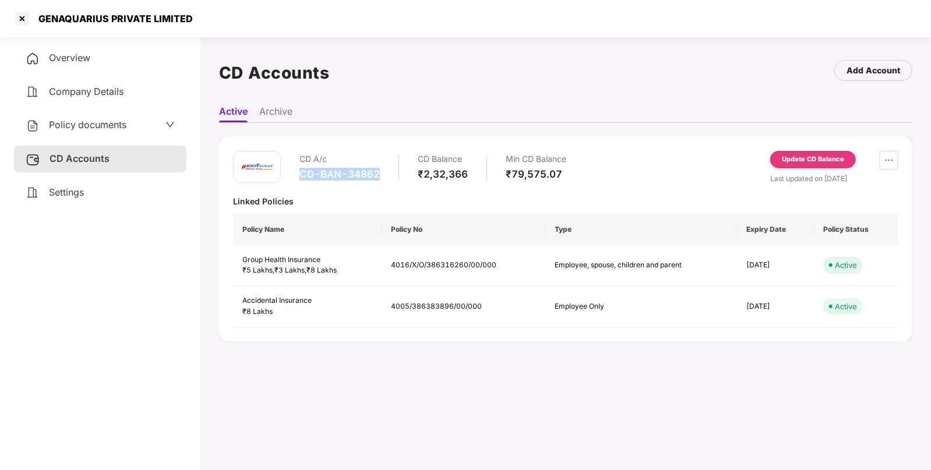
click at [354, 169] on div "CD-BAN-34862" at bounding box center [339, 174] width 80 height 13
copy div "CD-BAN-34862"
click at [23, 24] on div at bounding box center [22, 18] width 19 height 19
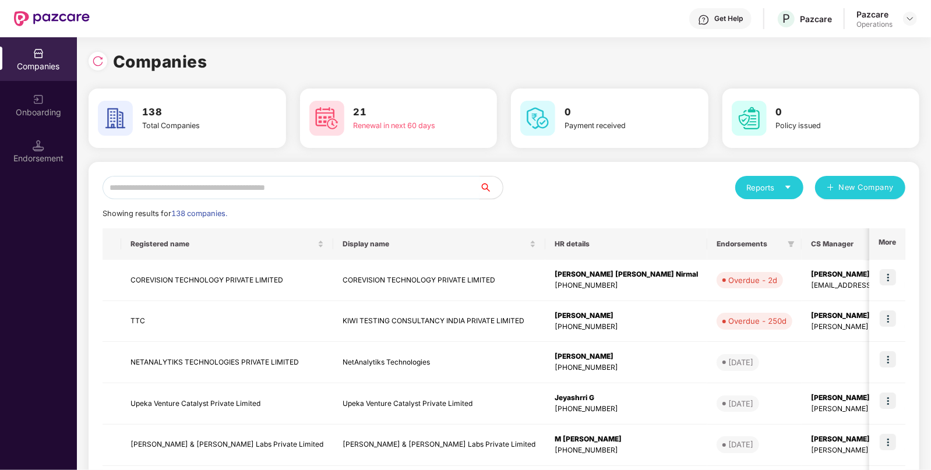
click at [222, 187] on input "text" at bounding box center [291, 187] width 377 height 23
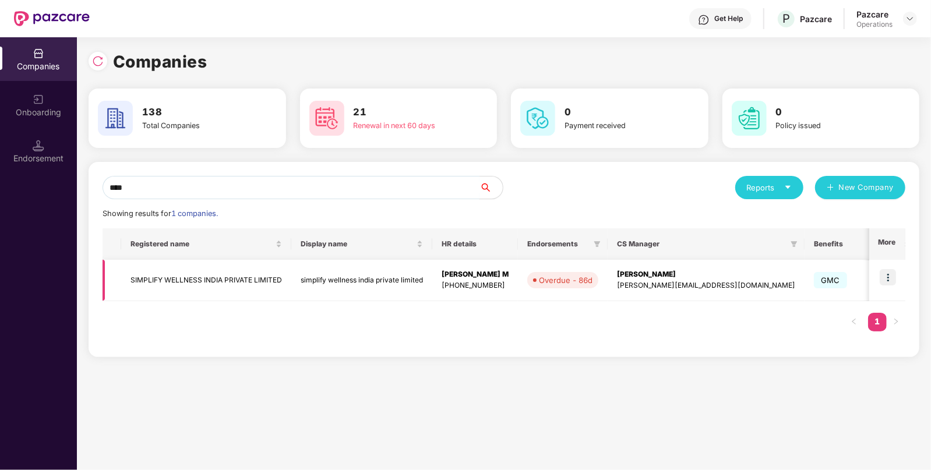
type input "****"
click at [228, 280] on td "SIMPLIFY WELLNESS INDIA PRIVATE LIMITED" at bounding box center [206, 280] width 170 height 41
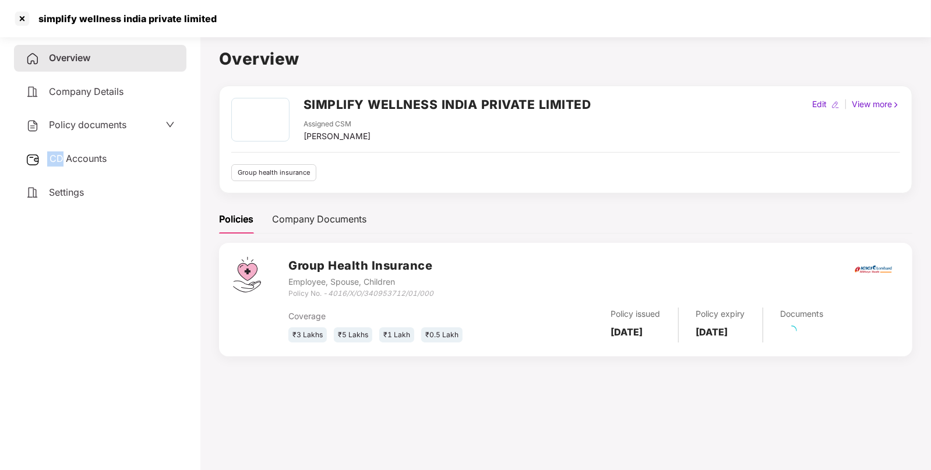
drag, startPoint x: 46, startPoint y: 139, endPoint x: 64, endPoint y: 155, distance: 23.5
click at [64, 155] on div "Overview Company Details Policy documents CD Accounts Settings" at bounding box center [100, 125] width 172 height 161
click at [64, 155] on span "CD Accounts" at bounding box center [78, 159] width 57 height 12
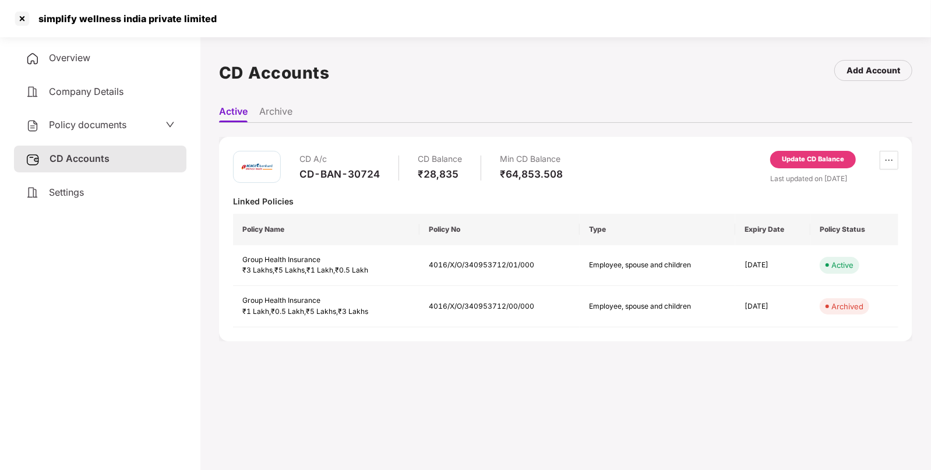
click at [355, 175] on div "CD-BAN-30724" at bounding box center [339, 174] width 80 height 13
copy div "CD-BAN-30724"
click at [33, 17] on div "simplify wellness india private limited" at bounding box center [123, 19] width 185 height 12
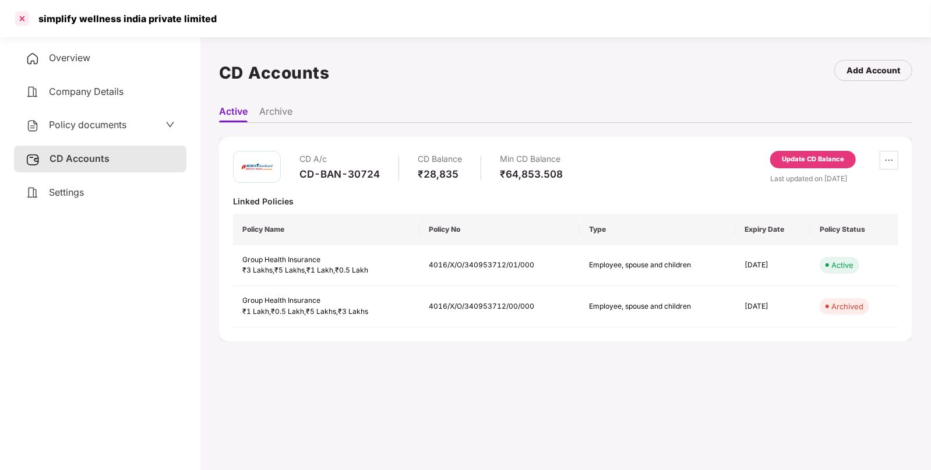
click at [21, 17] on div at bounding box center [22, 18] width 19 height 19
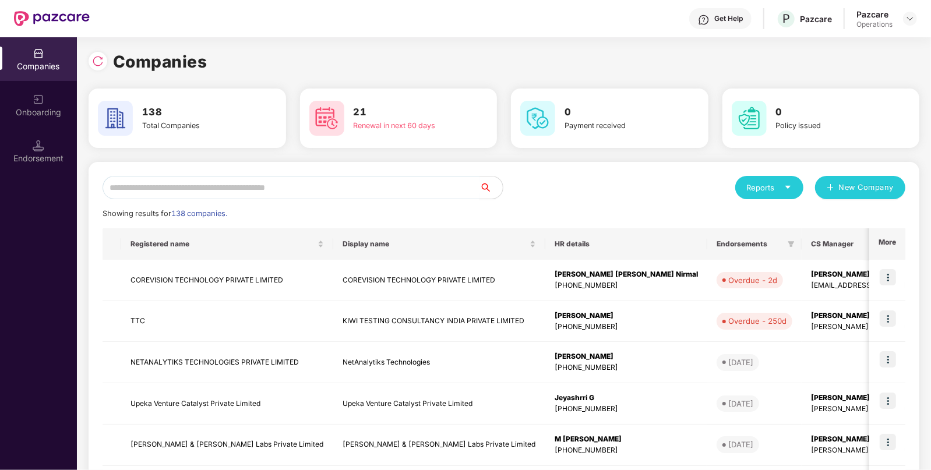
click at [237, 186] on input "text" at bounding box center [291, 187] width 377 height 23
paste input "*********"
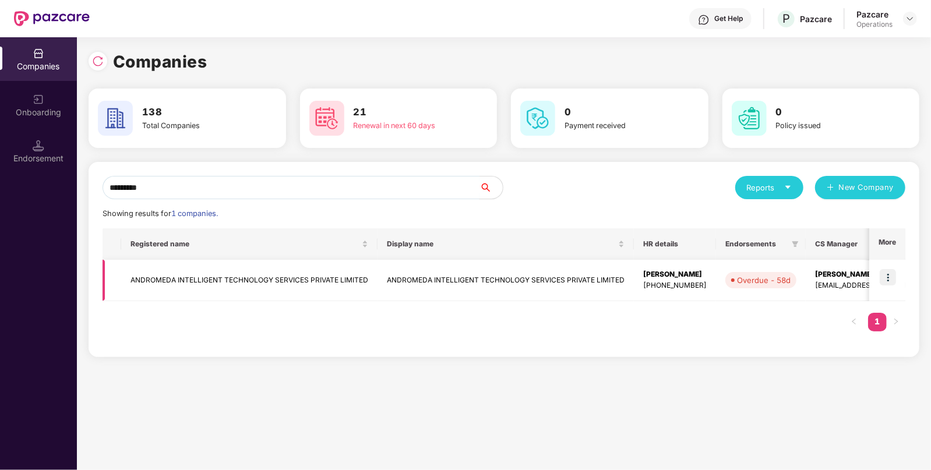
type input "*********"
click at [888, 275] on img at bounding box center [888, 277] width 16 height 16
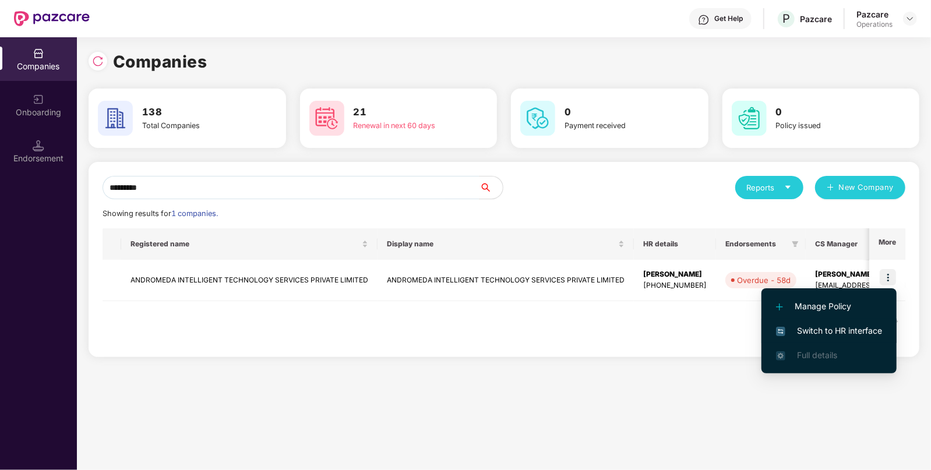
click at [844, 323] on li "Switch to HR interface" at bounding box center [828, 331] width 135 height 24
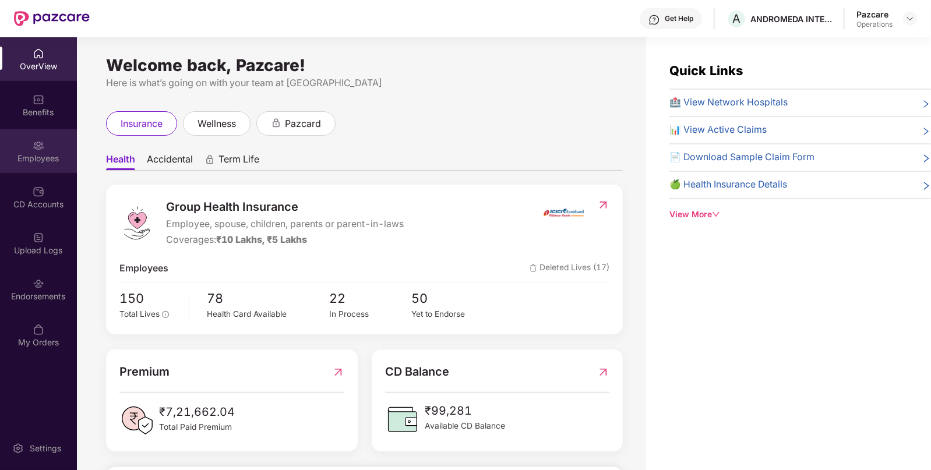
click at [35, 161] on div "Employees" at bounding box center [38, 159] width 77 height 12
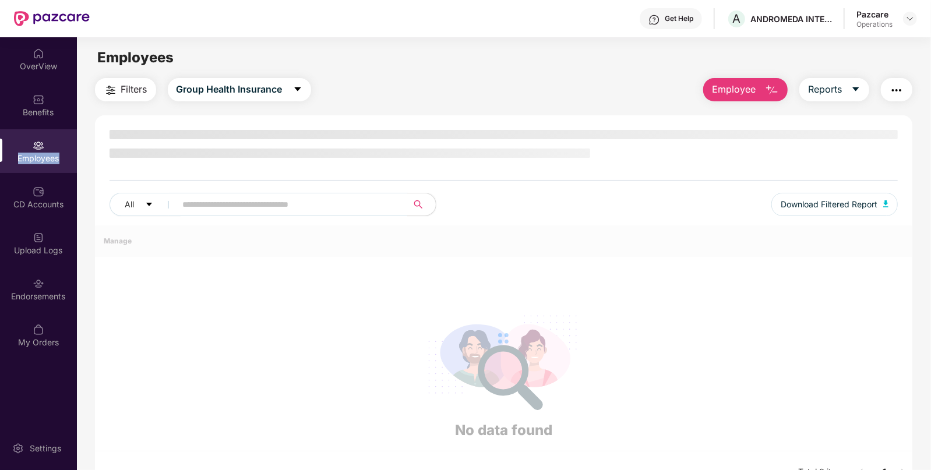
click at [35, 161] on div "Employees" at bounding box center [38, 159] width 77 height 12
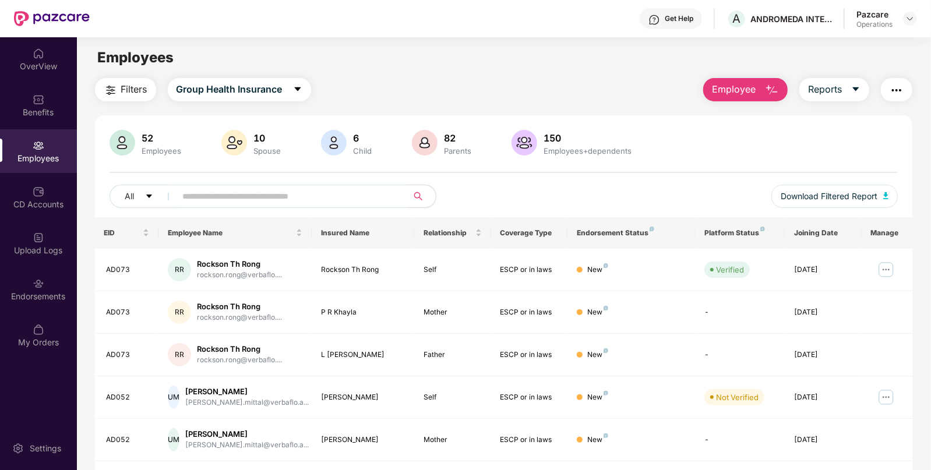
click at [295, 192] on input "text" at bounding box center [287, 196] width 209 height 17
paste input "*****"
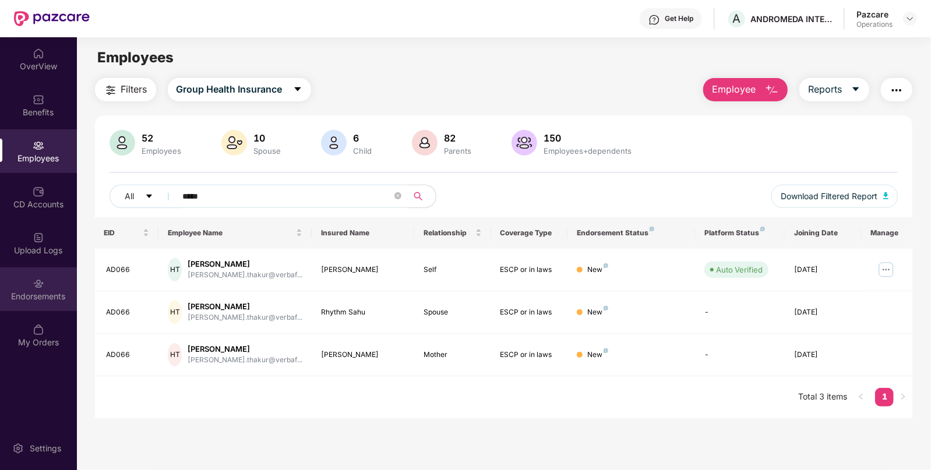
type input "*****"
click at [50, 298] on div "Endorsements" at bounding box center [38, 297] width 77 height 12
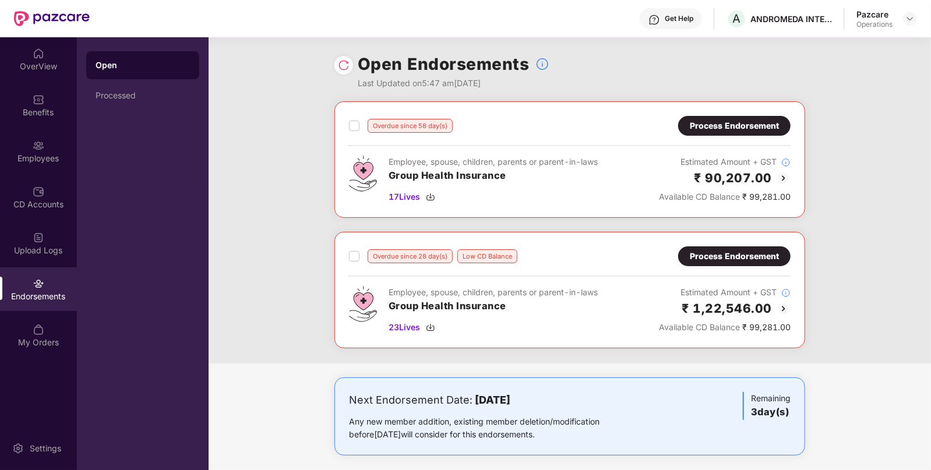
scroll to position [329, 0]
